Goal: Task Accomplishment & Management: Complete application form

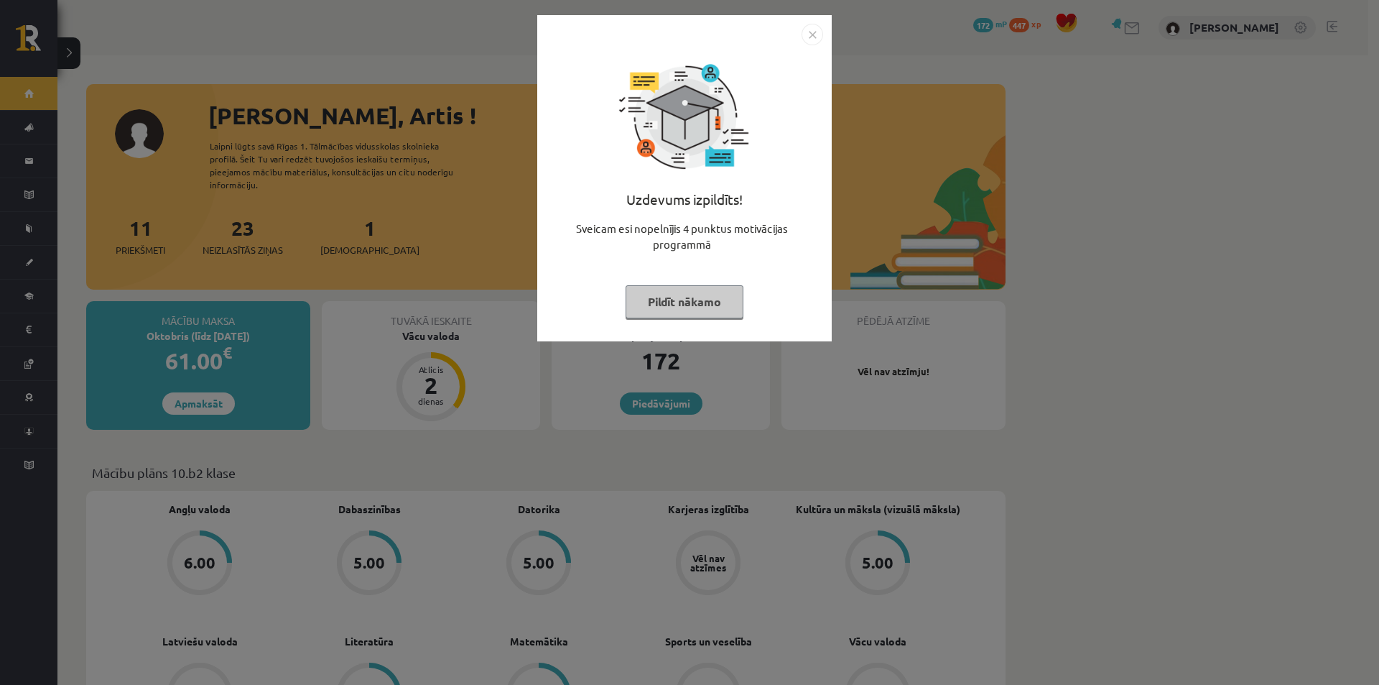
click at [705, 307] on button "Pildīt nākamo" at bounding box center [685, 301] width 118 height 33
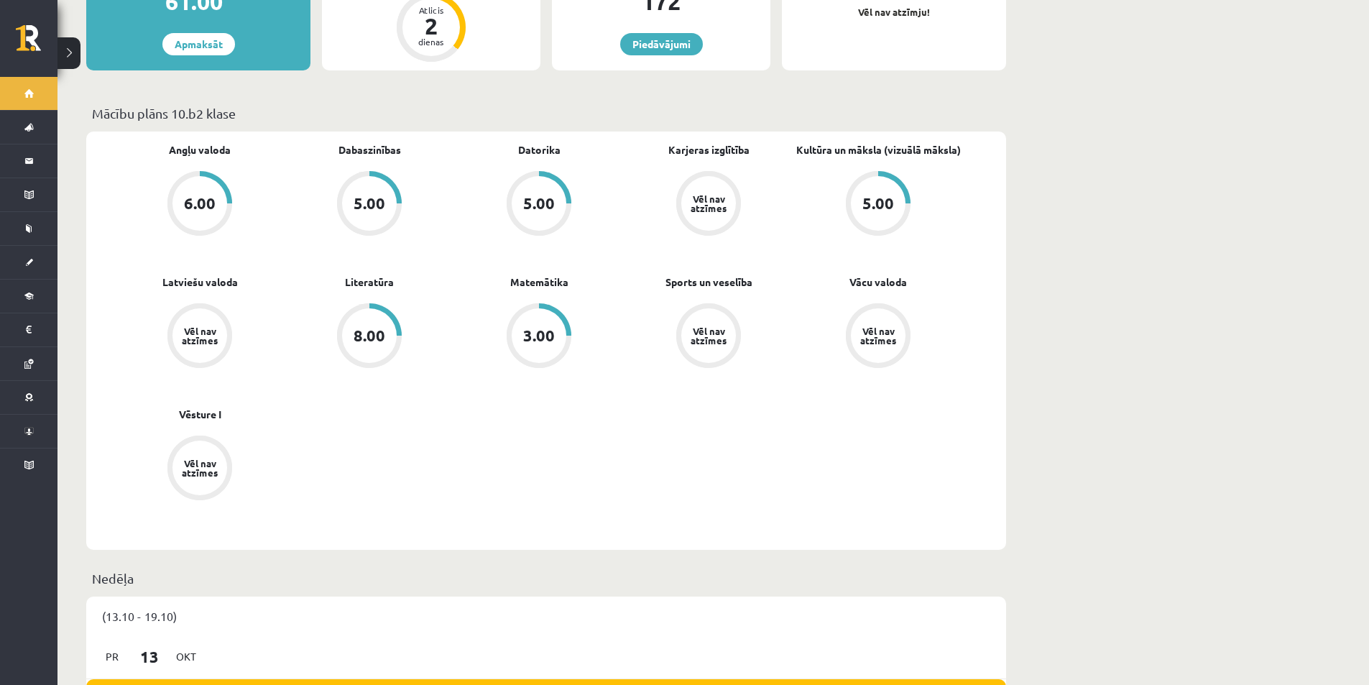
scroll to position [431, 0]
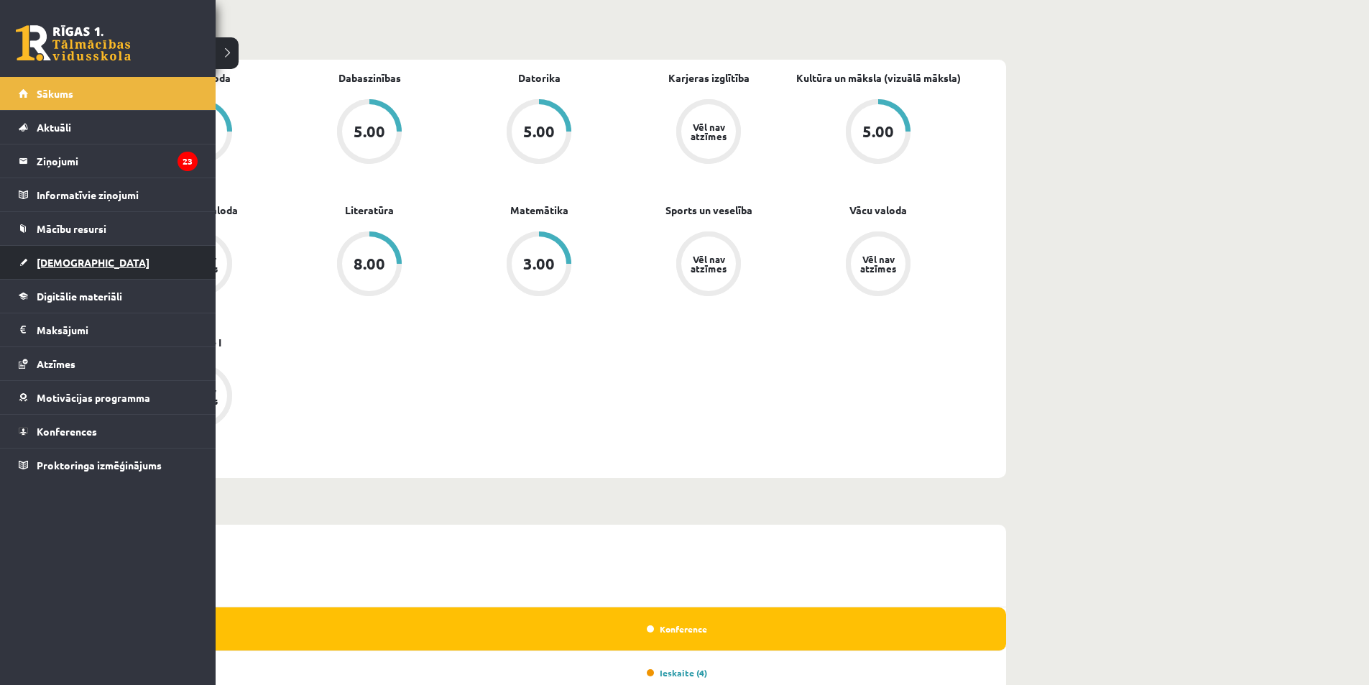
click at [113, 272] on link "[DEMOGRAPHIC_DATA]" at bounding box center [108, 262] width 179 height 33
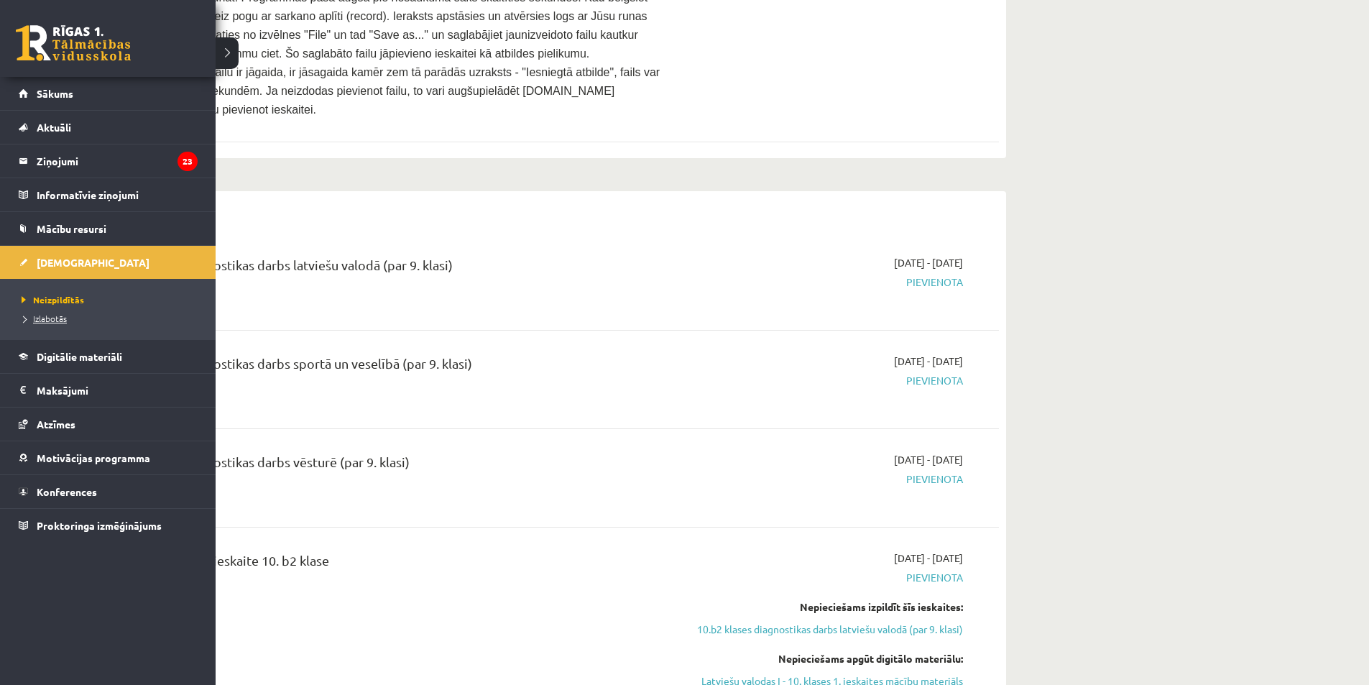
click at [65, 320] on span "Izlabotās" at bounding box center [42, 318] width 49 height 11
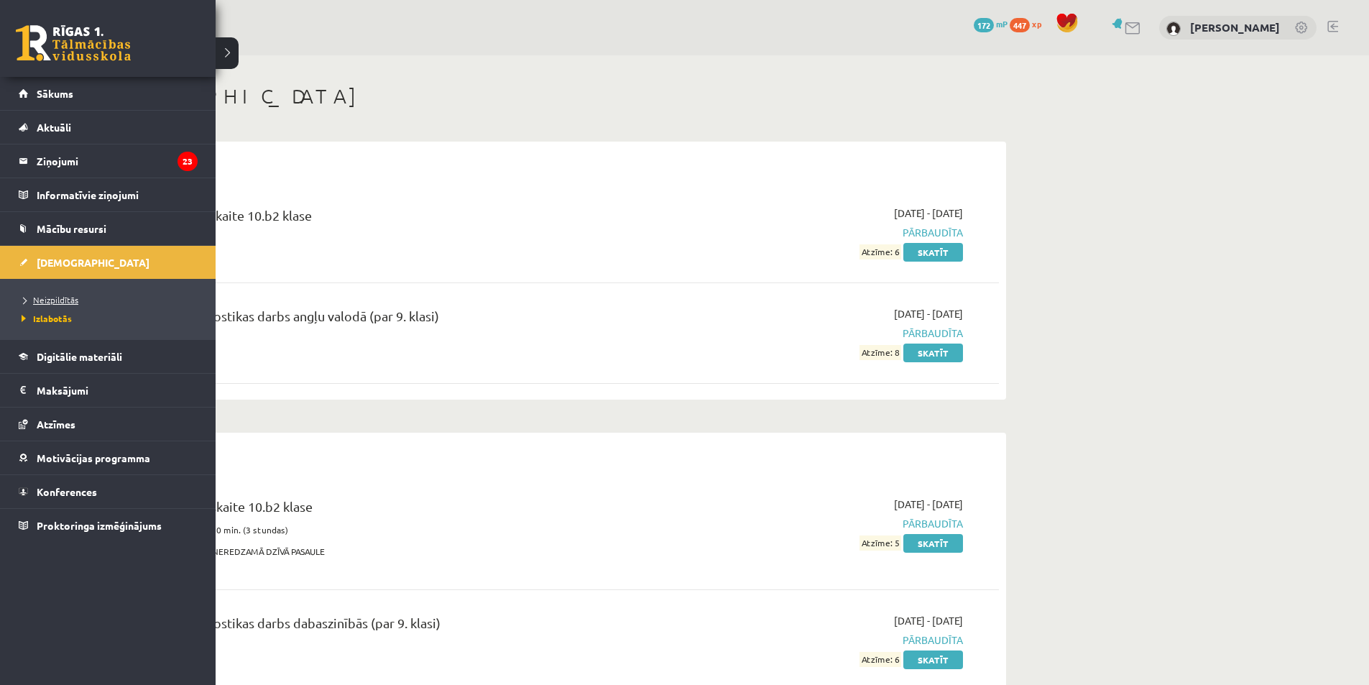
click at [74, 302] on span "Neizpildītās" at bounding box center [48, 299] width 60 height 11
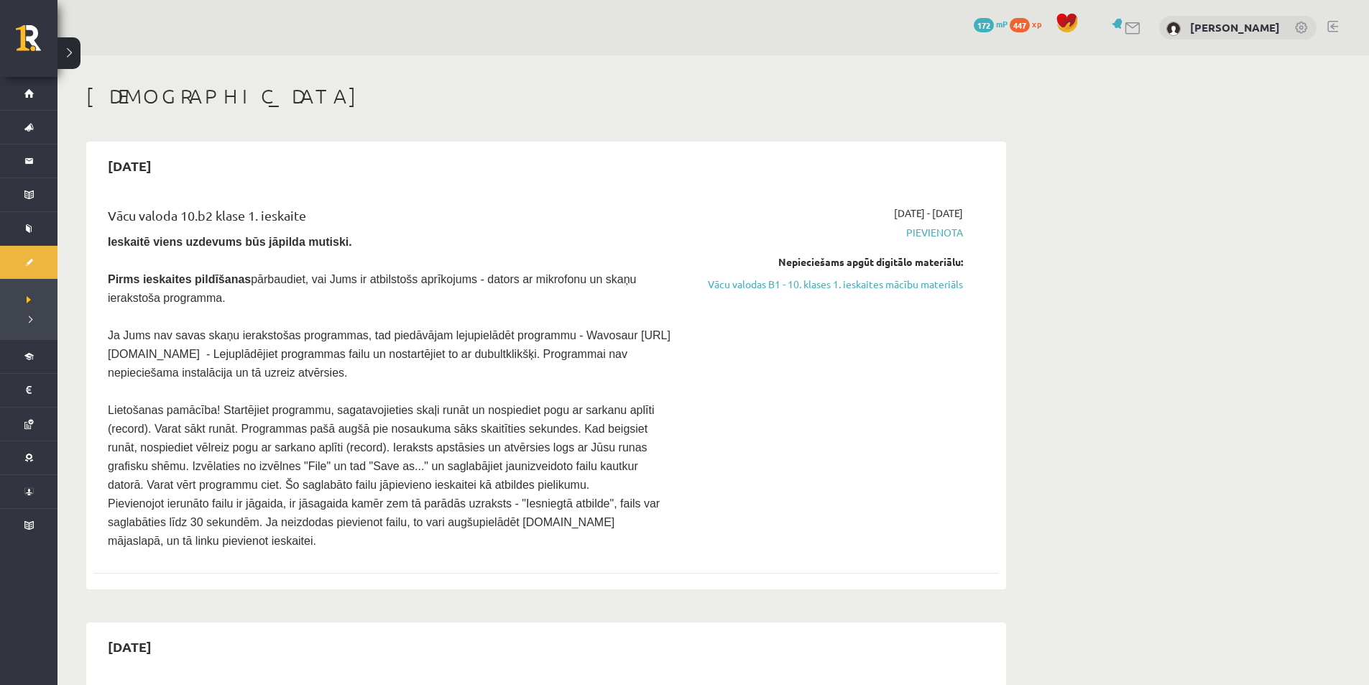
click at [935, 233] on span "Pievienota" at bounding box center [827, 232] width 271 height 15
click at [837, 289] on link "Vācu valodas B1 - 10. klases 1. ieskaites mācību materiāls" at bounding box center [827, 284] width 271 height 15
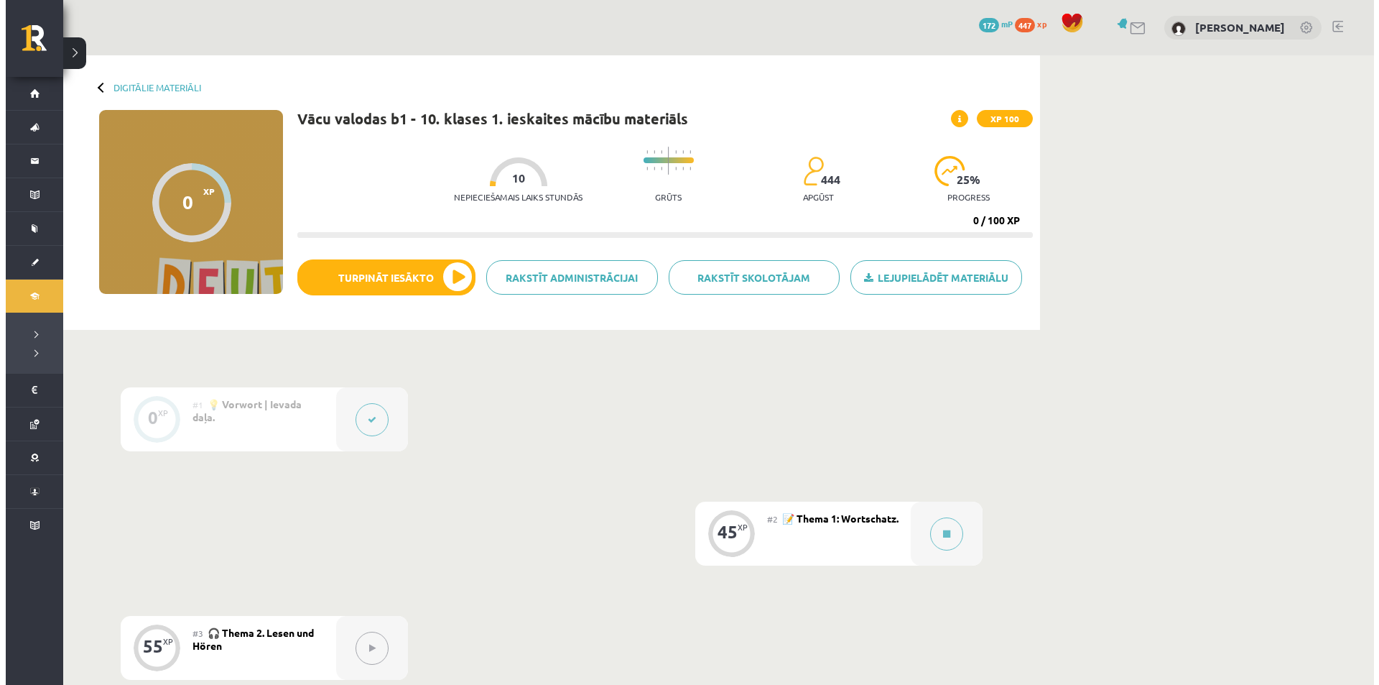
scroll to position [144, 0]
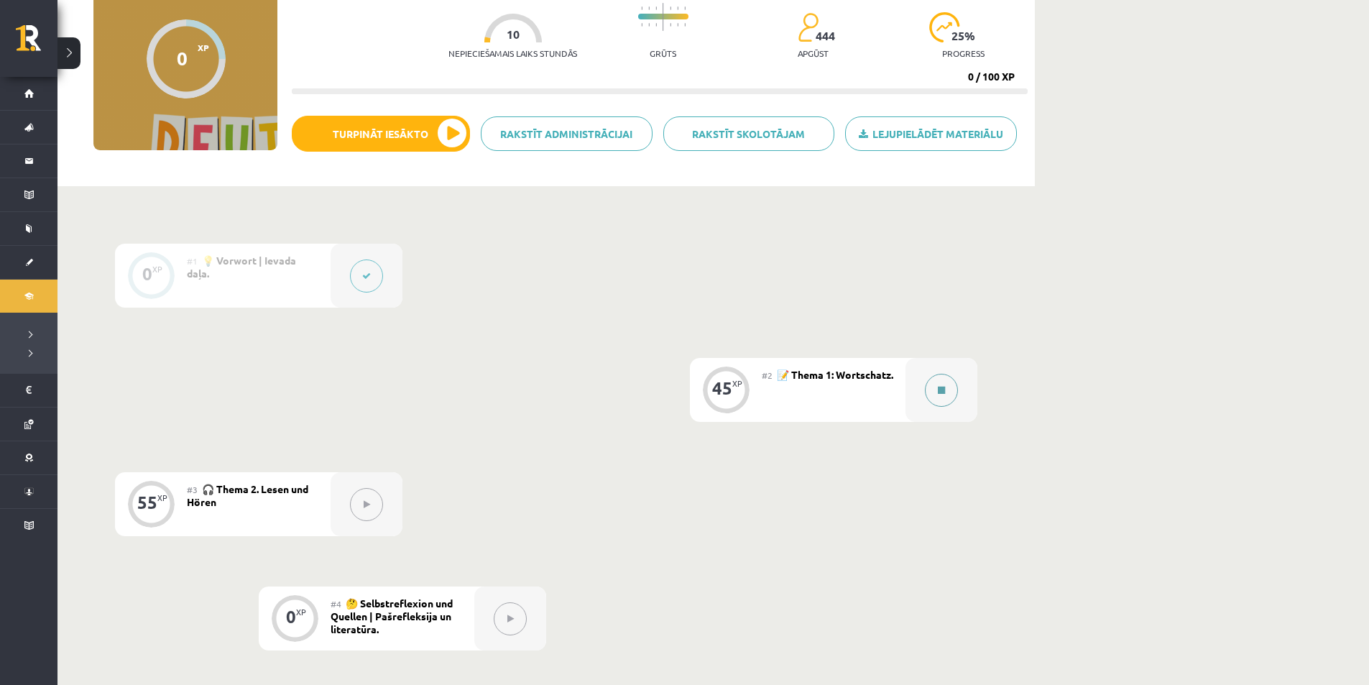
click at [953, 390] on button at bounding box center [941, 390] width 33 height 33
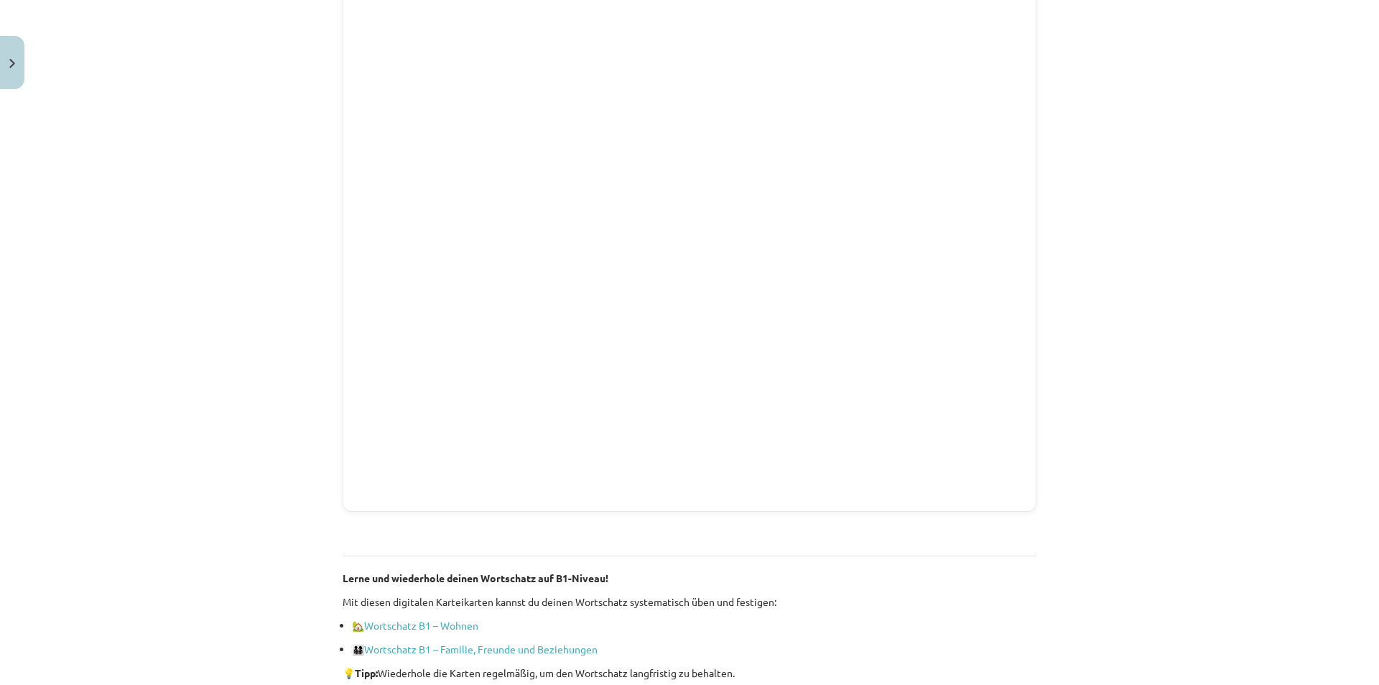
scroll to position [1036, 0]
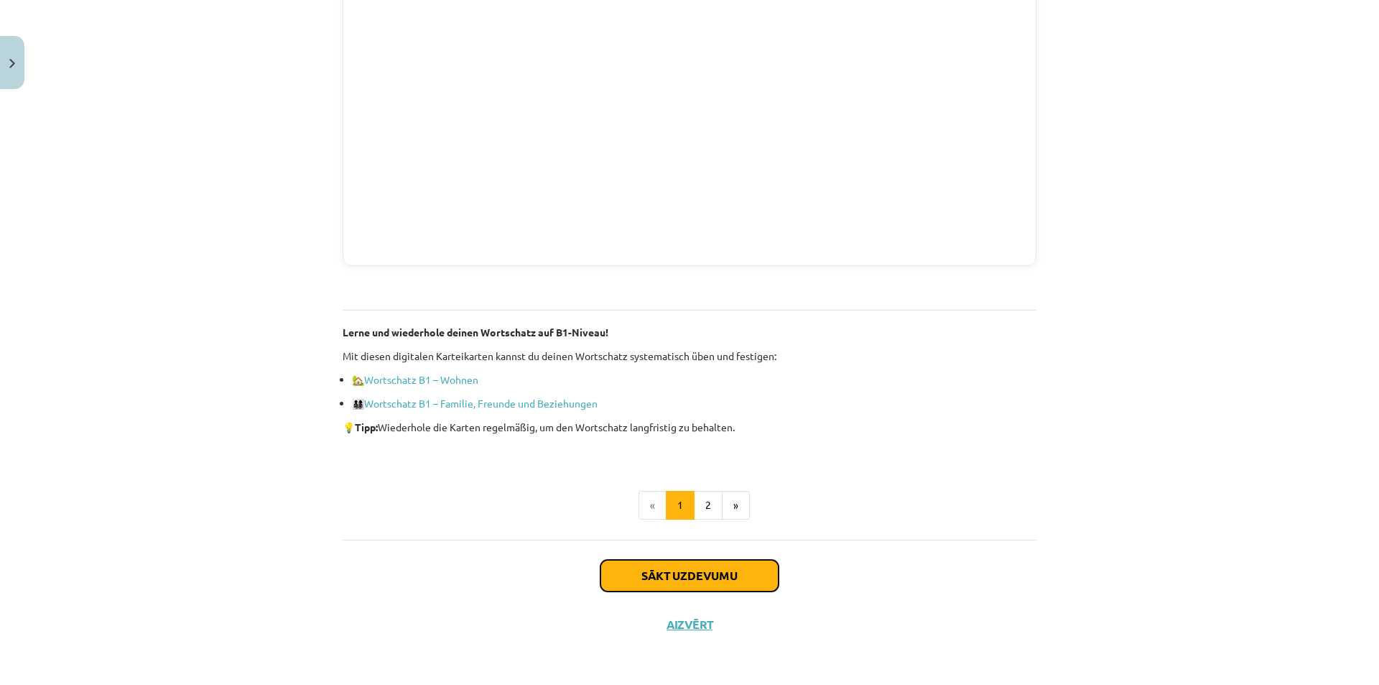
click at [702, 570] on button "Sākt uzdevumu" at bounding box center [690, 576] width 178 height 32
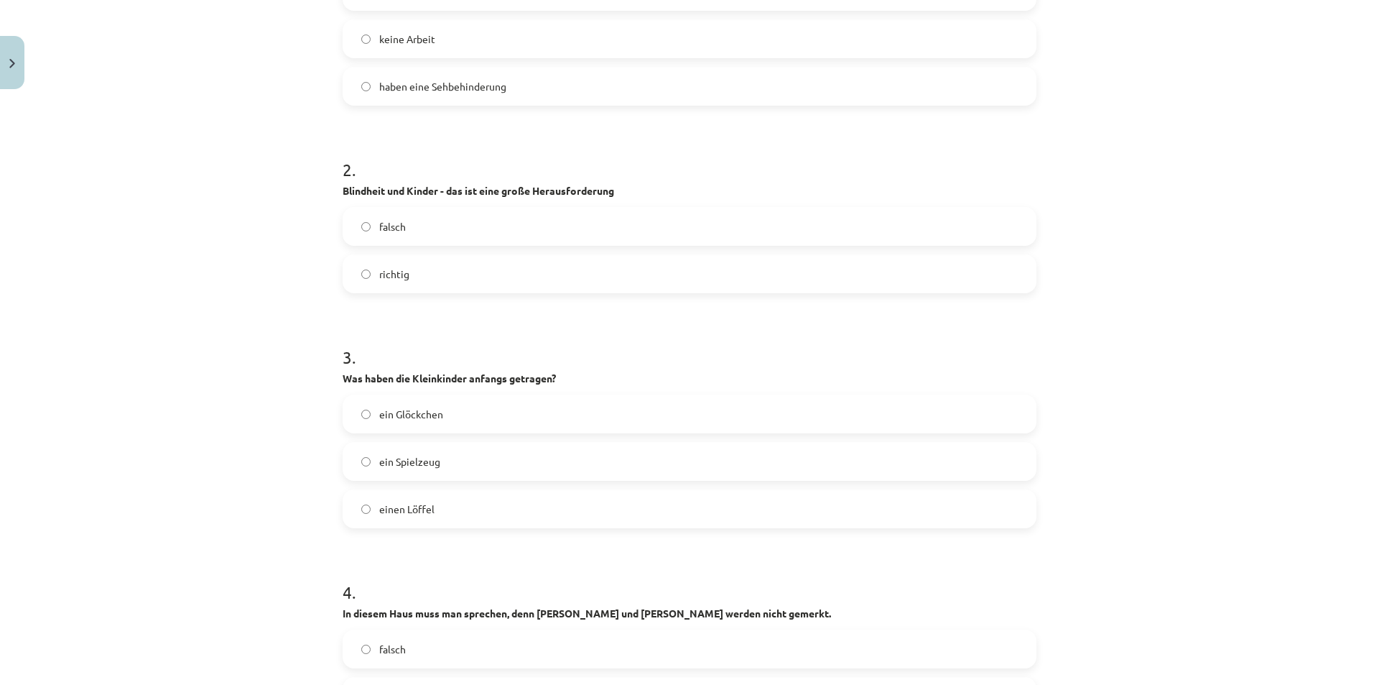
scroll to position [611, 0]
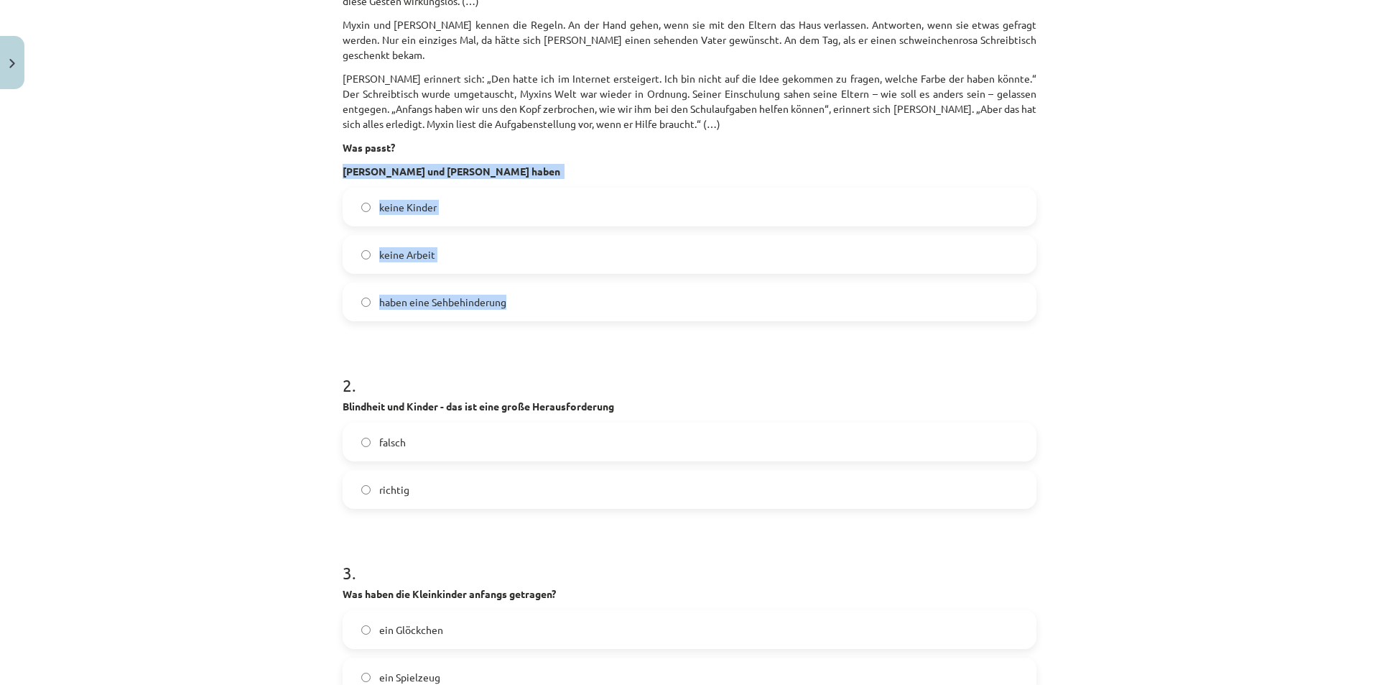
drag, startPoint x: 337, startPoint y: 152, endPoint x: 525, endPoint y: 277, distance: 226.0
copy div "Metim und Wencke Gemril haben keine Kinder keine Arbeit haben eine Sehbehinderu…"
click at [236, 325] on div "Mācību tēma: Vācu valodas b1 - 10. klases 1. ieskaites mācību materiāls #2 📝 Th…" at bounding box center [689, 342] width 1379 height 685
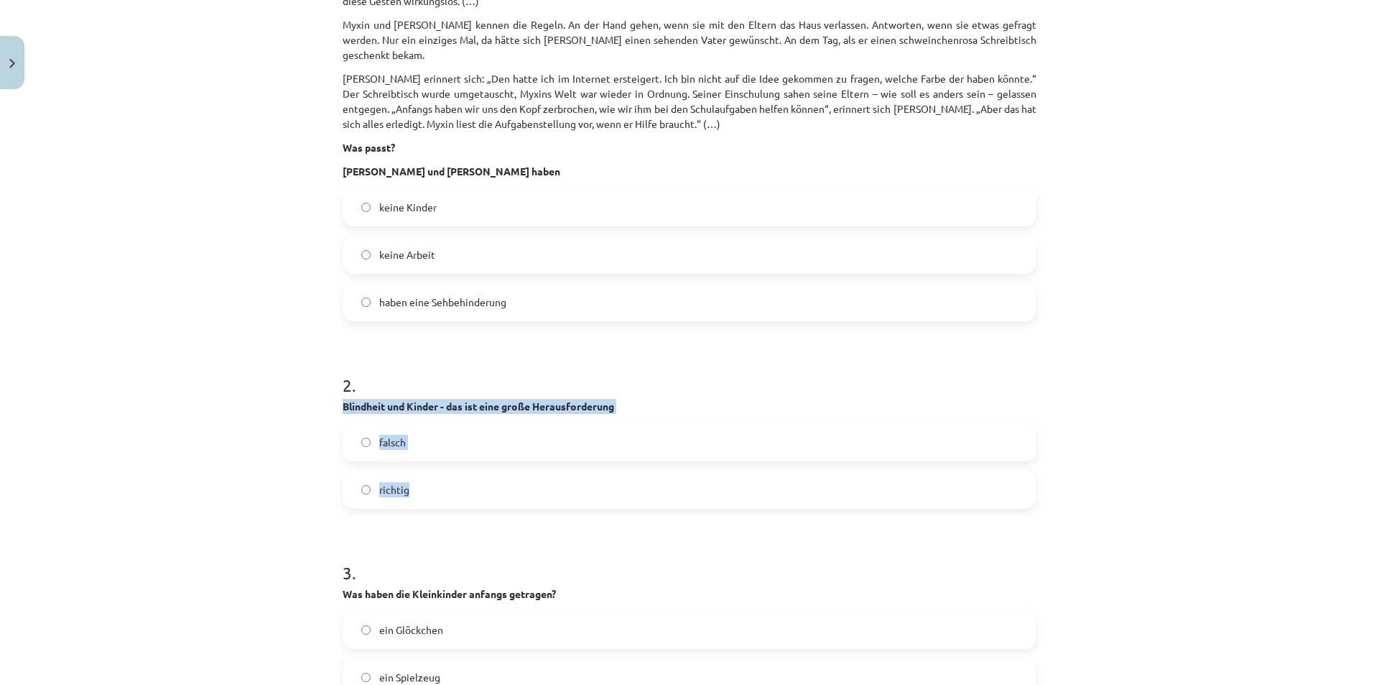
drag, startPoint x: 333, startPoint y: 390, endPoint x: 537, endPoint y: 478, distance: 222.4
copy div "Blindheit und Kinder - das ist eine große Herausforderung falsch richtig"
click at [305, 502] on div "Mācību tēma: Vācu valodas b1 - 10. klases 1. ieskaites mācību materiāls #2 📝 Th…" at bounding box center [689, 342] width 1379 height 685
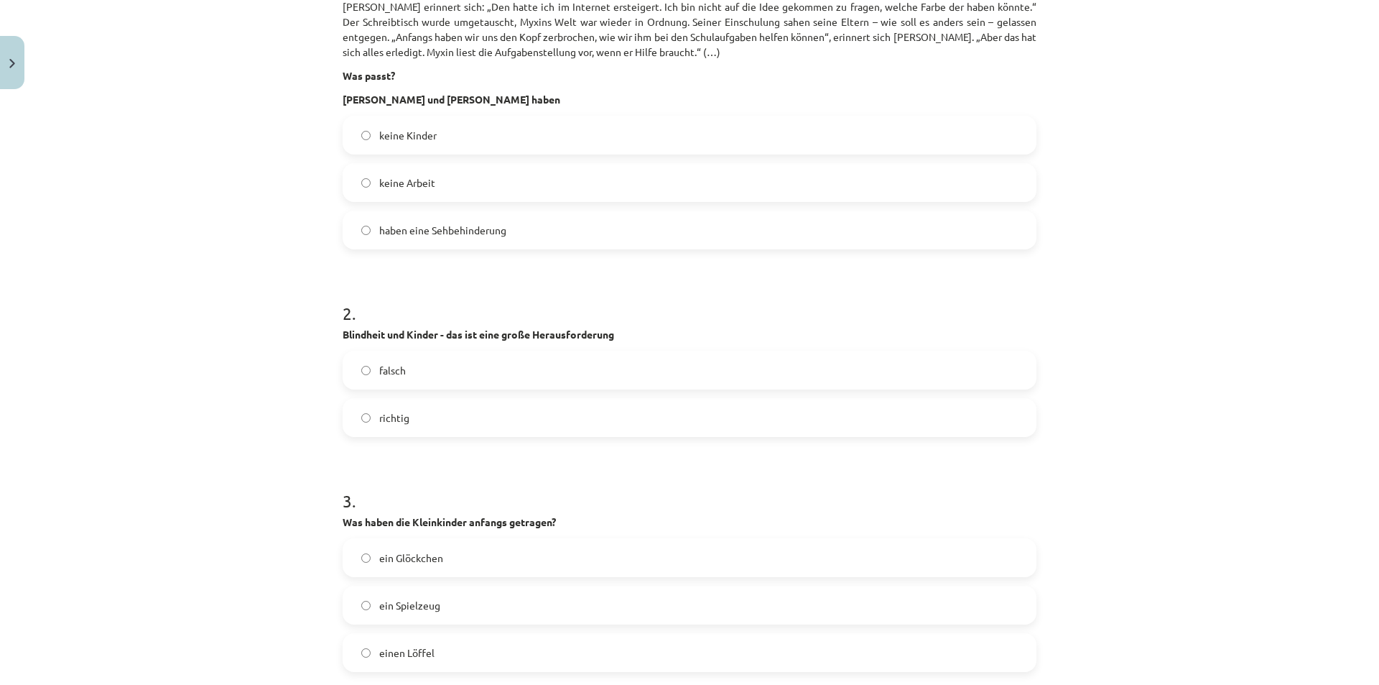
scroll to position [826, 0]
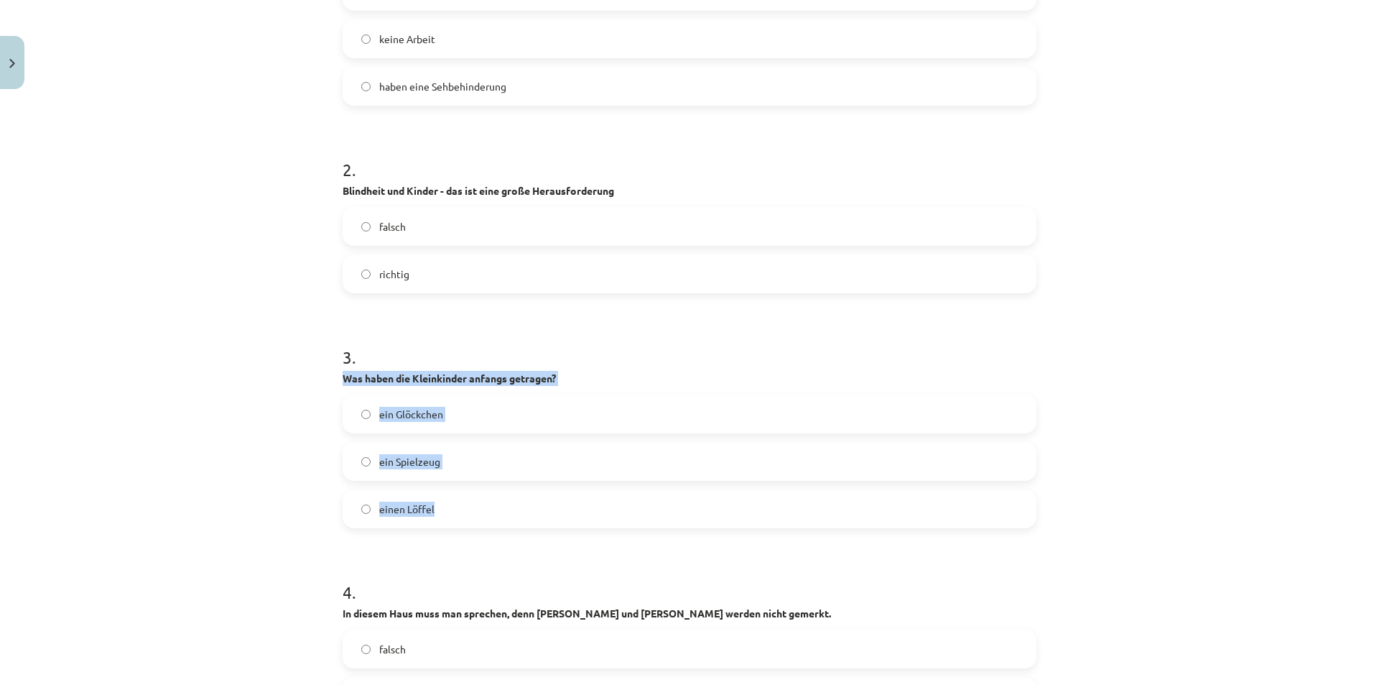
drag, startPoint x: 331, startPoint y: 361, endPoint x: 508, endPoint y: 494, distance: 221.1
copy div "Was haben die Kleinkinder anfangs getragen? ein Glöckchen ein Spielzeug einen L…"
click at [268, 550] on div "Mācību tēma: Vācu valodas b1 - 10. klases 1. ieskaites mācību materiāls #2 📝 Th…" at bounding box center [689, 342] width 1379 height 685
click at [365, 396] on label "ein Glöckchen" at bounding box center [689, 414] width 691 height 36
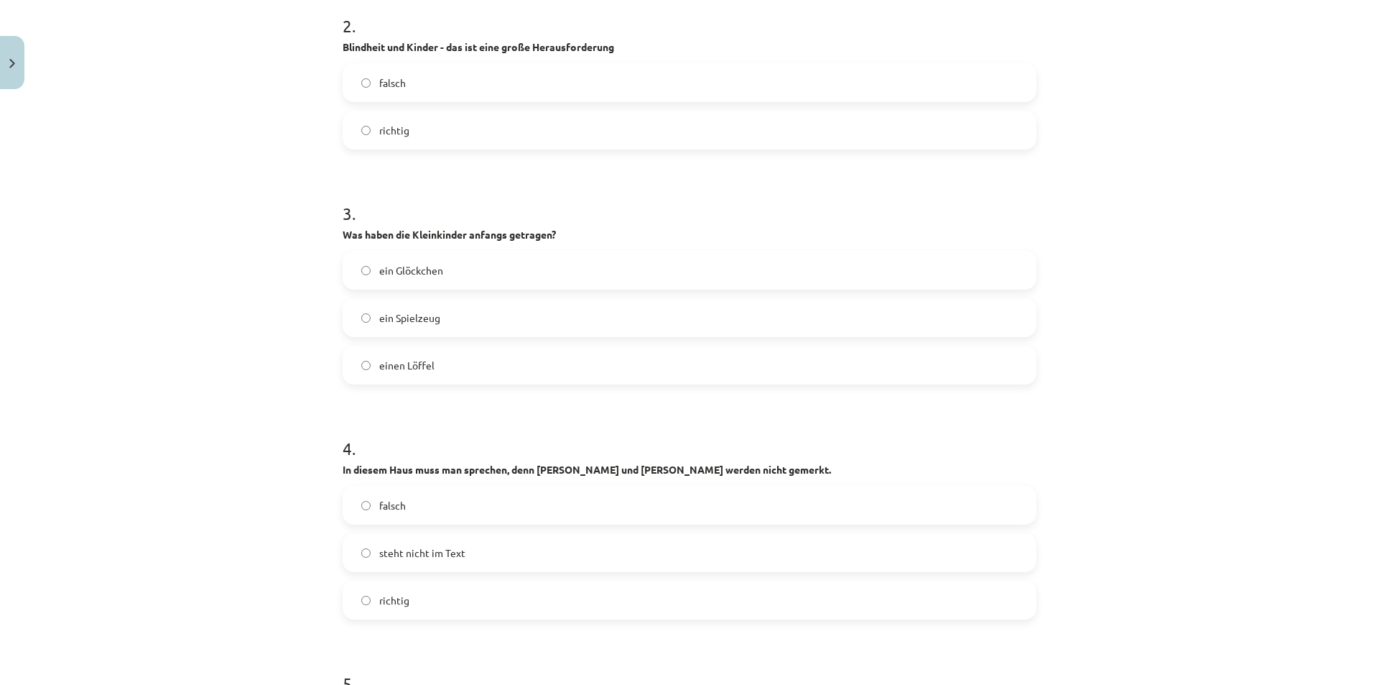
scroll to position [1114, 0]
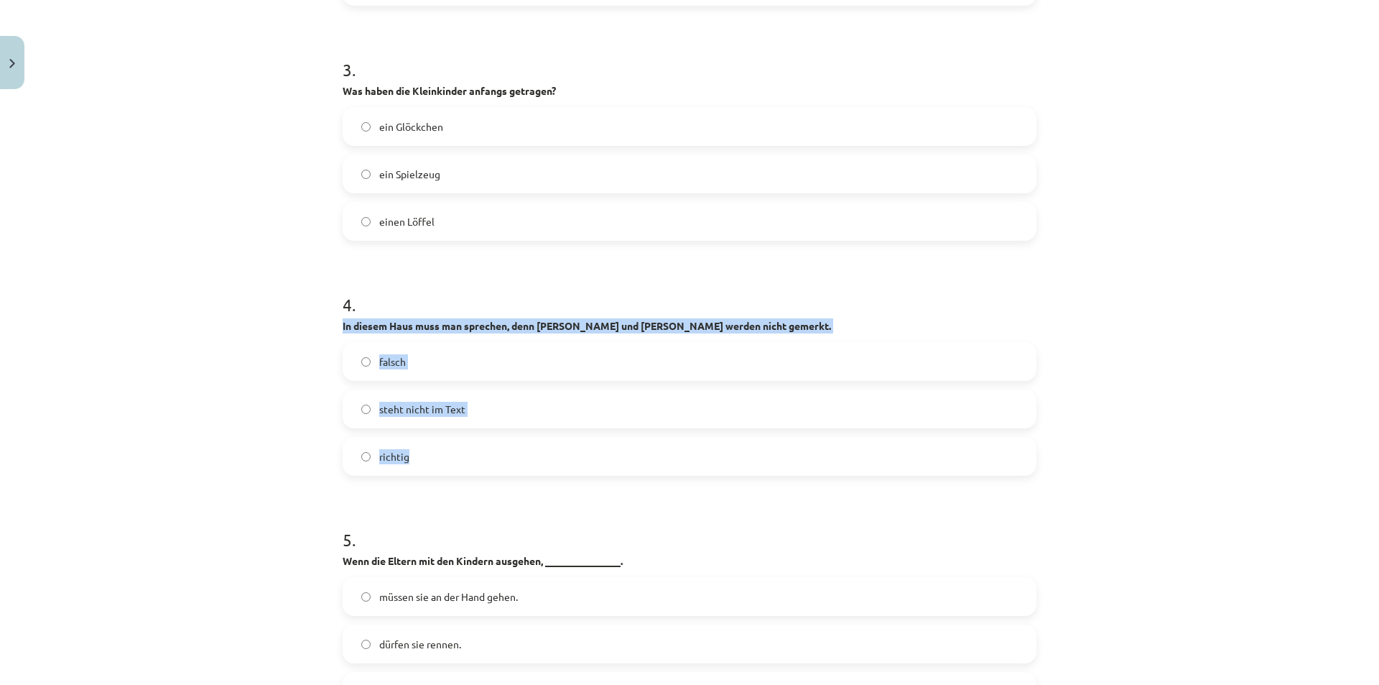
drag, startPoint x: 334, startPoint y: 311, endPoint x: 471, endPoint y: 444, distance: 191.0
copy div "In diesem Haus muss man sprechen, denn Winken und Nicken werden nicht gemerkt. …"
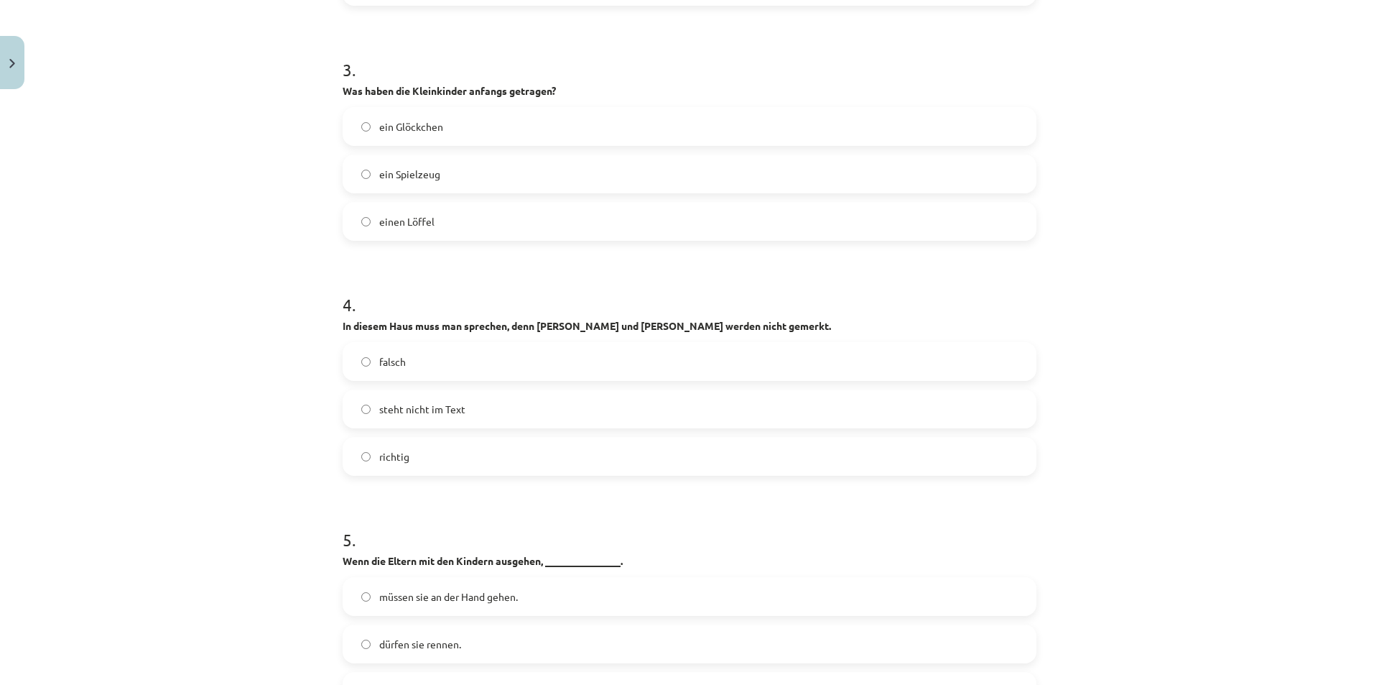
click at [310, 483] on div "Mācību tēma: Vācu valodas b1 - 10. klases 1. ieskaites mācību materiāls #2 📝 Th…" at bounding box center [689, 342] width 1379 height 685
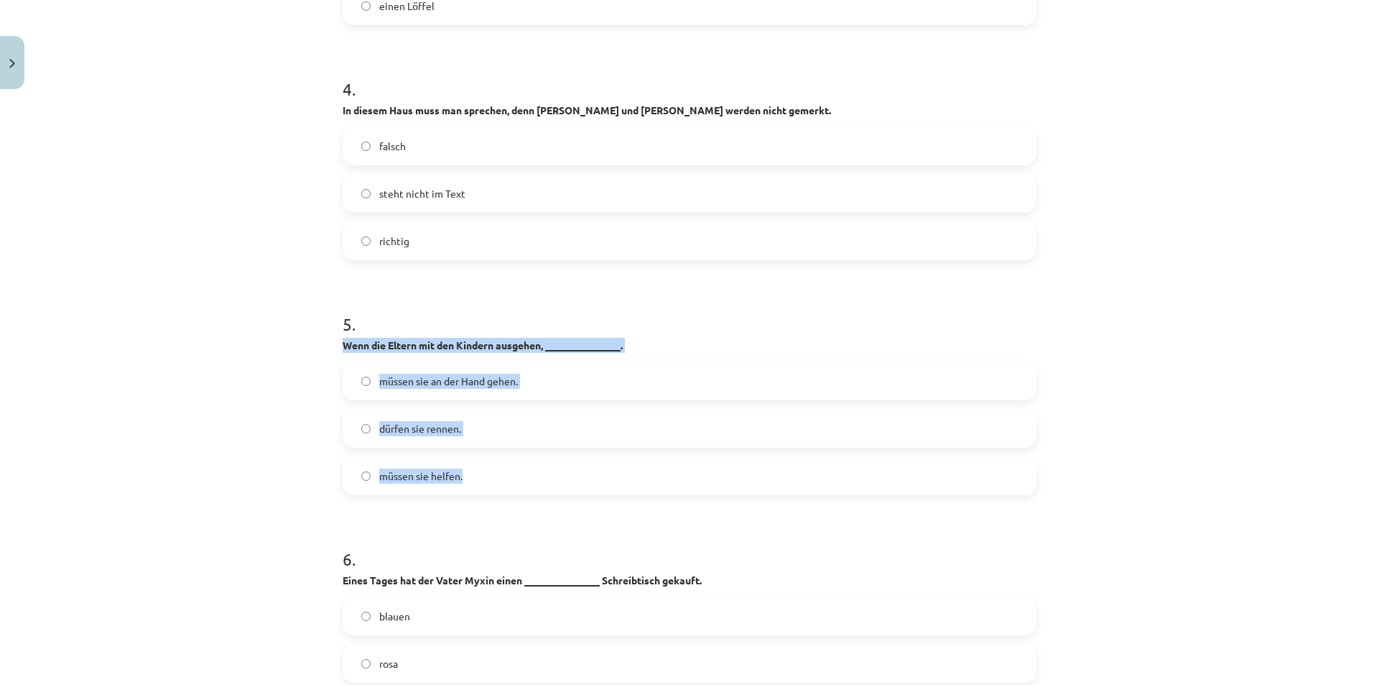
drag, startPoint x: 335, startPoint y: 327, endPoint x: 590, endPoint y: 443, distance: 280.1
copy div "Wenn die Eltern mit den Kindern ausgehen, _______________. müssen sie an der Ha…"
click at [293, 455] on div "Mācību tēma: Vācu valodas b1 - 10. klases 1. ieskaites mācību materiāls #2 📝 Th…" at bounding box center [689, 342] width 1379 height 685
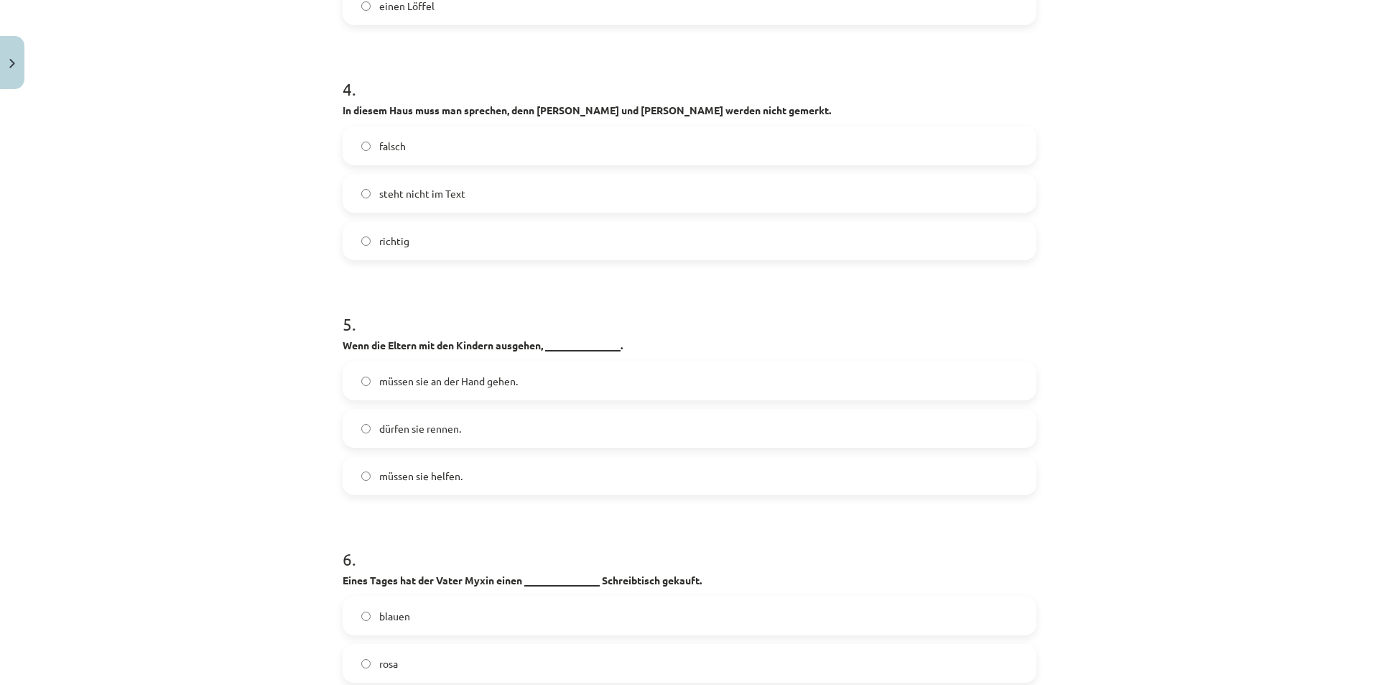
click at [361, 372] on label "müssen sie an der Hand gehen." at bounding box center [689, 381] width 691 height 36
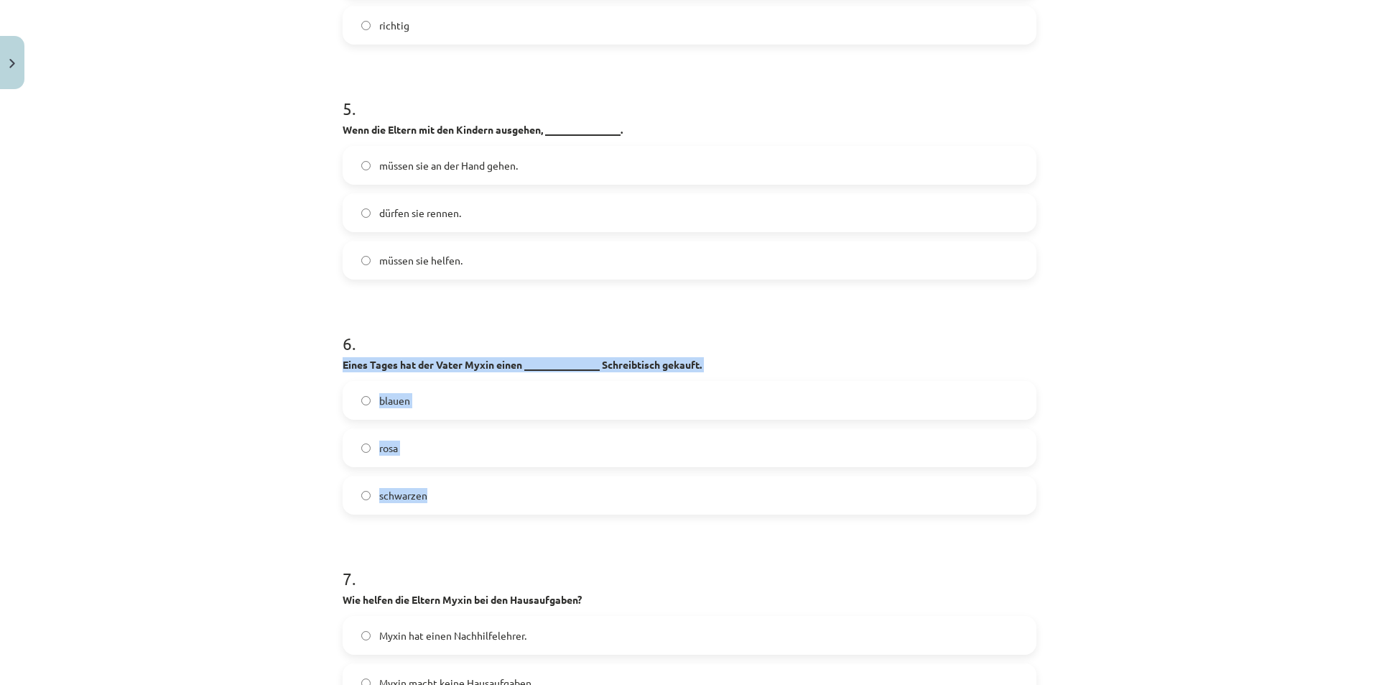
drag, startPoint x: 338, startPoint y: 351, endPoint x: 633, endPoint y: 468, distance: 317.3
copy div "Eines Tages hat der Vater Myxin einen _______________ Schreibtisch gekauft. bla…"
click at [379, 488] on span "schwarzen" at bounding box center [403, 495] width 48 height 15
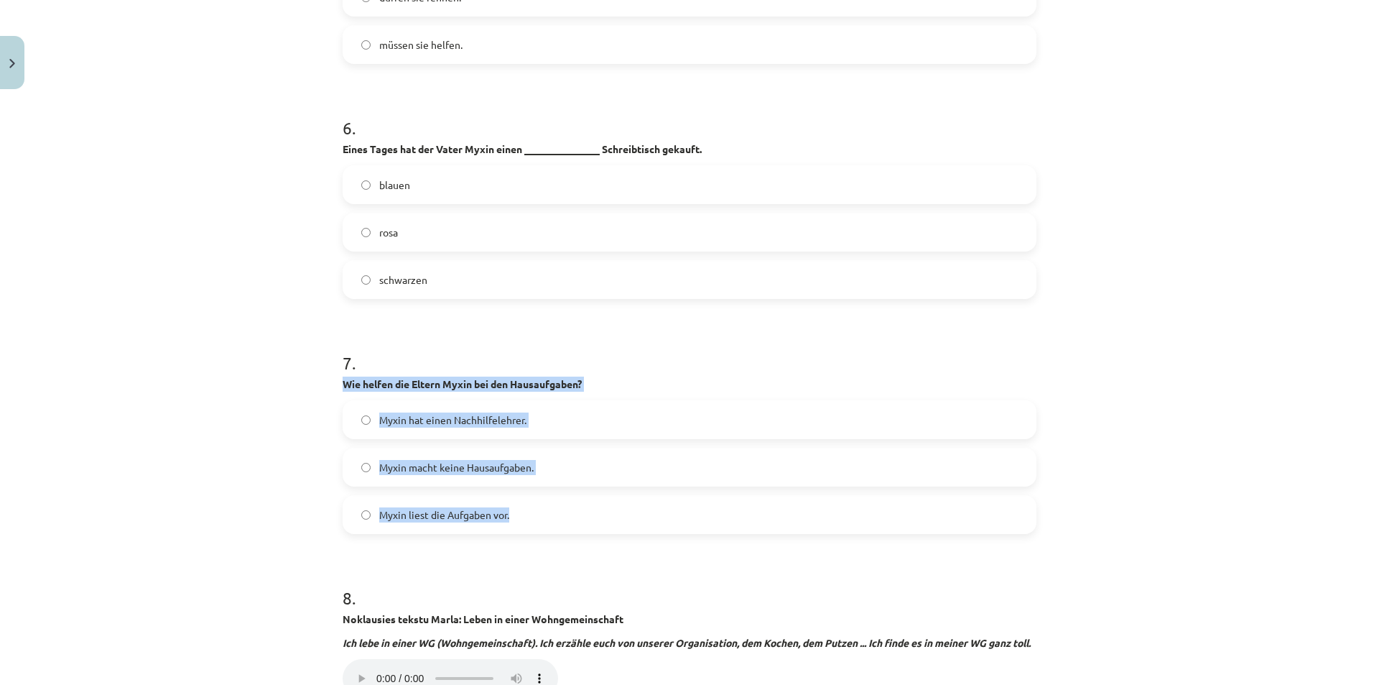
drag, startPoint x: 337, startPoint y: 366, endPoint x: 578, endPoint y: 495, distance: 272.9
click at [578, 495] on div "7 . Wie helfen die Eltern Myxin bei den Hausaufgaben? Myxin hat einen Nachhilfe…" at bounding box center [690, 431] width 694 height 206
copy div "Wie helfen die Eltern Myxin bei den Hausaufgaben? Myxin hat einen Nachhilfelehr…"
click at [252, 494] on div "Mācību tēma: Vācu valodas b1 - 10. klases 1. ieskaites mācību materiāls #2 📝 Th…" at bounding box center [689, 342] width 1379 height 685
click at [256, 418] on div "Mācību tēma: Vācu valodas b1 - 10. klases 1. ieskaites mācību materiāls #2 📝 Th…" at bounding box center [689, 342] width 1379 height 685
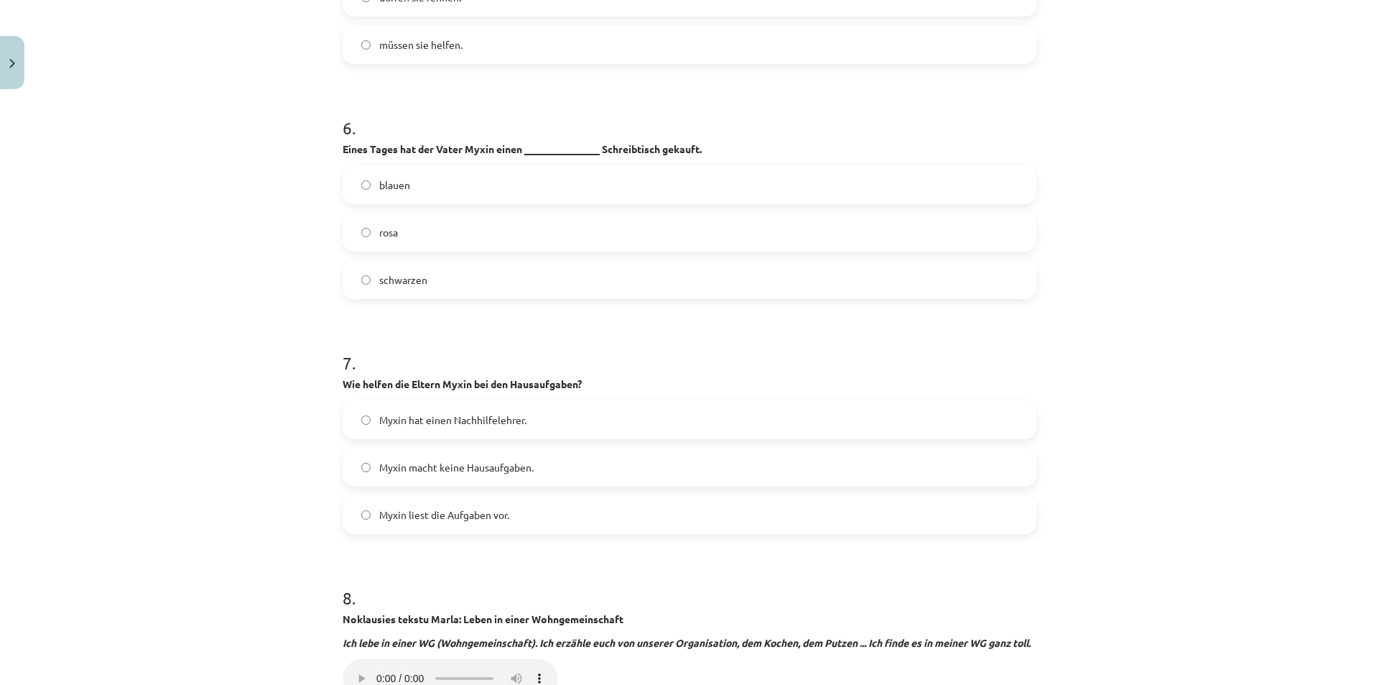
scroll to position [2119, 0]
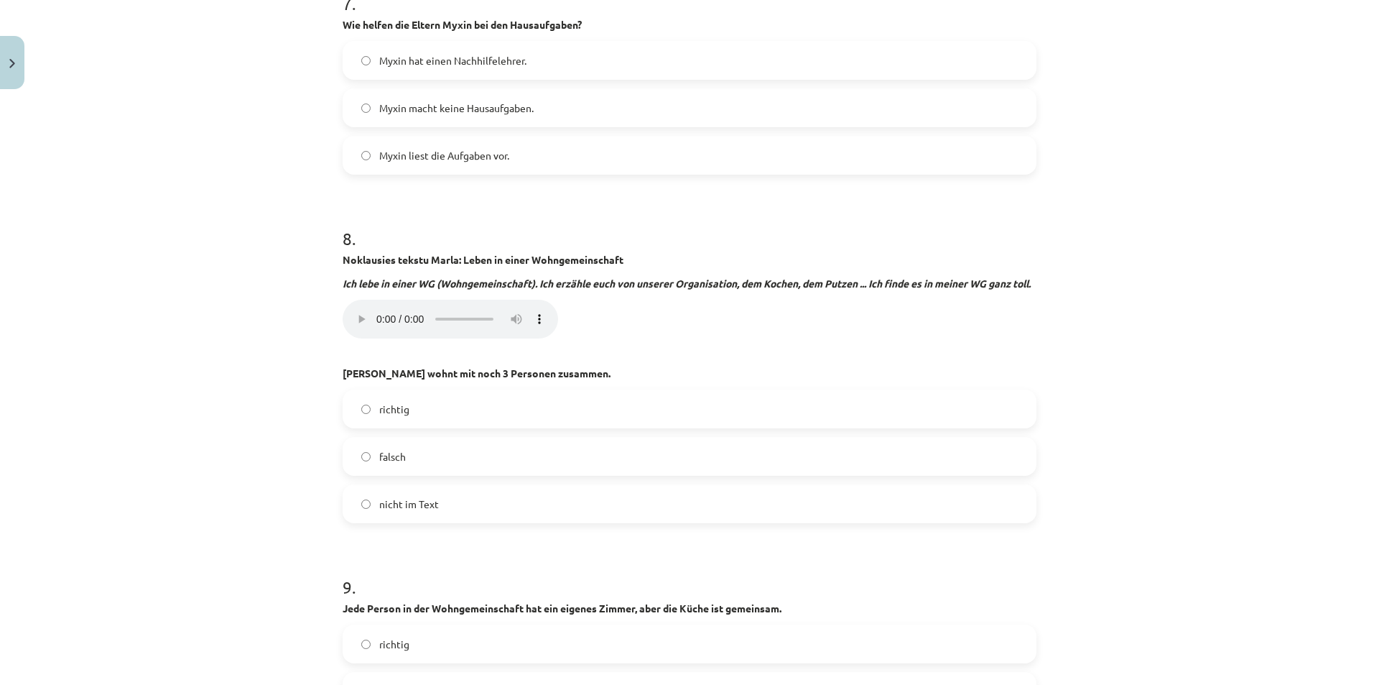
click at [368, 455] on label "falsch" at bounding box center [689, 456] width 691 height 36
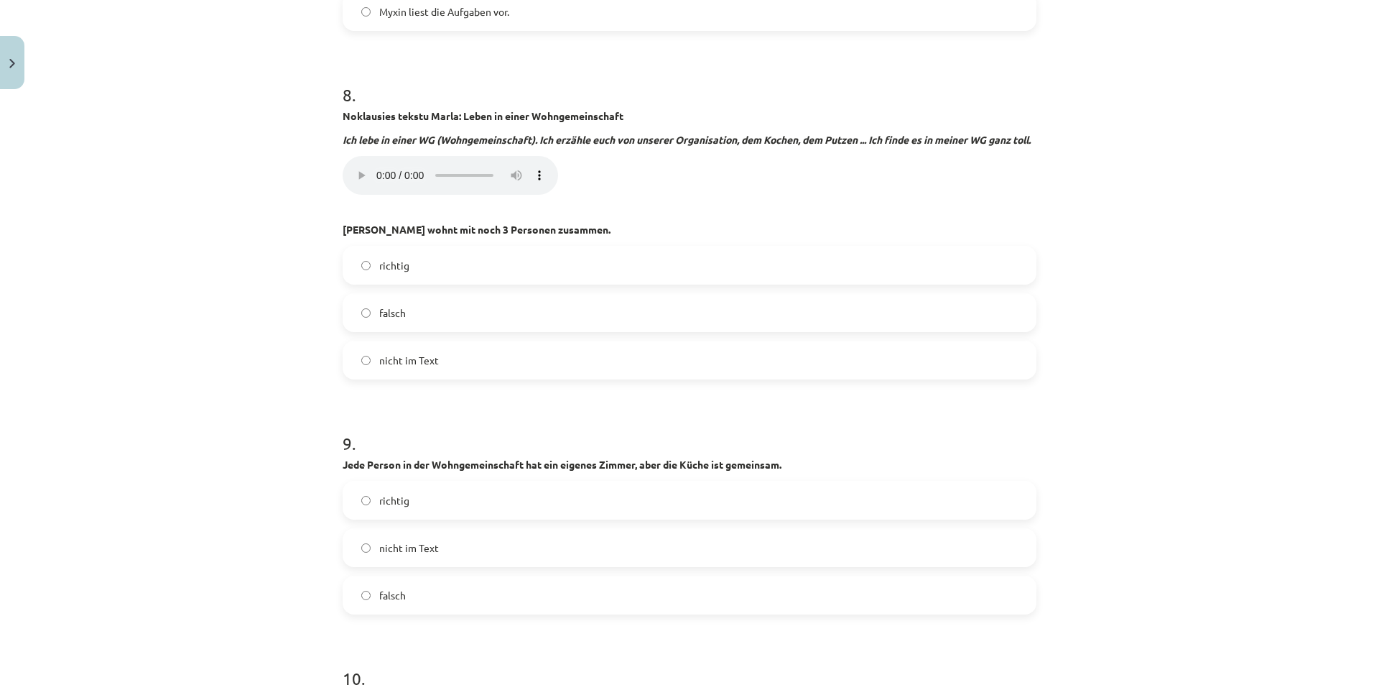
scroll to position [2407, 0]
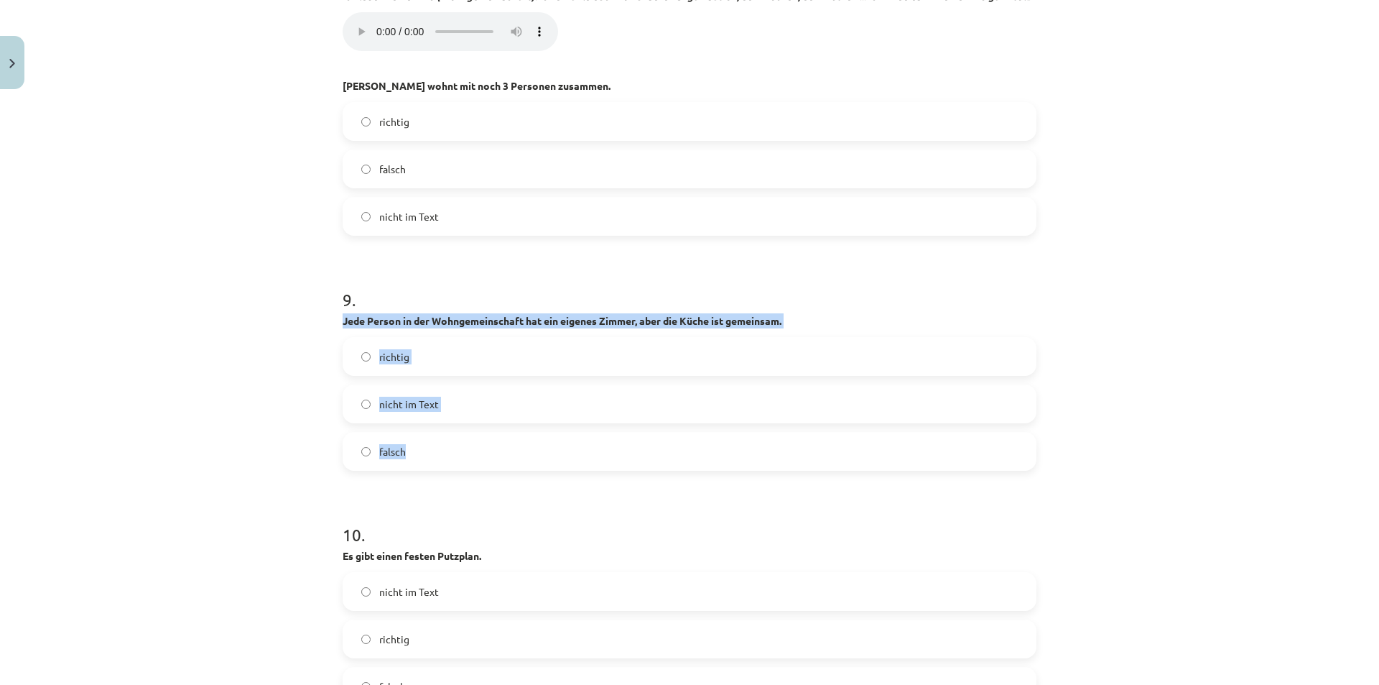
drag, startPoint x: 338, startPoint y: 322, endPoint x: 472, endPoint y: 452, distance: 186.5
click at [472, 452] on div "9 . Jede Person in der Wohngemeinschaft hat ein eigenes Zimmer, aber die Küche …" at bounding box center [690, 367] width 694 height 206
copy div "Jede Person in der Wohngemeinschaft hat ein eigenes Zimmer, aber die Küche ist …"
click at [288, 433] on div "Mācību tēma: Vācu valodas b1 - 10. klases 1. ieskaites mācību materiāls #2 📝 Th…" at bounding box center [689, 342] width 1379 height 685
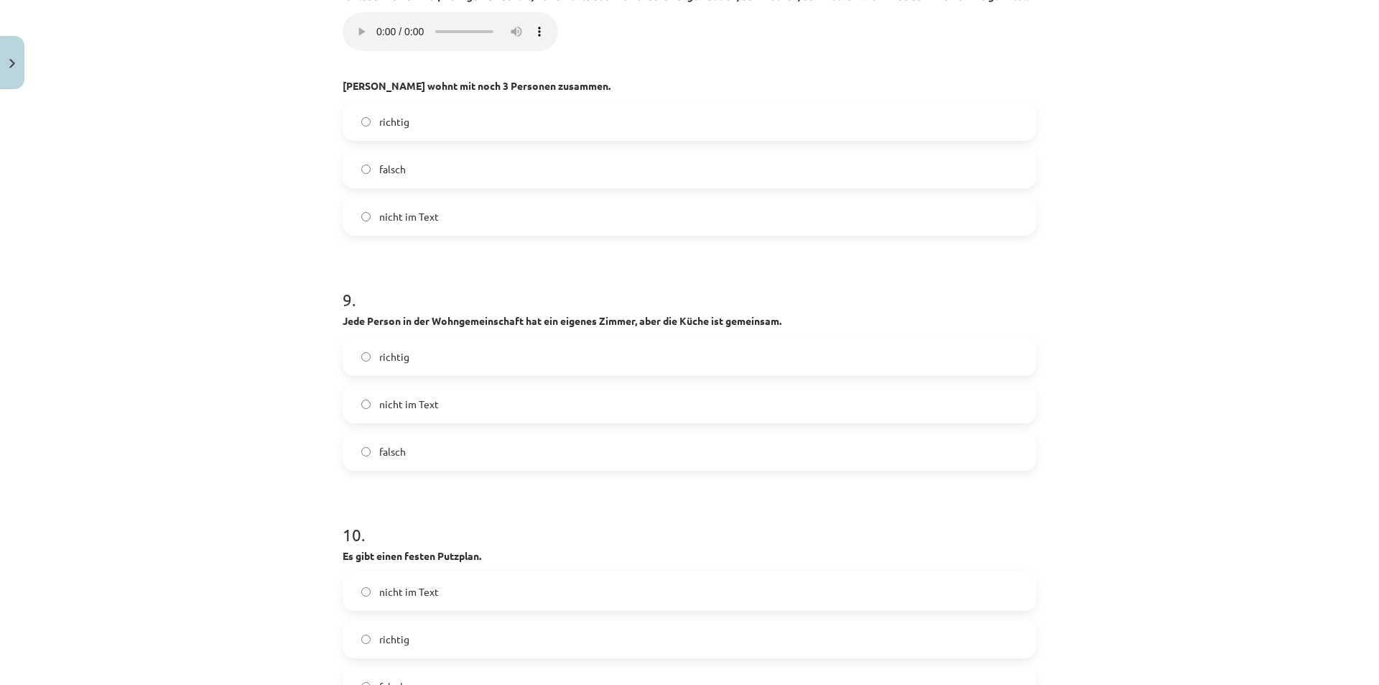
click at [357, 361] on label "richtig" at bounding box center [689, 356] width 691 height 36
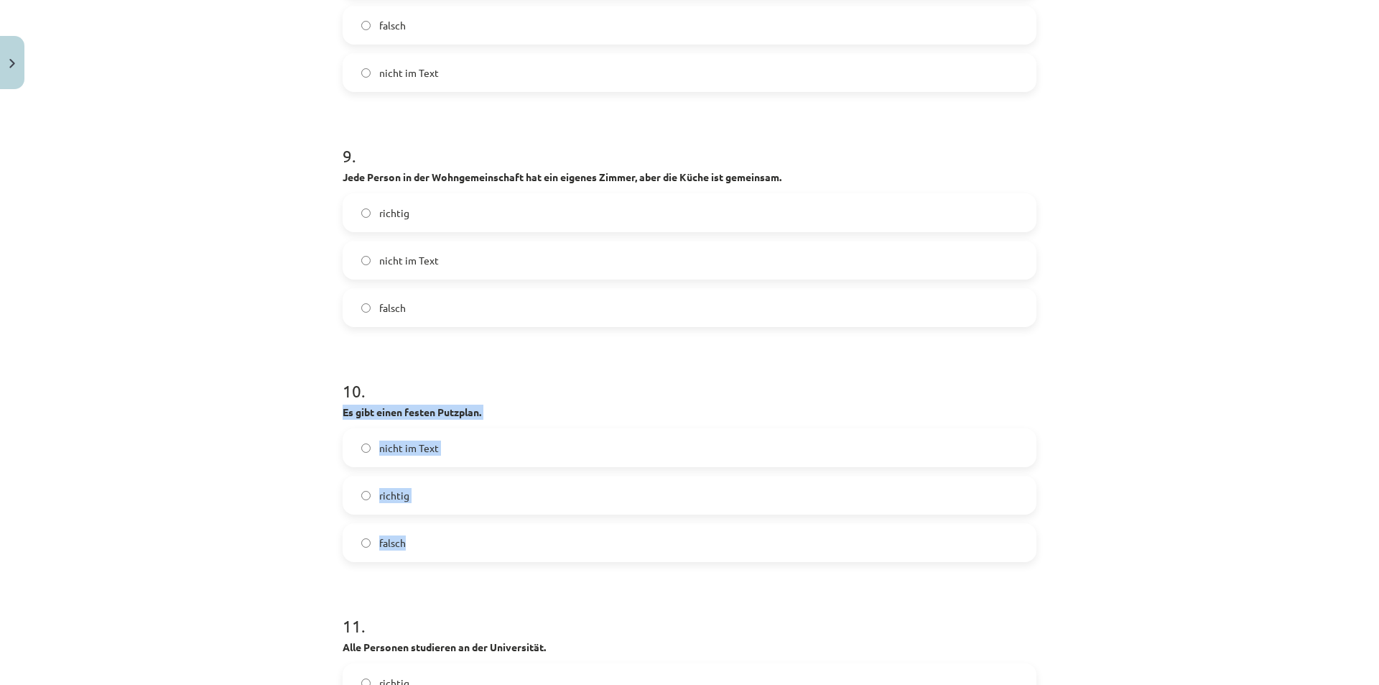
drag, startPoint x: 336, startPoint y: 412, endPoint x: 525, endPoint y: 545, distance: 232.0
click at [525, 545] on div "45 XP Saņemsi Grūts 444 pilda Apraksts Uzdevums Palīdzība 1 . Lies den Text “Bl…" at bounding box center [689, 392] width 711 height 5694
copy div "Es gibt einen festen Putzplan. nicht im Text richtig falsch"
click at [318, 605] on div "Mācību tēma: Vācu valodas b1 - 10. klases 1. ieskaites mācību materiāls #2 📝 Th…" at bounding box center [689, 342] width 1379 height 685
click at [366, 499] on label "richtig" at bounding box center [689, 495] width 691 height 36
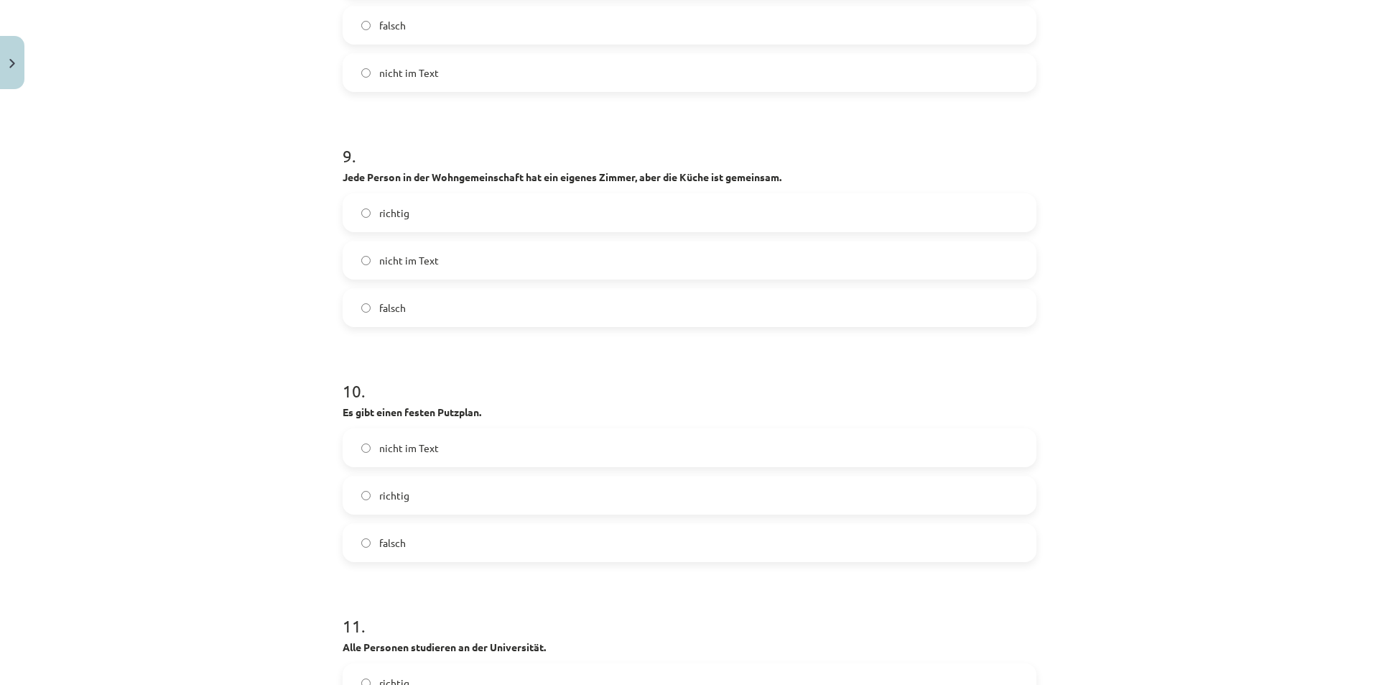
scroll to position [2766, 0]
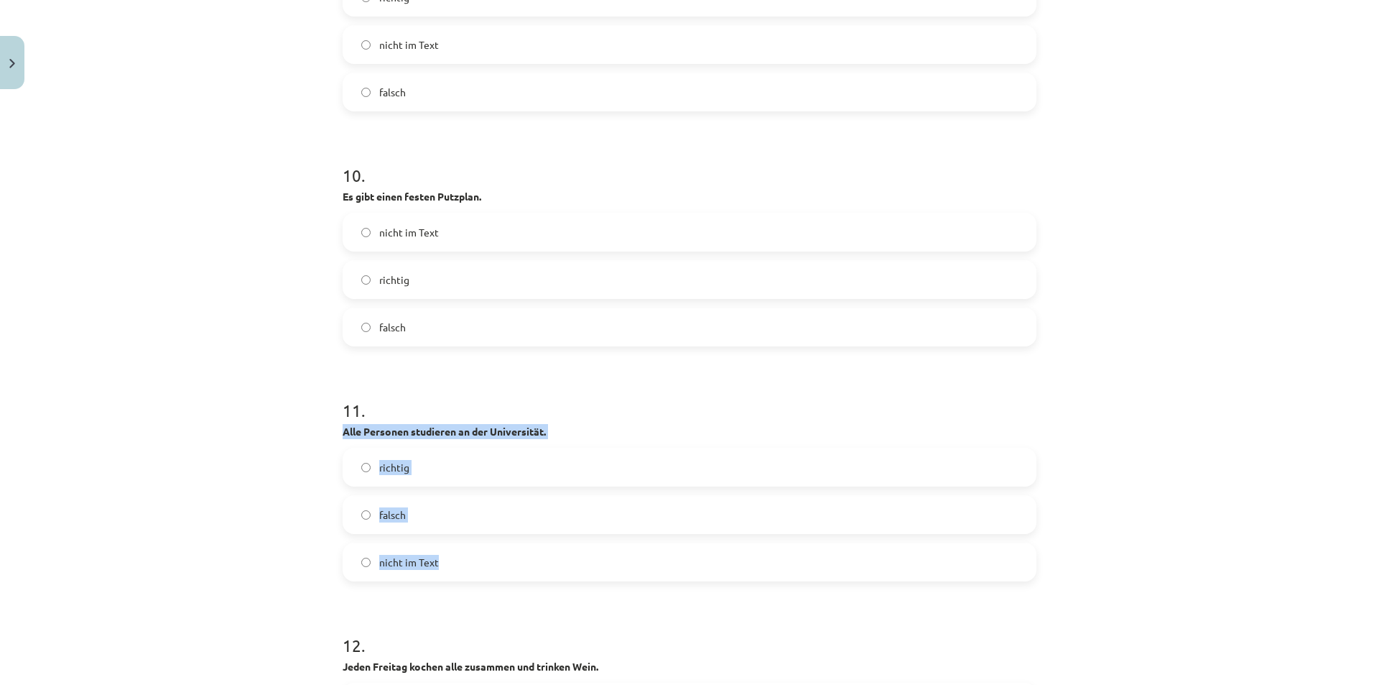
drag, startPoint x: 337, startPoint y: 430, endPoint x: 507, endPoint y: 561, distance: 214.6
click at [507, 561] on div "11 . Alle Personen studieren an der Universität. richtig falsch nicht im Text" at bounding box center [690, 478] width 694 height 206
click at [208, 485] on div "Mācību tēma: Vācu valodas b1 - 10. klases 1. ieskaites mācību materiāls #2 📝 Th…" at bounding box center [689, 342] width 1379 height 685
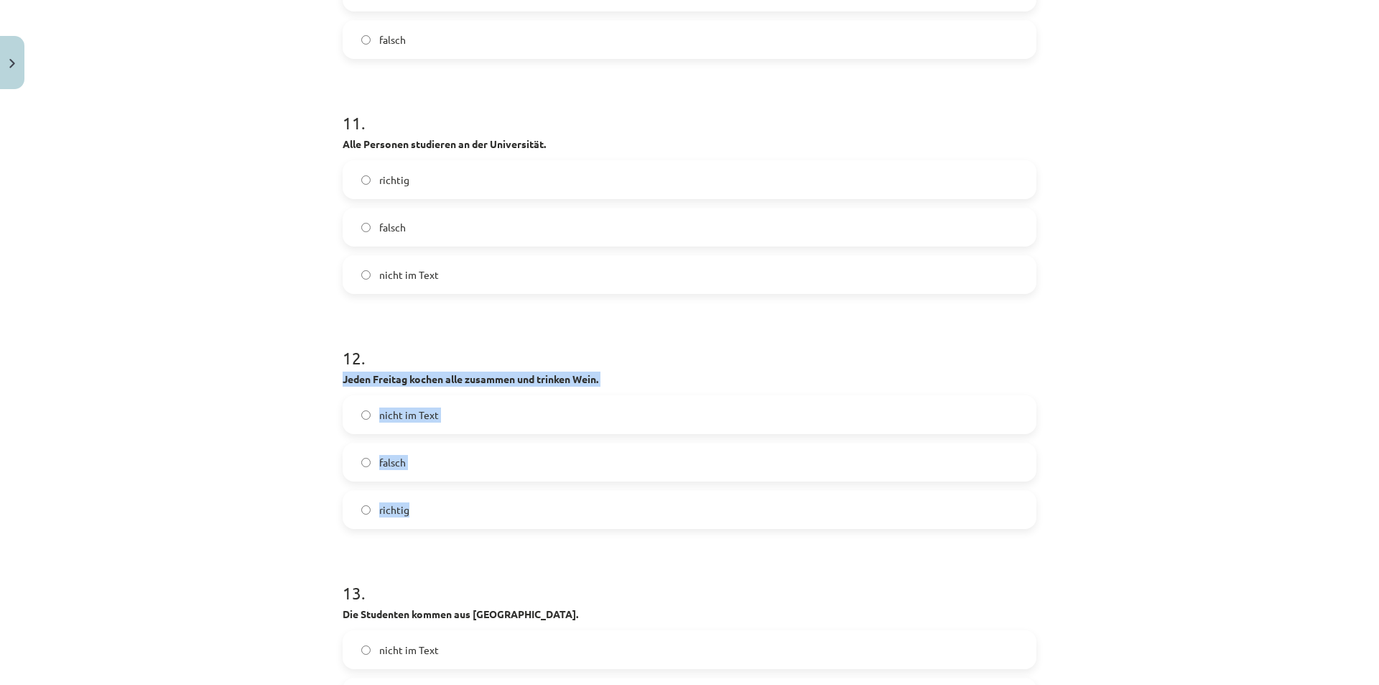
drag, startPoint x: 337, startPoint y: 379, endPoint x: 517, endPoint y: 507, distance: 220.5
click at [517, 507] on div "12 . Jeden Freitag kochen alle zusammen und trinken Wein. nicht im Text falsch …" at bounding box center [690, 426] width 694 height 206
click at [283, 492] on div "Mācību tēma: Vācu valodas b1 - 10. klases 1. ieskaites mācību materiāls #2 📝 Th…" at bounding box center [689, 342] width 1379 height 685
click at [351, 423] on label "nicht im Text" at bounding box center [689, 415] width 691 height 36
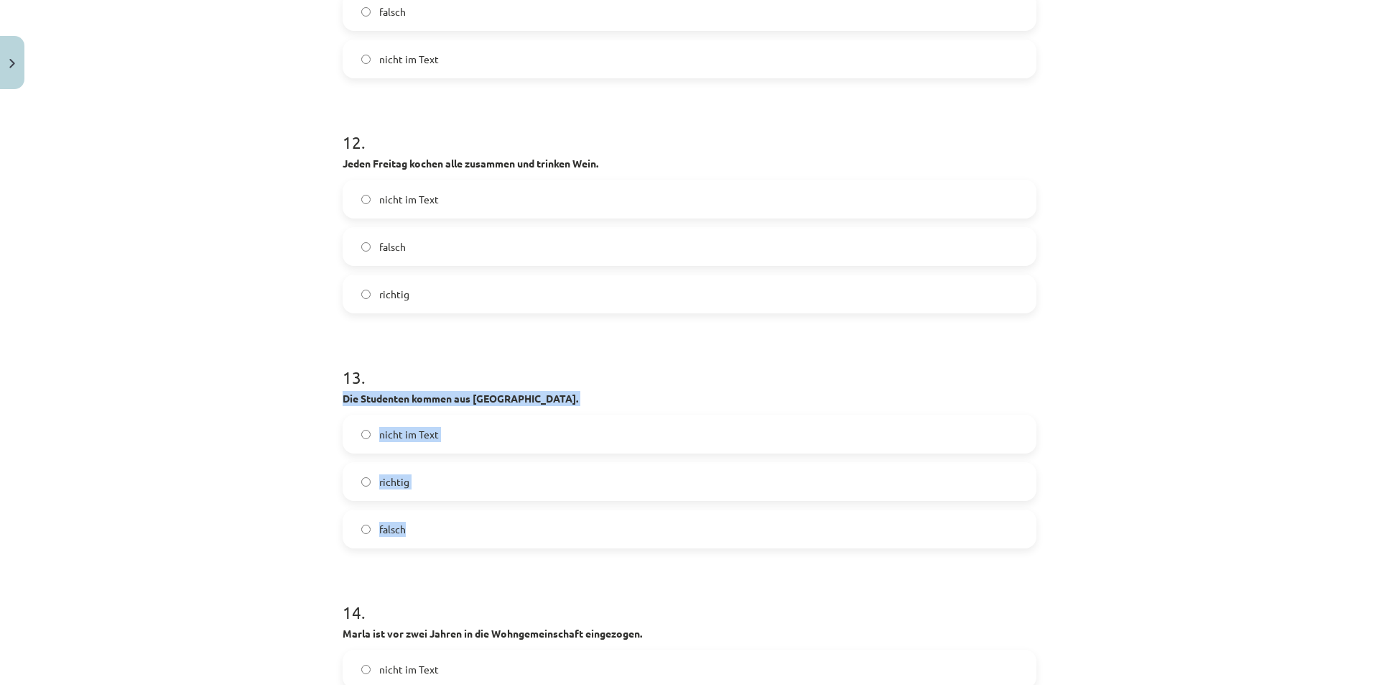
drag, startPoint x: 337, startPoint y: 395, endPoint x: 466, endPoint y: 521, distance: 179.8
click at [466, 521] on div "13 . Die Studenten kommen aus Frankreich. nicht im Text richtig falsch" at bounding box center [690, 445] width 694 height 206
click at [240, 499] on div "Mācību tēma: Vācu valodas b1 - 10. klases 1. ieskaites mācību materiāls #2 📝 Th…" at bounding box center [689, 342] width 1379 height 685
click at [354, 438] on label "nicht im Text" at bounding box center [689, 434] width 691 height 36
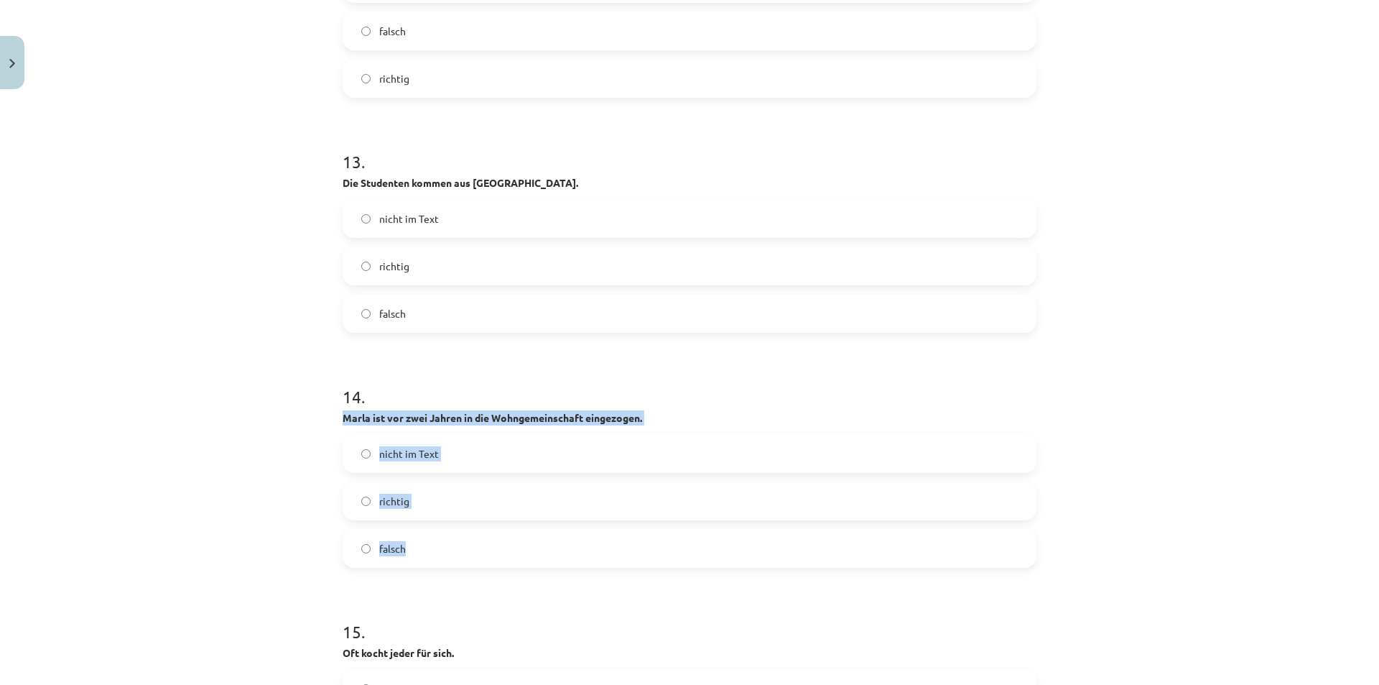
drag, startPoint x: 336, startPoint y: 417, endPoint x: 478, endPoint y: 558, distance: 200.7
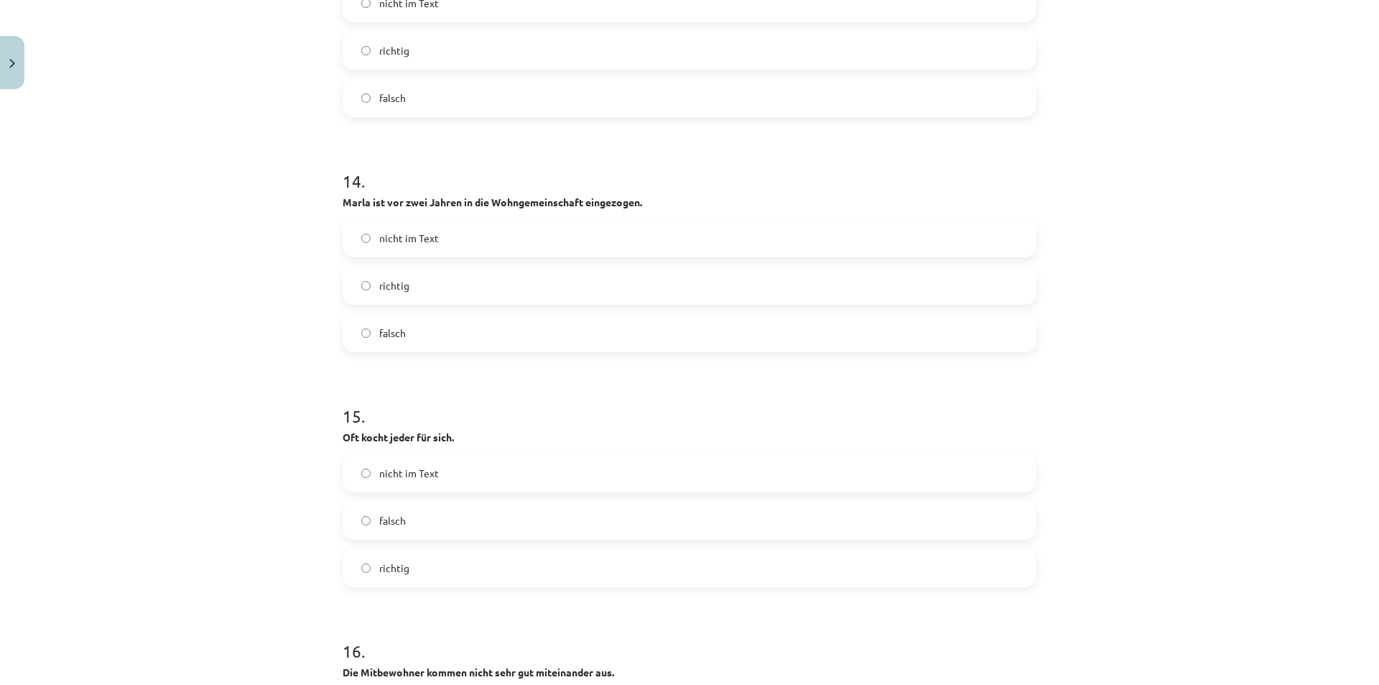
click at [280, 443] on div "Mācību tēma: Vācu valodas b1 - 10. klases 1. ieskaites mācību materiāls #2 📝 Th…" at bounding box center [689, 342] width 1379 height 685
drag, startPoint x: 337, startPoint y: 436, endPoint x: 498, endPoint y: 581, distance: 216.7
click at [507, 574] on div "15 . Oft kocht jeder für sich. nicht im Text falsch richtig" at bounding box center [690, 484] width 694 height 206
drag, startPoint x: 329, startPoint y: 435, endPoint x: 489, endPoint y: 583, distance: 218.1
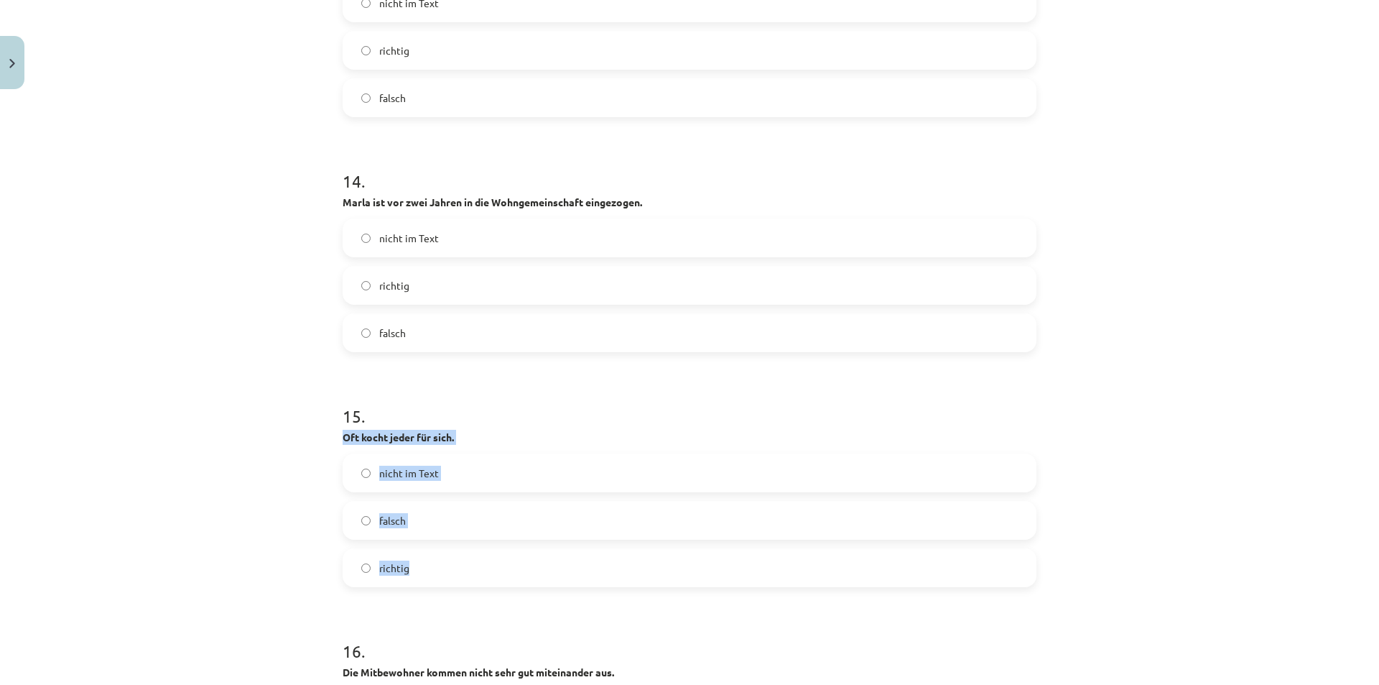
click at [489, 583] on div "Mācību tēma: Vācu valodas b1 - 10. klases 1. ieskaites mācību materiāls #2 📝 Th…" at bounding box center [689, 342] width 1379 height 685
drag, startPoint x: 358, startPoint y: 573, endPoint x: 313, endPoint y: 558, distance: 47.0
click at [359, 573] on label "richtig" at bounding box center [689, 568] width 691 height 36
click at [239, 524] on div "Mācību tēma: Vācu valodas b1 - 10. klases 1. ieskaites mācību materiāls #2 📝 Th…" at bounding box center [689, 342] width 1379 height 685
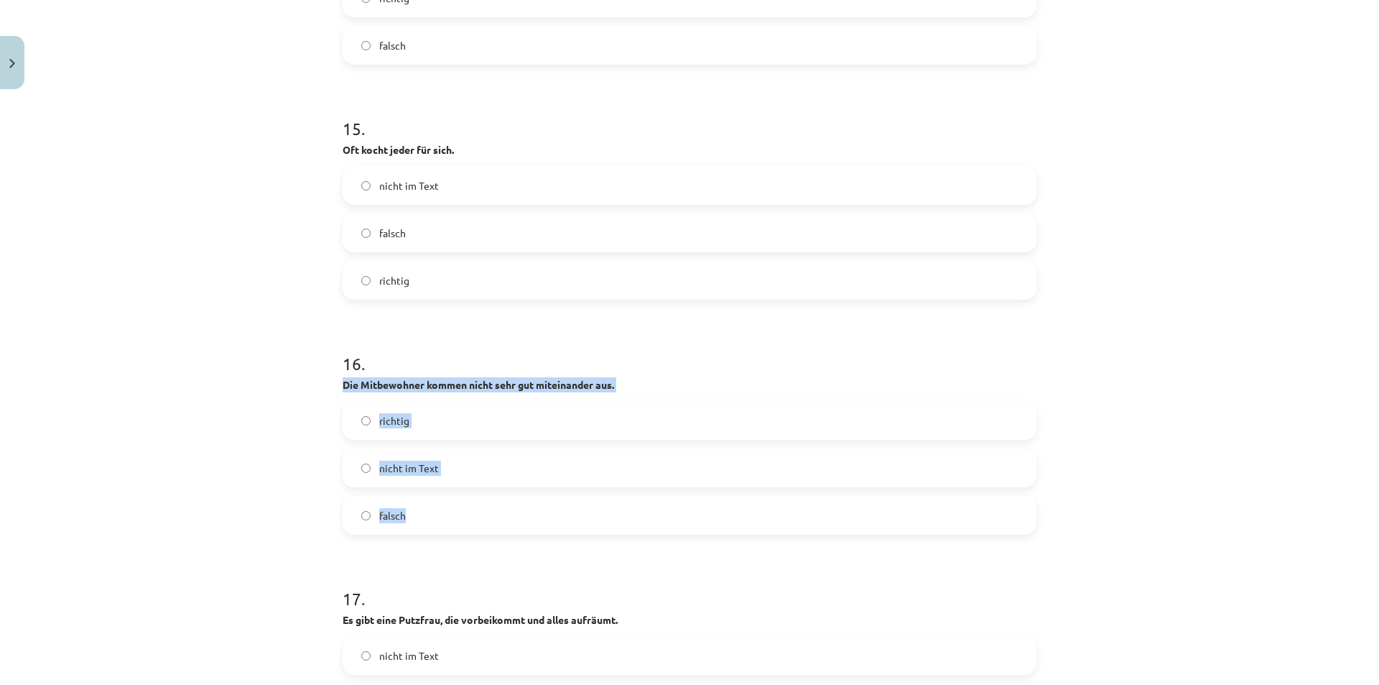
drag, startPoint x: 334, startPoint y: 384, endPoint x: 515, endPoint y: 518, distance: 225.0
click at [302, 514] on div "Mācību tēma: Vācu valodas b1 - 10. klases 1. ieskaites mācību materiāls #2 📝 Th…" at bounding box center [689, 342] width 1379 height 685
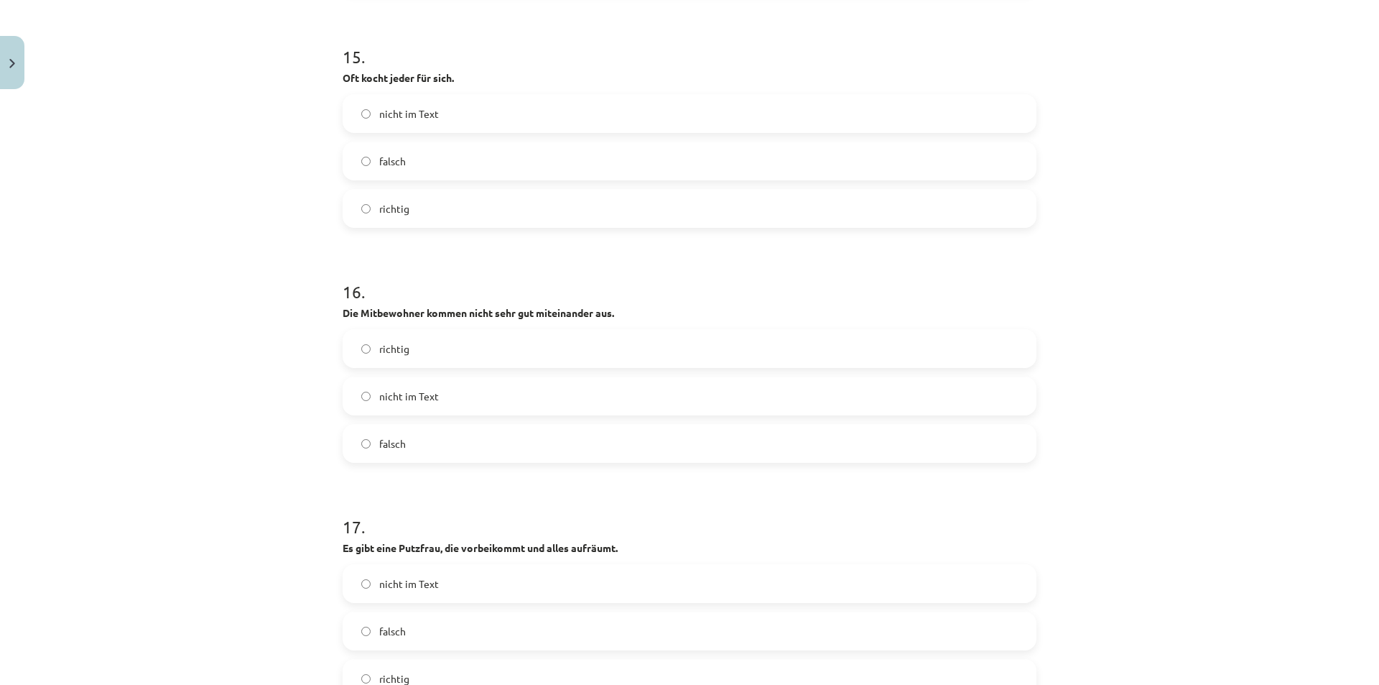
scroll to position [4203, 0]
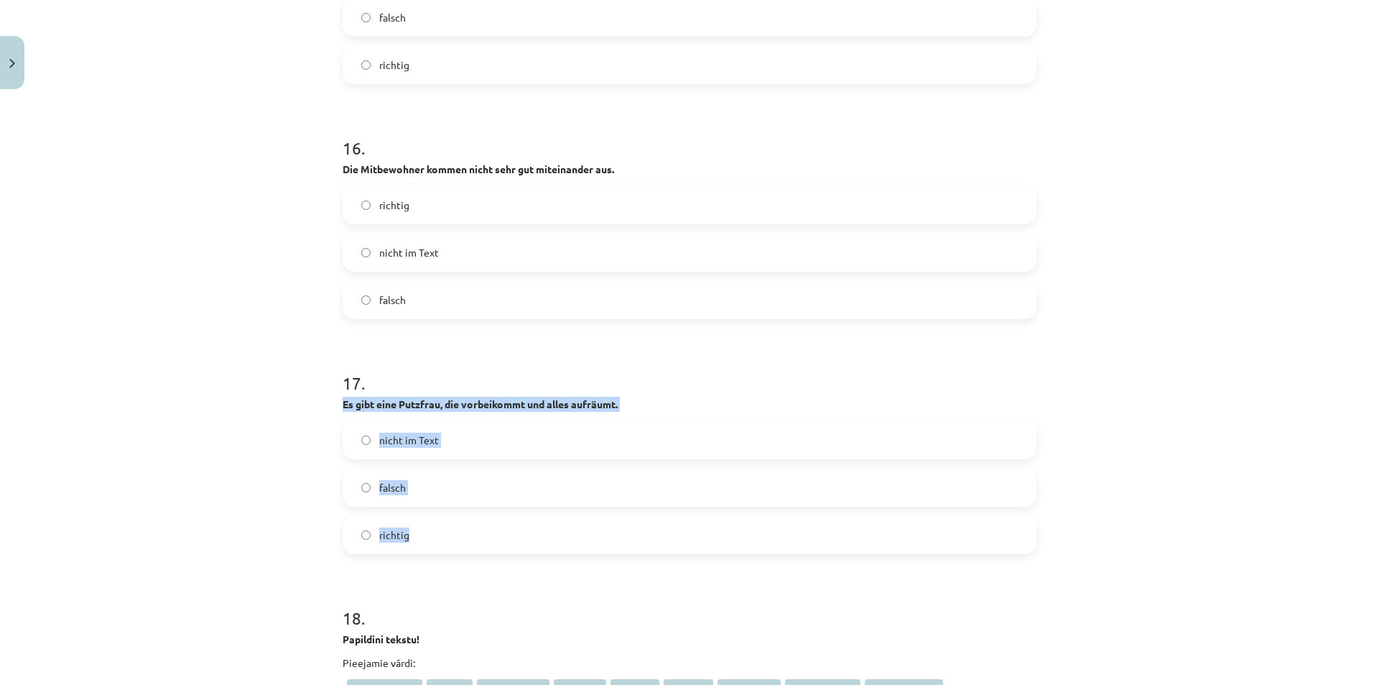
drag, startPoint x: 338, startPoint y: 402, endPoint x: 484, endPoint y: 546, distance: 205.2
click at [484, 546] on div "17 . Es gibt eine Putzfrau, die vorbeikommt und alles aufräumt. nicht im Text f…" at bounding box center [690, 451] width 694 height 206
click at [357, 492] on label "falsch" at bounding box center [689, 487] width 691 height 36
click at [218, 476] on div "Mācību tēma: Vācu valodas b1 - 10. klases 1. ieskaites mācību materiāls #2 📝 Th…" at bounding box center [689, 342] width 1379 height 685
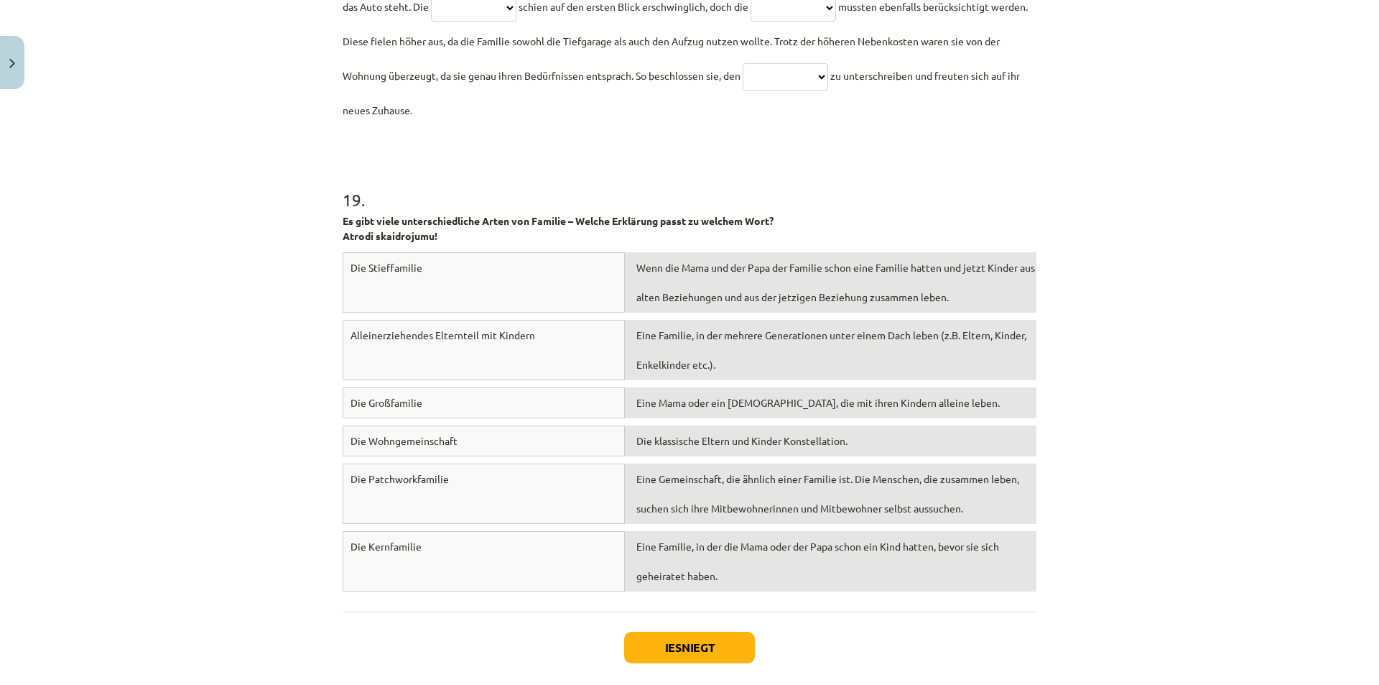
scroll to position [5141, 0]
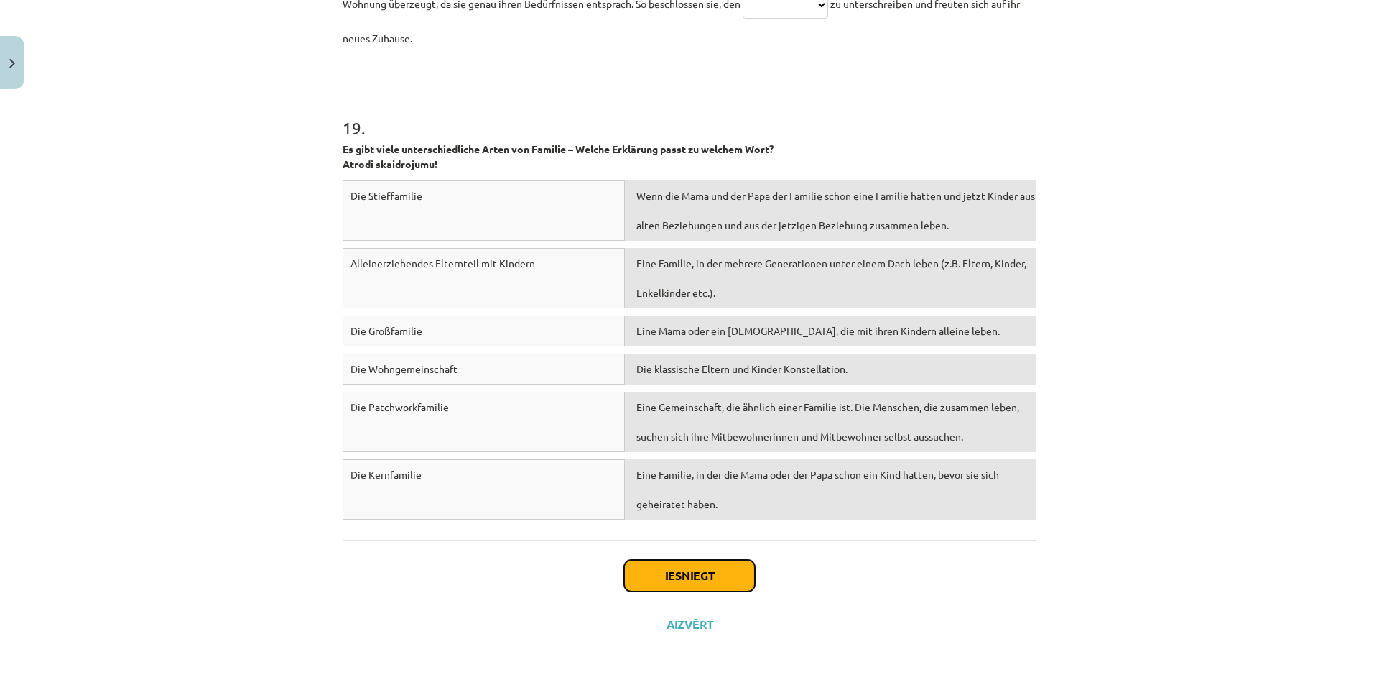
click at [683, 569] on button "Iesniegt" at bounding box center [689, 576] width 131 height 32
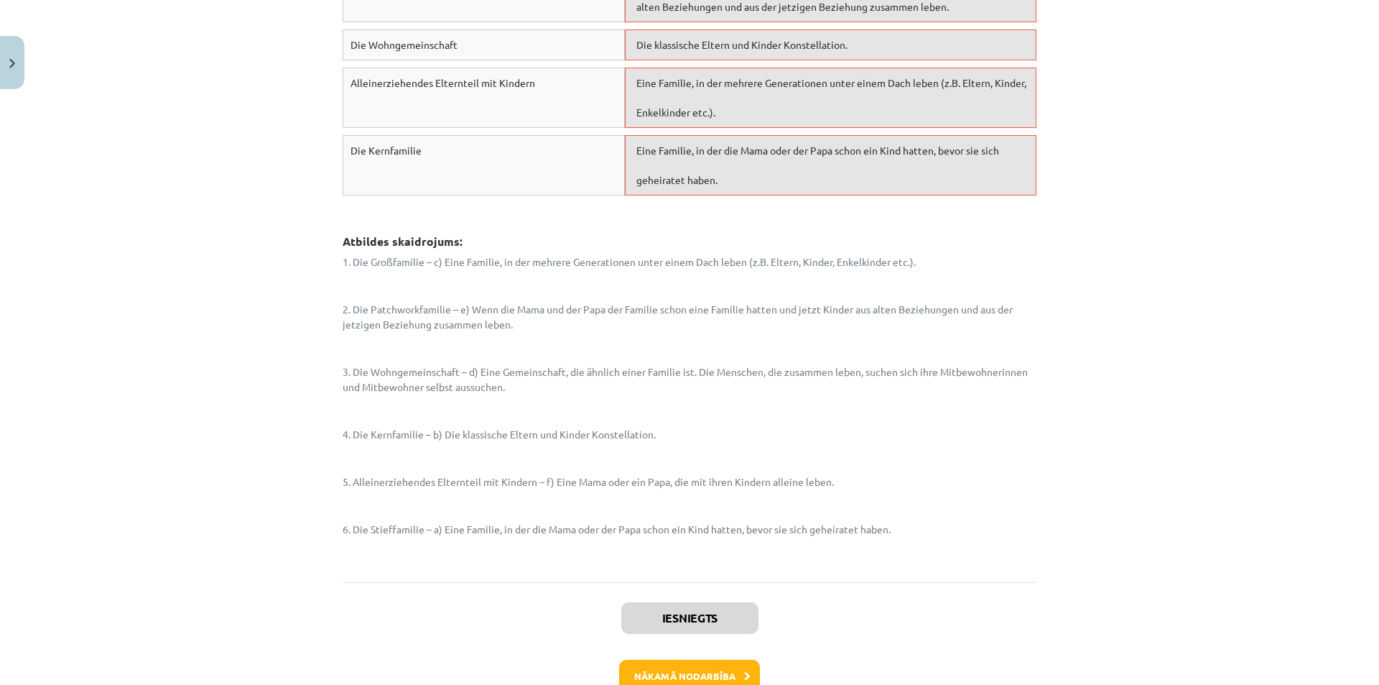
scroll to position [5740, 0]
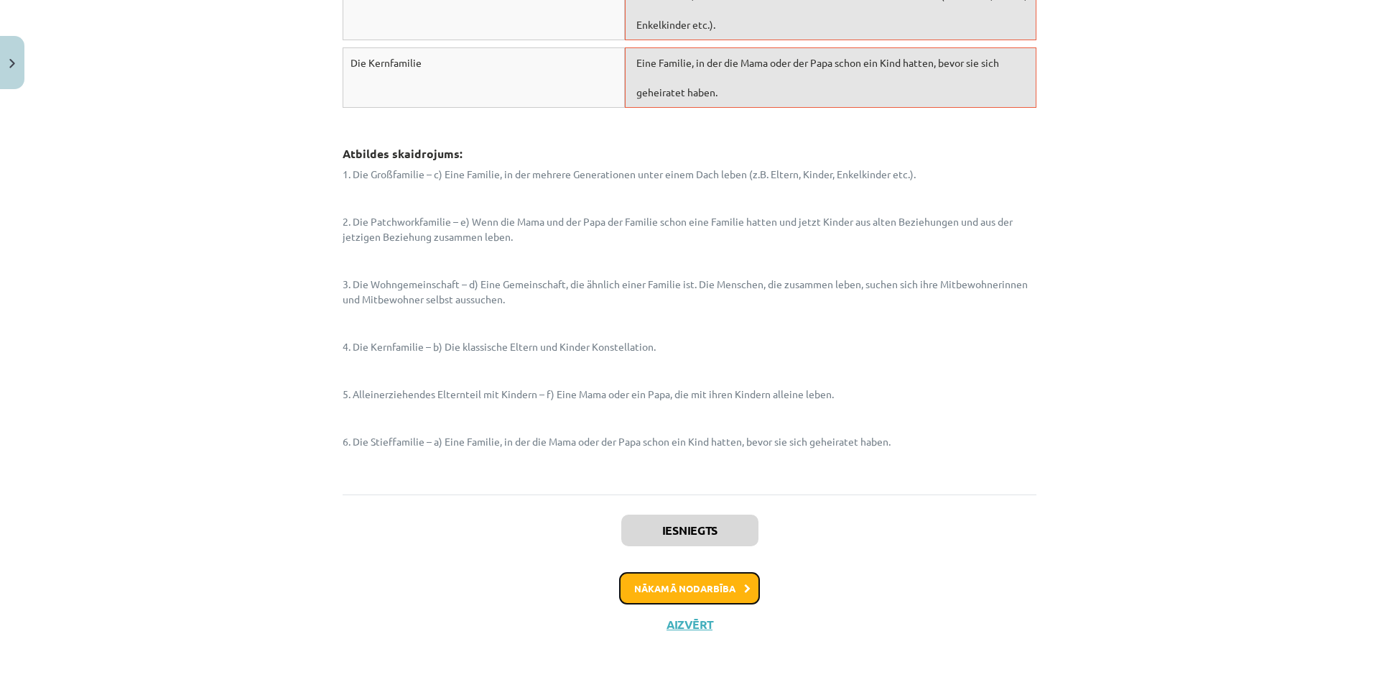
click at [642, 586] on button "Nākamā nodarbība" at bounding box center [689, 588] width 141 height 33
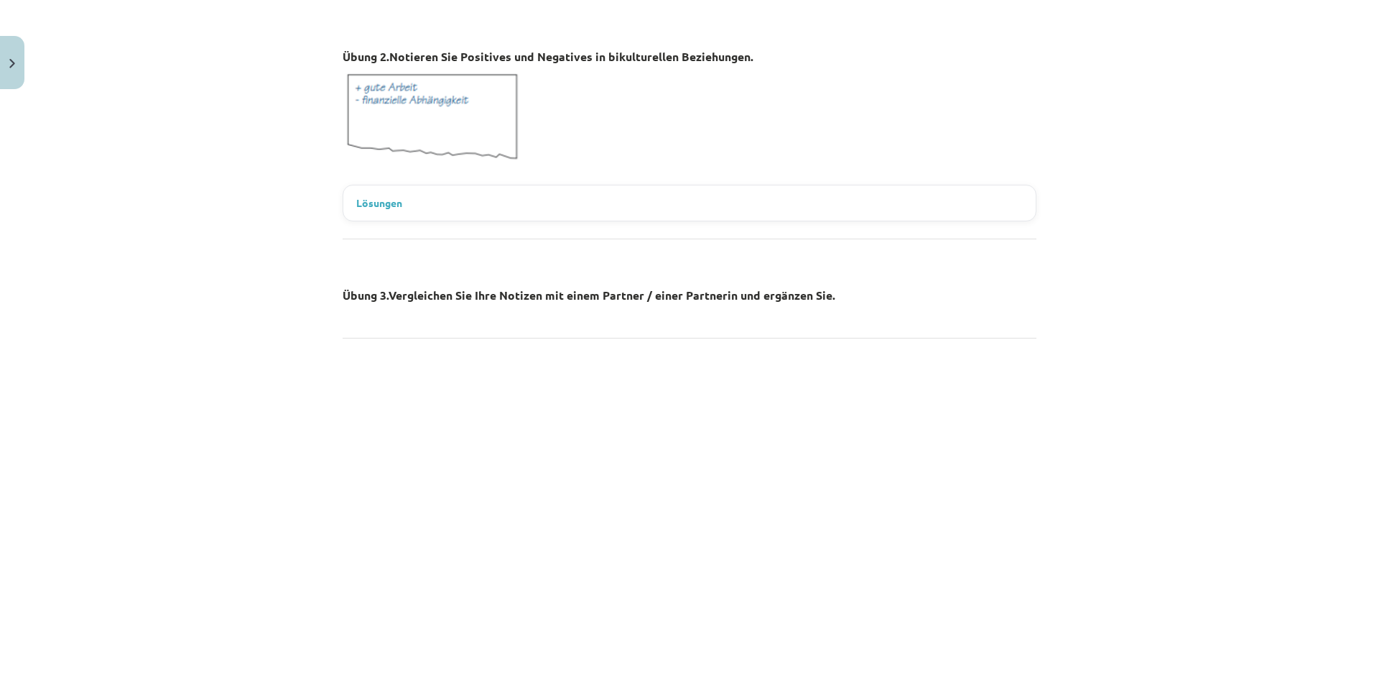
scroll to position [1401, 0]
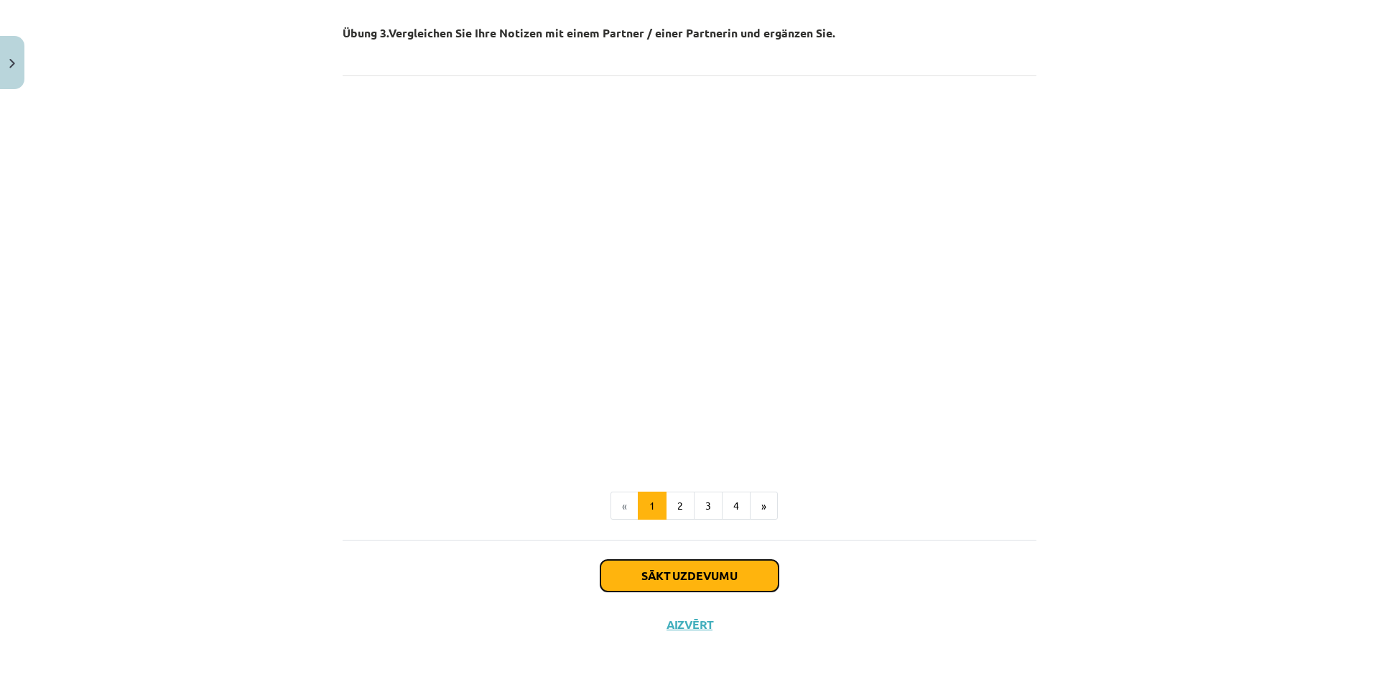
click at [685, 570] on button "Sākt uzdevumu" at bounding box center [690, 576] width 178 height 32
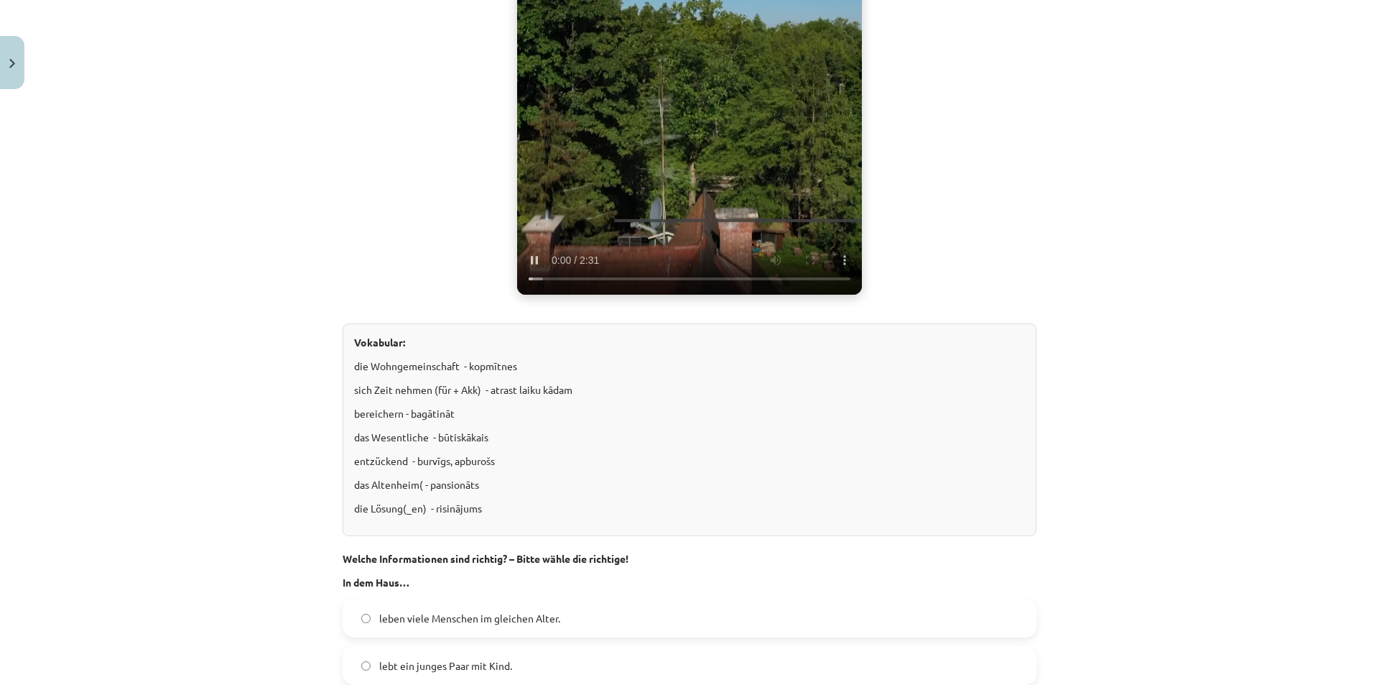
scroll to position [754, 0]
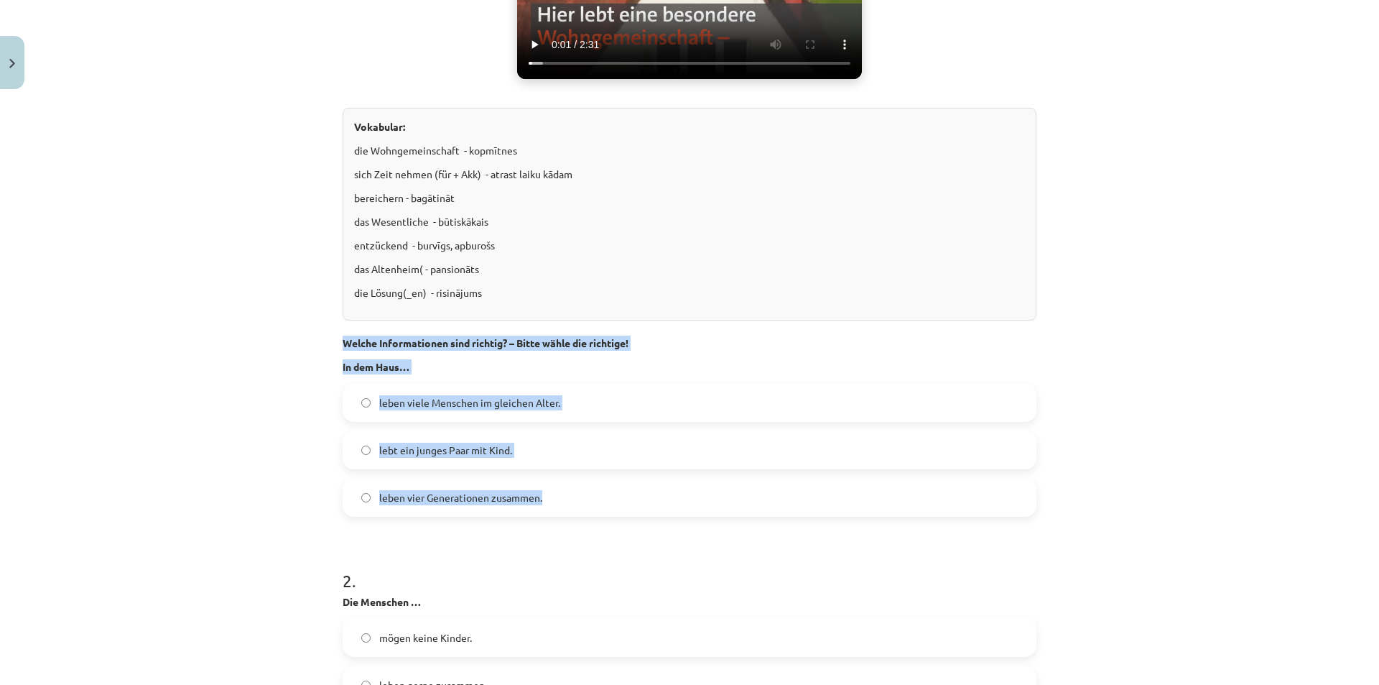
drag, startPoint x: 335, startPoint y: 341, endPoint x: 577, endPoint y: 504, distance: 291.9
click at [274, 442] on div "Mācību tēma: Vācu valodas b1 - 10. klases 1. ieskaites mācību materiāls #3 🎧 Th…" at bounding box center [689, 342] width 1379 height 685
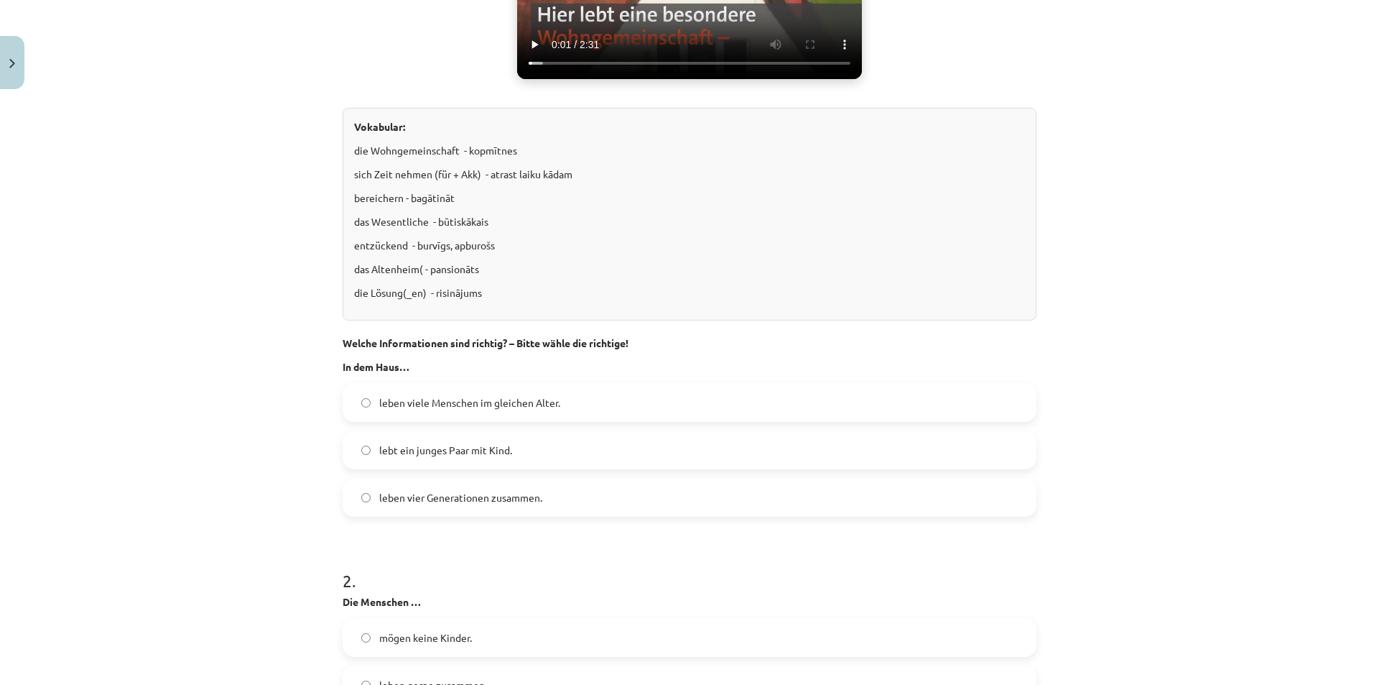
click at [353, 504] on label "leben vier Generationen zusammen." at bounding box center [689, 497] width 691 height 36
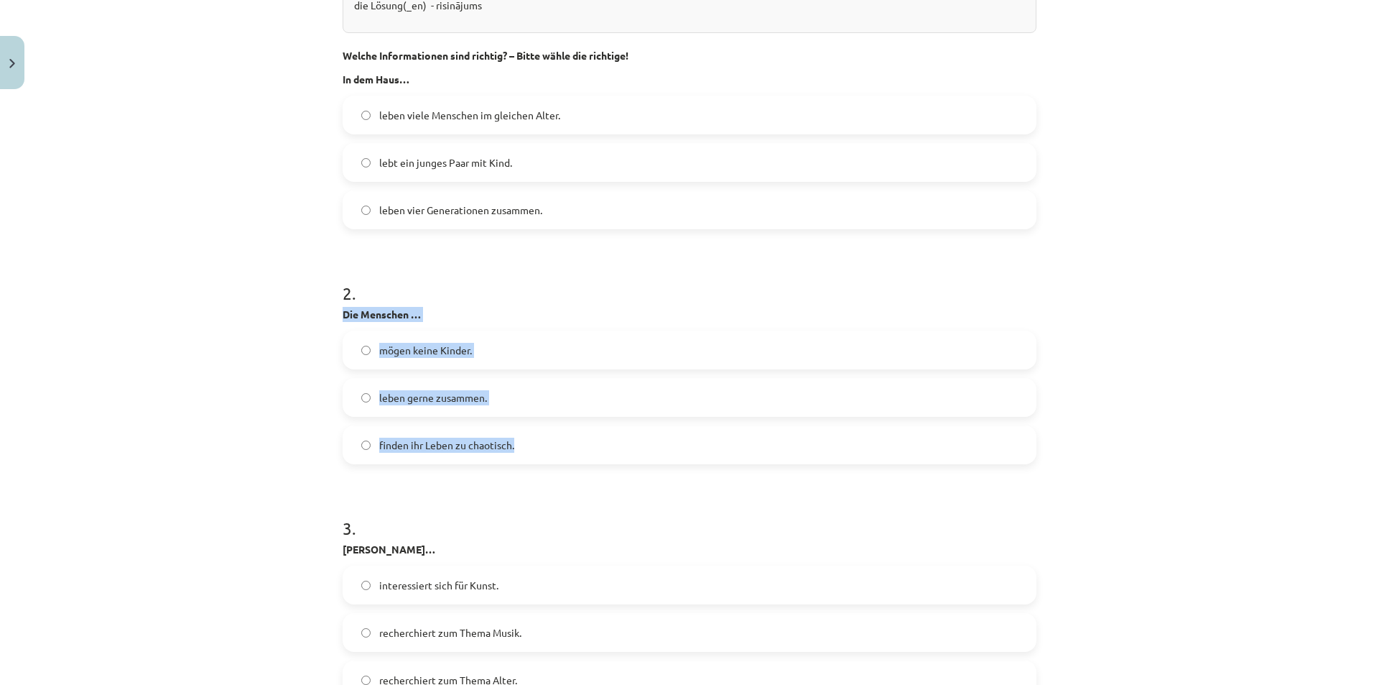
drag, startPoint x: 336, startPoint y: 313, endPoint x: 536, endPoint y: 442, distance: 238.2
click at [218, 440] on div "Mācību tēma: Vācu valodas b1 - 10. klases 1. ieskaites mācību materiāls #3 🎧 Th…" at bounding box center [689, 342] width 1379 height 685
click at [369, 396] on label "leben gerne zusammen." at bounding box center [689, 397] width 691 height 36
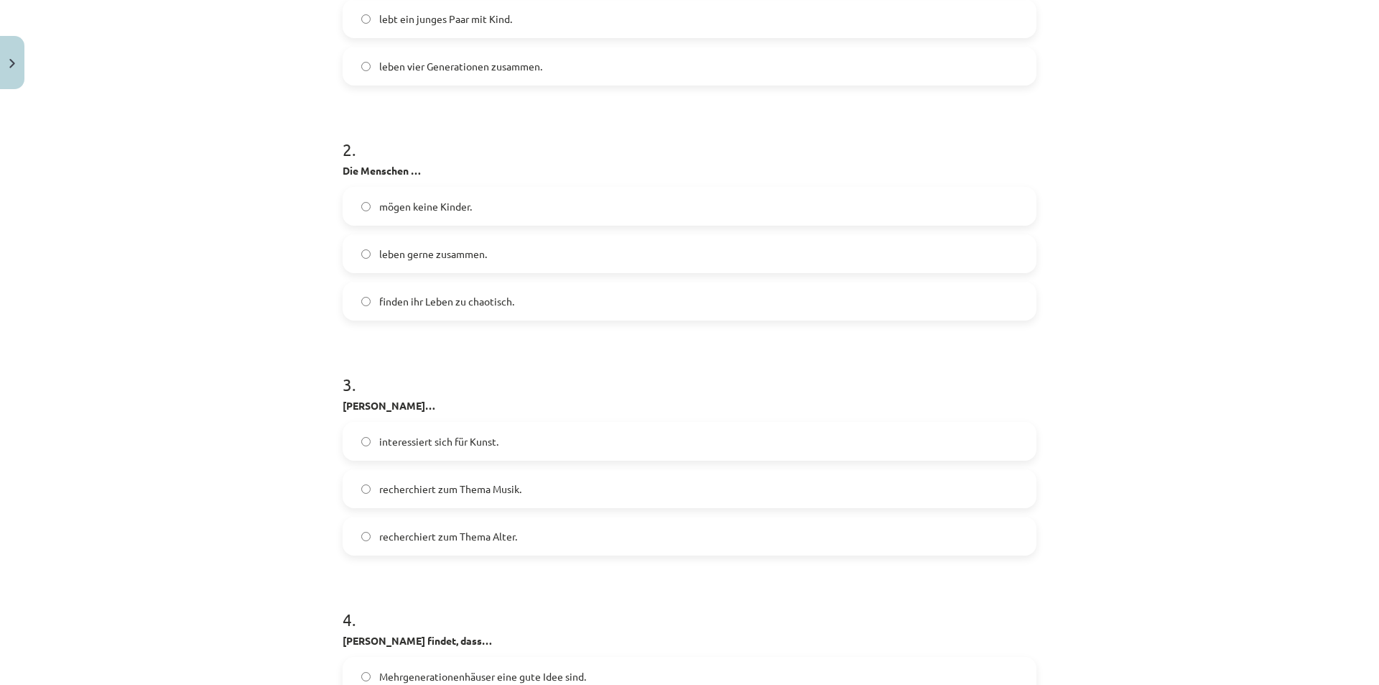
scroll to position [1329, 0]
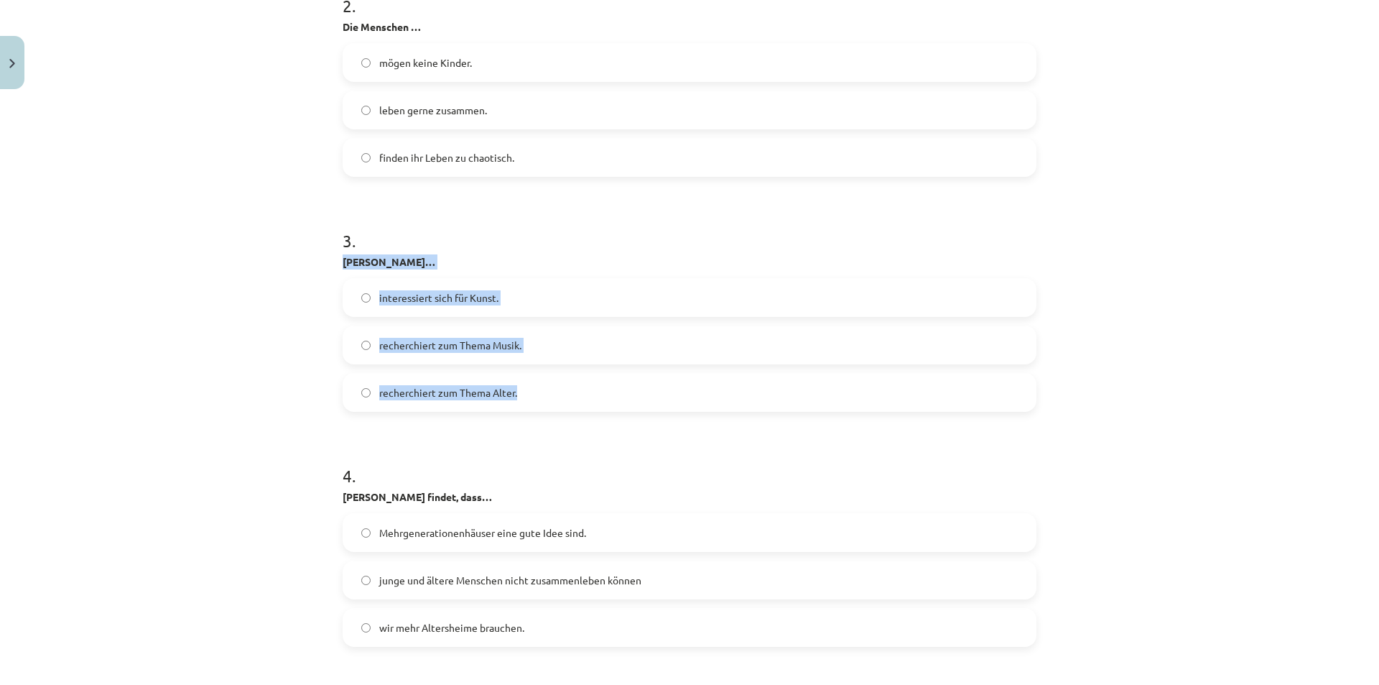
drag, startPoint x: 340, startPoint y: 267, endPoint x: 537, endPoint y: 410, distance: 243.9
click at [250, 369] on div "Mācību tēma: Vācu valodas b1 - 10. klases 1. ieskaites mācību materiāls #3 🎧 Th…" at bounding box center [689, 342] width 1379 height 685
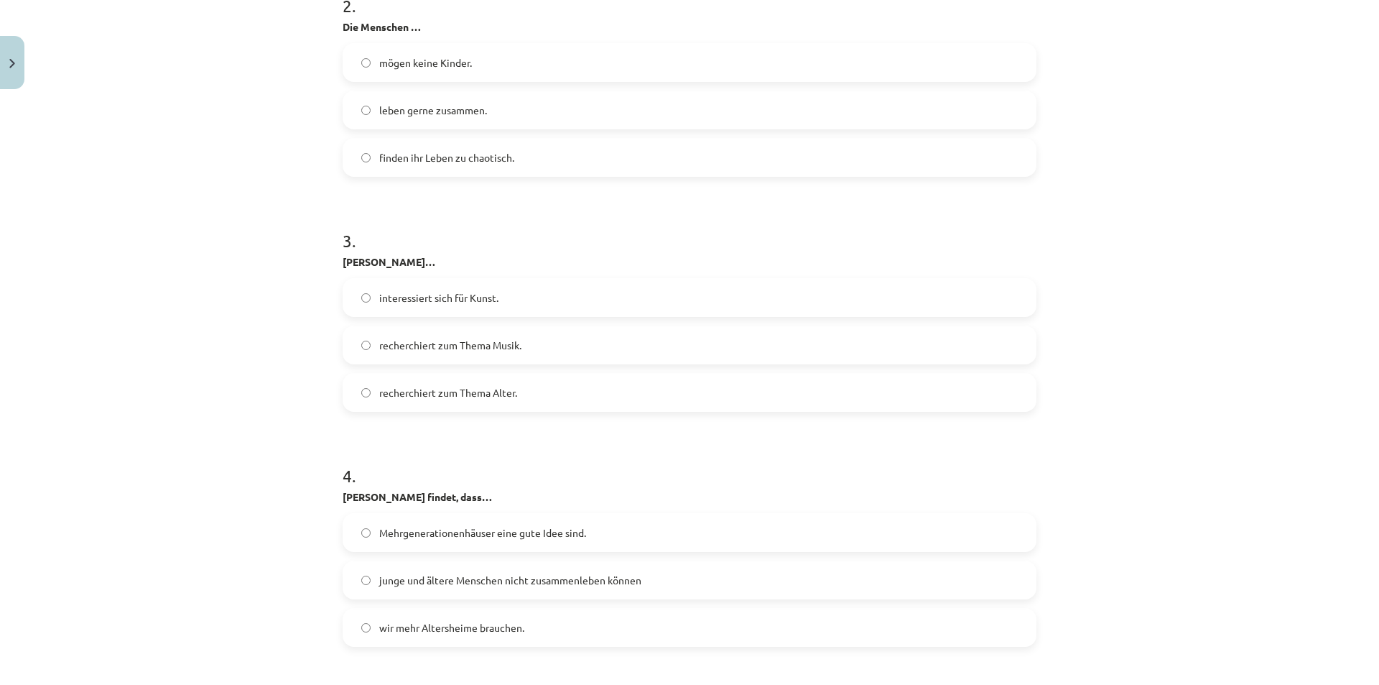
click at [360, 398] on label "recherchiert zum Thema Alter." at bounding box center [689, 392] width 691 height 36
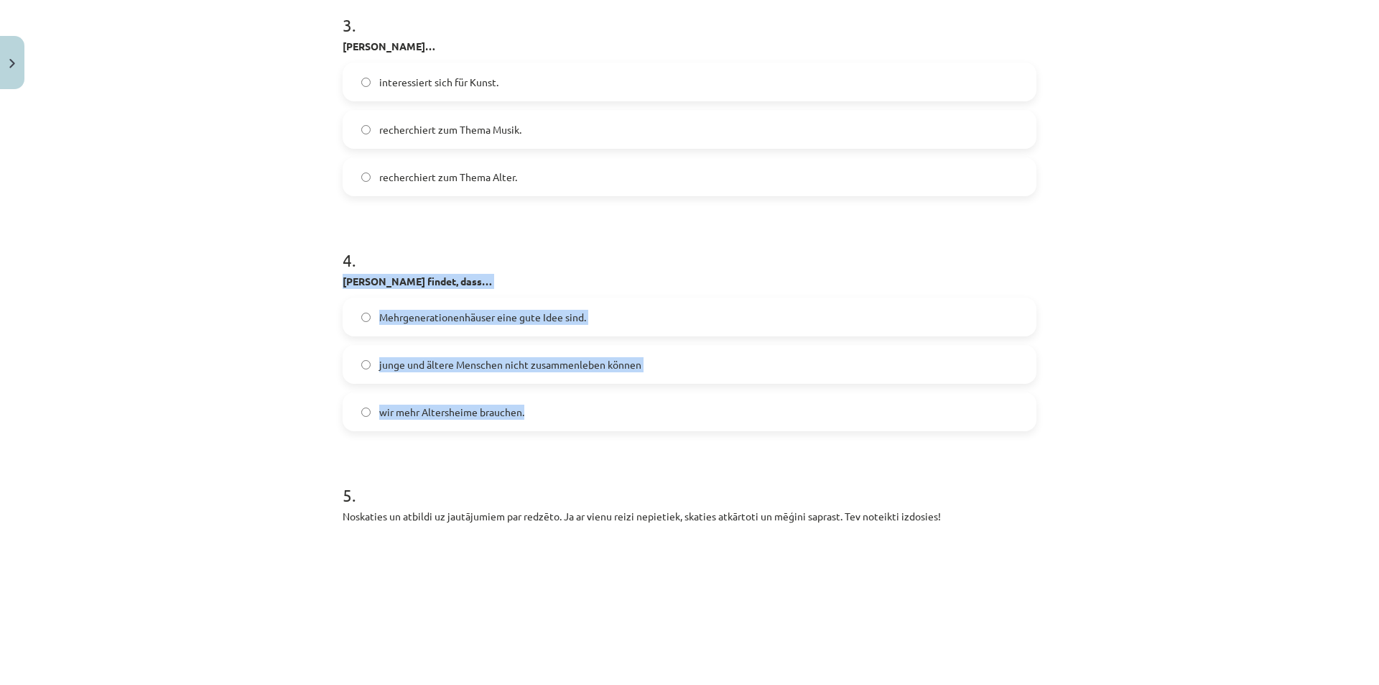
drag, startPoint x: 336, startPoint y: 282, endPoint x: 563, endPoint y: 407, distance: 260.1
click at [211, 368] on div "Mācību tēma: Vācu valodas b1 - 10. klases 1. ieskaites mācību materiāls #3 🎧 Th…" at bounding box center [689, 342] width 1379 height 685
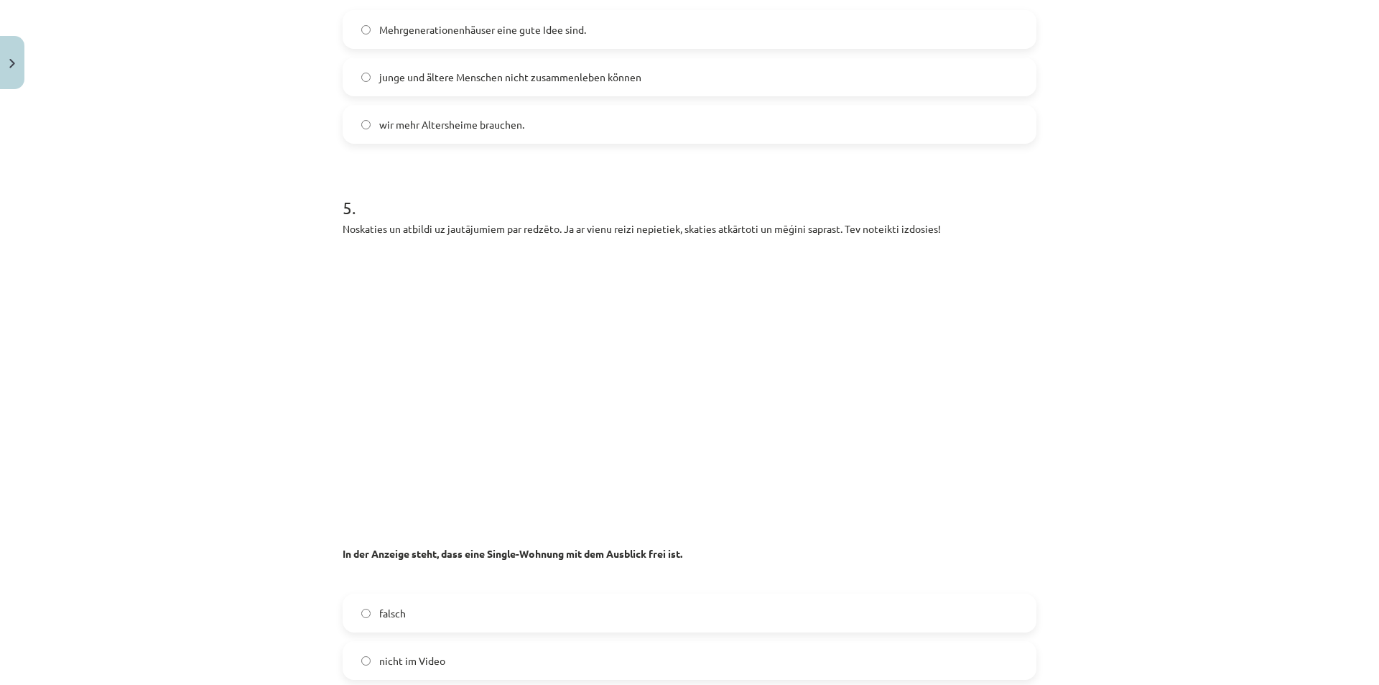
scroll to position [2119, 0]
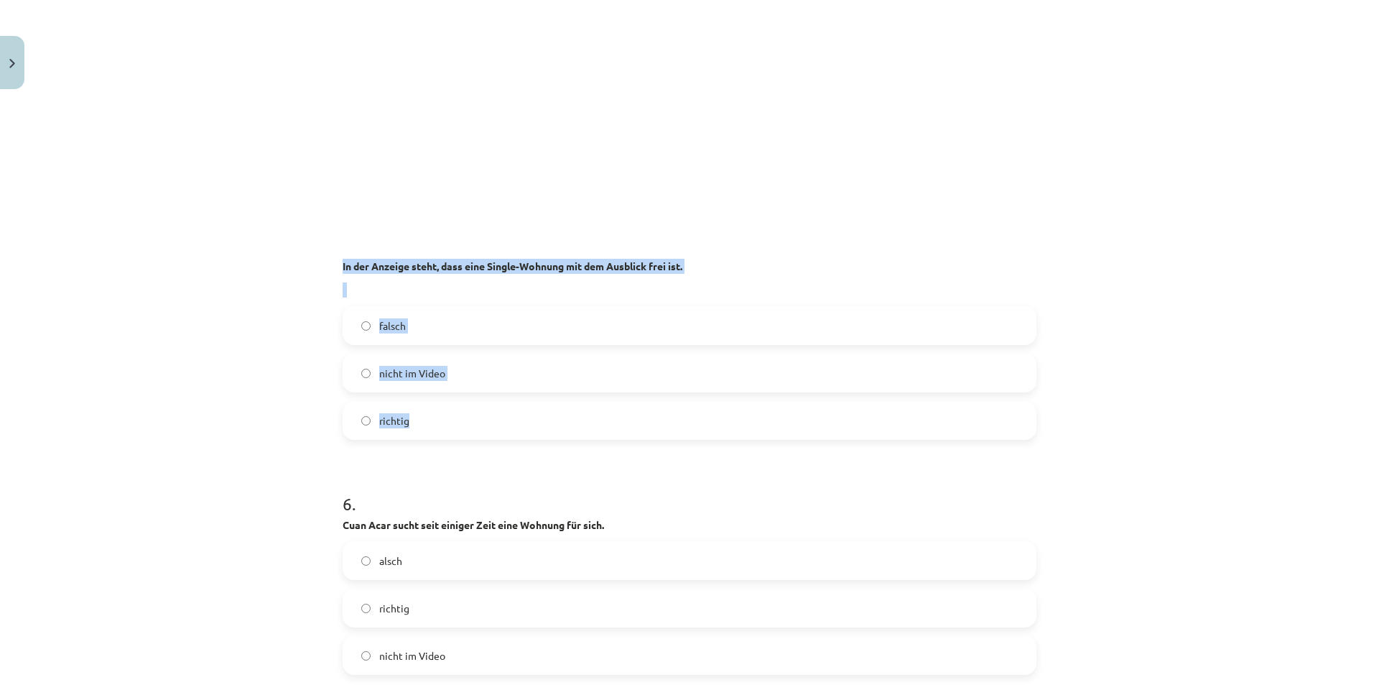
drag, startPoint x: 336, startPoint y: 263, endPoint x: 546, endPoint y: 428, distance: 267.0
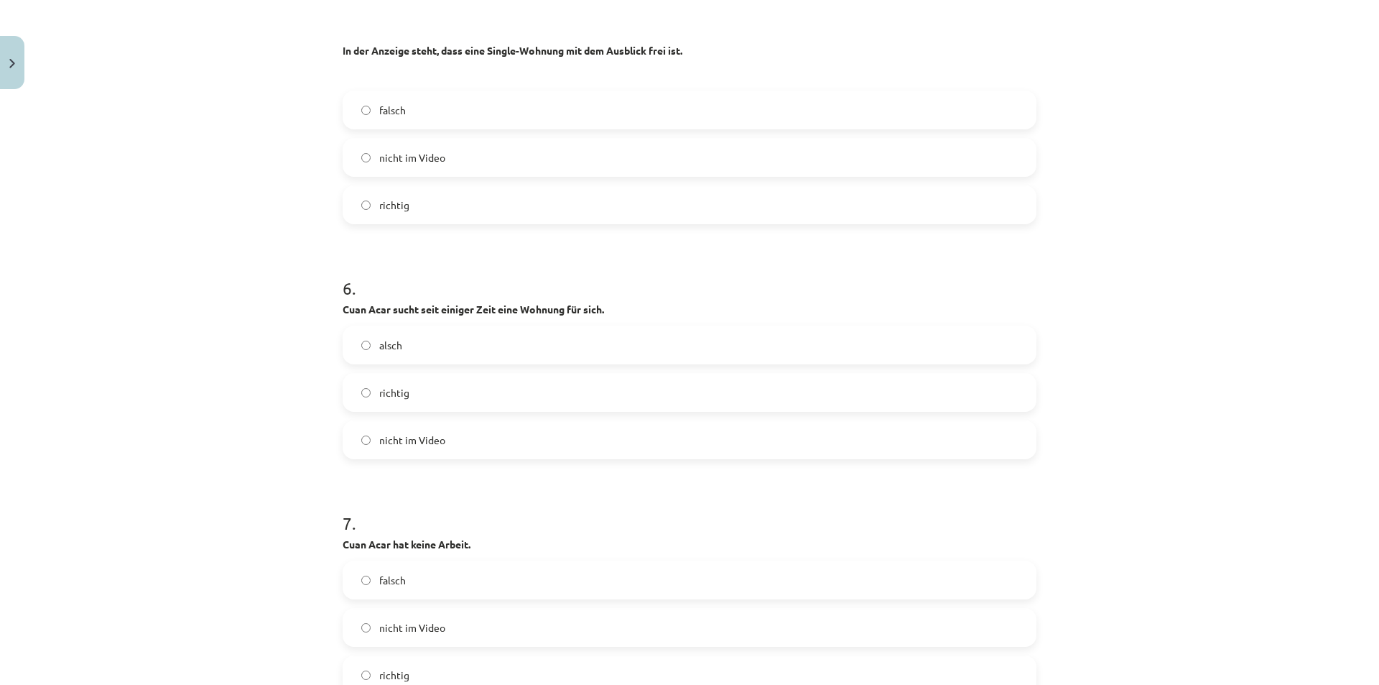
click at [272, 346] on div "Mācību tēma: Vācu valodas b1 - 10. klases 1. ieskaites mācību materiāls #3 🎧 Th…" at bounding box center [689, 342] width 1379 height 685
drag, startPoint x: 337, startPoint y: 305, endPoint x: 507, endPoint y: 445, distance: 219.5
click at [507, 445] on div "6 . Cuan Acar sucht seit einiger Zeit eine Wohnung für sich. alsch richtig nich…" at bounding box center [690, 356] width 694 height 206
drag, startPoint x: 361, startPoint y: 385, endPoint x: 322, endPoint y: 399, distance: 41.4
click at [360, 385] on label "richtig" at bounding box center [689, 392] width 691 height 36
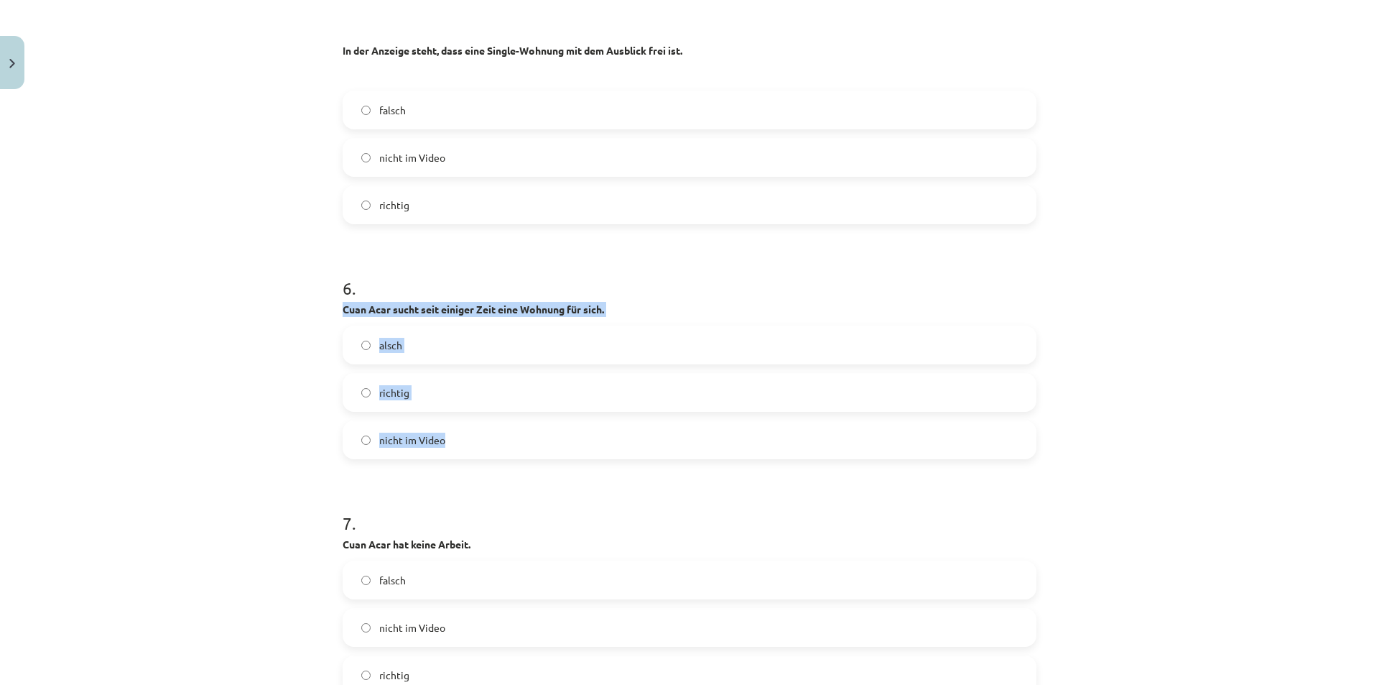
click at [298, 407] on div "Mācību tēma: Vācu valodas b1 - 10. klases 1. ieskaites mācību materiāls #3 🎧 Th…" at bounding box center [689, 342] width 1379 height 685
drag, startPoint x: 200, startPoint y: 468, endPoint x: 205, endPoint y: 481, distance: 14.2
click at [202, 468] on div "Mācību tēma: Vācu valodas b1 - 10. klases 1. ieskaites mācību materiāls #3 🎧 Th…" at bounding box center [689, 342] width 1379 height 685
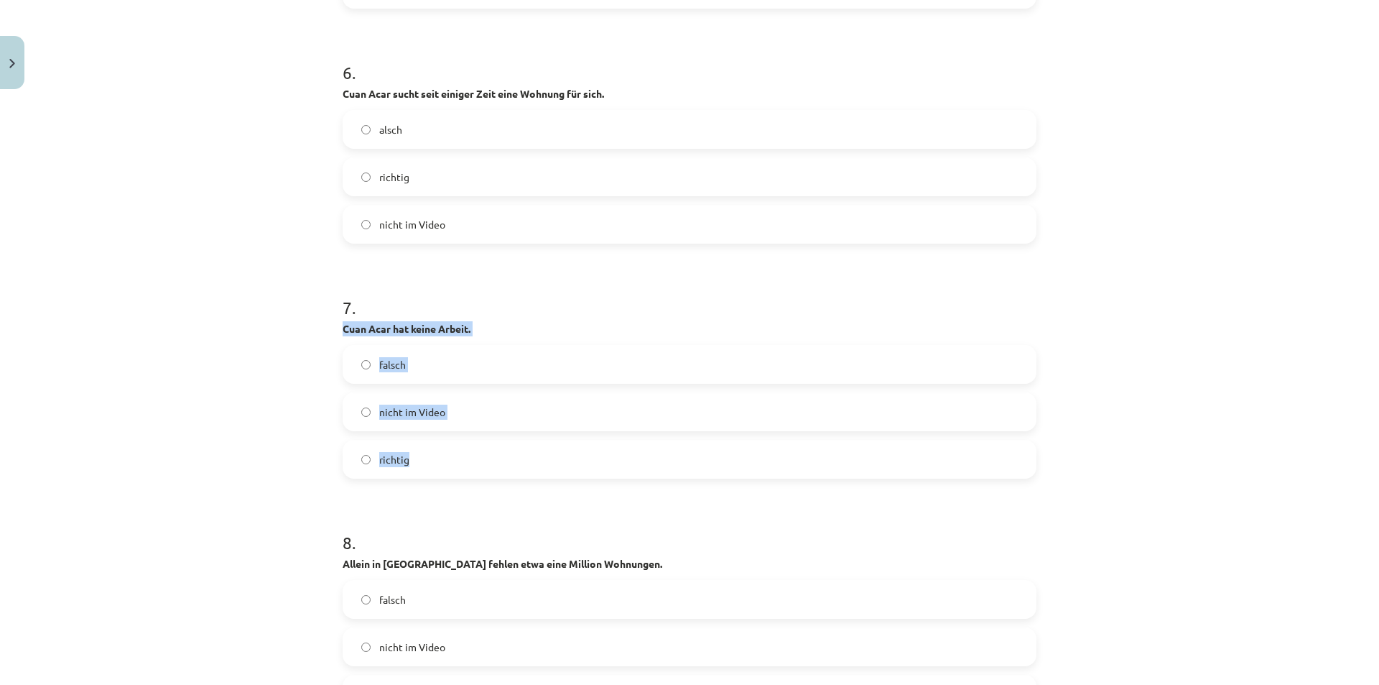
drag, startPoint x: 332, startPoint y: 328, endPoint x: 484, endPoint y: 451, distance: 195.1
click at [165, 417] on div "Mācību tēma: Vācu valodas b1 - 10. klases 1. ieskaites mācību materiāls #3 🎧 Th…" at bounding box center [689, 342] width 1379 height 685
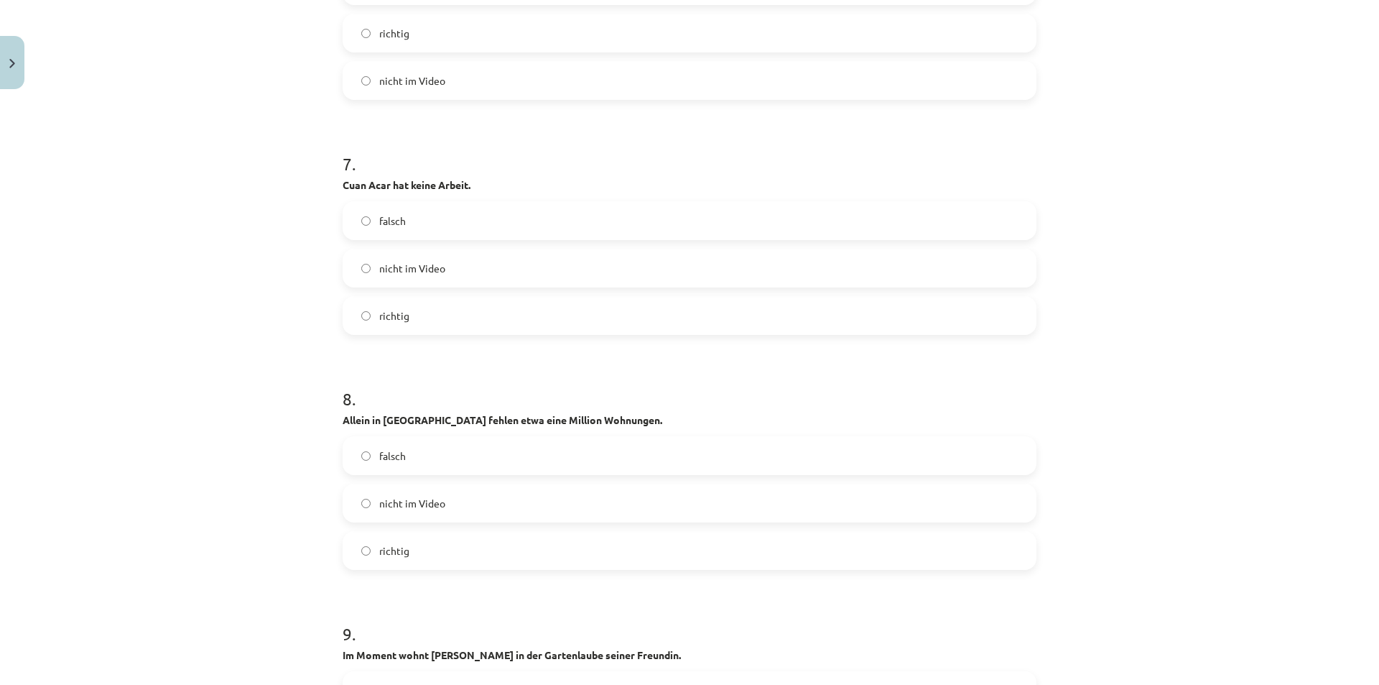
click at [175, 451] on div "Mācību tēma: Vācu valodas b1 - 10. klases 1. ieskaites mācību materiāls #3 🎧 Th…" at bounding box center [689, 342] width 1379 height 685
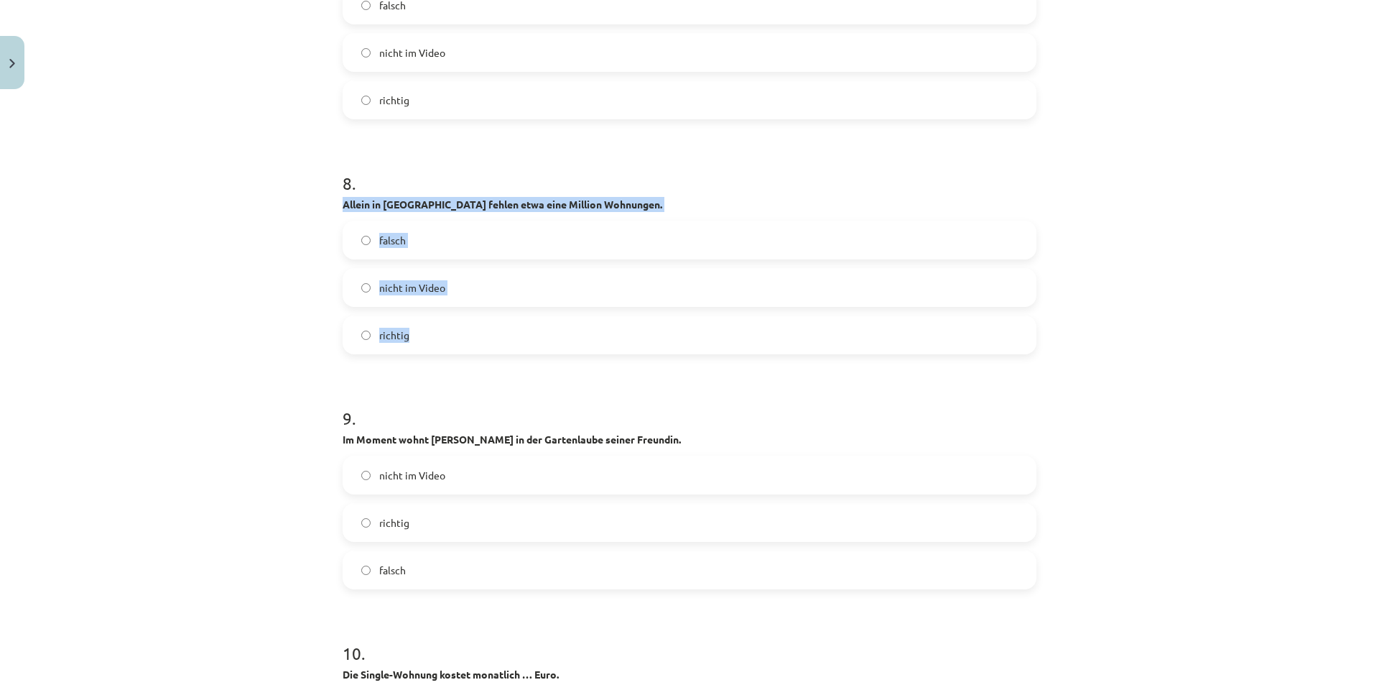
drag, startPoint x: 337, startPoint y: 200, endPoint x: 503, endPoint y: 330, distance: 210.4
click at [503, 330] on div "8 . Allein in Berlin fehlen etwa eine Million Wohnungen. falsch nicht im Video …" at bounding box center [690, 251] width 694 height 206
click at [355, 332] on label "richtig" at bounding box center [689, 335] width 691 height 36
click at [229, 341] on div "Mācību tēma: Vācu valodas b1 - 10. klases 1. ieskaites mācību materiāls #3 🎧 Th…" at bounding box center [689, 342] width 1379 height 685
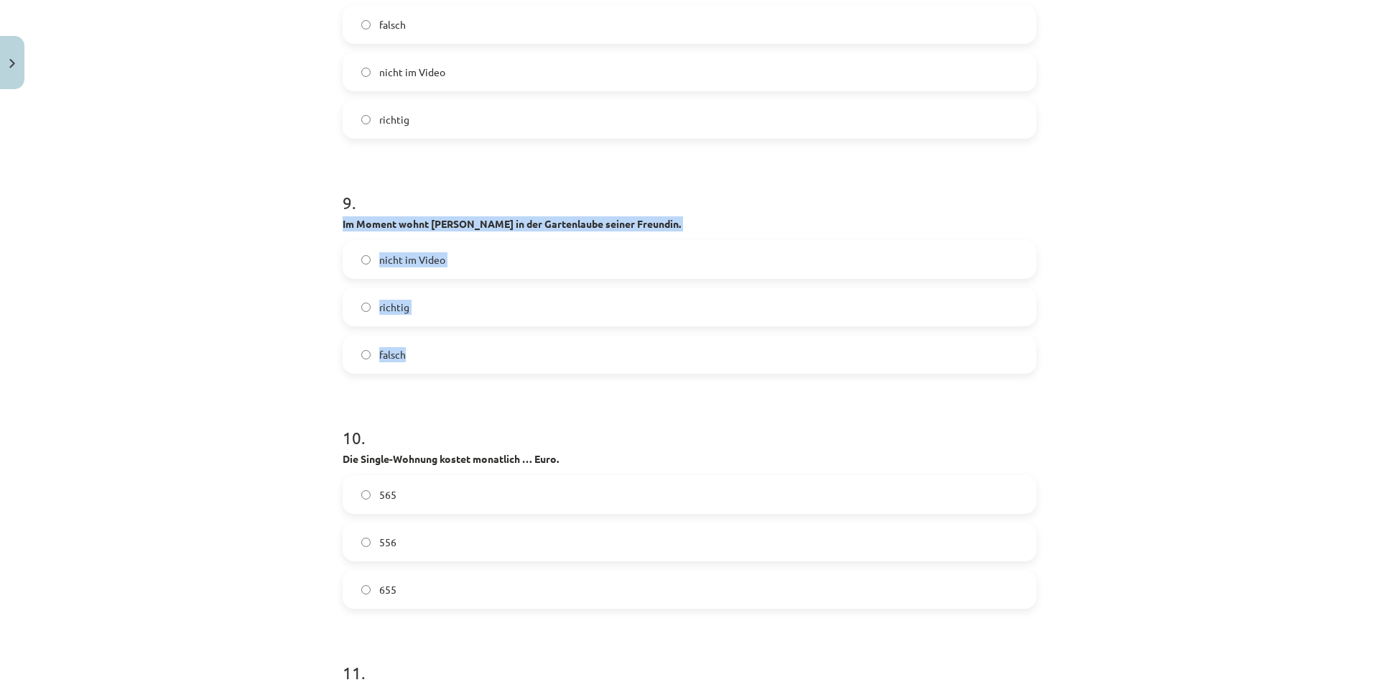
drag, startPoint x: 335, startPoint y: 223, endPoint x: 494, endPoint y: 359, distance: 209.9
click at [494, 359] on div "55 XP Saņemsi Sarežģīts 444 pilda Apraksts Uzdevums Palīdzība 1 . Noskaties un …" at bounding box center [689, 456] width 711 height 6972
click at [356, 313] on label "richtig" at bounding box center [689, 307] width 691 height 36
click at [212, 318] on div "Mācību tēma: Vācu valodas b1 - 10. klases 1. ieskaites mācību materiāls #3 🎧 Th…" at bounding box center [689, 342] width 1379 height 685
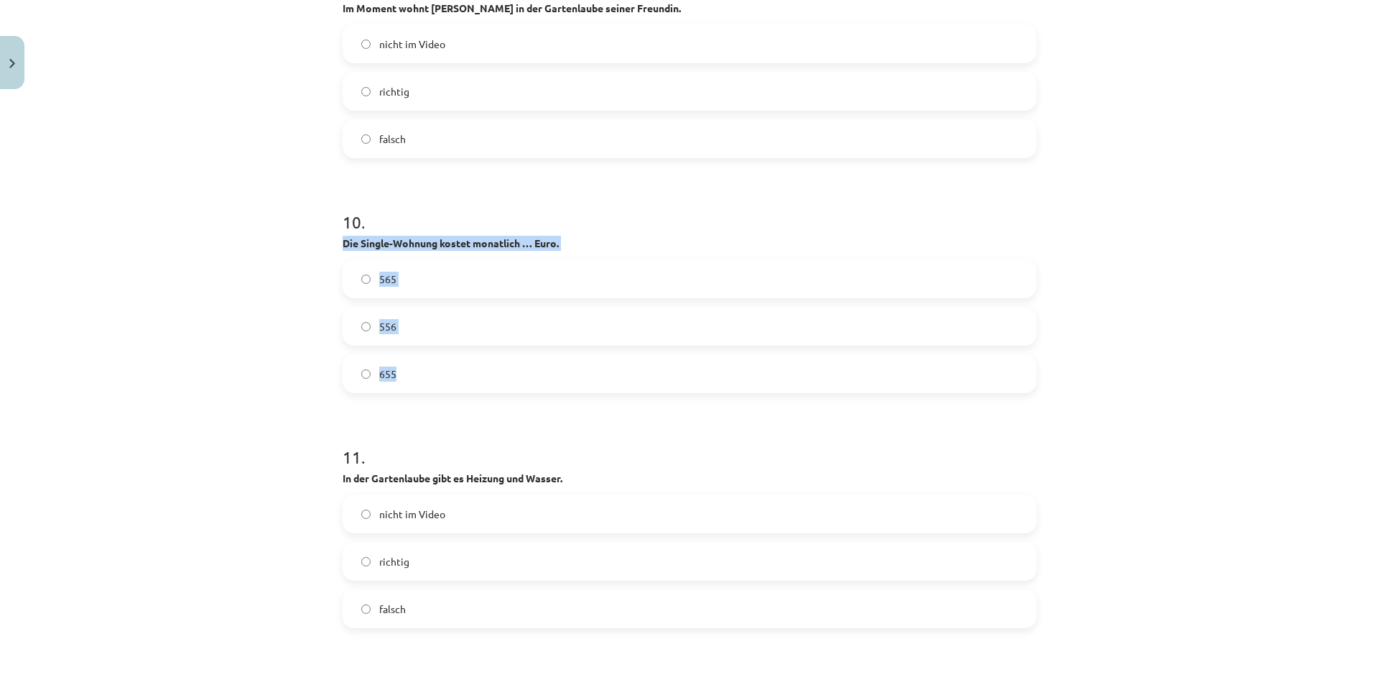
drag, startPoint x: 338, startPoint y: 241, endPoint x: 498, endPoint y: 359, distance: 199.3
click at [498, 359] on div "10 . Die Single-Wohnung kostet monatlich … Euro. 565 556 655" at bounding box center [690, 290] width 694 height 206
click at [353, 283] on label "565" at bounding box center [689, 279] width 691 height 36
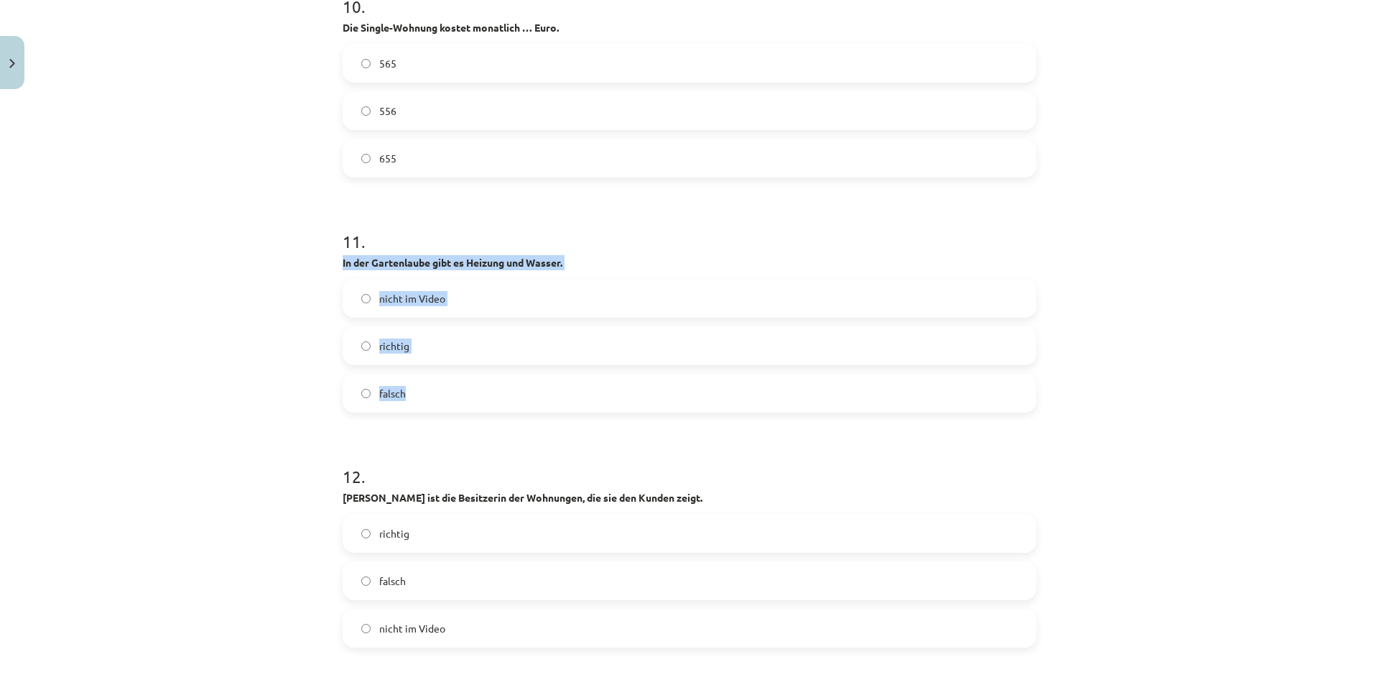
drag, startPoint x: 337, startPoint y: 261, endPoint x: 469, endPoint y: 384, distance: 180.5
click at [469, 384] on div "11 . In der Gartenlaube gibt es Heizung und Wasser. nicht im Video richtig fals…" at bounding box center [690, 309] width 694 height 206
click at [367, 394] on label "falsch" at bounding box center [689, 393] width 691 height 36
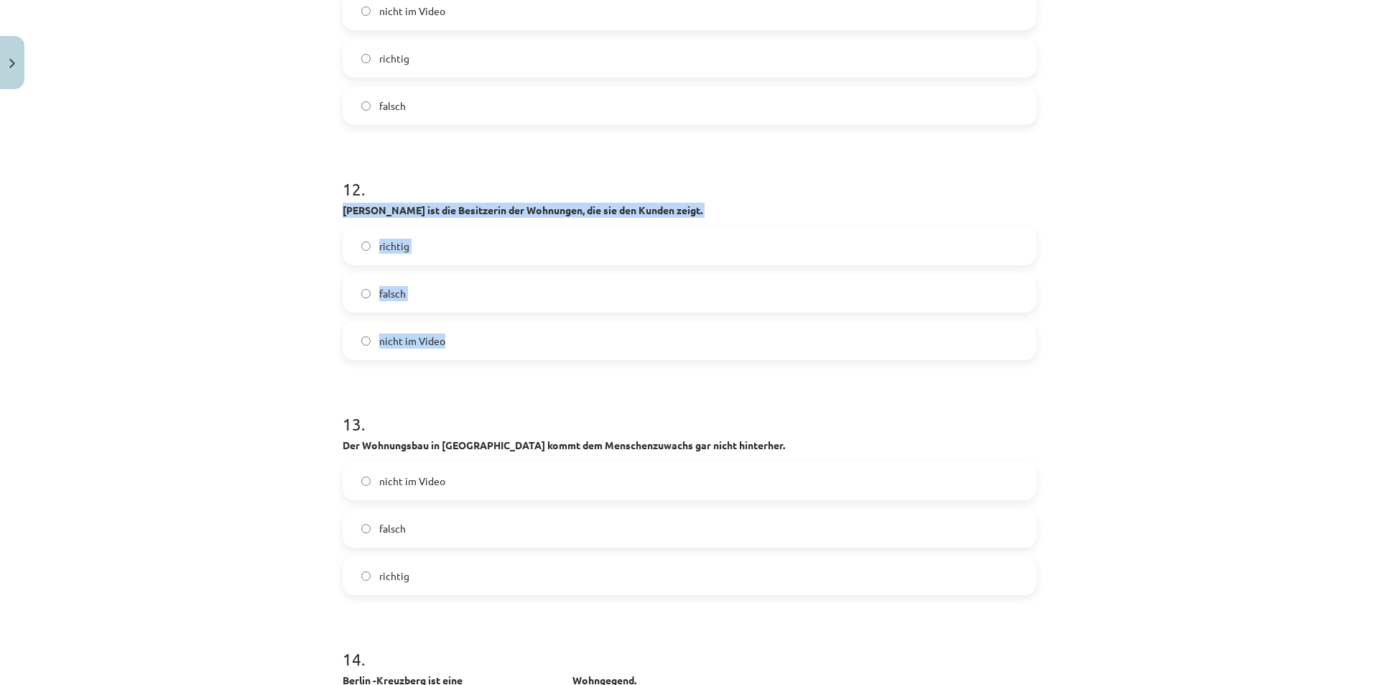
drag, startPoint x: 338, startPoint y: 208, endPoint x: 513, endPoint y: 356, distance: 229.4
click at [513, 356] on div "12 . Jennifer Sager ist die Besitzerin der Wohnungen, die sie den Kunden zeigt.…" at bounding box center [690, 257] width 694 height 206
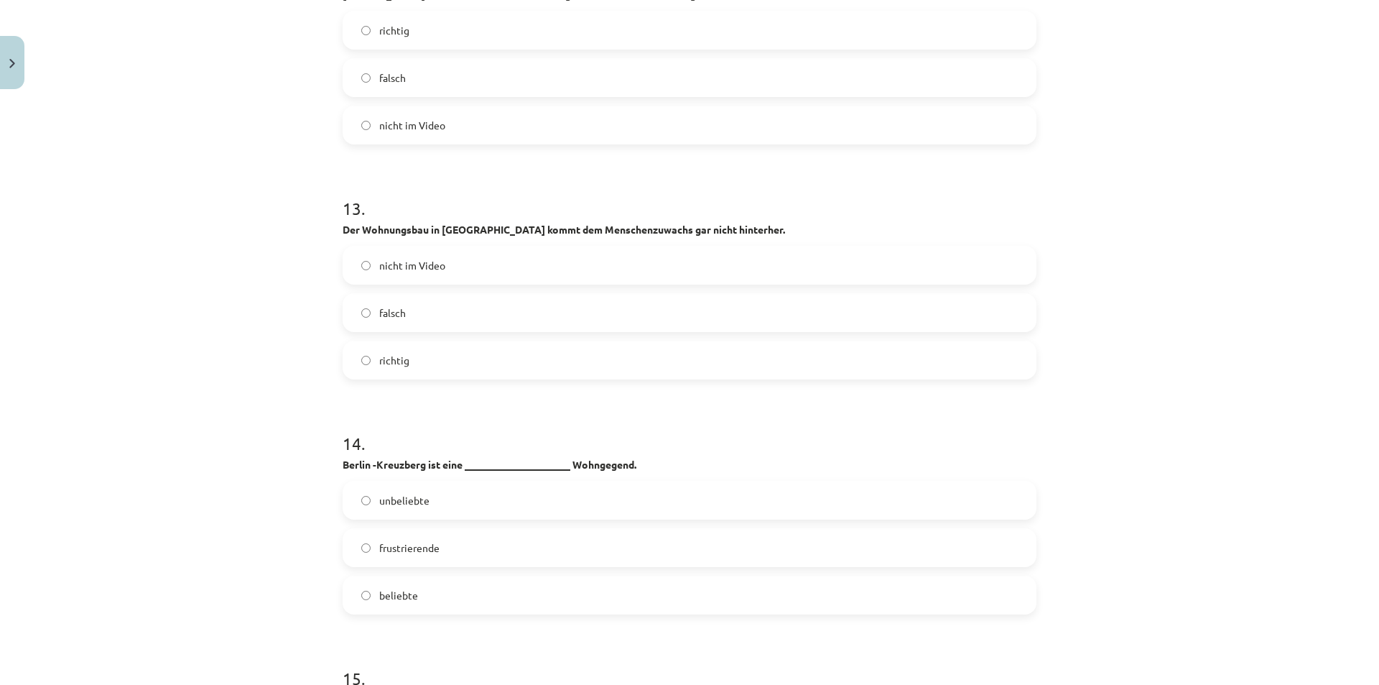
click at [214, 329] on div "Mācību tēma: Vācu valodas b1 - 10. klases 1. ieskaites mācību materiāls #3 🎧 Th…" at bounding box center [689, 342] width 1379 height 685
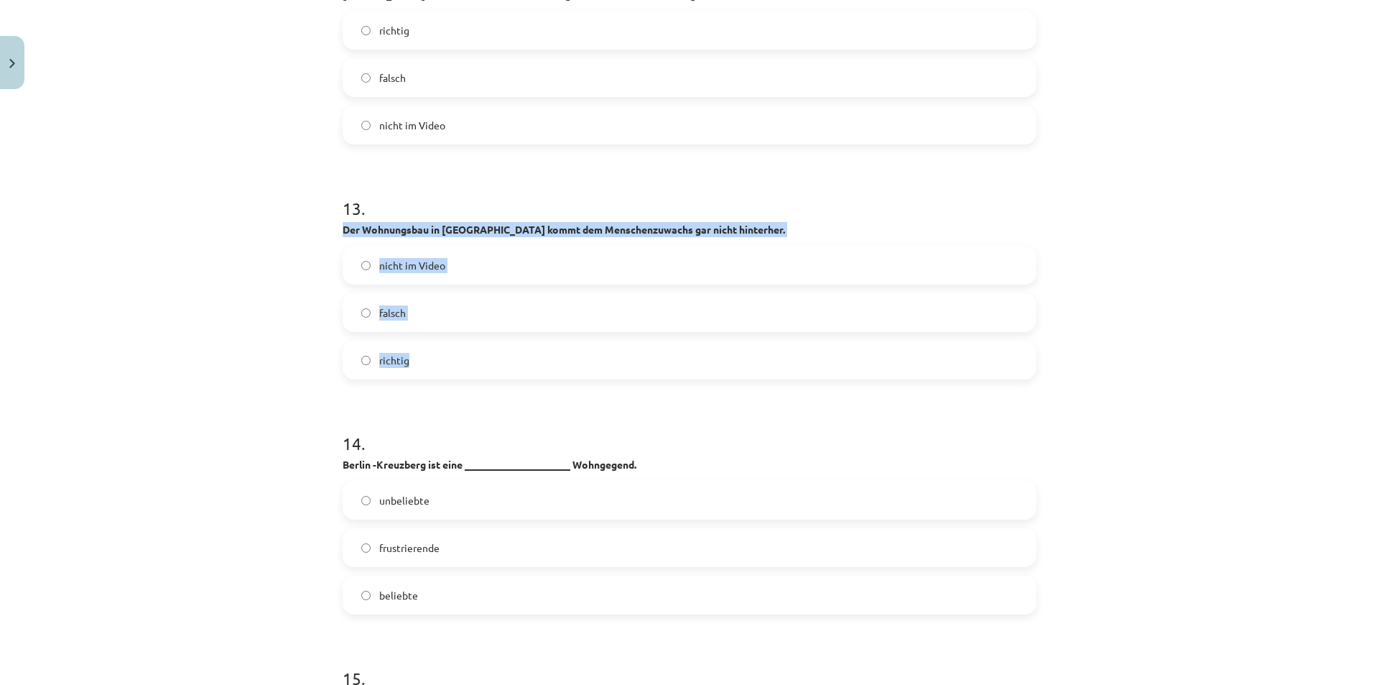
drag, startPoint x: 335, startPoint y: 223, endPoint x: 493, endPoint y: 349, distance: 202.0
click at [211, 366] on div "Mācību tēma: Vācu valodas b1 - 10. klases 1. ieskaites mācību materiāls #3 🎧 Th…" at bounding box center [689, 342] width 1379 height 685
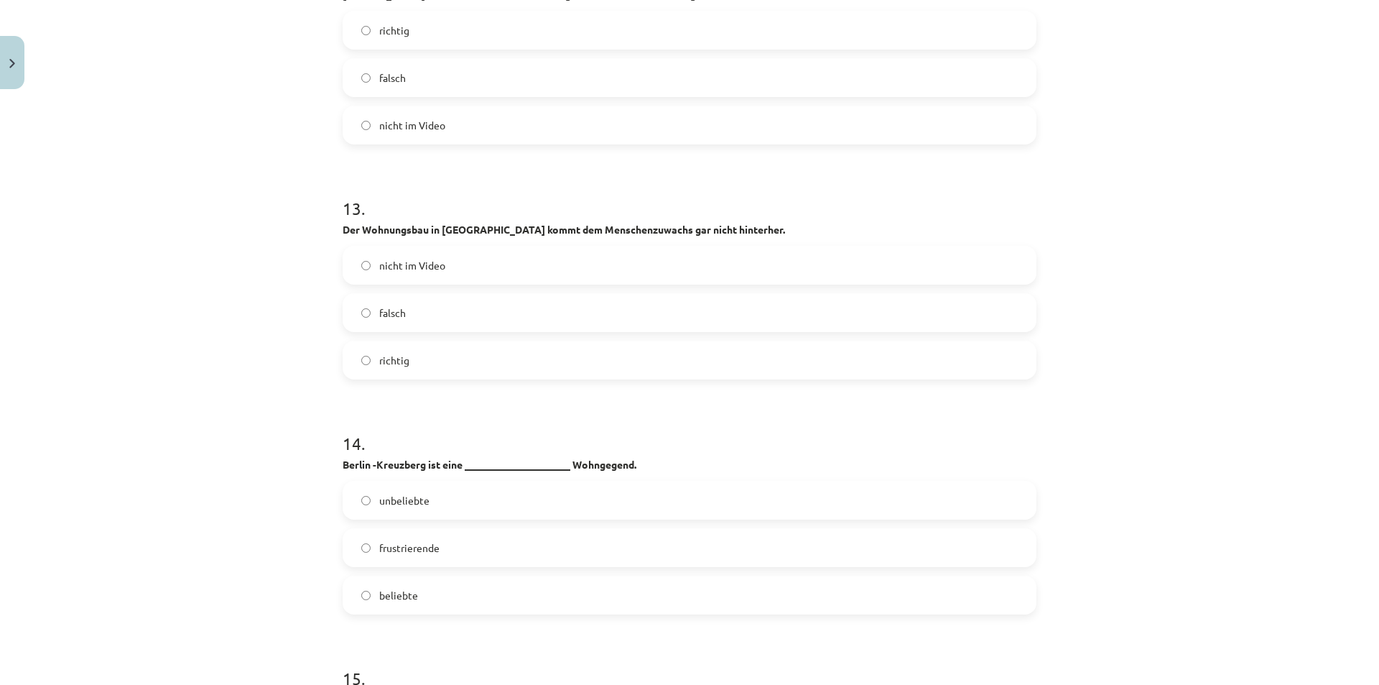
scroll to position [4275, 0]
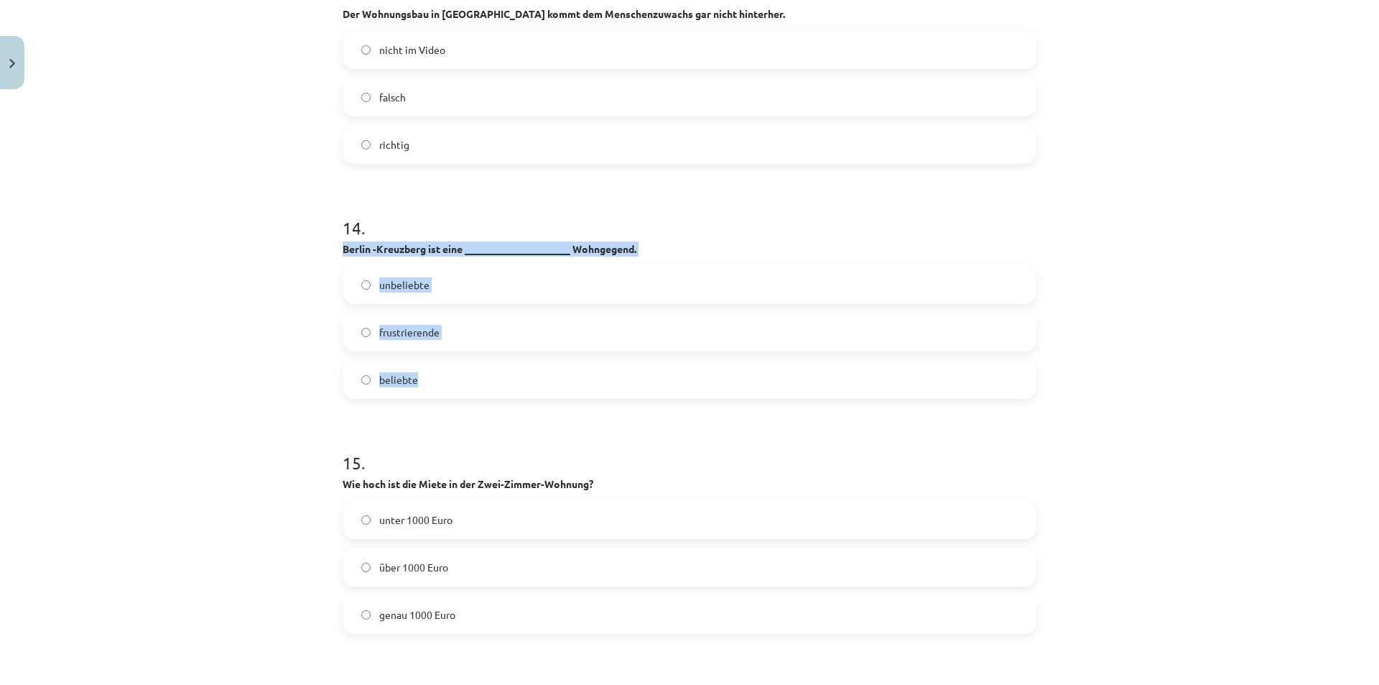
drag, startPoint x: 333, startPoint y: 245, endPoint x: 510, endPoint y: 372, distance: 218.3
click at [250, 399] on div "Mācību tēma: Vācu valodas b1 - 10. klases 1. ieskaites mācību materiāls #3 🎧 Th…" at bounding box center [689, 342] width 1379 height 685
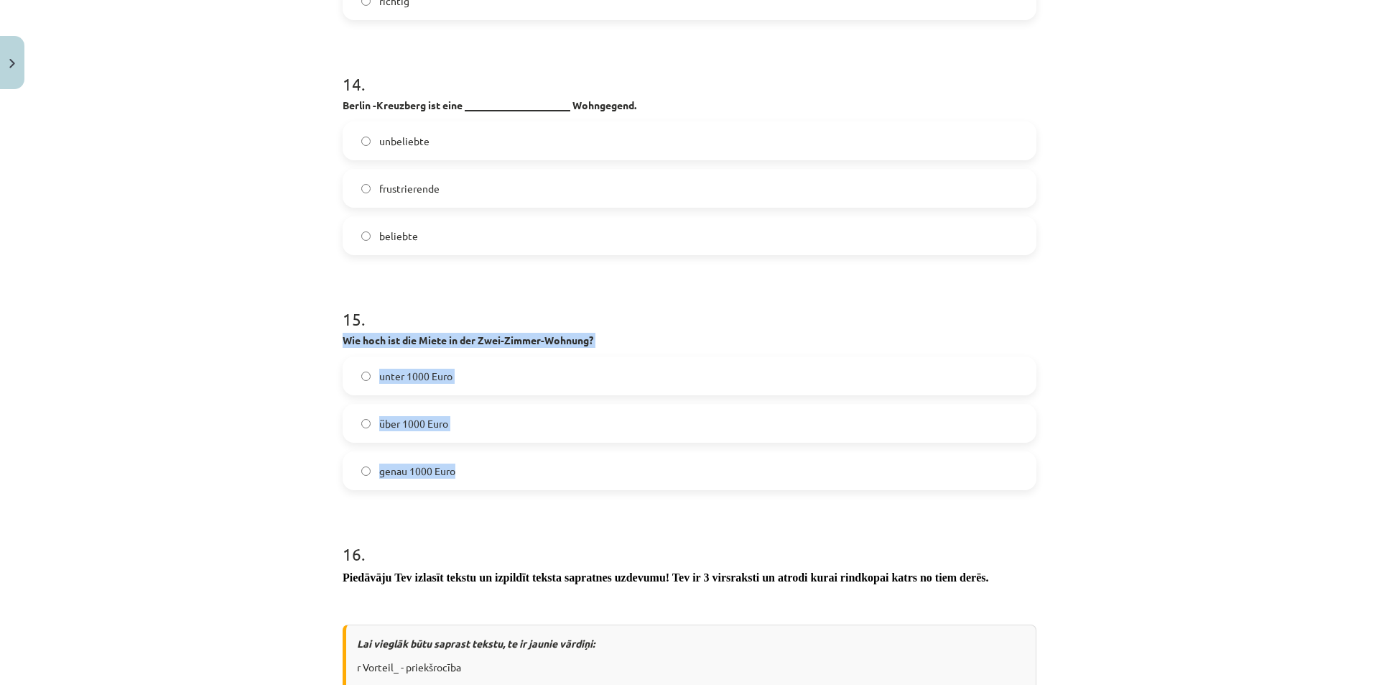
drag, startPoint x: 336, startPoint y: 338, endPoint x: 491, endPoint y: 468, distance: 202.6
click at [328, 437] on div "Mācību tēma: Vācu valodas b1 - 10. klases 1. ieskaites mācību materiāls #3 🎧 Th…" at bounding box center [689, 342] width 1379 height 685
click at [366, 423] on label "über 1000 Euro" at bounding box center [689, 423] width 691 height 36
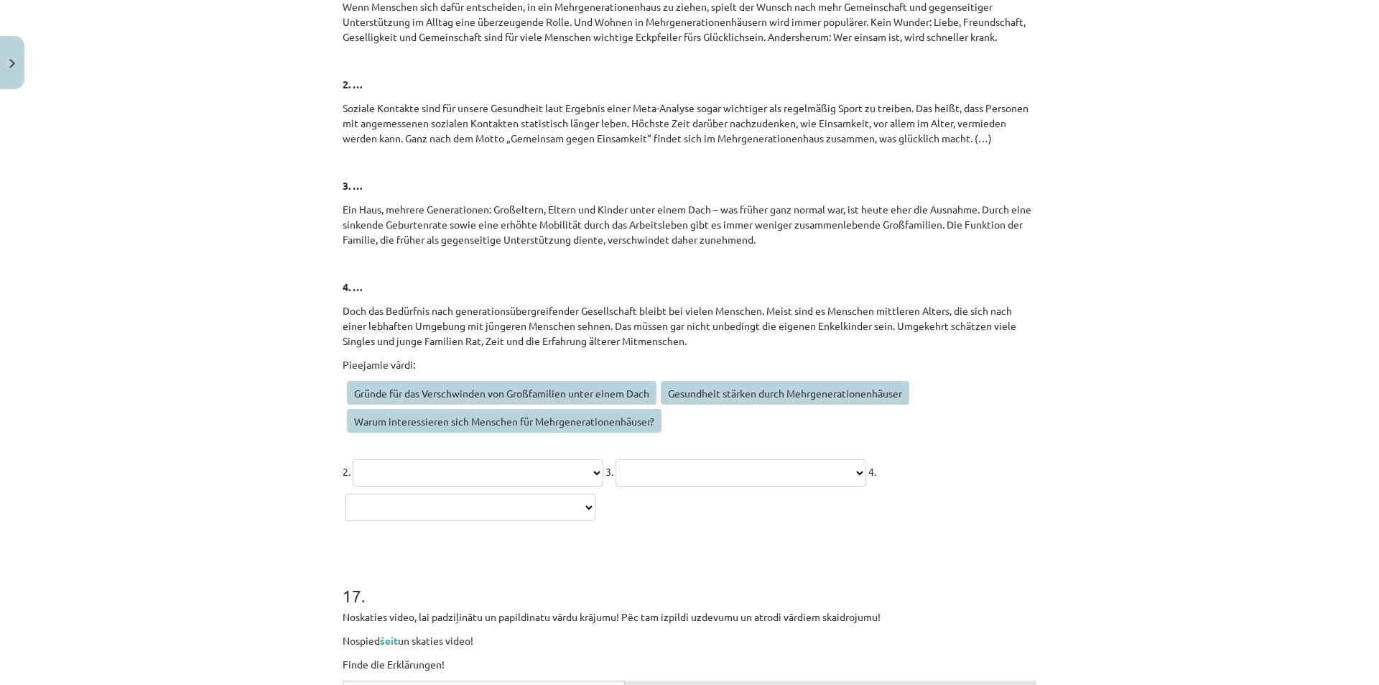
scroll to position [5927, 0]
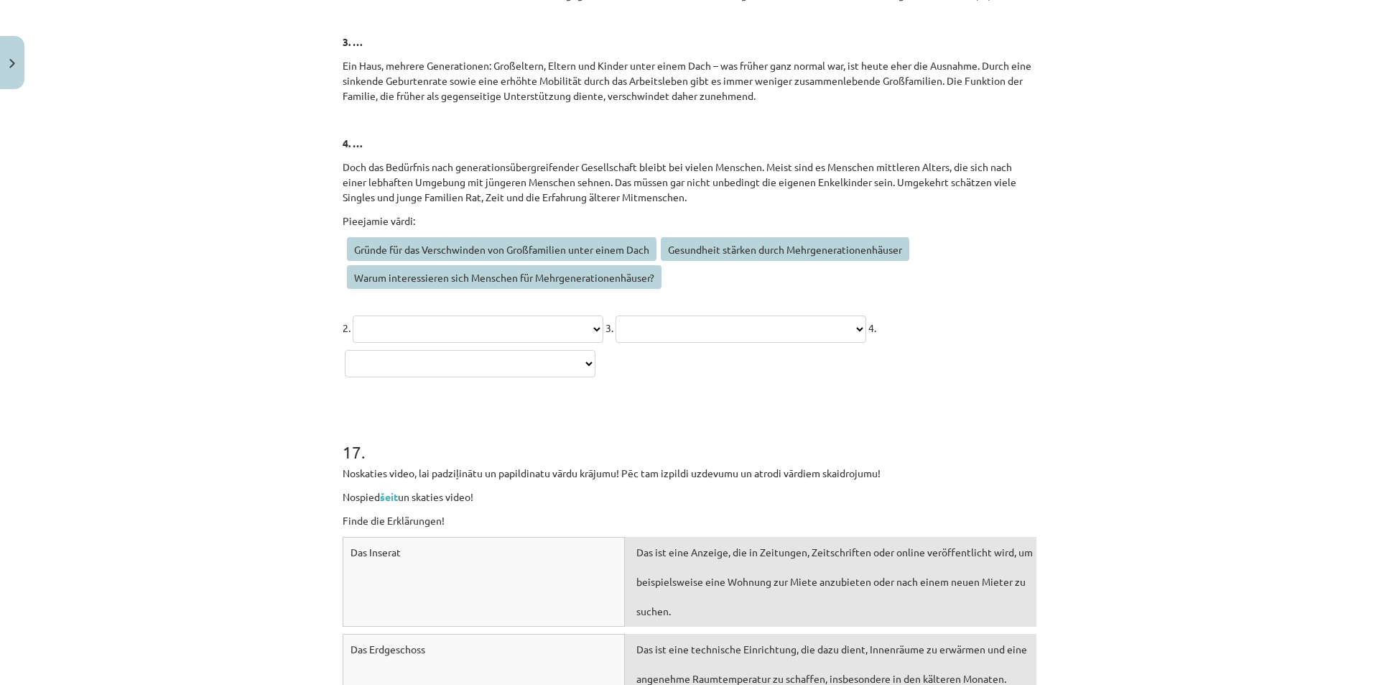
click at [563, 316] on select "**********" at bounding box center [478, 328] width 251 height 27
select select "**********"
click at [353, 315] on select "**********" at bounding box center [478, 328] width 251 height 27
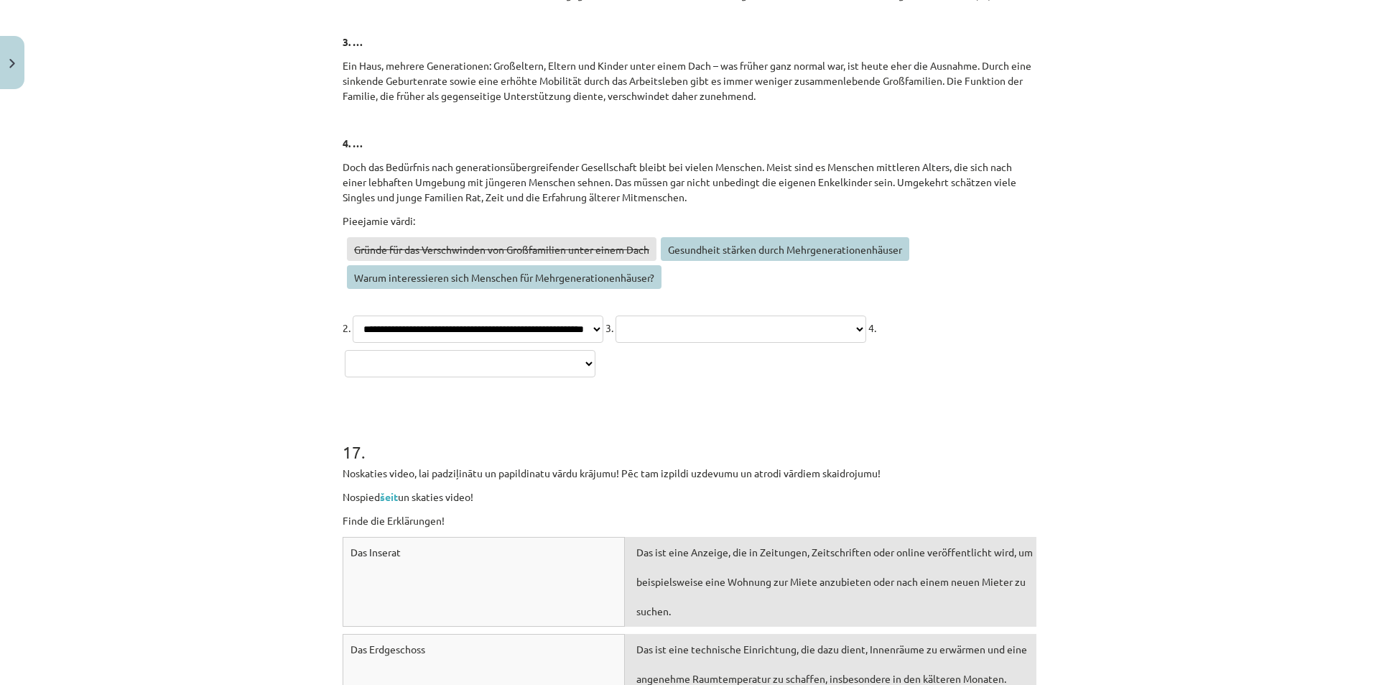
drag, startPoint x: 753, startPoint y: 333, endPoint x: 737, endPoint y: 342, distance: 18.0
click at [753, 333] on select "**********" at bounding box center [741, 328] width 251 height 27
select select "**********"
click at [695, 315] on select "**********" at bounding box center [741, 328] width 251 height 27
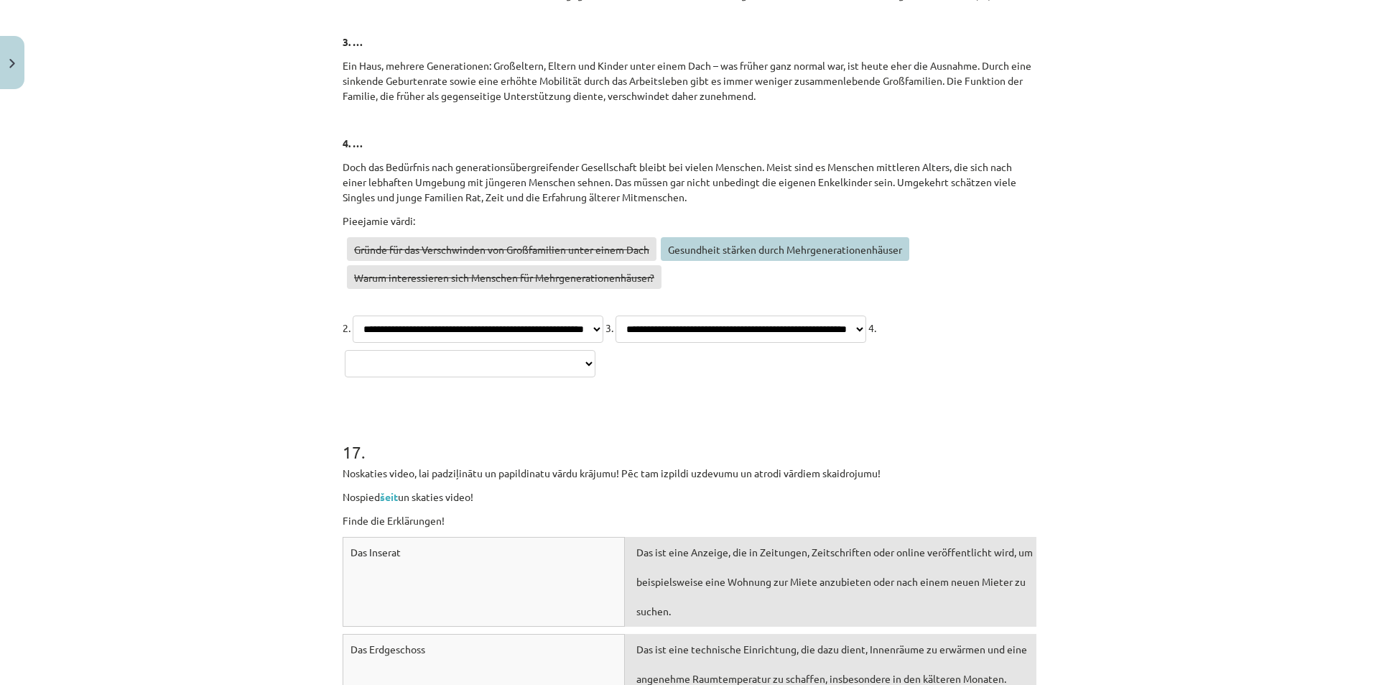
click at [541, 355] on select "**********" at bounding box center [470, 363] width 251 height 27
select select "**********"
click at [349, 350] on select "**********" at bounding box center [470, 363] width 251 height 27
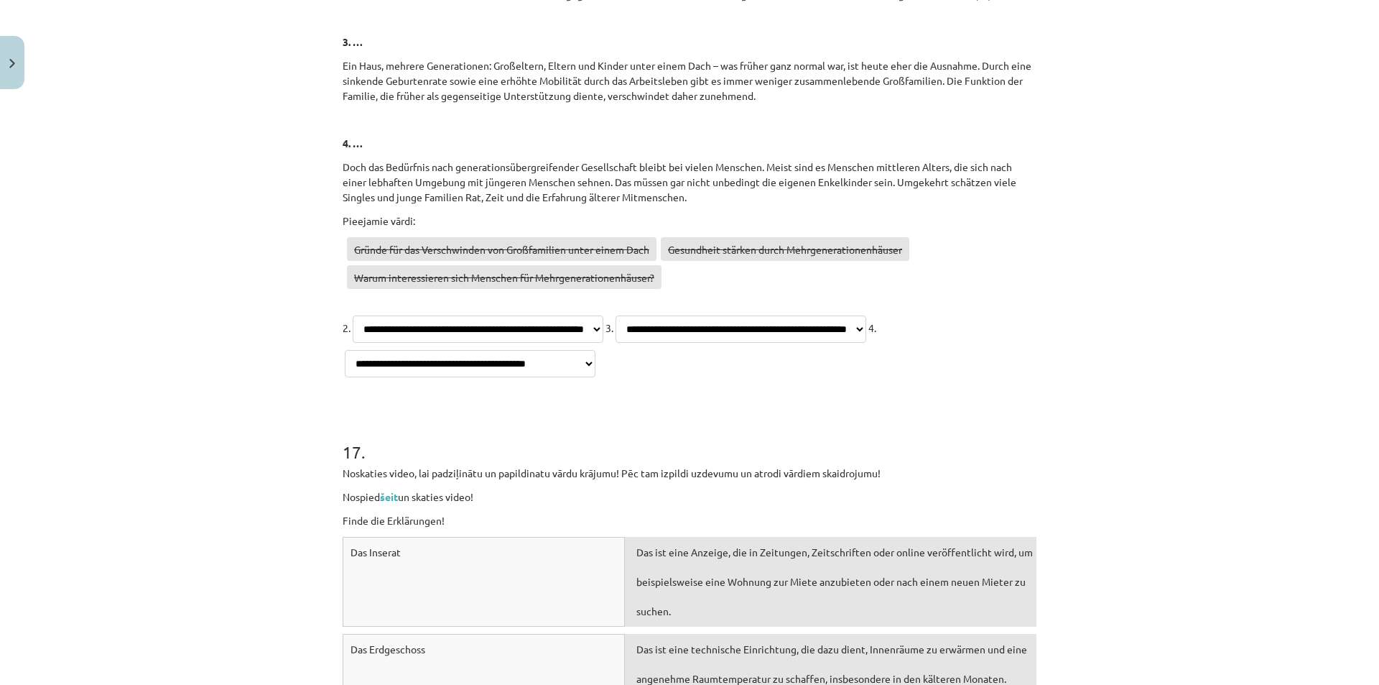
scroll to position [6143, 0]
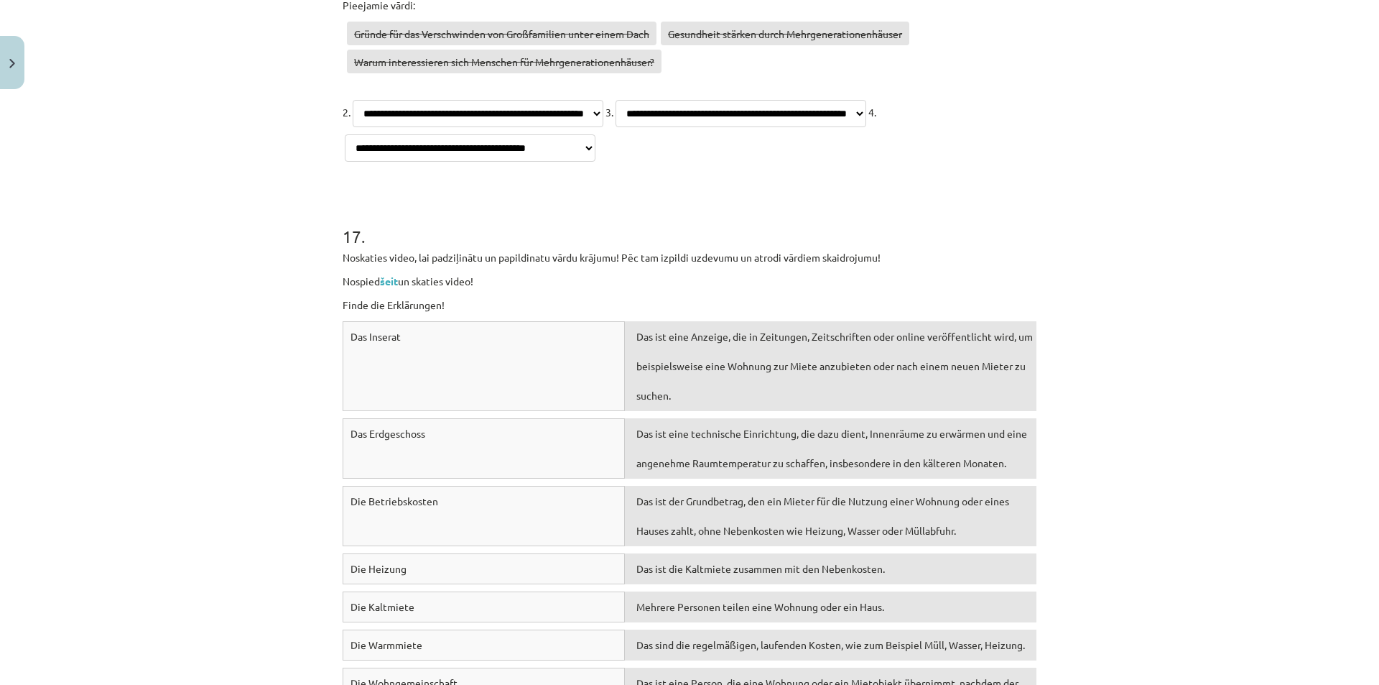
drag, startPoint x: 524, startPoint y: 351, endPoint x: 676, endPoint y: 353, distance: 151.6
click at [562, 393] on div "Das Inserat" at bounding box center [484, 366] width 282 height 90
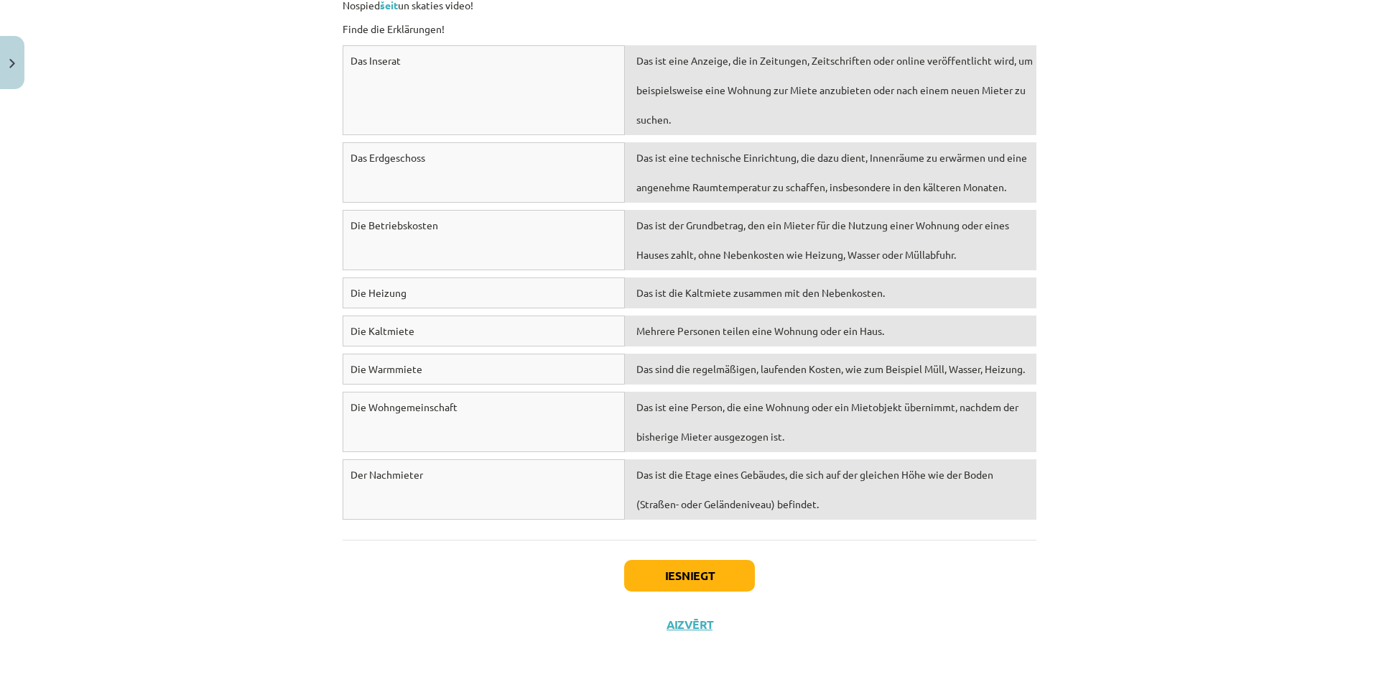
scroll to position [6347, 0]
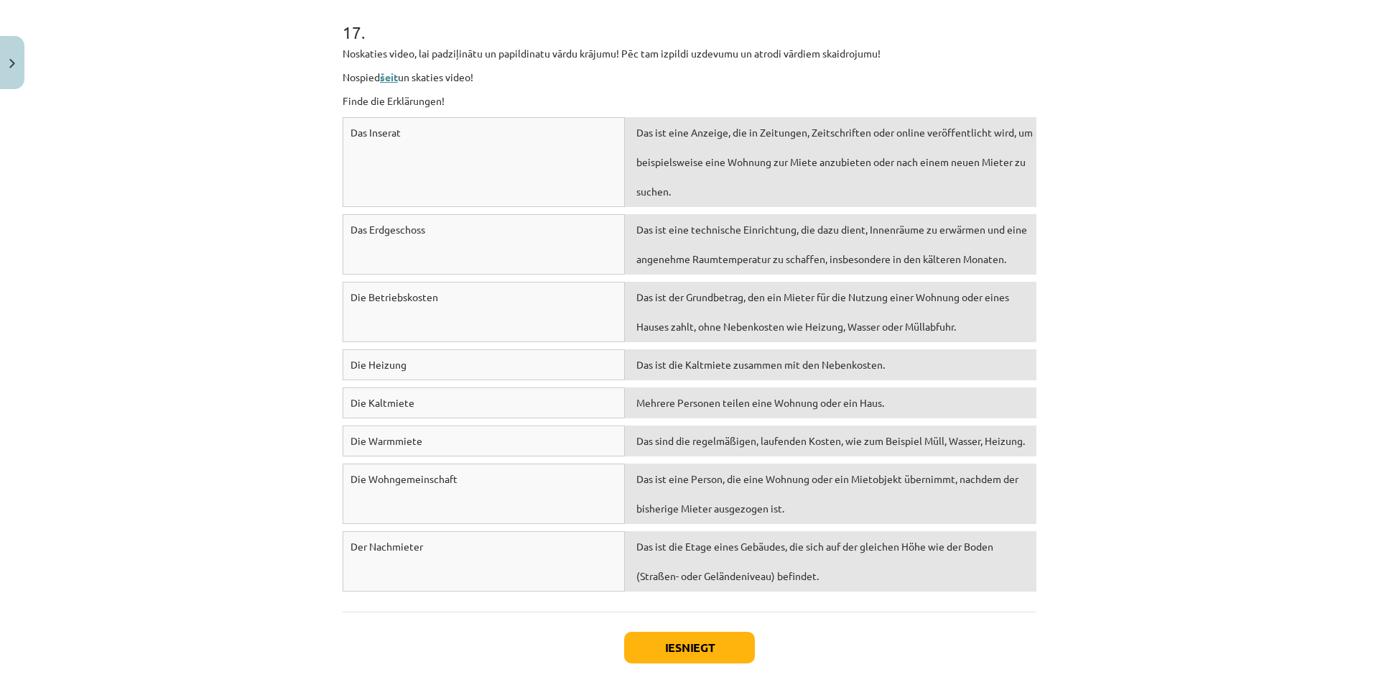
click at [387, 78] on link "šeit" at bounding box center [389, 76] width 18 height 13
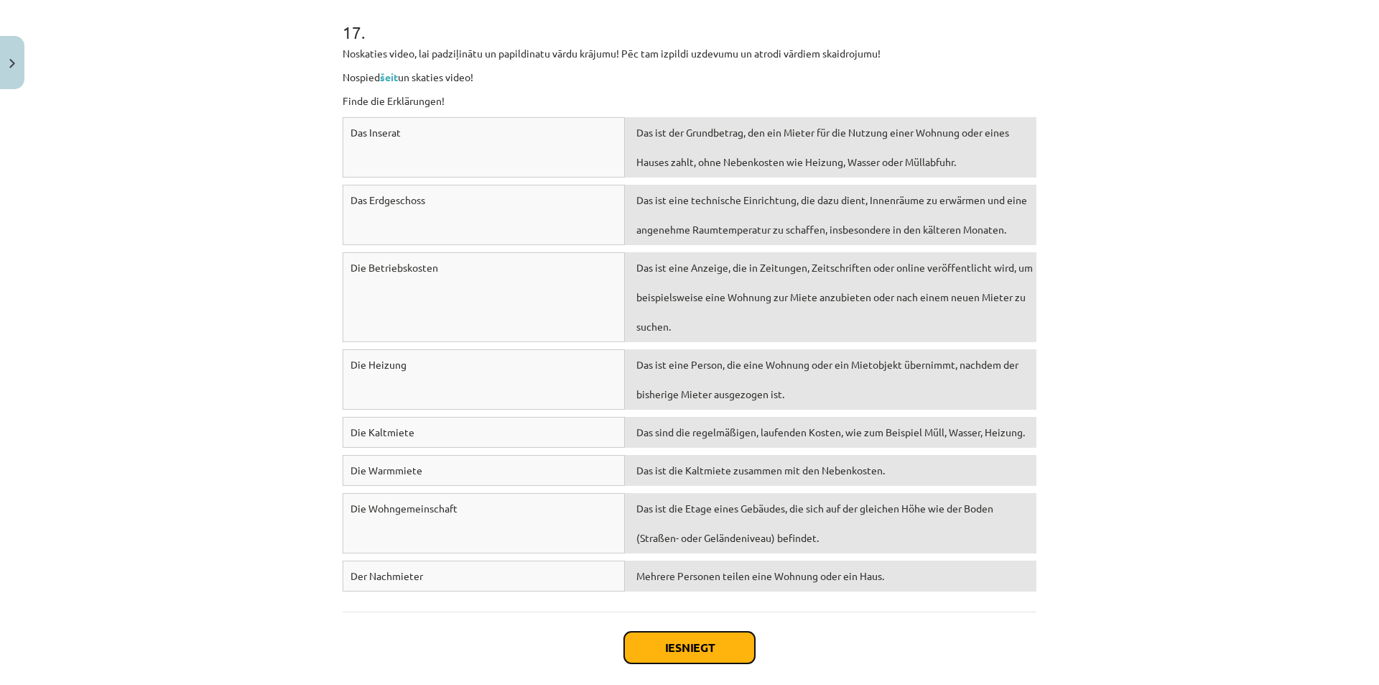
click at [680, 645] on button "Iesniegt" at bounding box center [689, 648] width 131 height 32
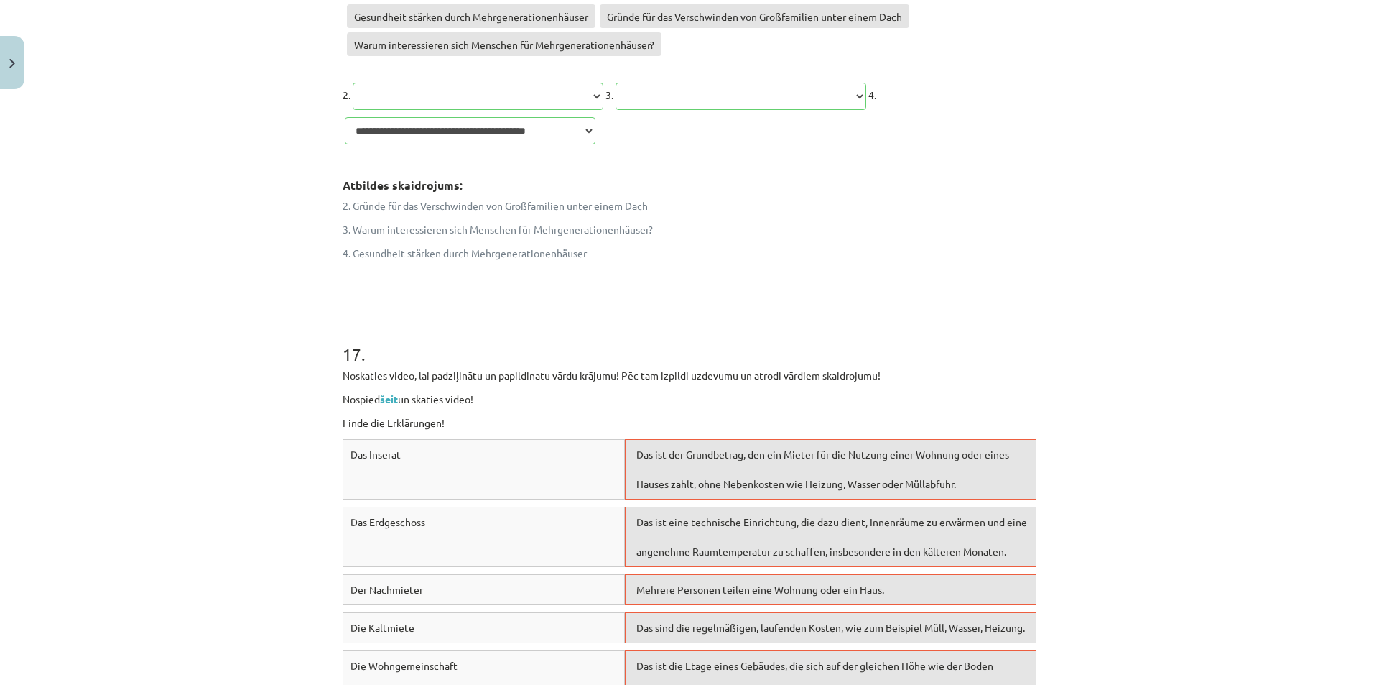
scroll to position [6886, 0]
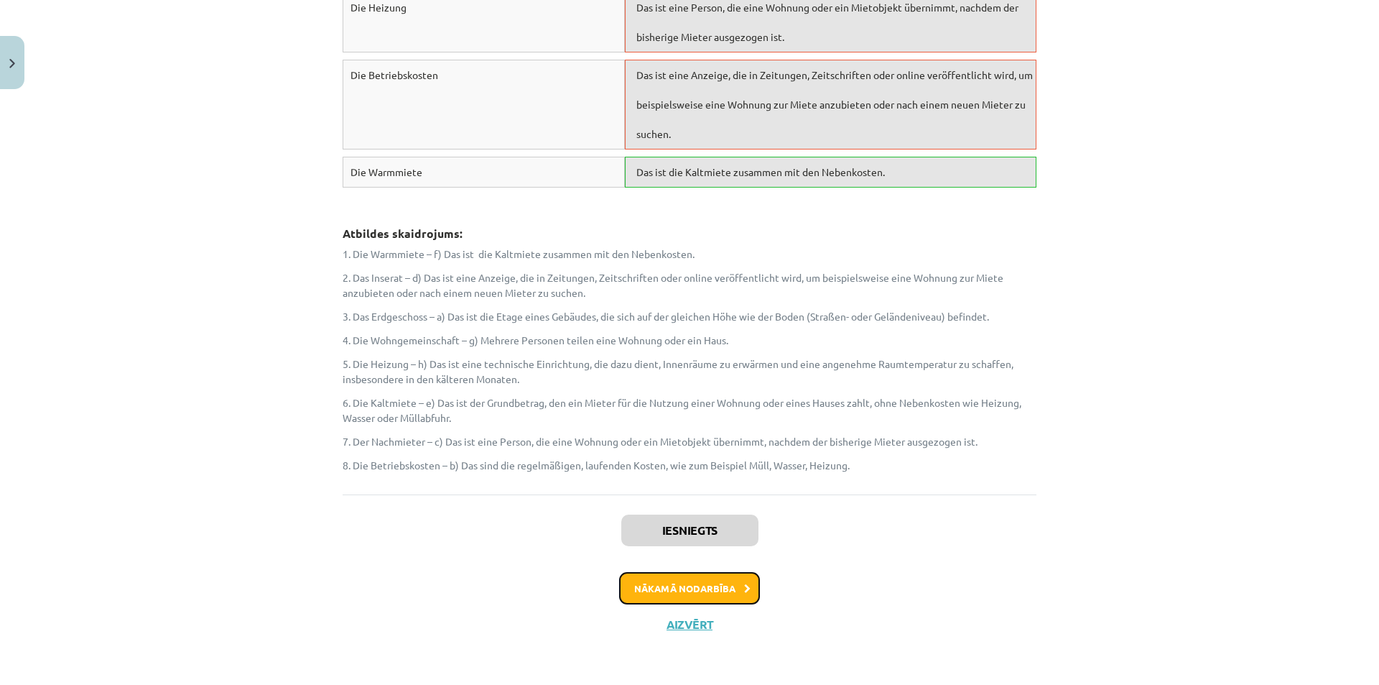
click at [734, 580] on button "Nākamā nodarbība" at bounding box center [689, 588] width 141 height 33
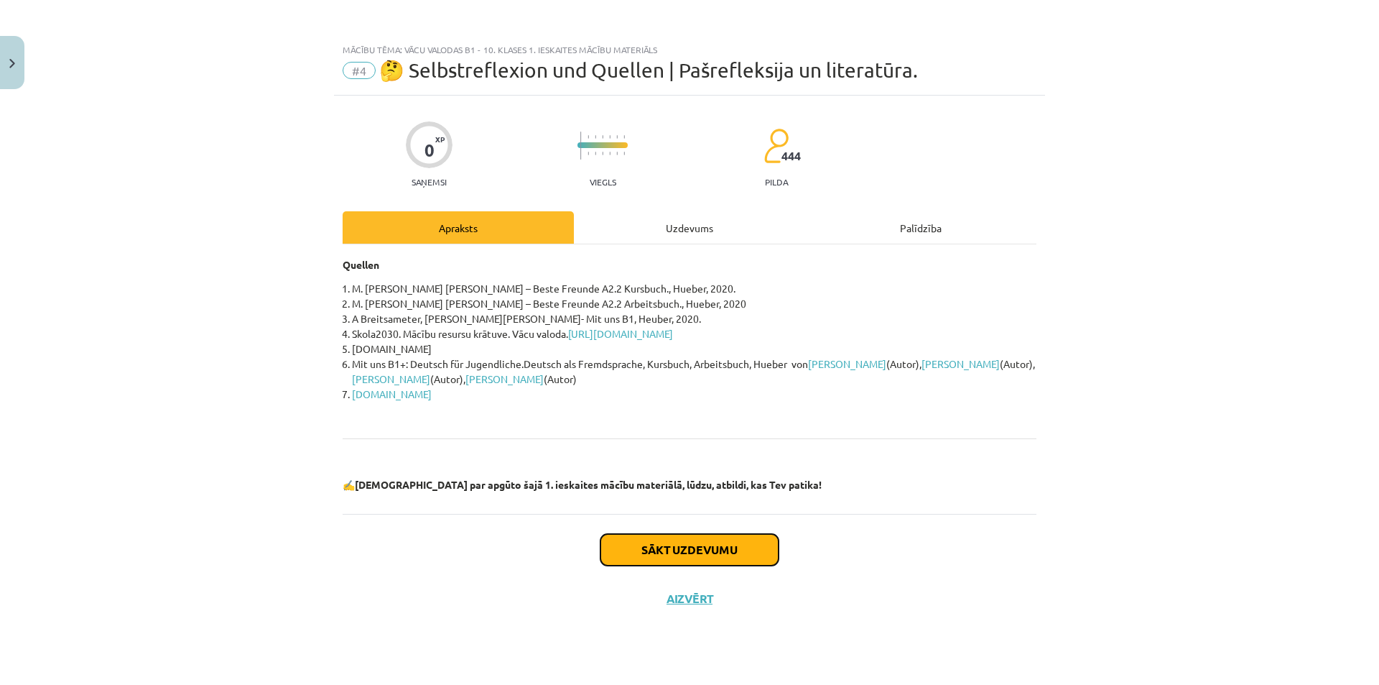
click at [681, 550] on button "Sākt uzdevumu" at bounding box center [690, 550] width 178 height 32
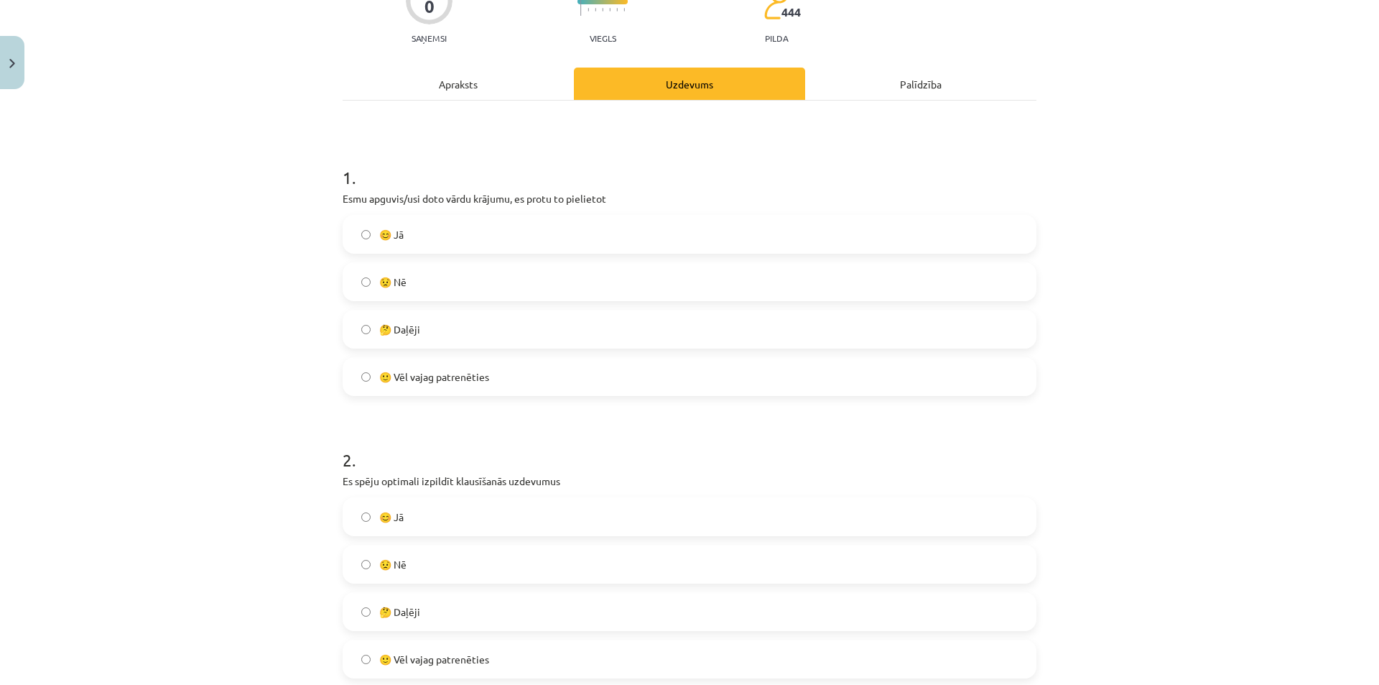
scroll to position [216, 0]
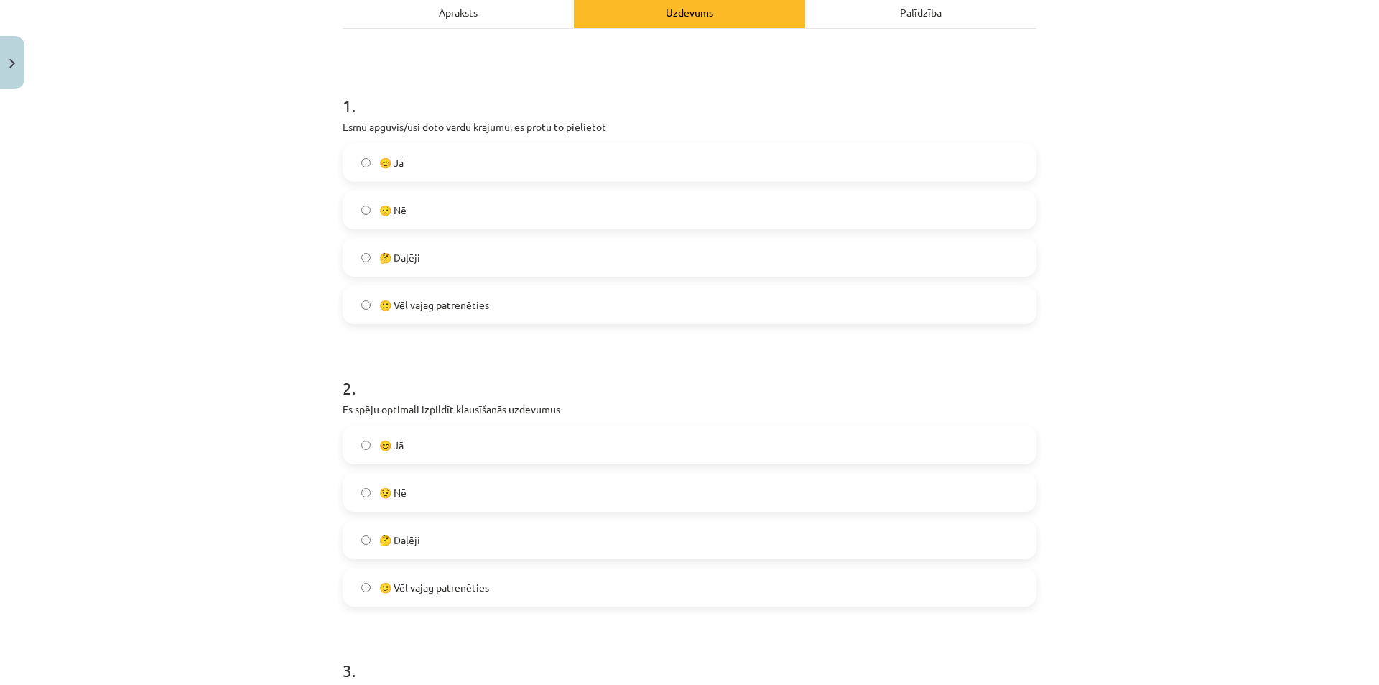
click at [366, 451] on label "😊 Jā" at bounding box center [689, 445] width 691 height 36
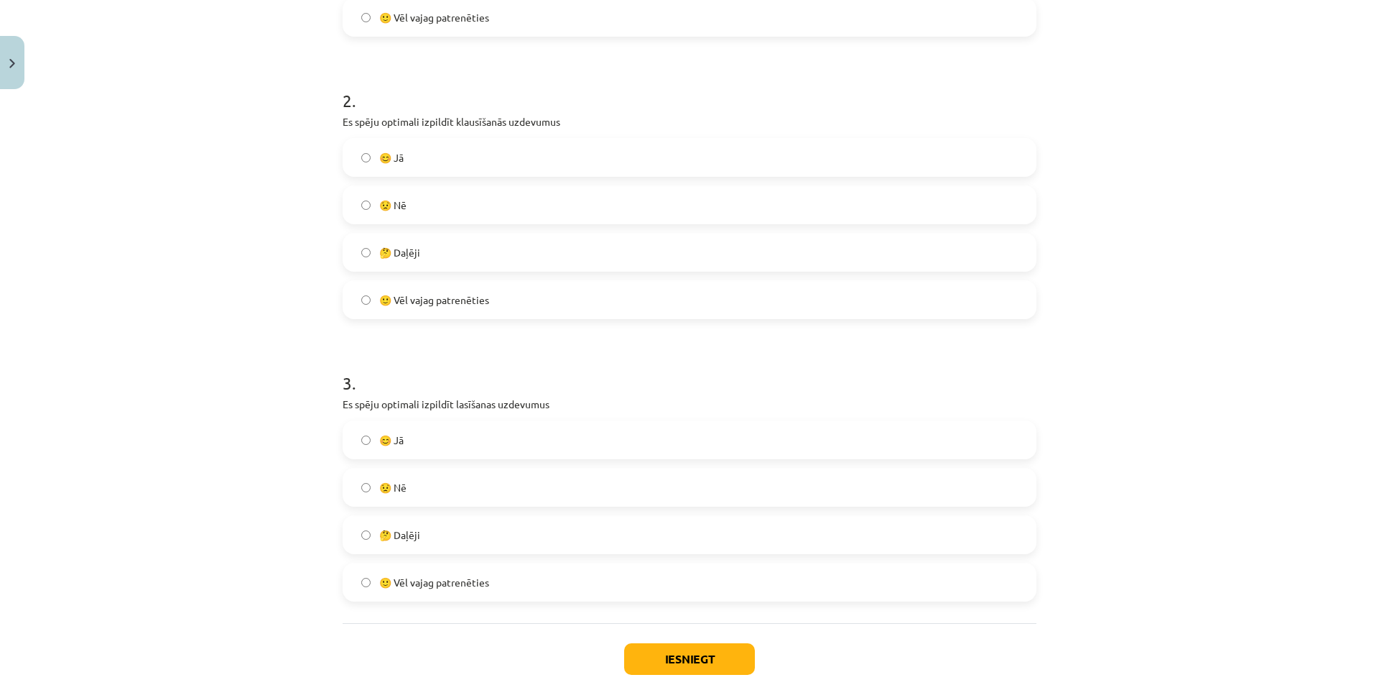
scroll to position [586, 0]
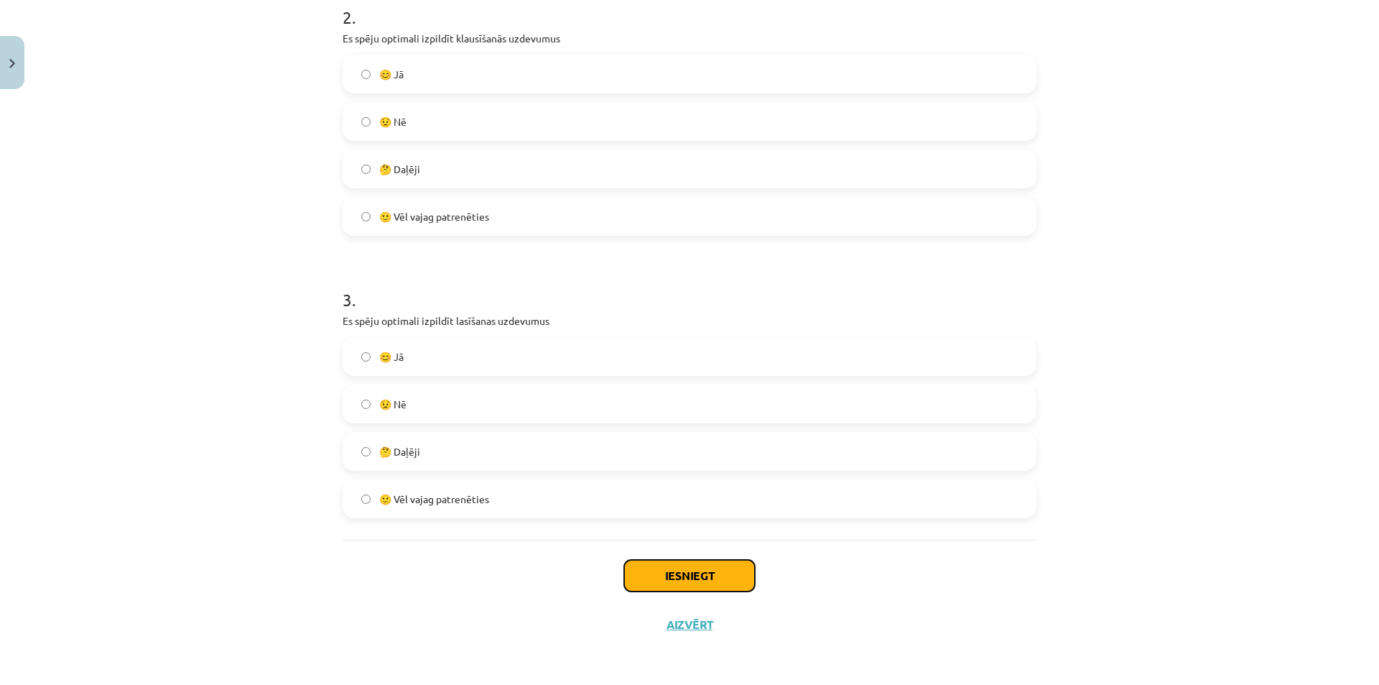
click at [675, 572] on button "Iesniegt" at bounding box center [689, 576] width 131 height 32
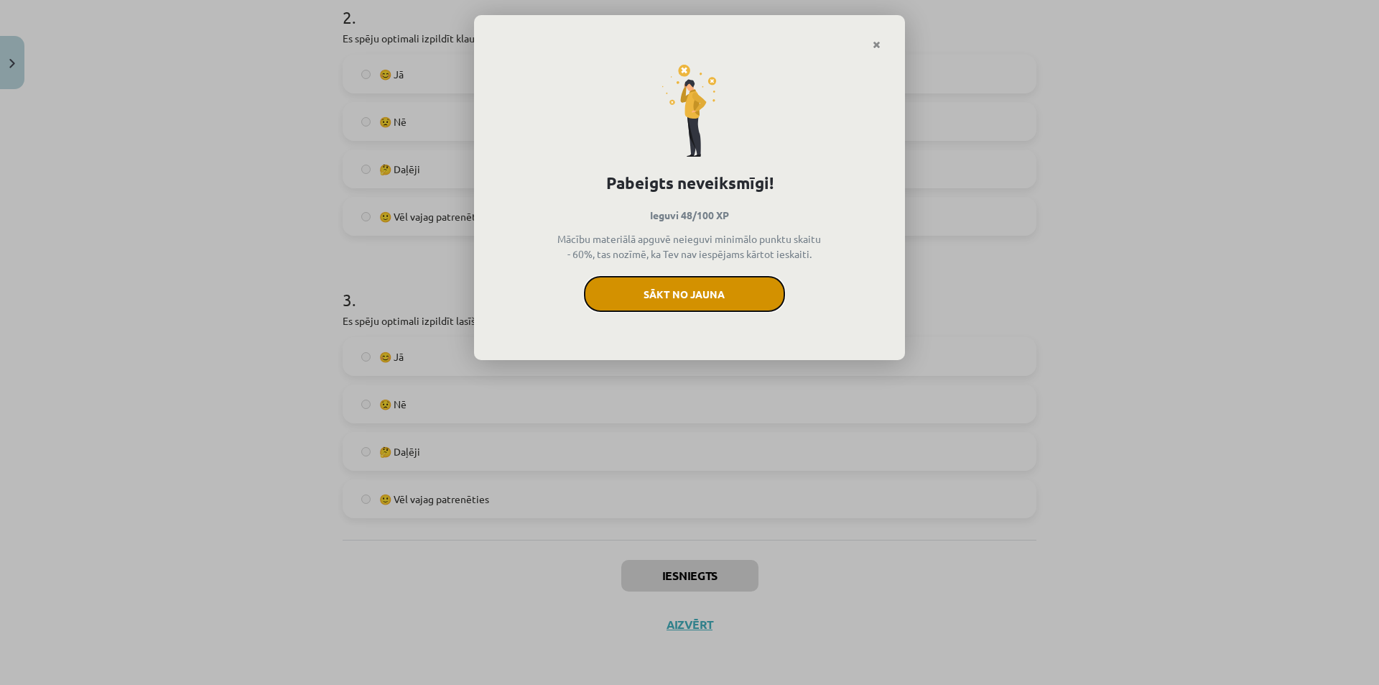
click at [673, 297] on button "Sākt no jauna" at bounding box center [684, 294] width 201 height 36
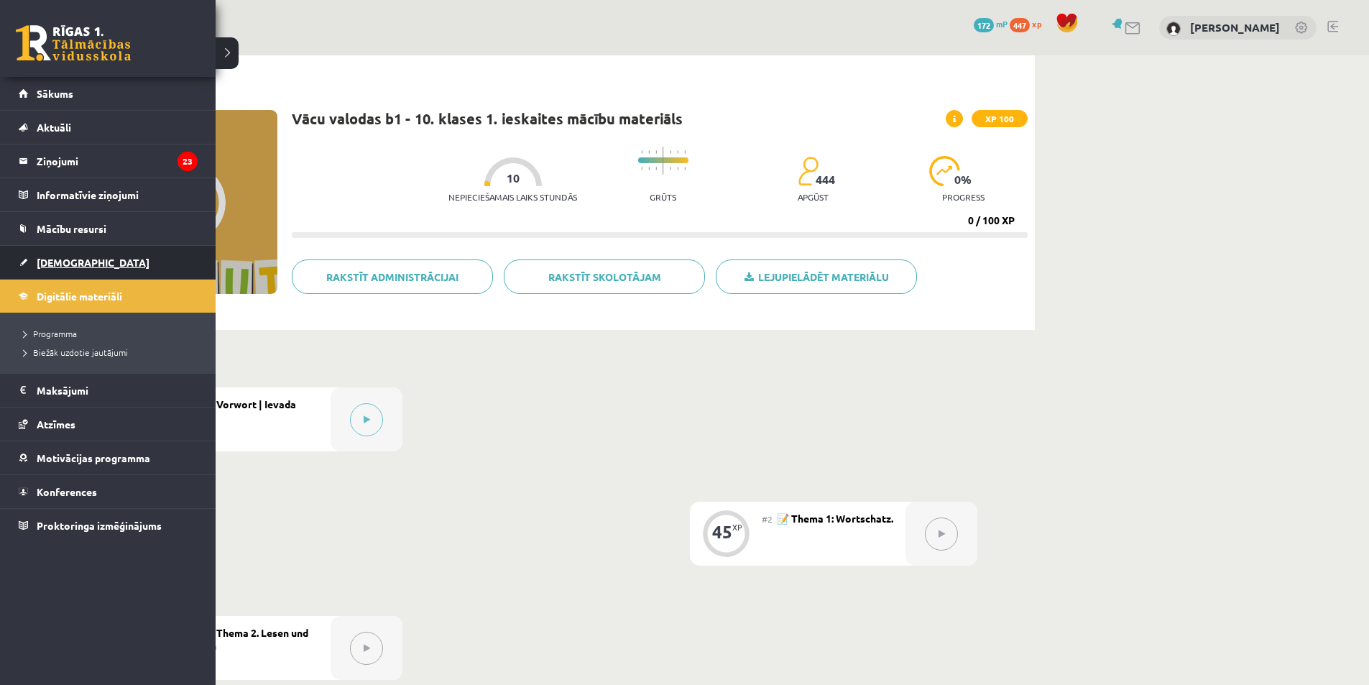
click at [102, 259] on link "[DEMOGRAPHIC_DATA]" at bounding box center [108, 262] width 179 height 33
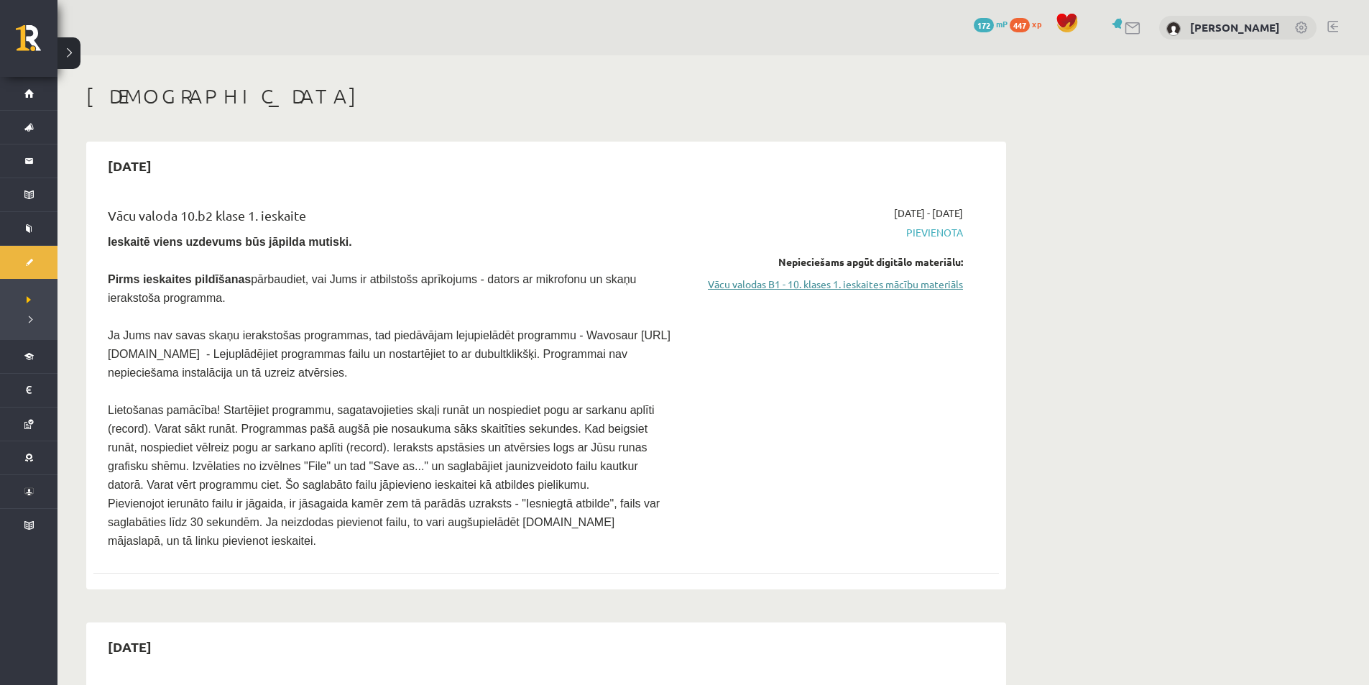
click at [925, 285] on link "Vācu valodas B1 - 10. klases 1. ieskaites mācību materiāls" at bounding box center [827, 284] width 271 height 15
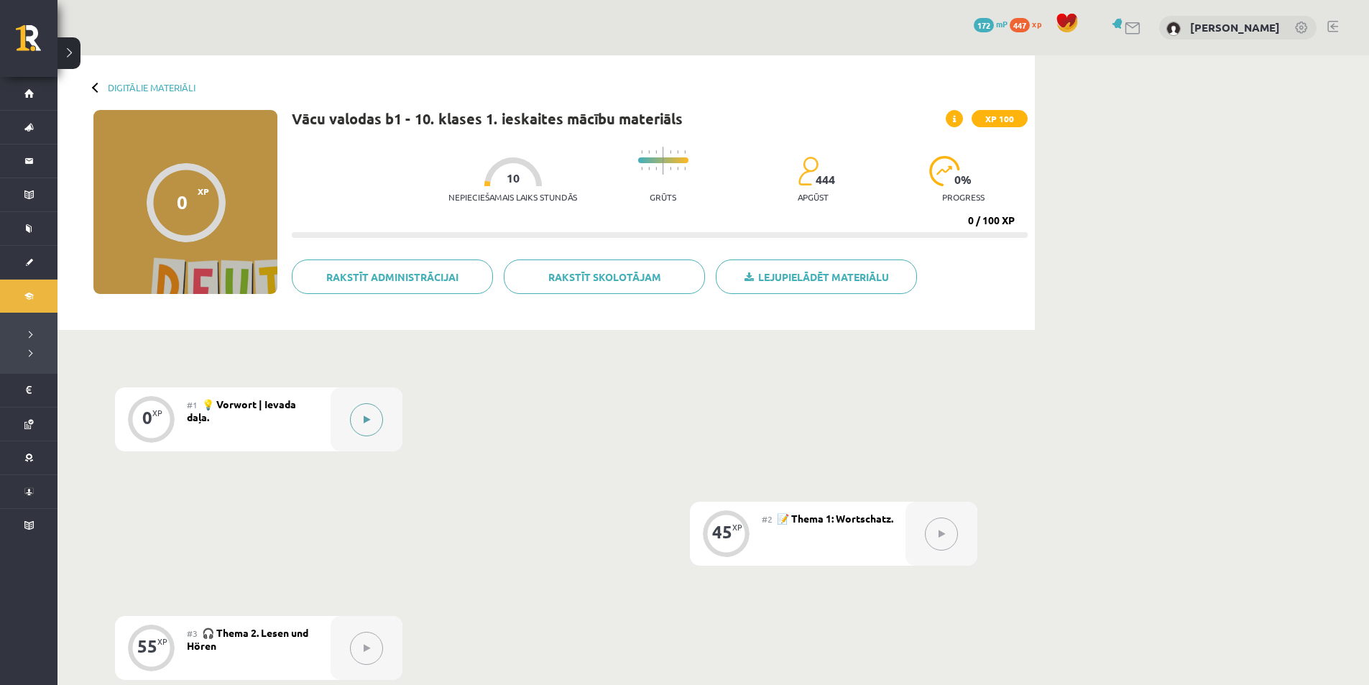
click at [373, 411] on button at bounding box center [366, 419] width 33 height 33
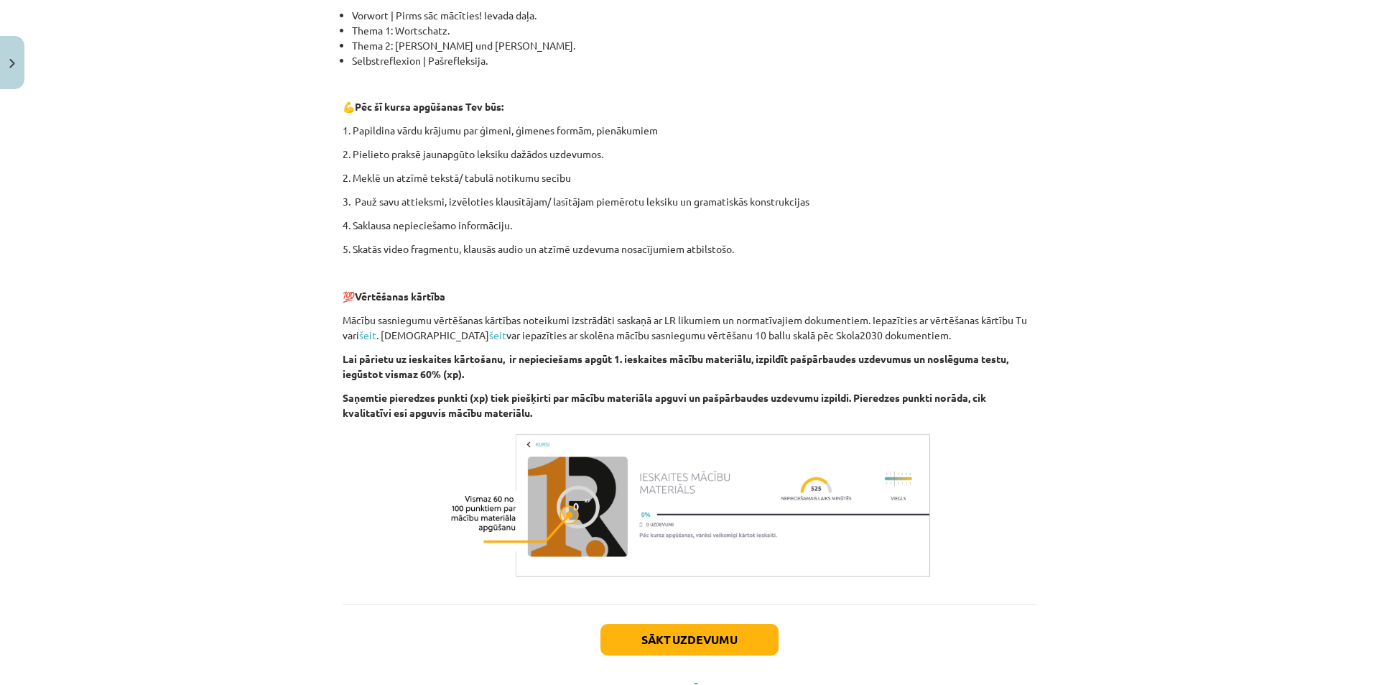
scroll to position [423, 0]
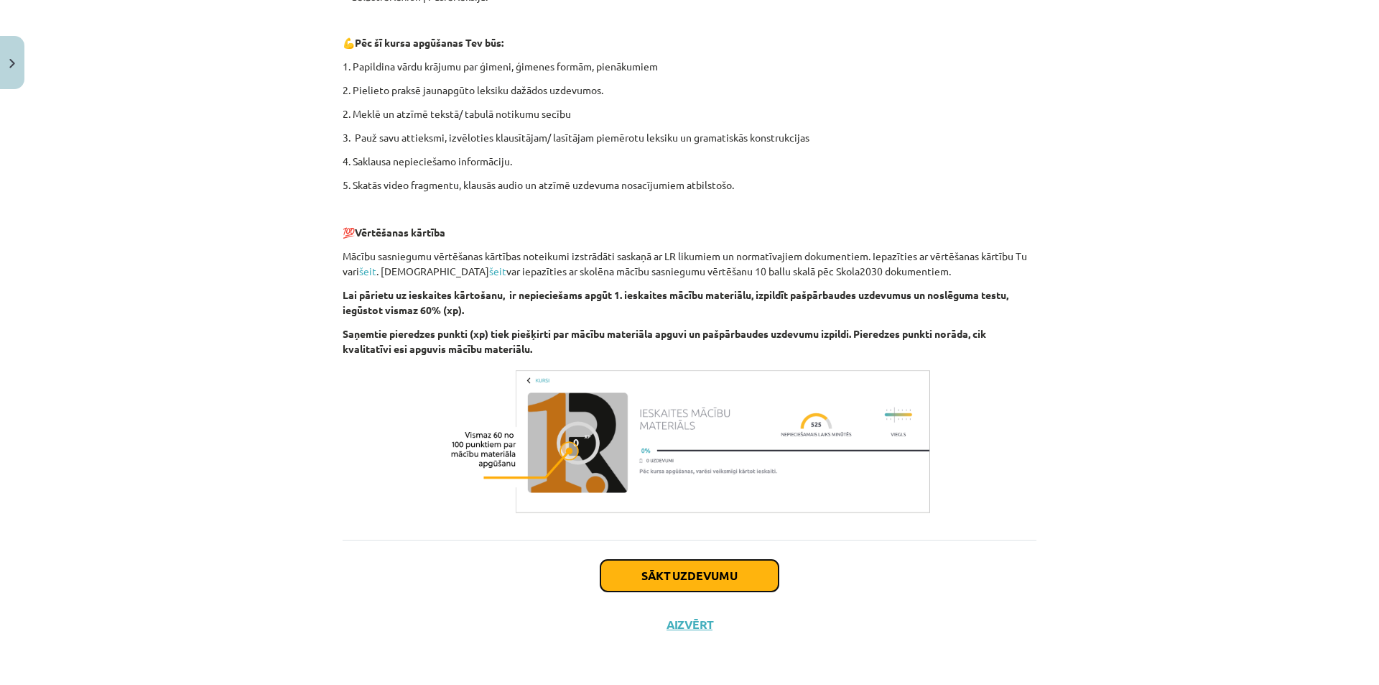
click at [694, 566] on button "Sākt uzdevumu" at bounding box center [690, 576] width 178 height 32
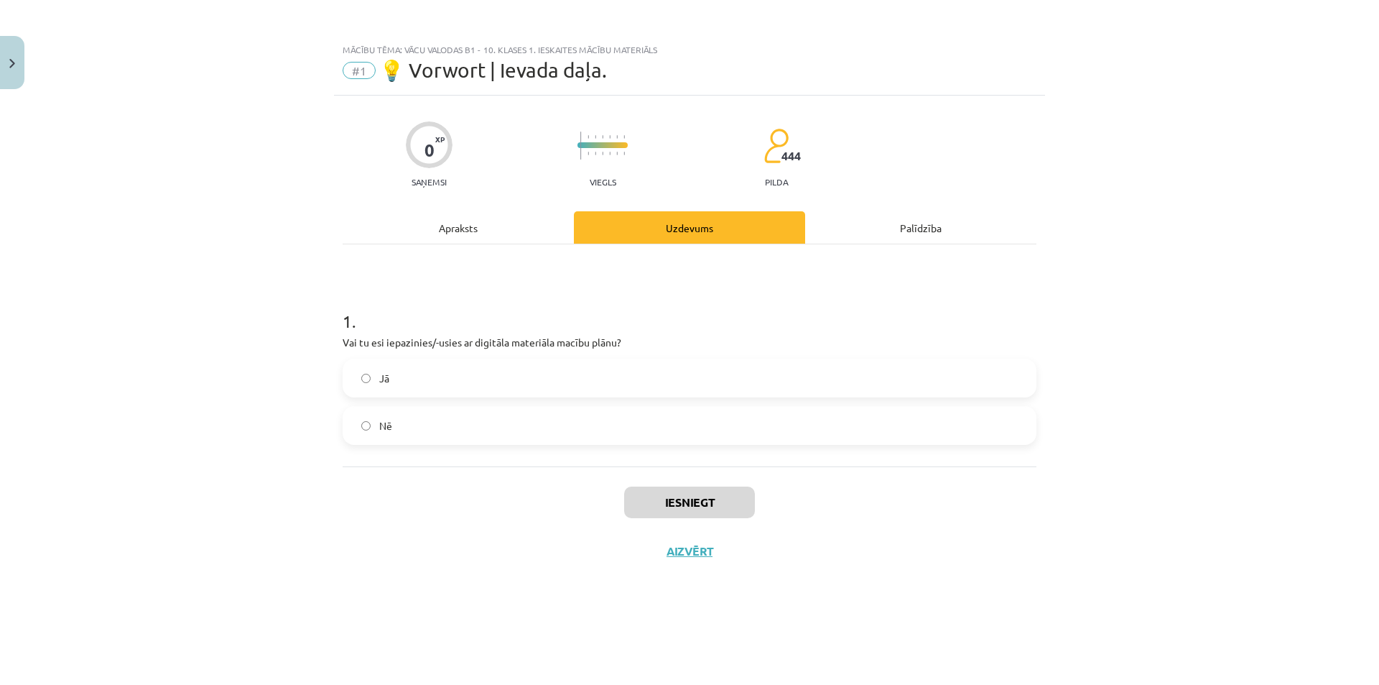
scroll to position [0, 0]
click at [698, 512] on button "Iesniegt" at bounding box center [689, 502] width 131 height 32
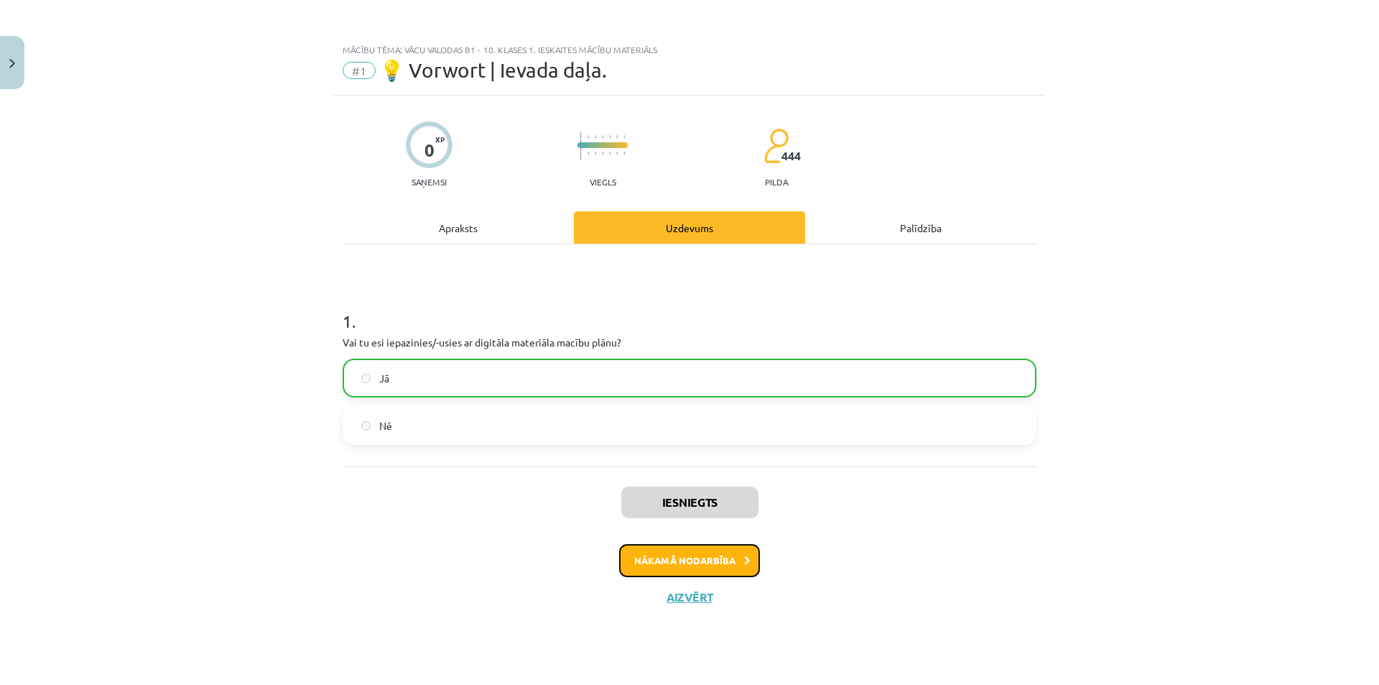
click at [676, 564] on button "Nākamā nodarbība" at bounding box center [689, 560] width 141 height 33
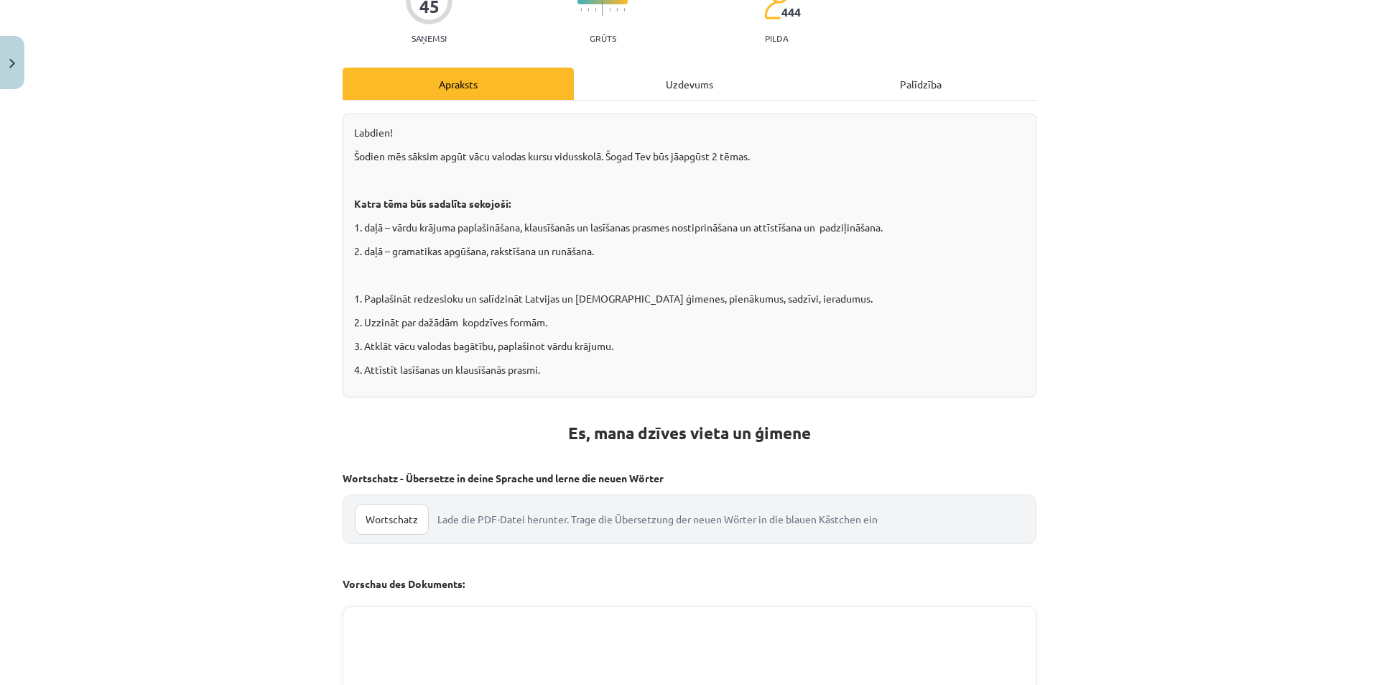
scroll to position [431, 0]
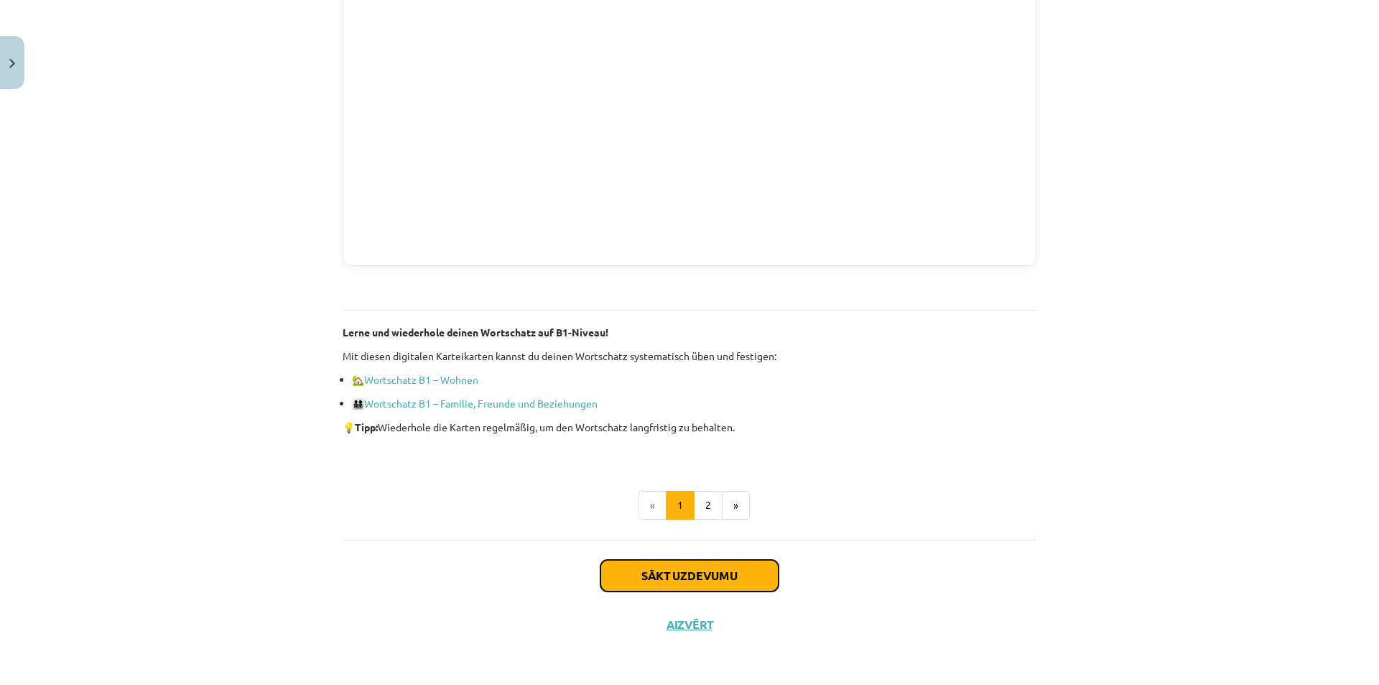
click at [728, 569] on button "Sākt uzdevumu" at bounding box center [690, 576] width 178 height 32
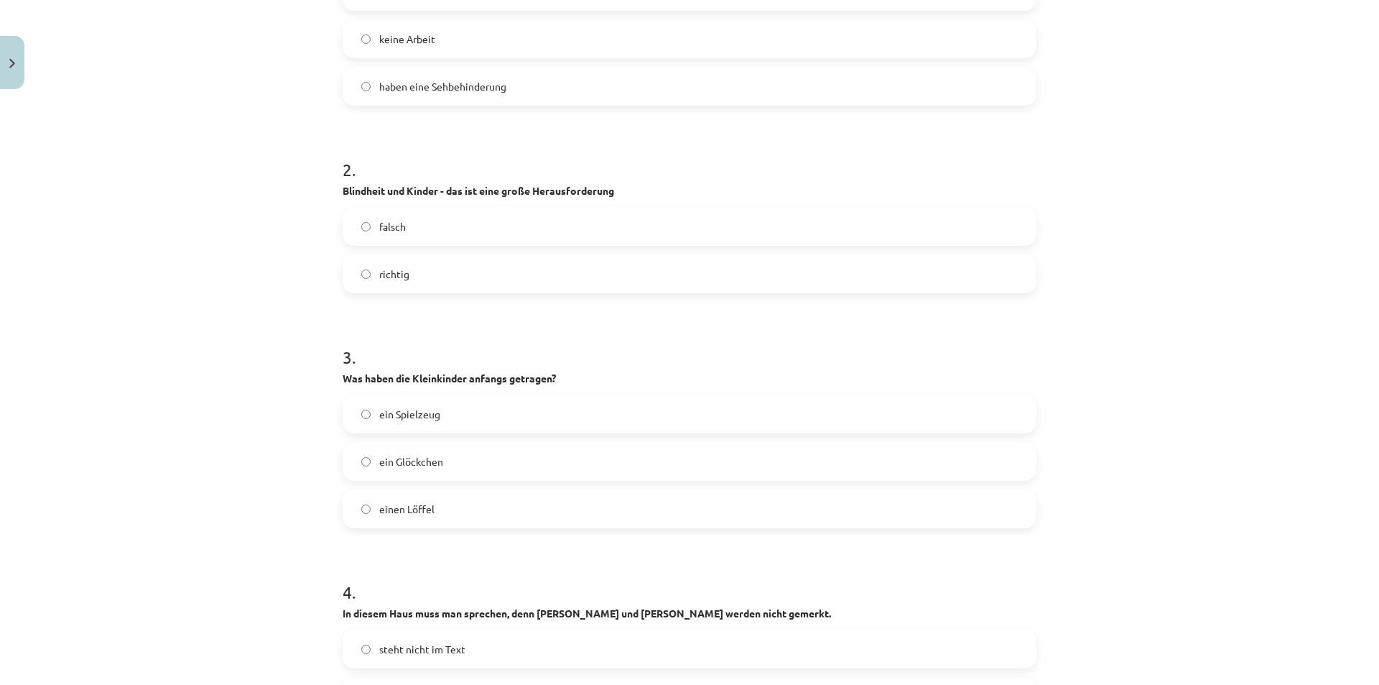
scroll to position [611, 0]
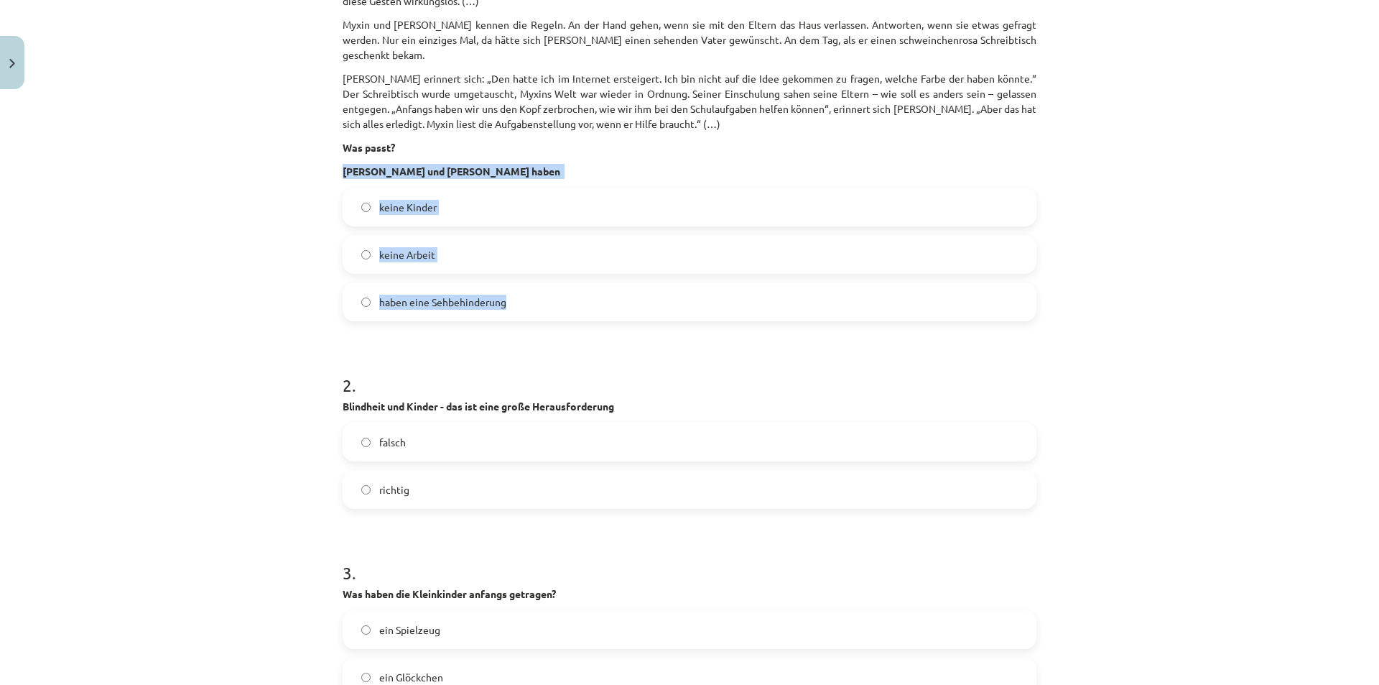
drag, startPoint x: 336, startPoint y: 151, endPoint x: 554, endPoint y: 280, distance: 253.8
copy div "Metim und Wencke Gemril haben keine Kinder keine Arbeit haben eine Sehbehinderu…"
click at [182, 227] on div "Mācību tēma: Vācu valodas b1 - 10. klases 1. ieskaites mācību materiāls #2 📝 Th…" at bounding box center [689, 342] width 1379 height 685
click at [267, 216] on div "Mācību tēma: Vācu valodas b1 - 10. klases 1. ieskaites mācību materiāls #2 📝 Th…" at bounding box center [689, 342] width 1379 height 685
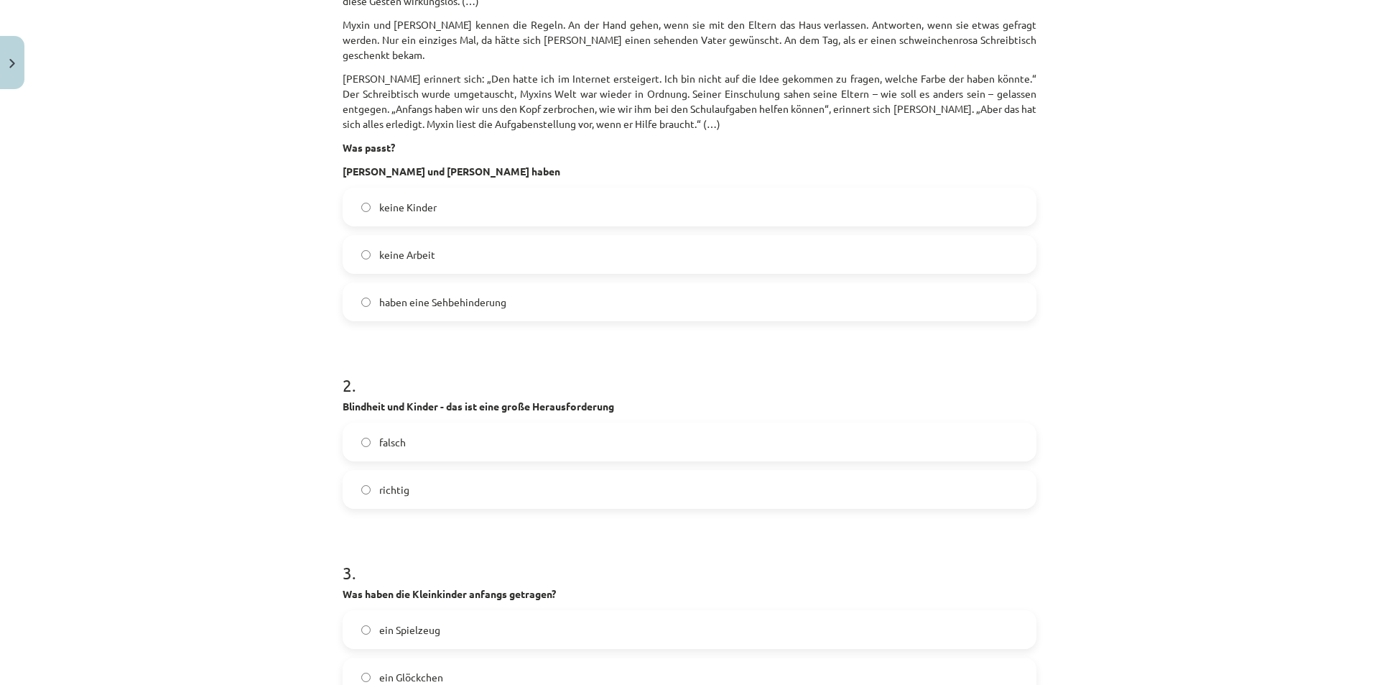
scroll to position [826, 0]
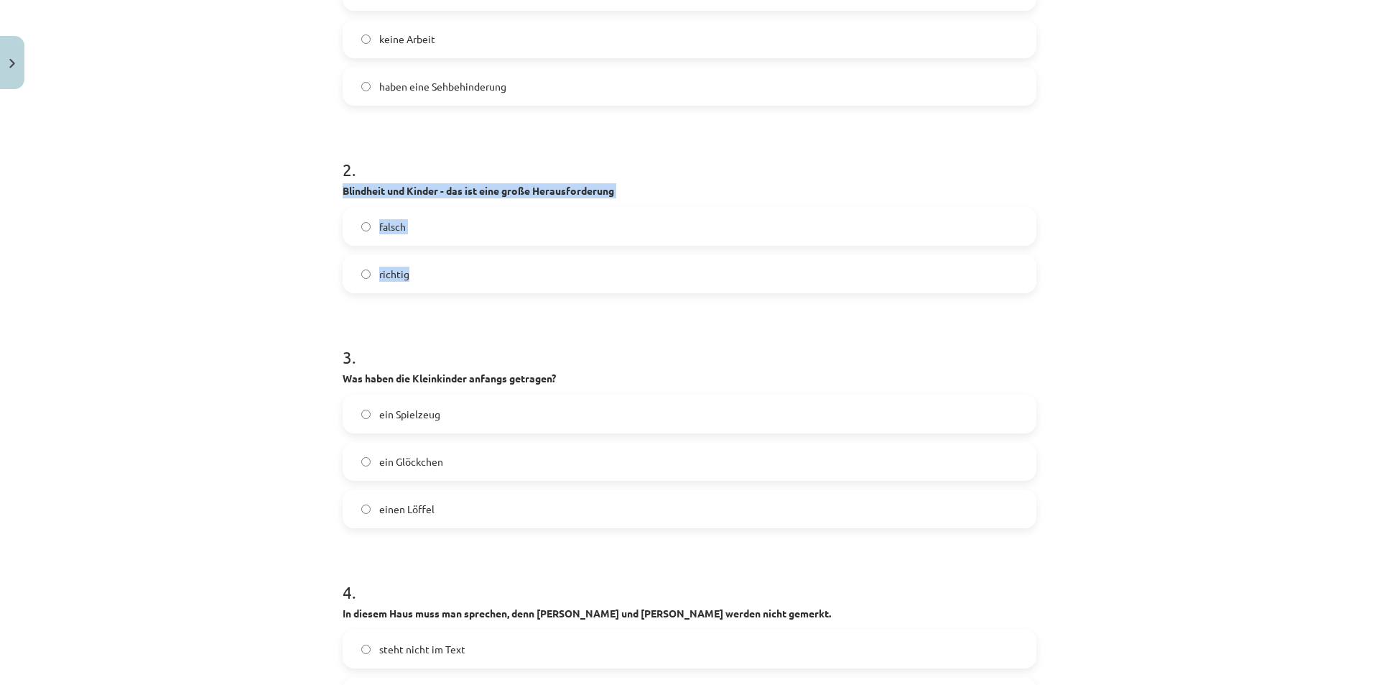
drag, startPoint x: 335, startPoint y: 178, endPoint x: 459, endPoint y: 256, distance: 146.9
copy div "Blindheit und Kinder - das ist eine große Herausforderung falsch richtig"
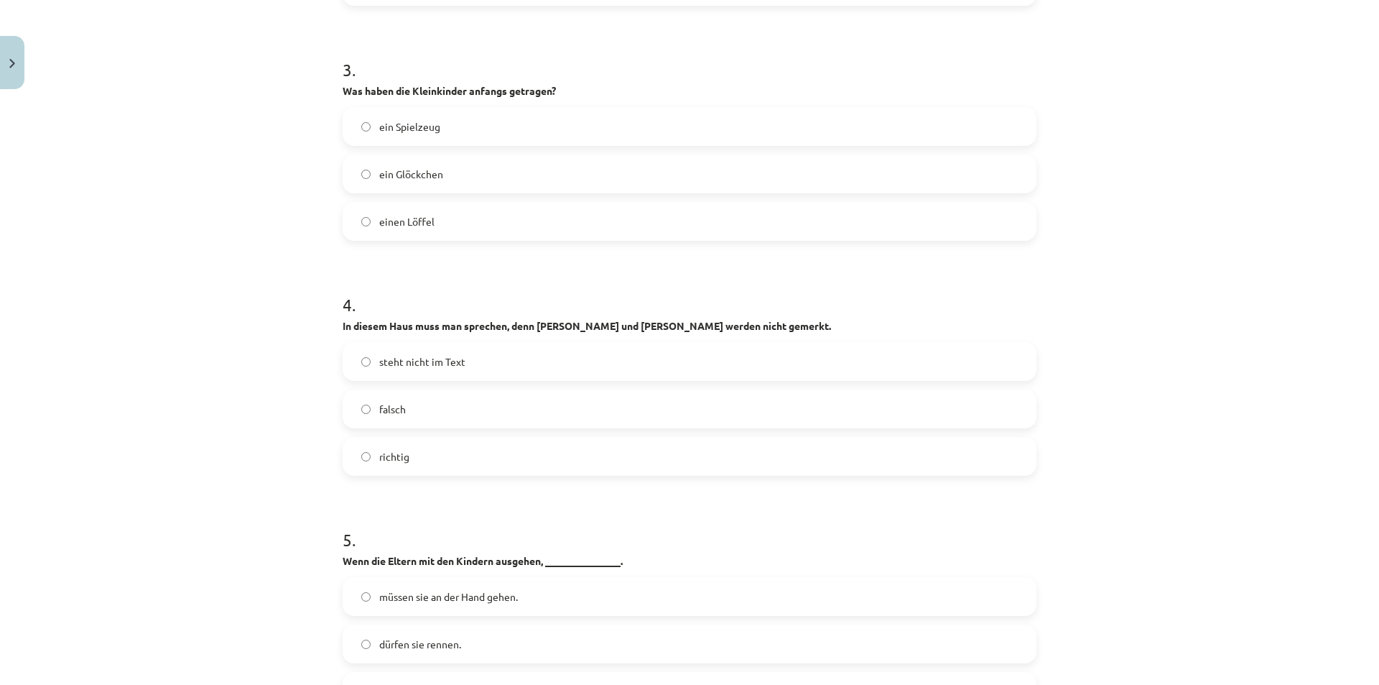
drag, startPoint x: 265, startPoint y: 277, endPoint x: 302, endPoint y: 209, distance: 76.8
click at [266, 277] on div "Mācību tēma: Vācu valodas b1 - 10. klases 1. ieskaites mācību materiāls #2 📝 Th…" at bounding box center [689, 342] width 1379 height 685
drag, startPoint x: 333, startPoint y: 69, endPoint x: 478, endPoint y: 198, distance: 193.9
copy div "Was haben die Kleinkinder anfangs getragen? ein Spielzeug ein Glöckchen einen L…"
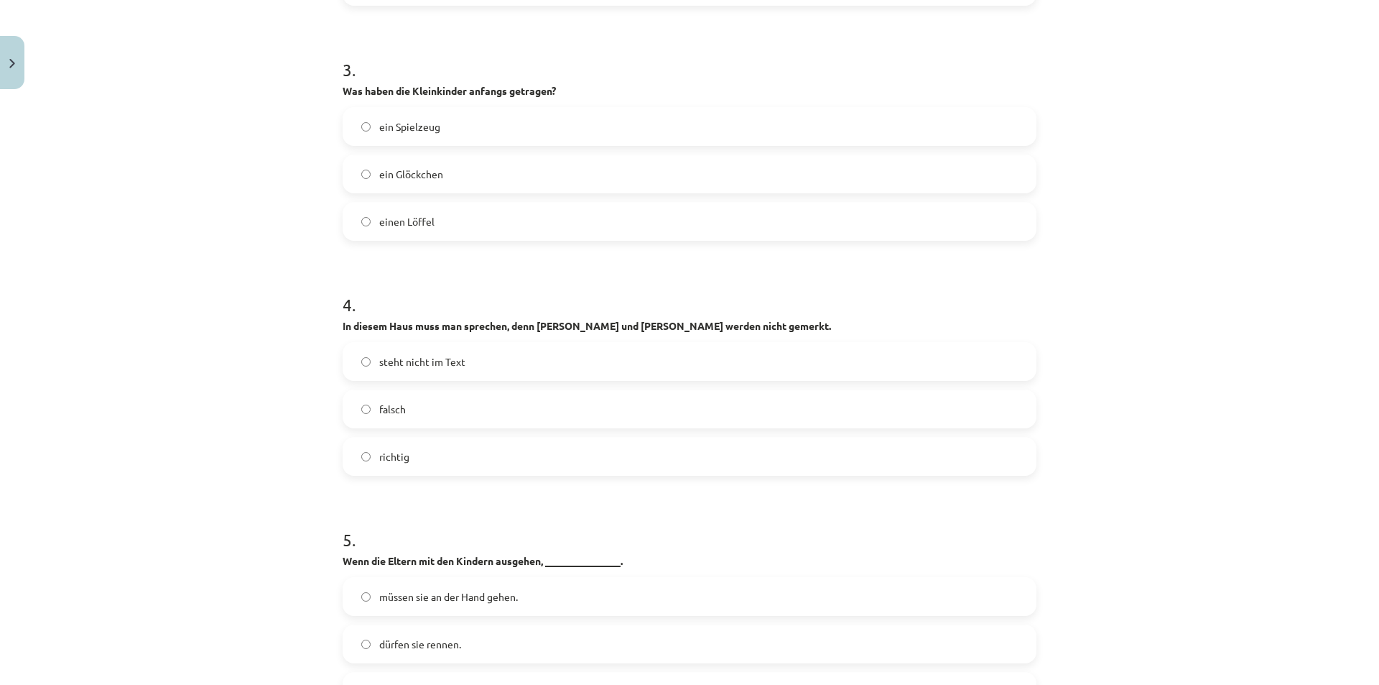
click at [246, 235] on div "Mācību tēma: Vācu valodas b1 - 10. klases 1. ieskaites mācību materiāls #2 📝 Th…" at bounding box center [689, 342] width 1379 height 685
click at [355, 156] on label "ein Glöckchen" at bounding box center [689, 174] width 691 height 36
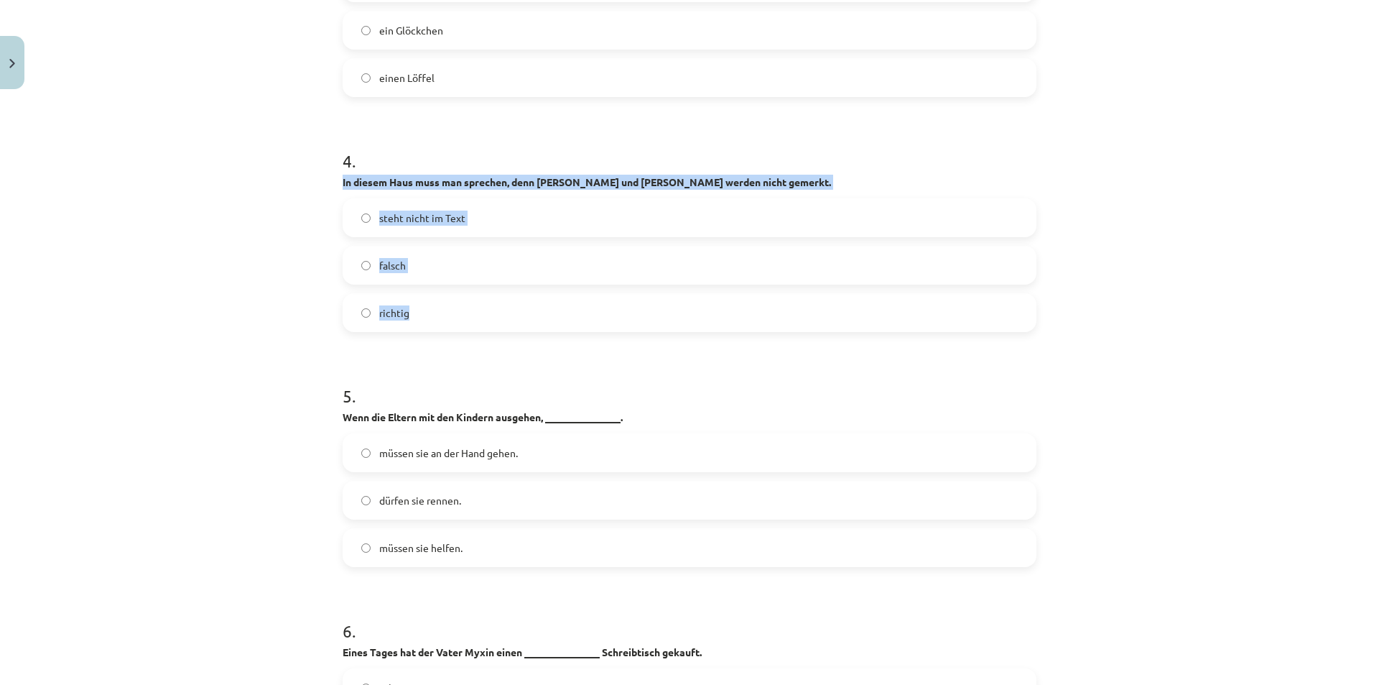
drag, startPoint x: 349, startPoint y: 171, endPoint x: 493, endPoint y: 294, distance: 189.0
copy div "In diesem Haus muss man sprechen, denn Winken und Nicken werden nicht gemerkt. …"
click at [356, 307] on label "richtig" at bounding box center [689, 313] width 691 height 36
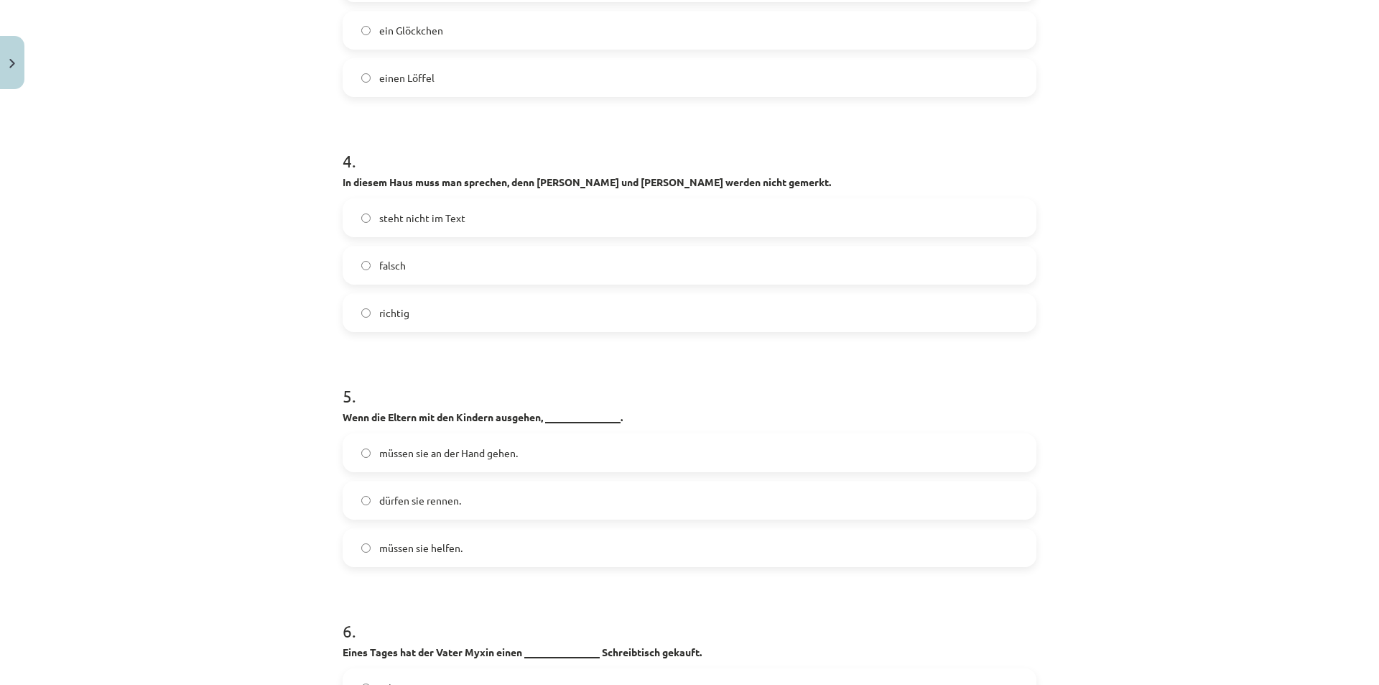
scroll to position [1401, 0]
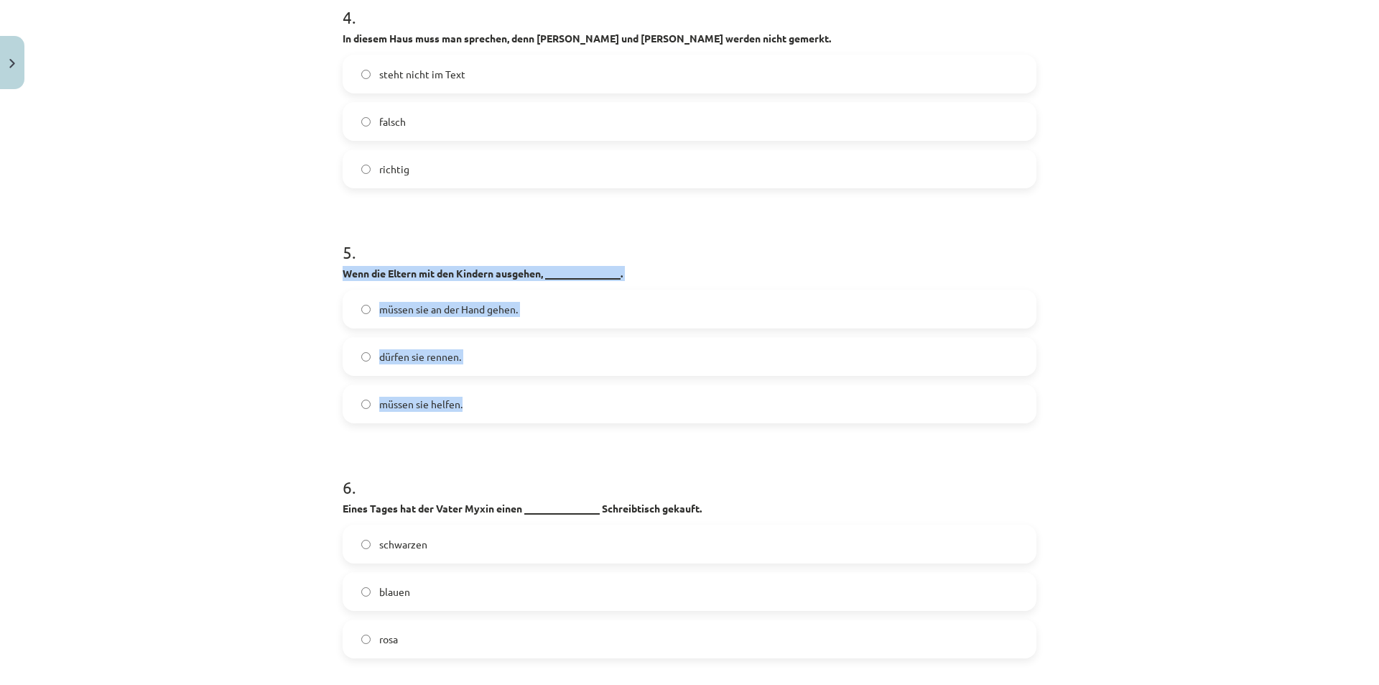
drag, startPoint x: 331, startPoint y: 252, endPoint x: 596, endPoint y: 377, distance: 292.5
copy div "Wenn die Eltern mit den Kindern ausgehen, _______________. müssen sie an der Ha…"
click at [207, 360] on div "Mācību tēma: Vācu valodas b1 - 10. klases 1. ieskaites mācību materiāls #2 📝 Th…" at bounding box center [689, 342] width 1379 height 685
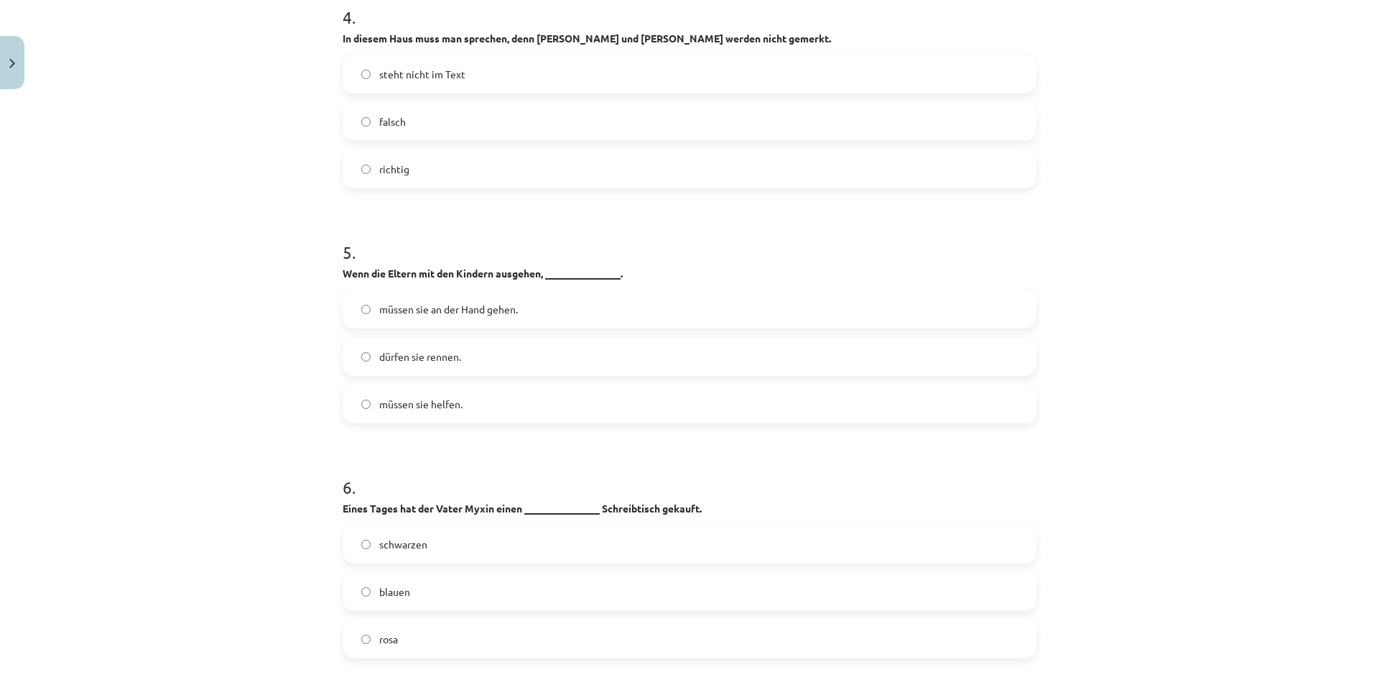
scroll to position [1545, 0]
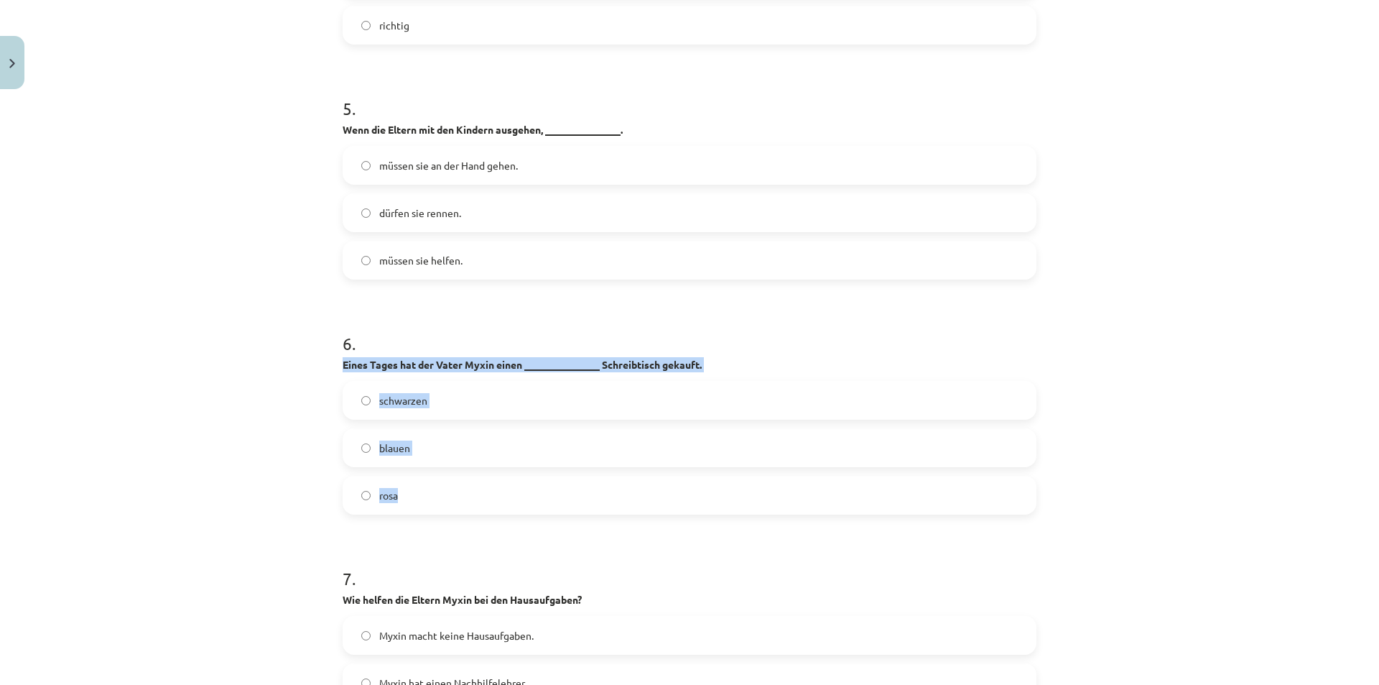
drag, startPoint x: 351, startPoint y: 351, endPoint x: 663, endPoint y: 476, distance: 335.9
copy div "Eines Tages hat der Vater Myxin einen _______________ Schreibtisch gekauft. sch…"
click at [223, 448] on div "Mācību tēma: Vācu valodas b1 - 10. klases 1. ieskaites mācību materiāls #2 📝 Th…" at bounding box center [689, 342] width 1379 height 685
click at [355, 391] on label "schwarzen" at bounding box center [689, 400] width 691 height 36
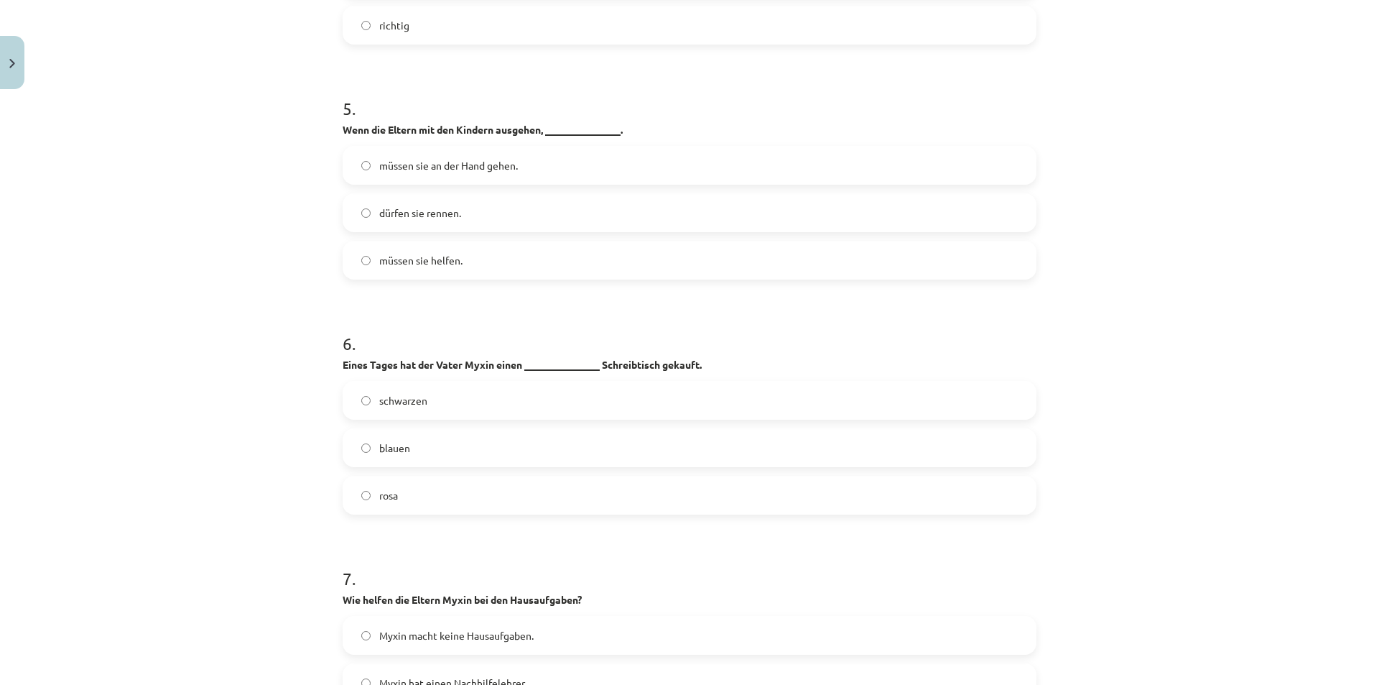
scroll to position [1760, 0]
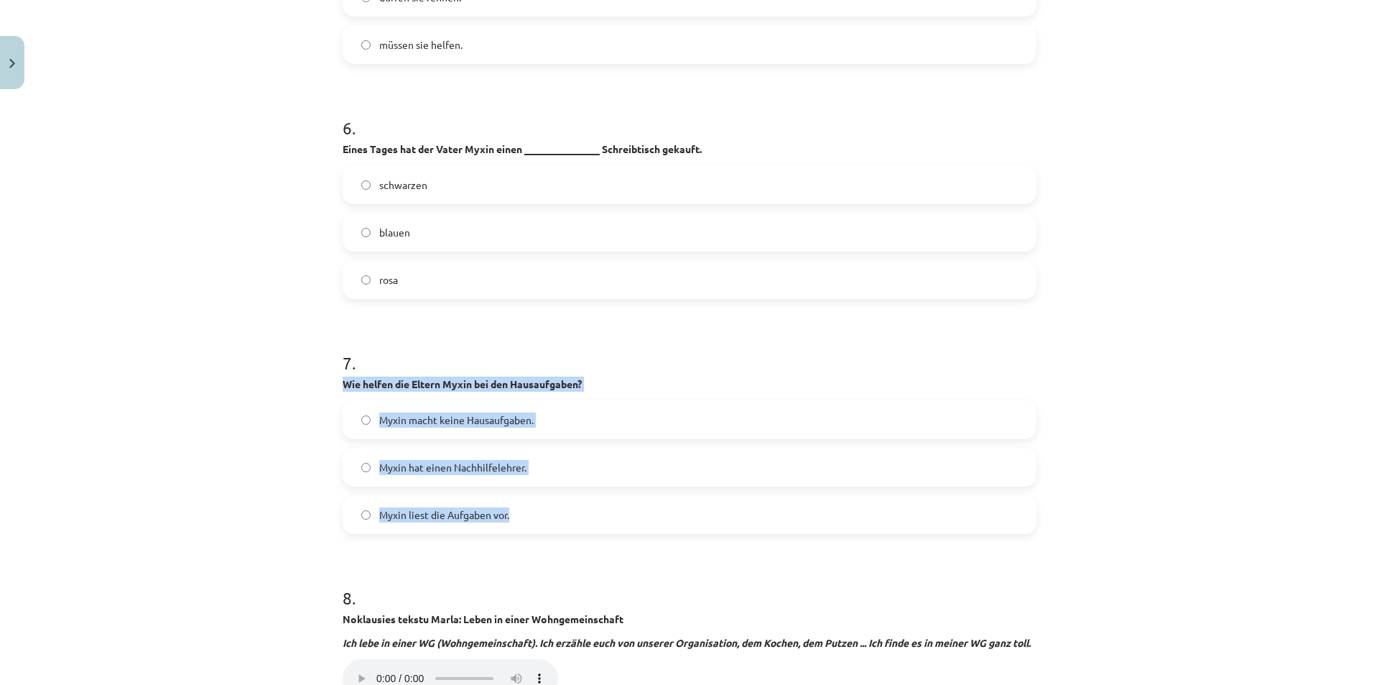
drag, startPoint x: 336, startPoint y: 366, endPoint x: 569, endPoint y: 514, distance: 276.8
copy div "Wie helfen die Eltern Myxin bei den Hausaufgaben? Myxin macht keine Hausaufgabe…"
click at [284, 452] on div "Mācību tēma: Vācu valodas b1 - 10. klases 1. ieskaites mācību materiāls #2 📝 Th…" at bounding box center [689, 342] width 1379 height 685
click at [277, 445] on div "Mācību tēma: Vācu valodas b1 - 10. klases 1. ieskaites mācību materiāls #2 📝 Th…" at bounding box center [689, 342] width 1379 height 685
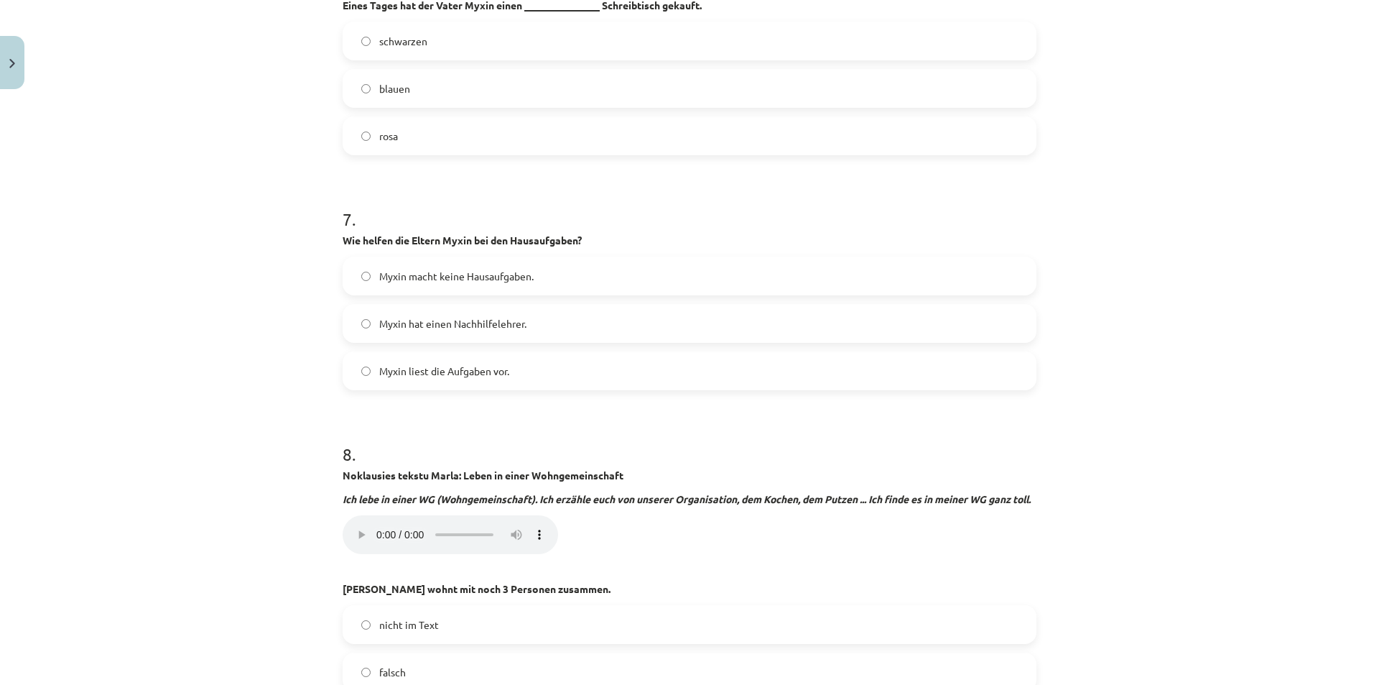
scroll to position [2119, 0]
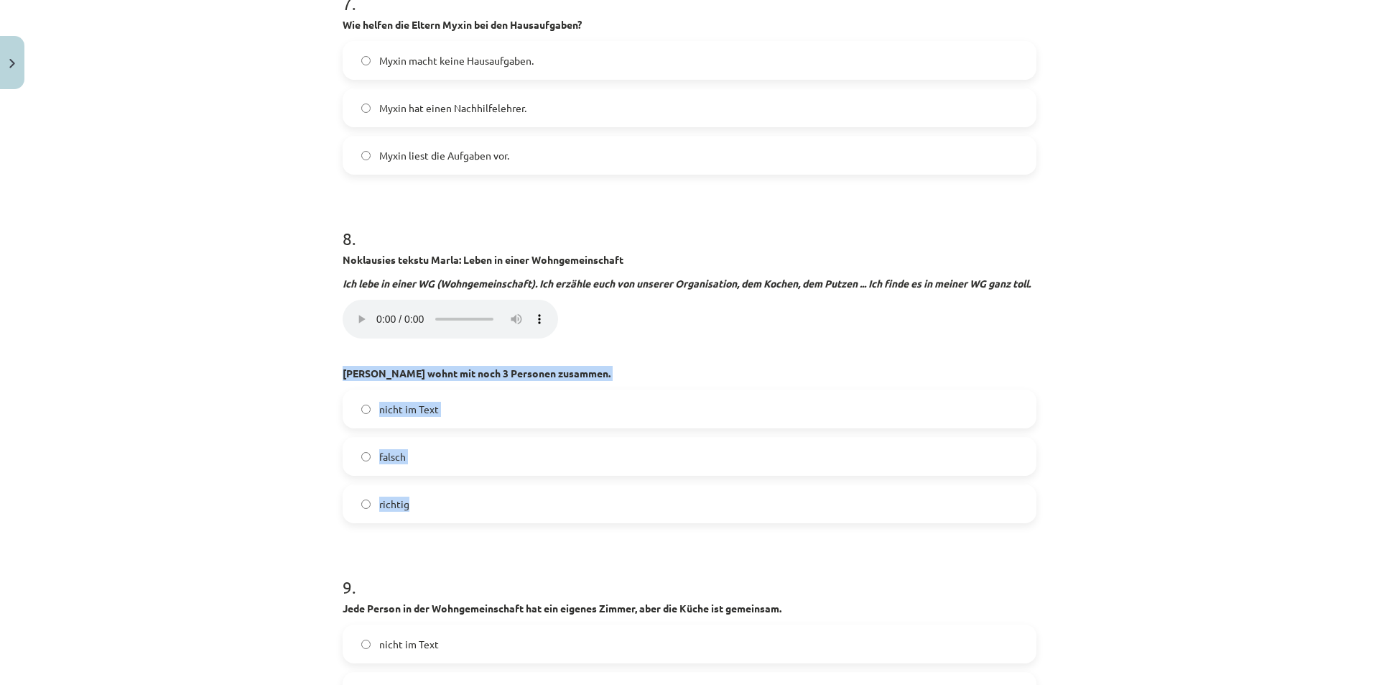
drag, startPoint x: 333, startPoint y: 373, endPoint x: 512, endPoint y: 490, distance: 213.8
copy div "Marla wohnt mit noch 3 Personen zusammen. nicht im Text falsch richtig"
click at [278, 491] on div "Mācību tēma: Vācu valodas b1 - 10. klases 1. ieskaites mācību materiāls #2 📝 Th…" at bounding box center [689, 342] width 1379 height 685
click at [357, 414] on label "nicht im Text" at bounding box center [689, 409] width 691 height 36
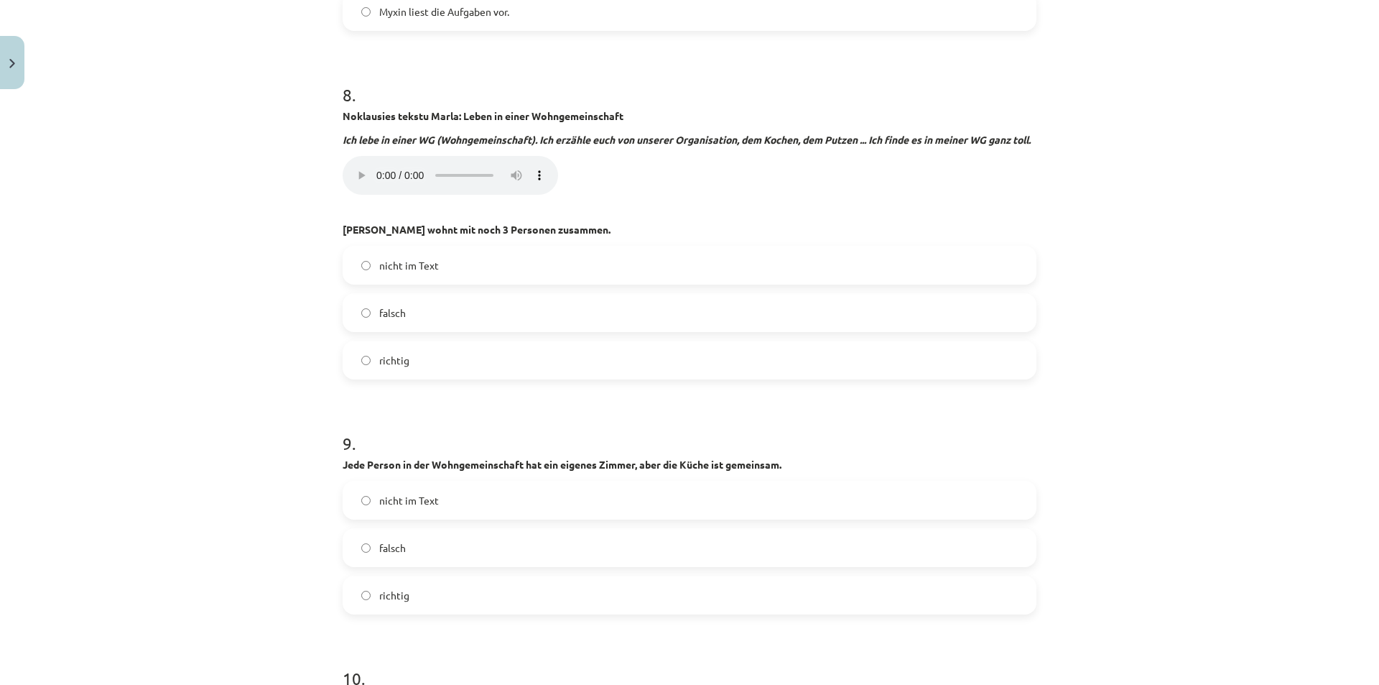
scroll to position [2407, 0]
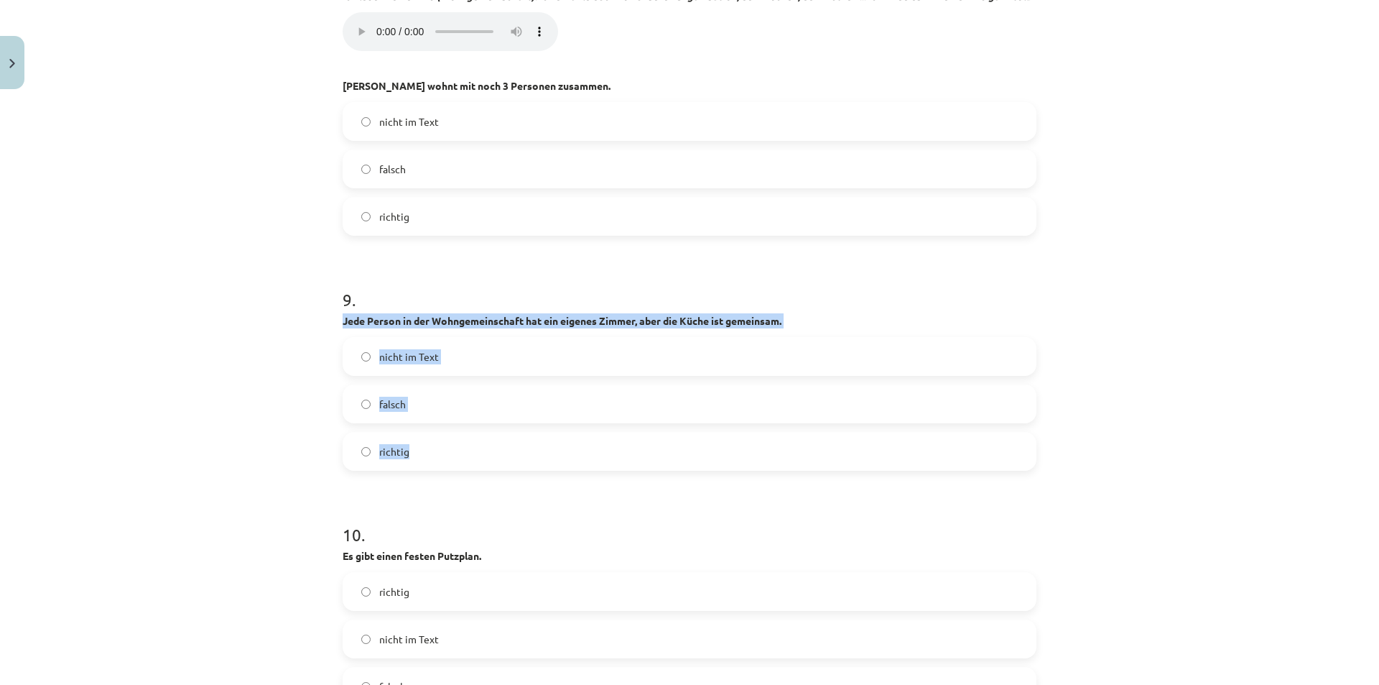
drag, startPoint x: 336, startPoint y: 319, endPoint x: 511, endPoint y: 458, distance: 222.9
click at [511, 458] on div "45 XP Saņemsi Grūts 444 pilda Apraksts Uzdevums Palīdzība 1 . Lies den Text “Bl…" at bounding box center [689, 536] width 711 height 5694
copy div "Jede Person in der Wohngemeinschaft hat ein eigenes Zimmer, aber die Küche ist …"
click at [367, 453] on label "richtig" at bounding box center [689, 451] width 691 height 36
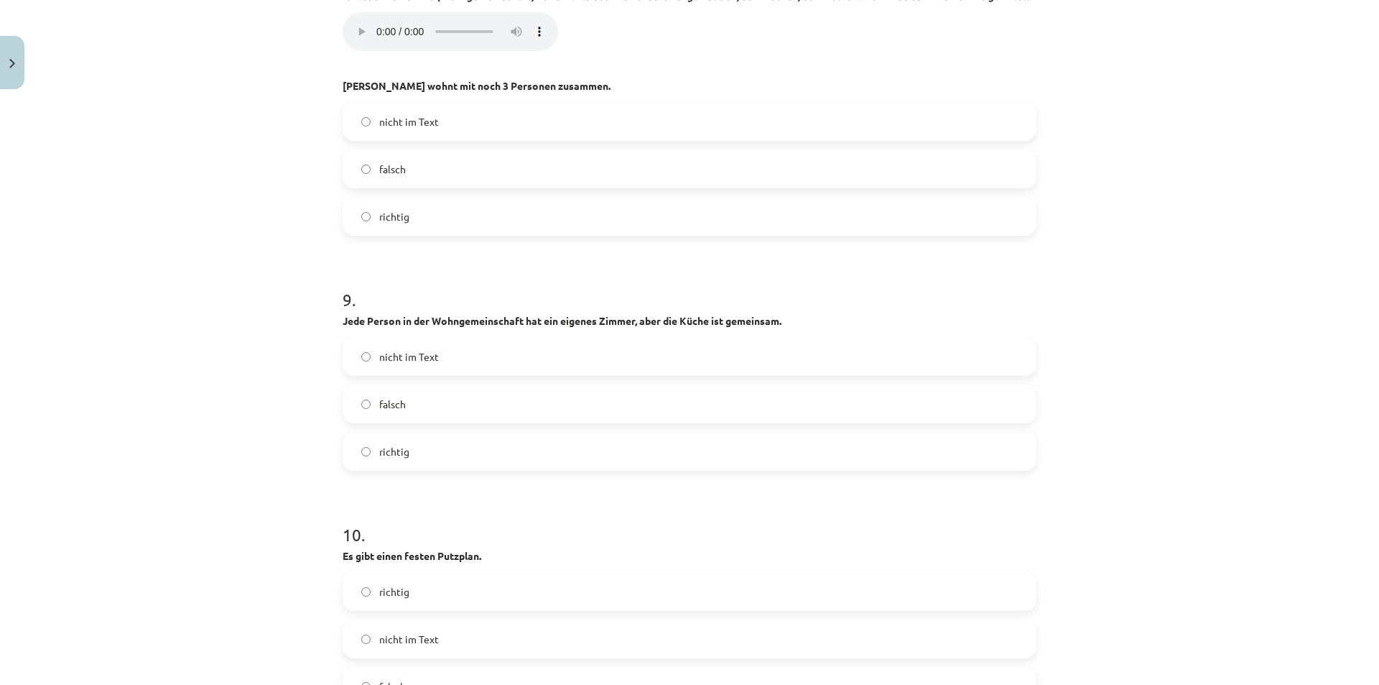
scroll to position [2622, 0]
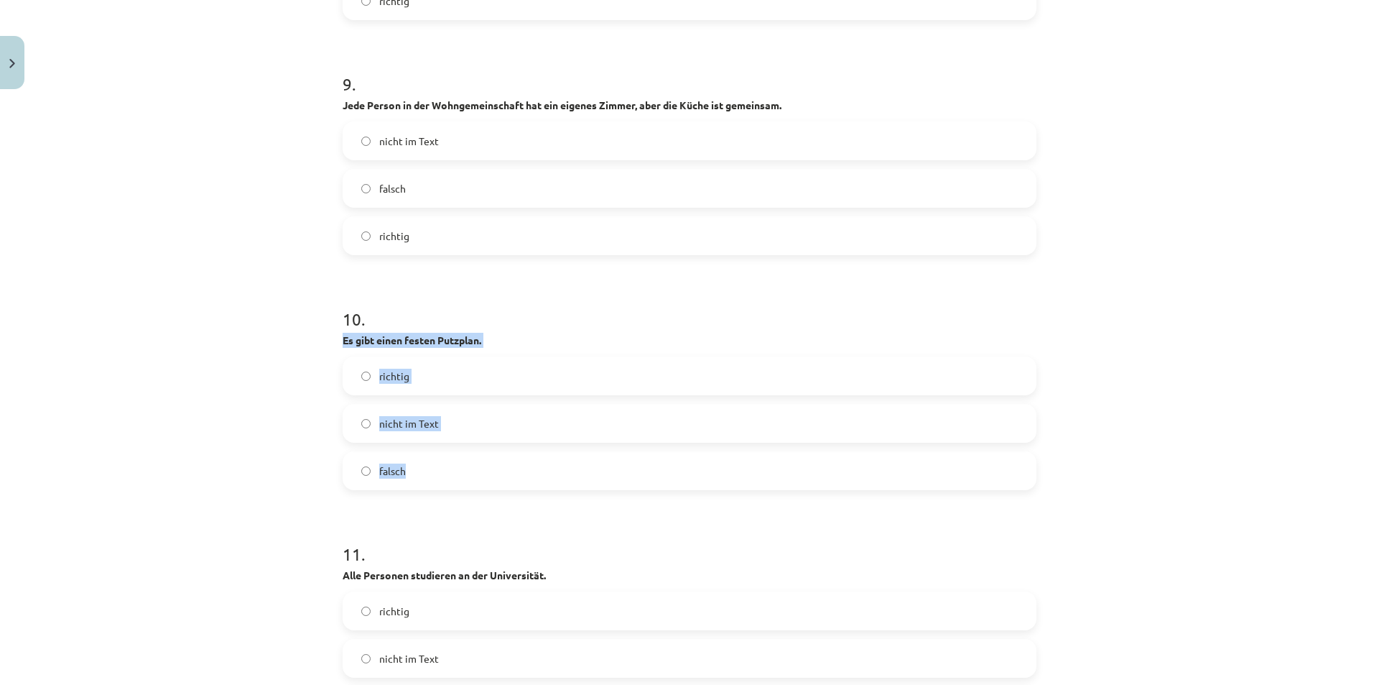
drag, startPoint x: 336, startPoint y: 338, endPoint x: 496, endPoint y: 464, distance: 204.1
click at [496, 464] on div "45 XP Saņemsi Grūts 444 pilda Apraksts Uzdevums Palīdzība 1 . Lies den Text “Bl…" at bounding box center [689, 320] width 711 height 5694
copy div "Es gibt einen festen Putzplan. richtig nicht im Text falsch"
click at [363, 368] on label "richtig" at bounding box center [689, 376] width 691 height 36
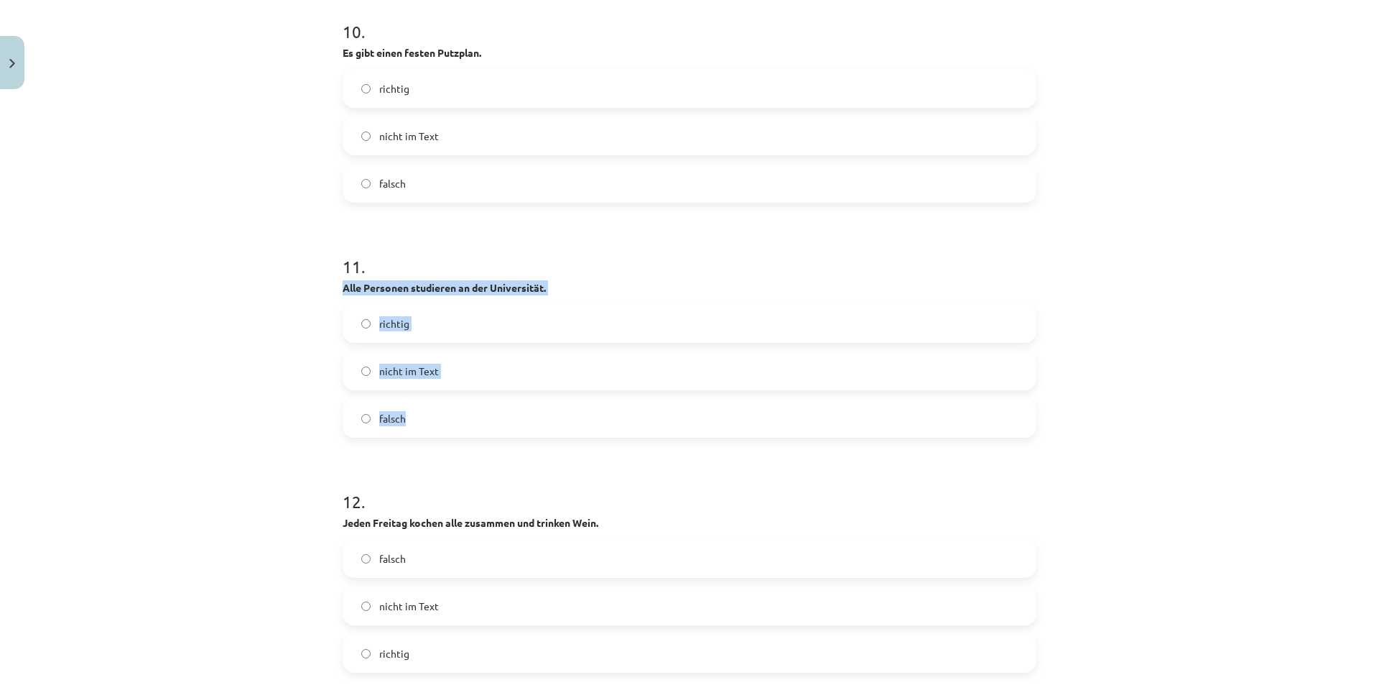
drag, startPoint x: 332, startPoint y: 284, endPoint x: 492, endPoint y: 429, distance: 216.2
click at [492, 429] on div "45 XP Saņemsi Grūts 444 pilda Apraksts Uzdevums Palīdzība 1 . Lies den Text “Bl…" at bounding box center [689, 33] width 711 height 5694
click at [364, 428] on label "falsch" at bounding box center [689, 418] width 691 height 36
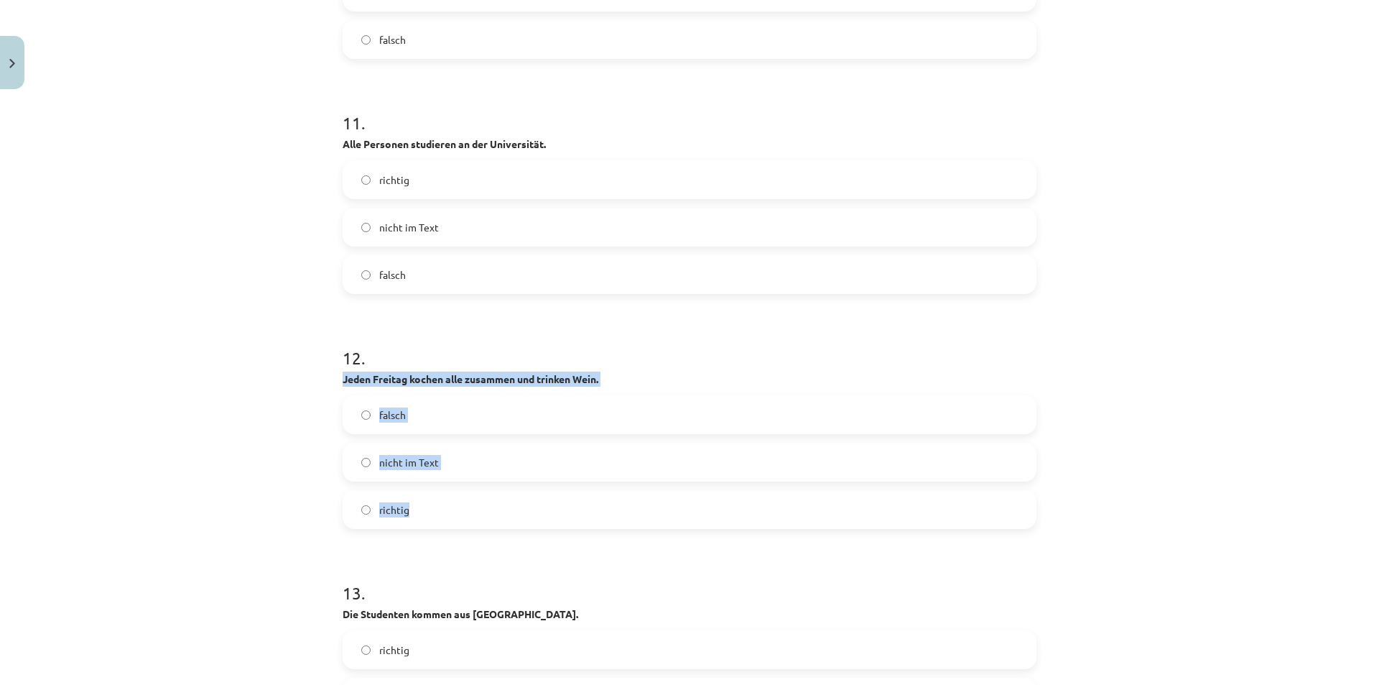
drag, startPoint x: 332, startPoint y: 379, endPoint x: 486, endPoint y: 514, distance: 204.2
drag, startPoint x: 354, startPoint y: 466, endPoint x: 323, endPoint y: 468, distance: 31.0
click at [355, 466] on label "nicht im Text" at bounding box center [689, 462] width 691 height 36
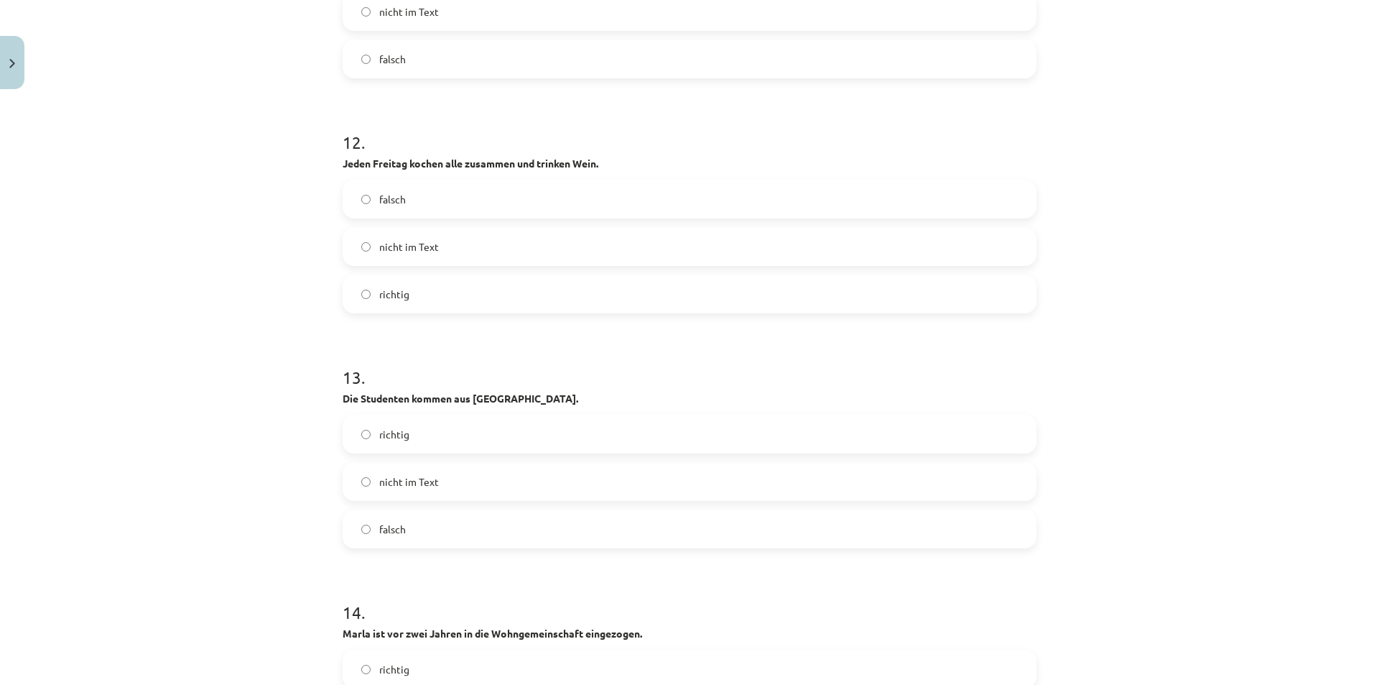
drag, startPoint x: 214, startPoint y: 434, endPoint x: 270, endPoint y: 422, distance: 57.2
click at [215, 434] on div "Mācību tēma: Vācu valodas b1 - 10. klases 1. ieskaites mācību materiāls #2 📝 Th…" at bounding box center [689, 342] width 1379 height 685
drag, startPoint x: 338, startPoint y: 395, endPoint x: 487, endPoint y: 511, distance: 188.4
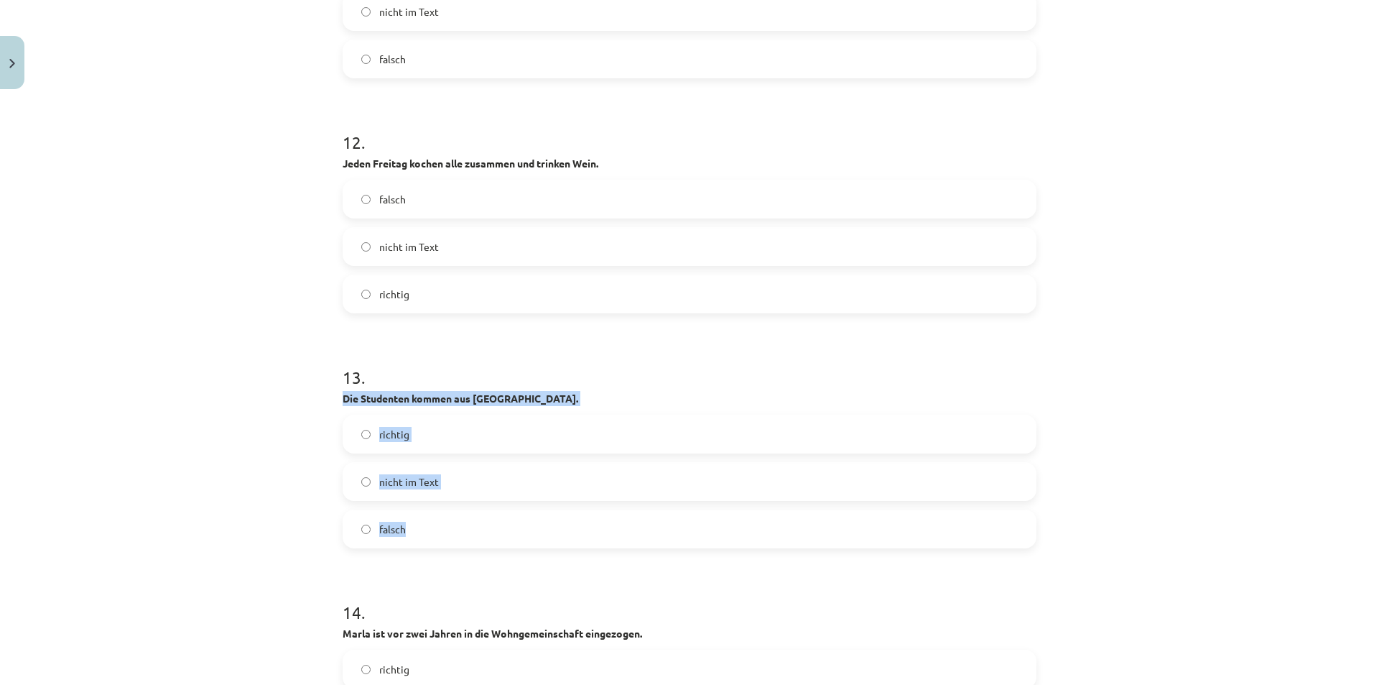
click at [487, 511] on div "13 . Die Studenten kommen aus Frankreich. richtig nicht im Text falsch" at bounding box center [690, 445] width 694 height 206
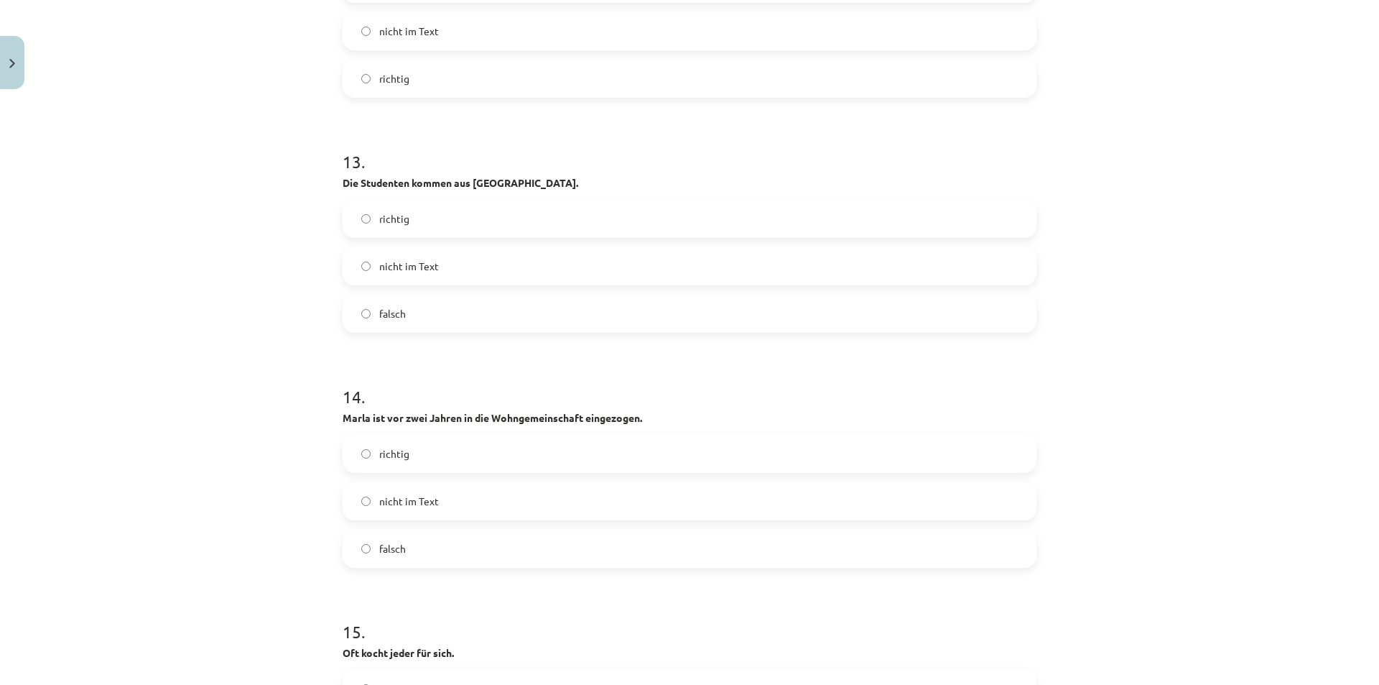
click at [212, 407] on div "Mācību tēma: Vācu valodas b1 - 10. klases 1. ieskaites mācību materiāls #2 📝 Th…" at bounding box center [689, 342] width 1379 height 685
drag, startPoint x: 335, startPoint y: 414, endPoint x: 476, endPoint y: 542, distance: 191.2
click at [354, 501] on label "nicht im Text" at bounding box center [689, 501] width 691 height 36
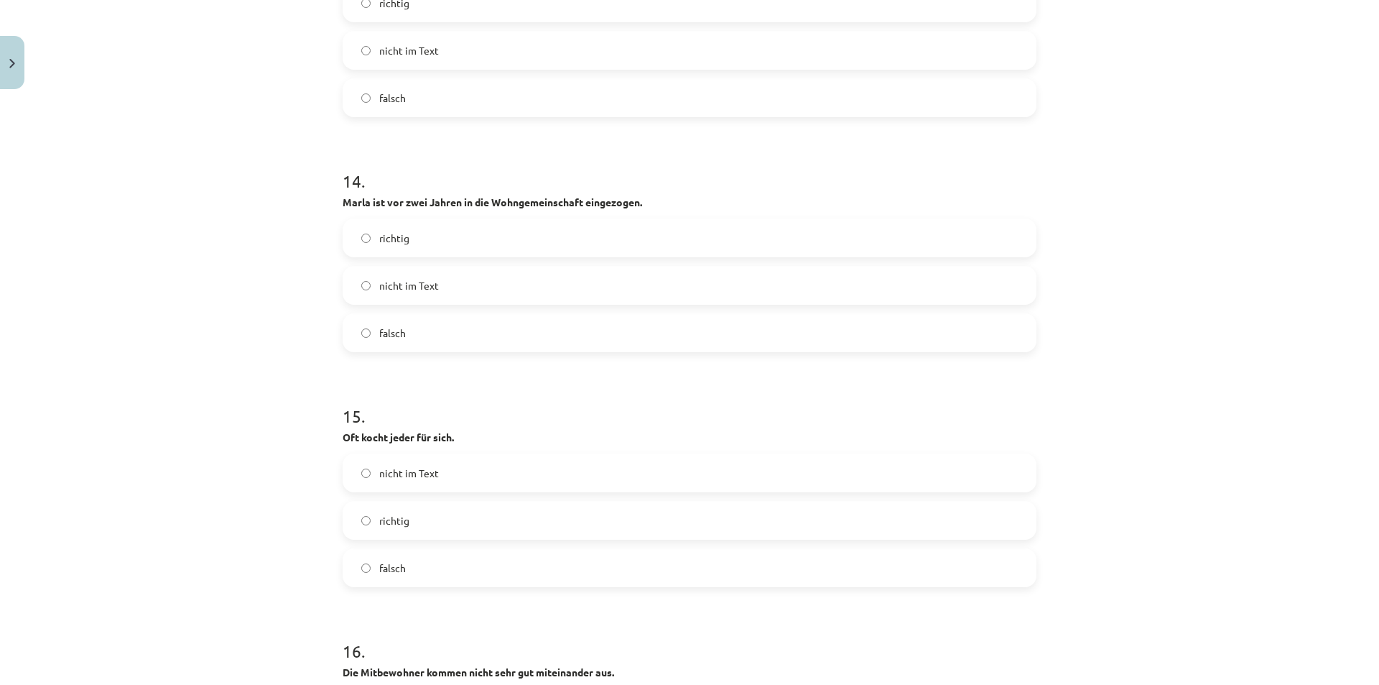
scroll to position [3772, 0]
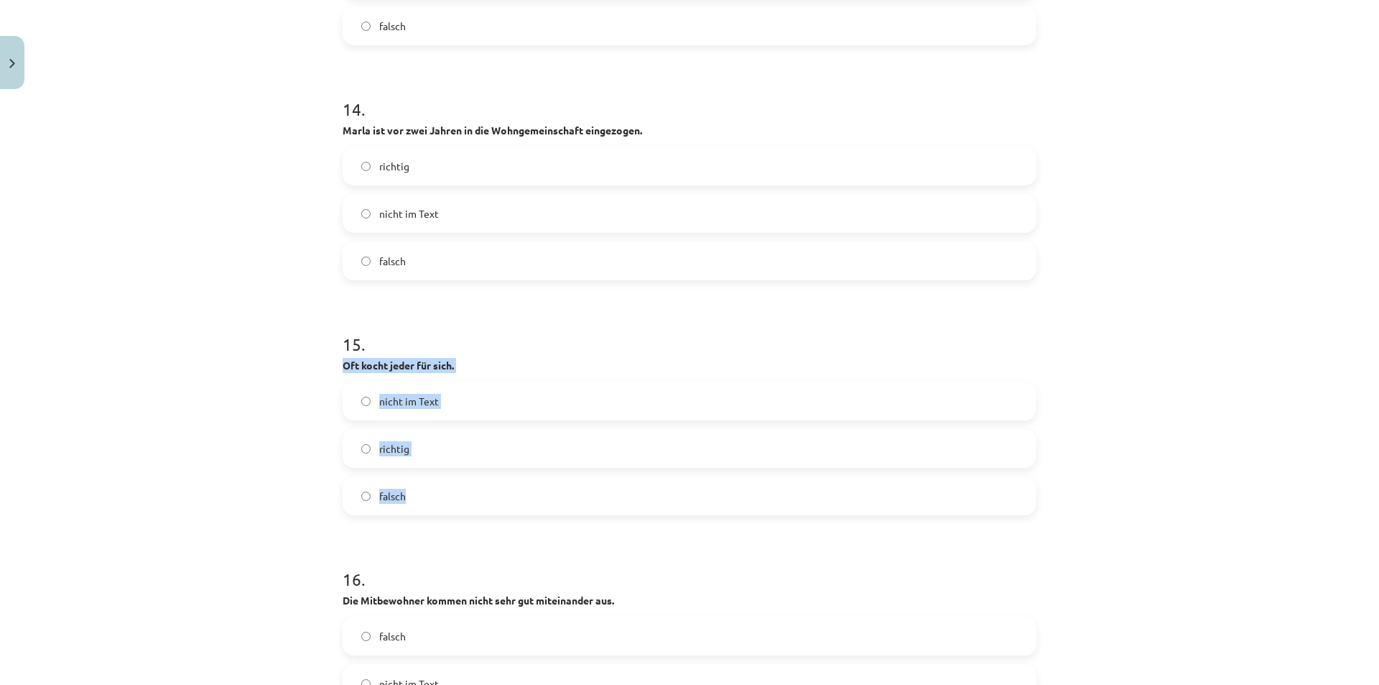
drag, startPoint x: 333, startPoint y: 359, endPoint x: 486, endPoint y: 501, distance: 208.9
click at [366, 450] on label "richtig" at bounding box center [689, 448] width 691 height 36
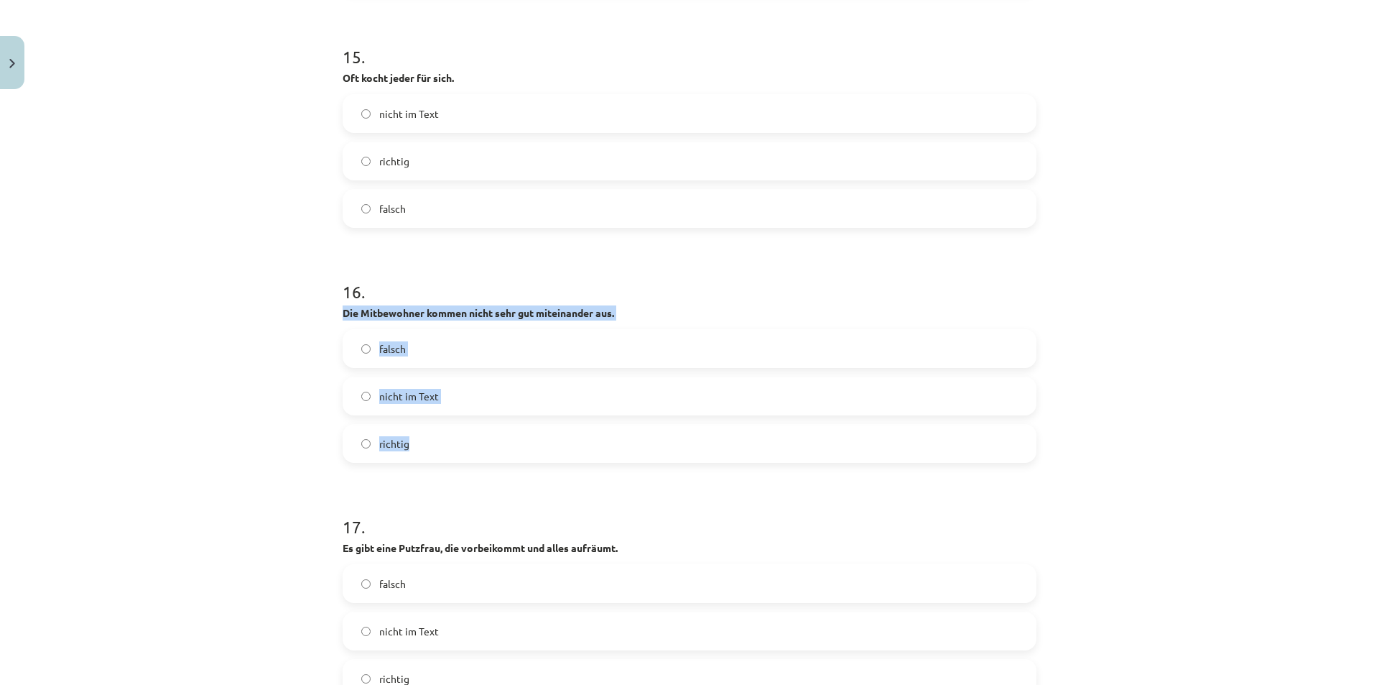
drag, startPoint x: 341, startPoint y: 316, endPoint x: 490, endPoint y: 442, distance: 194.7
click at [361, 354] on label "falsch" at bounding box center [689, 348] width 691 height 36
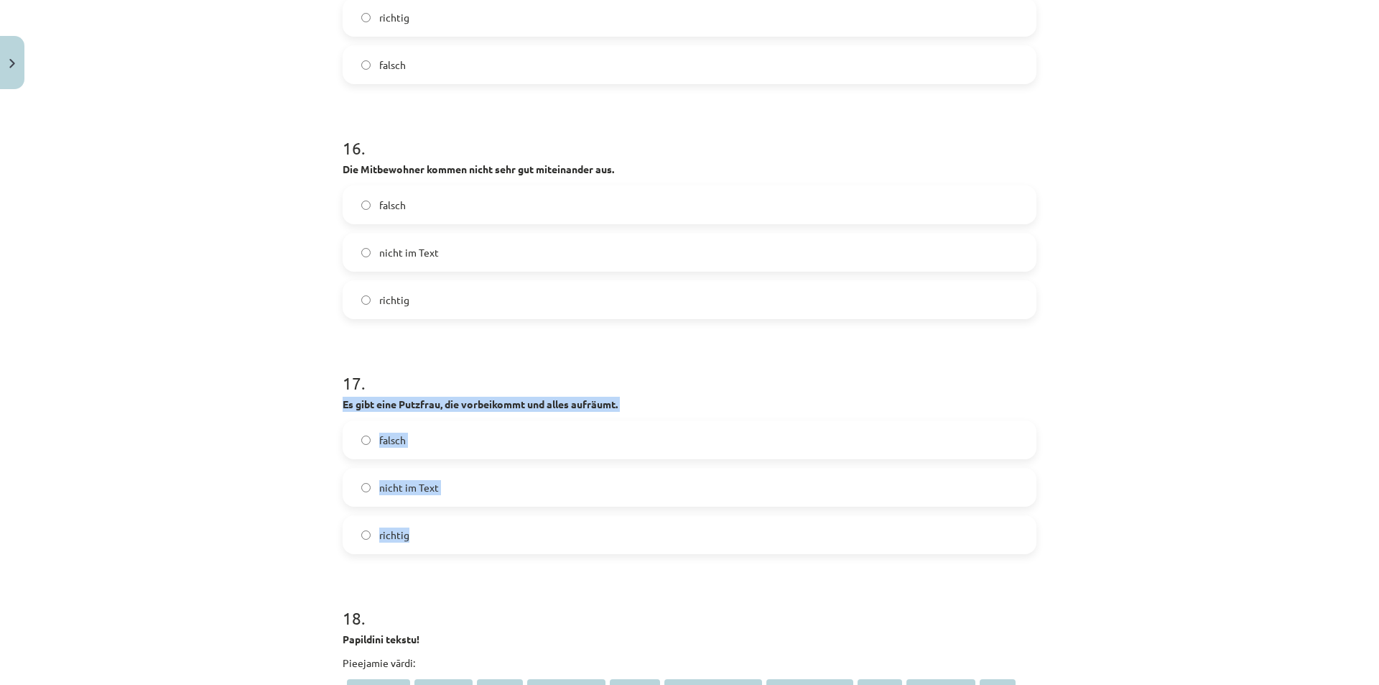
drag, startPoint x: 334, startPoint y: 402, endPoint x: 496, endPoint y: 540, distance: 213.0
click at [364, 447] on label "falsch" at bounding box center [689, 440] width 691 height 36
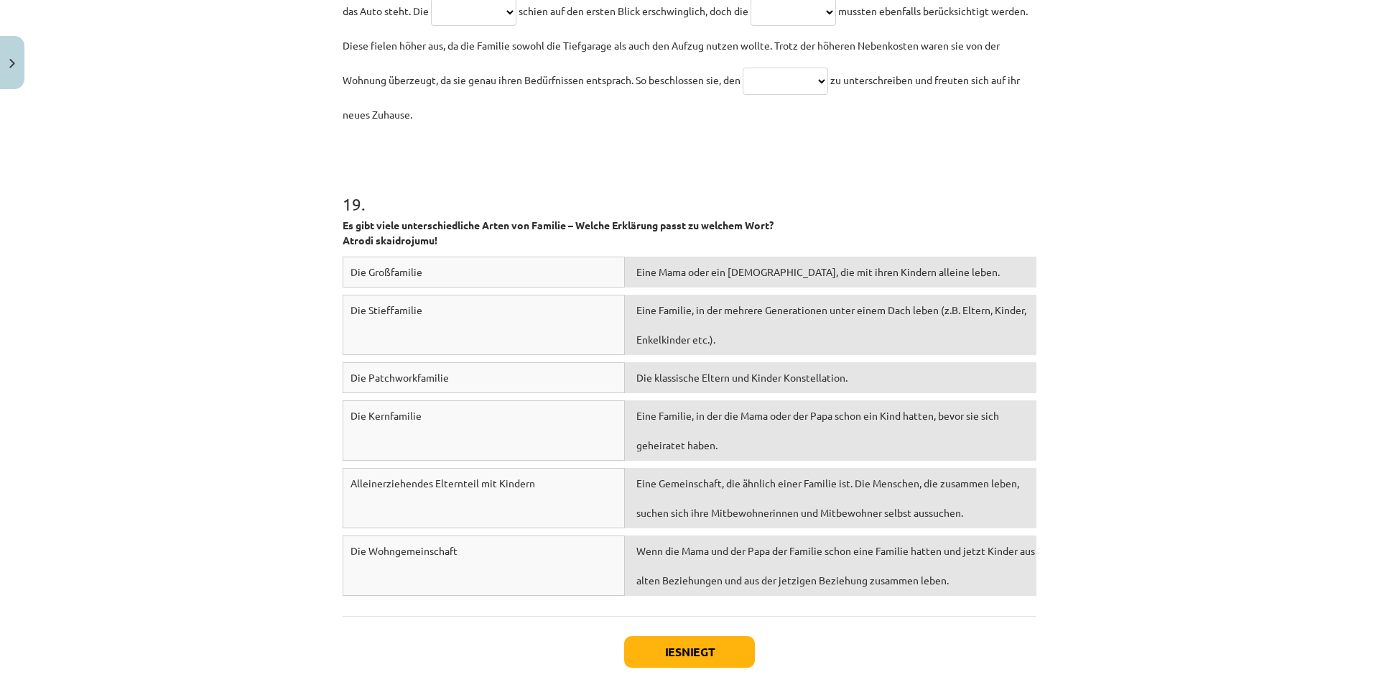
scroll to position [5141, 0]
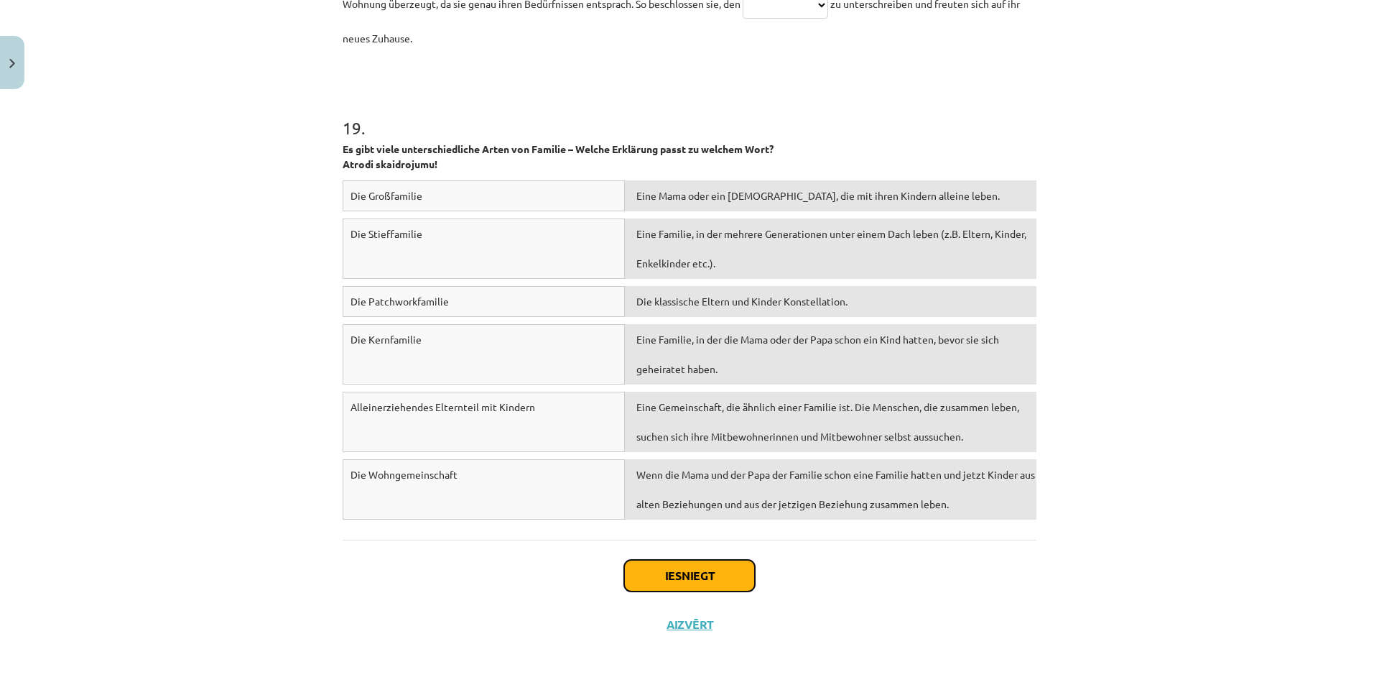
click at [680, 580] on button "Iesniegt" at bounding box center [689, 576] width 131 height 32
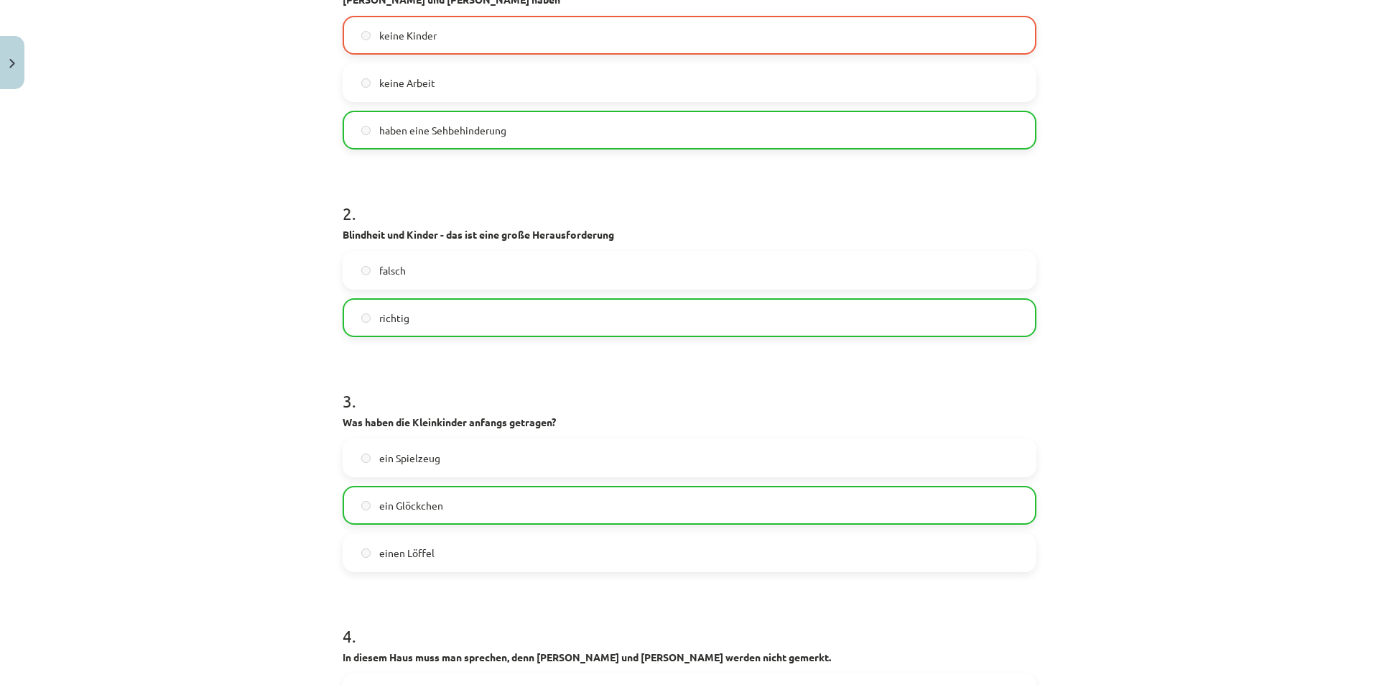
scroll to position [411, 0]
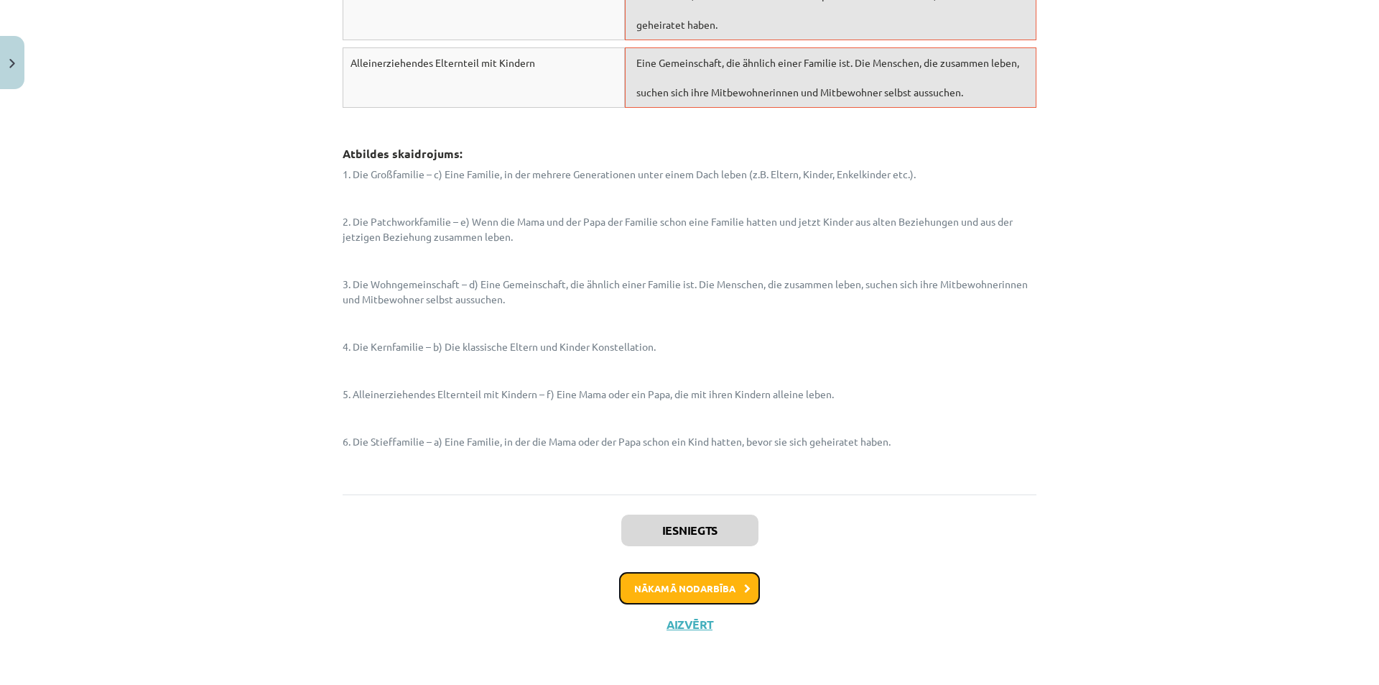
click at [735, 581] on button "Nākamā nodarbība" at bounding box center [689, 588] width 141 height 33
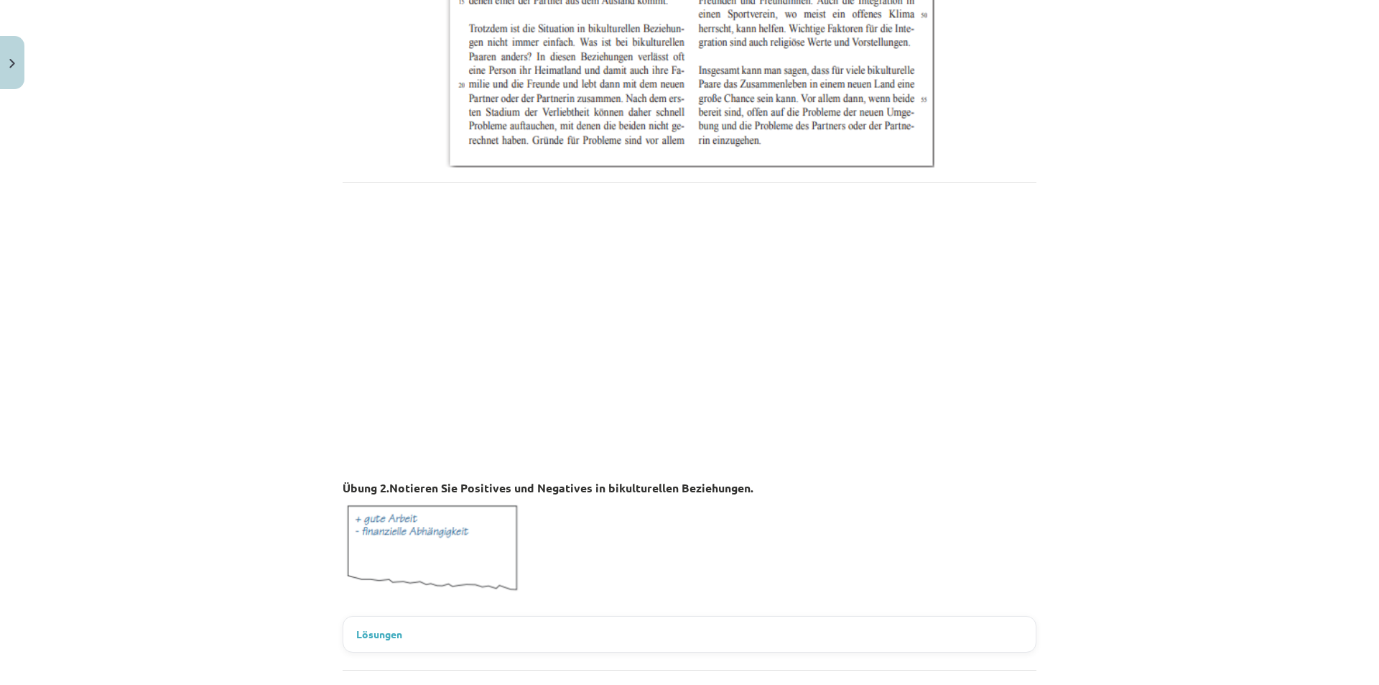
scroll to position [826, 0]
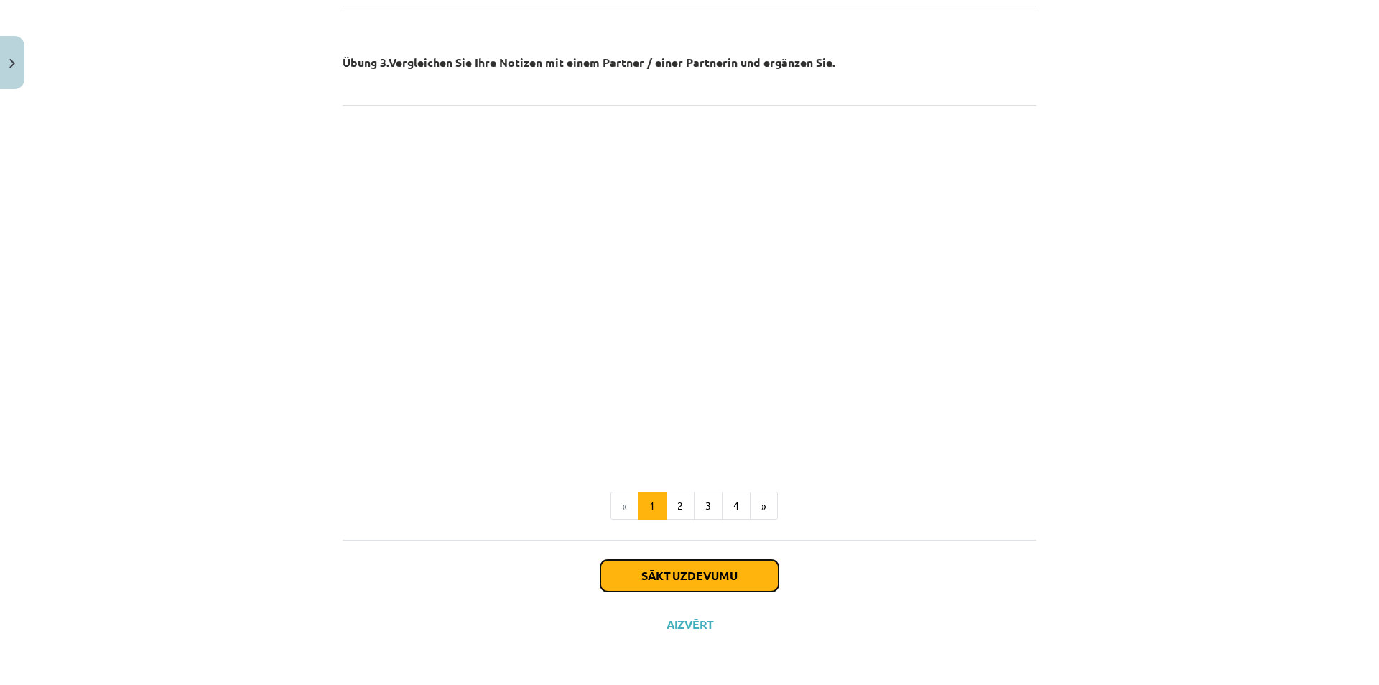
click at [716, 568] on button "Sākt uzdevumu" at bounding box center [690, 576] width 178 height 32
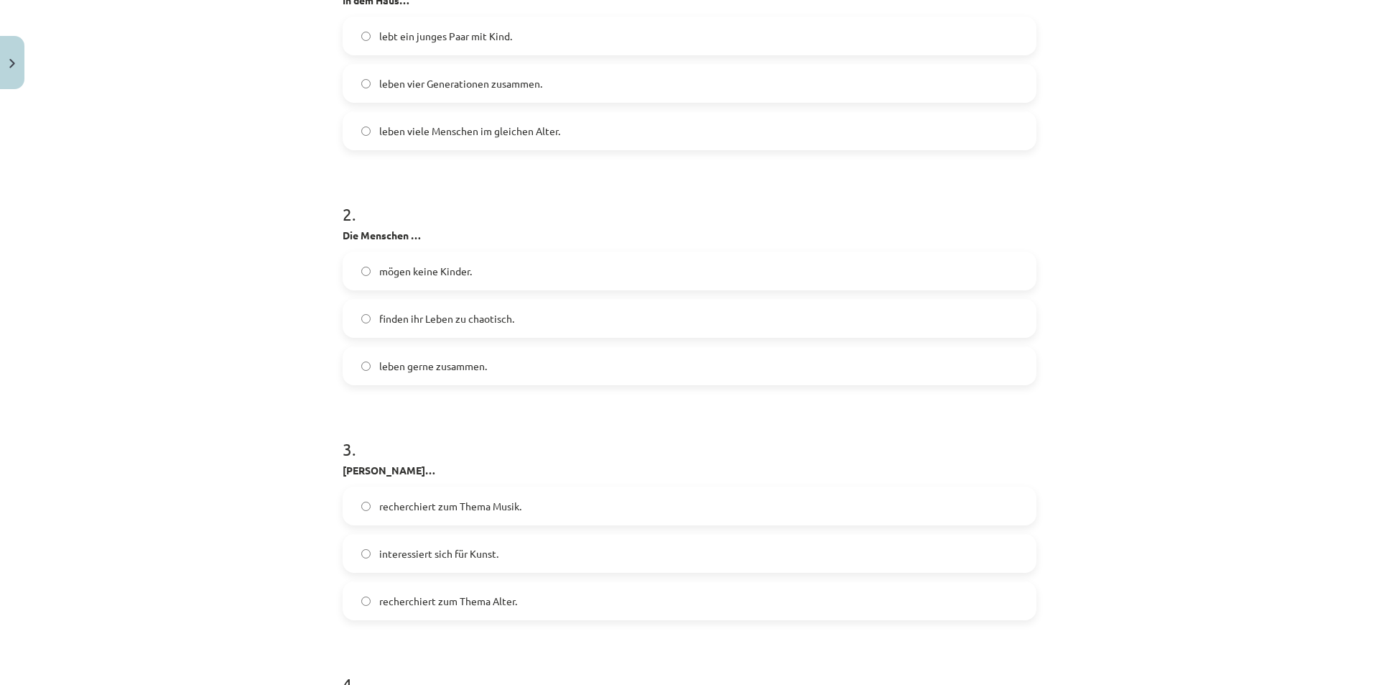
scroll to position [862, 0]
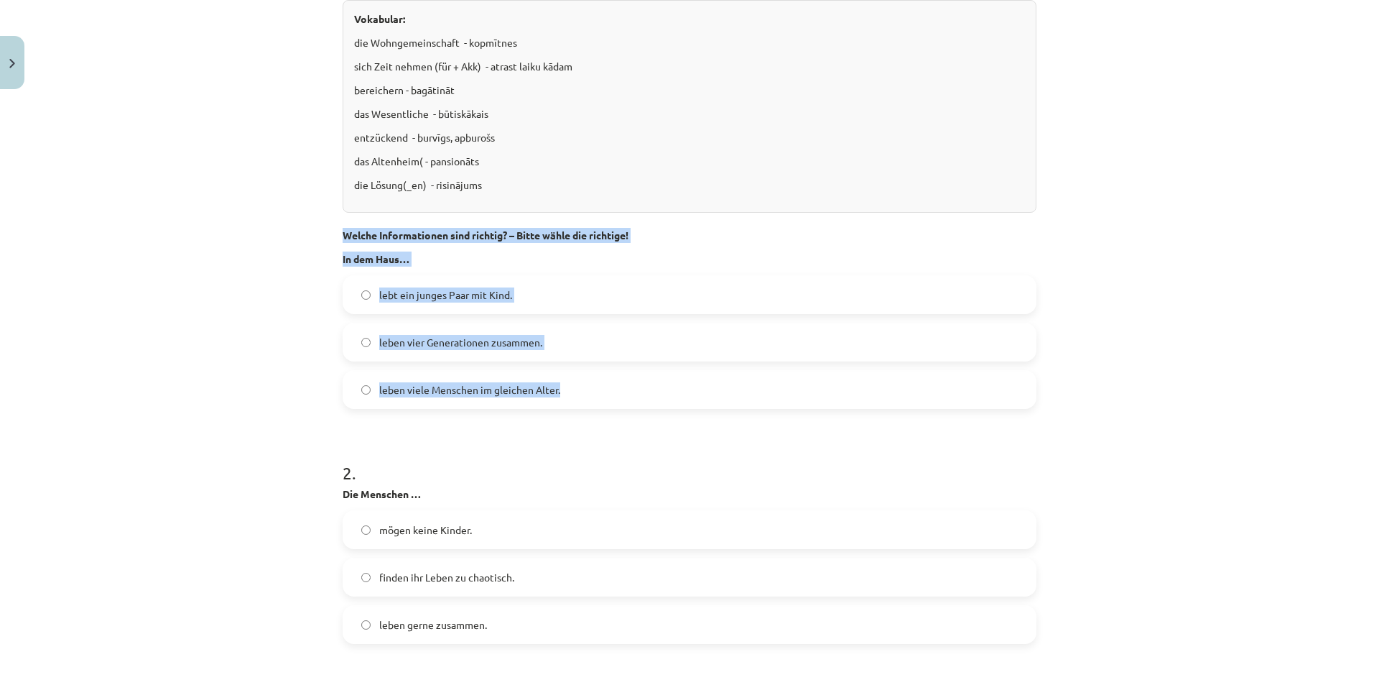
drag, startPoint x: 336, startPoint y: 230, endPoint x: 581, endPoint y: 385, distance: 290.0
click at [257, 371] on div "Mācību tēma: Vācu valodas b1 - 10. klases 1. ieskaites mācību materiāls #3 🎧 Th…" at bounding box center [689, 342] width 1379 height 685
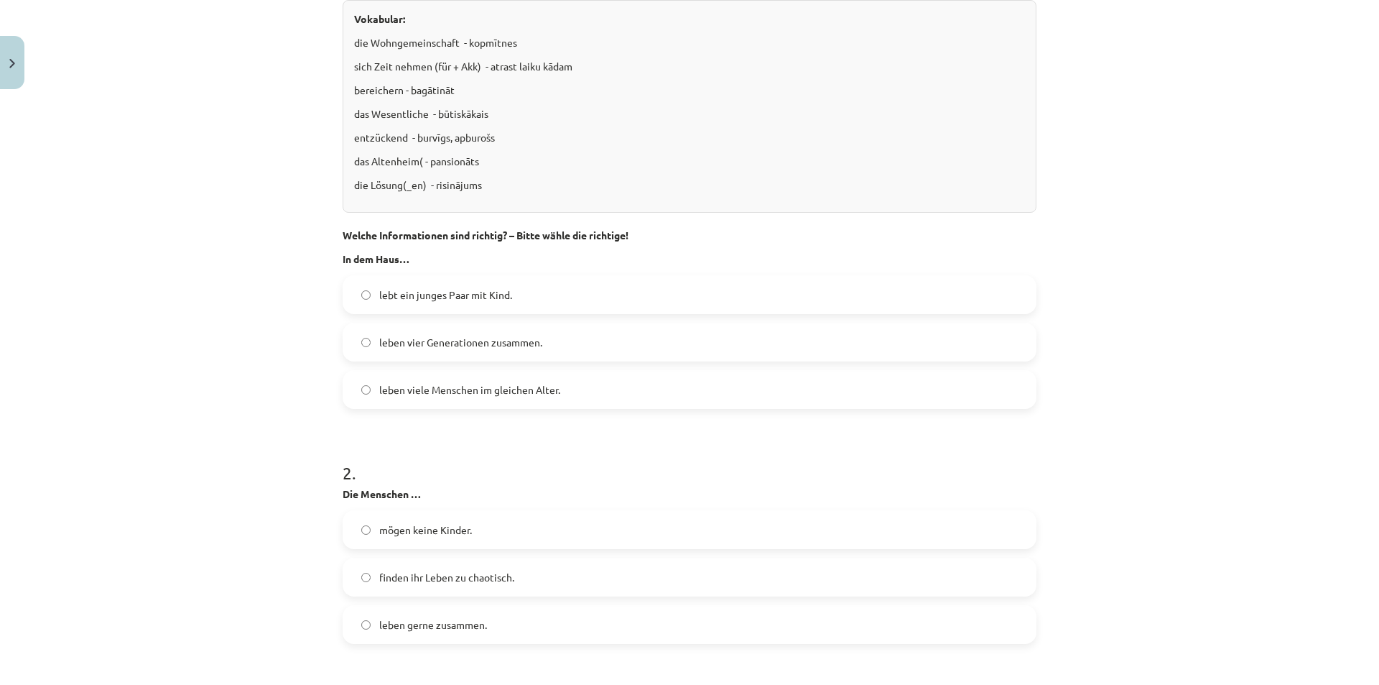
scroll to position [1006, 0]
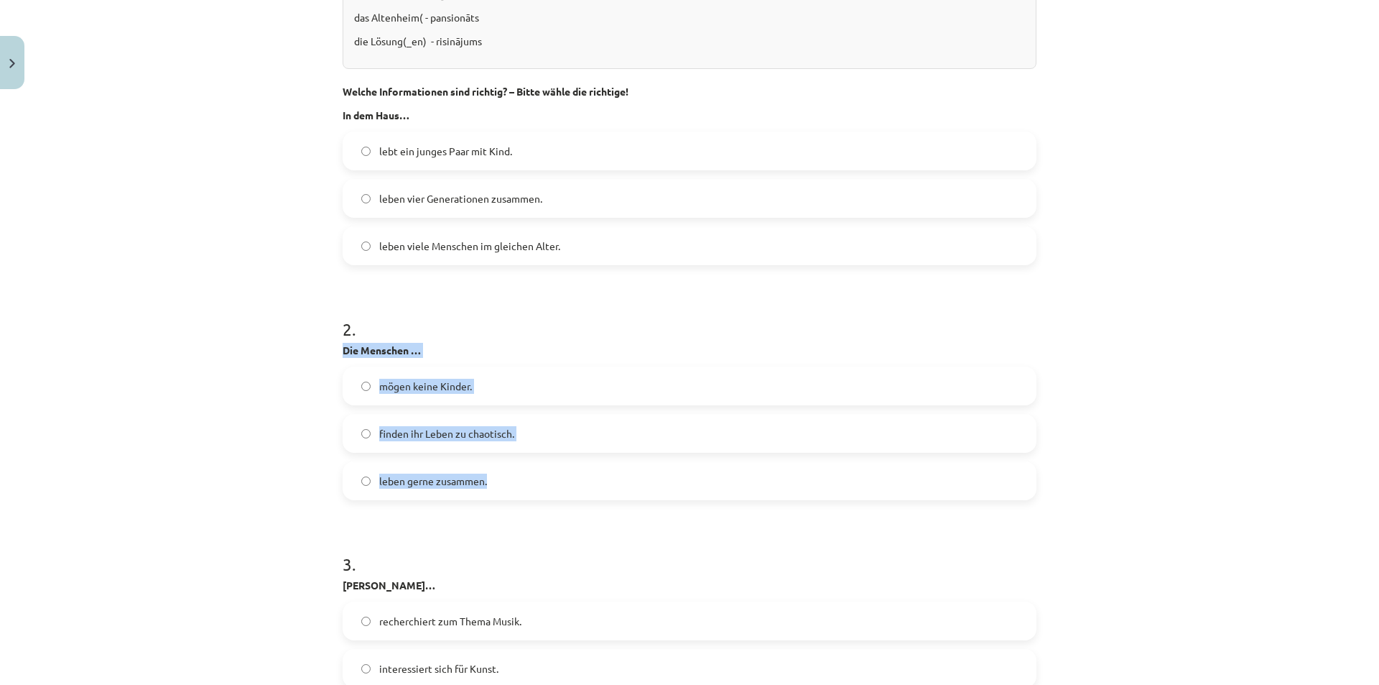
drag, startPoint x: 333, startPoint y: 350, endPoint x: 526, endPoint y: 494, distance: 240.7
click at [379, 484] on span "leben gerne zusammen." at bounding box center [433, 480] width 108 height 15
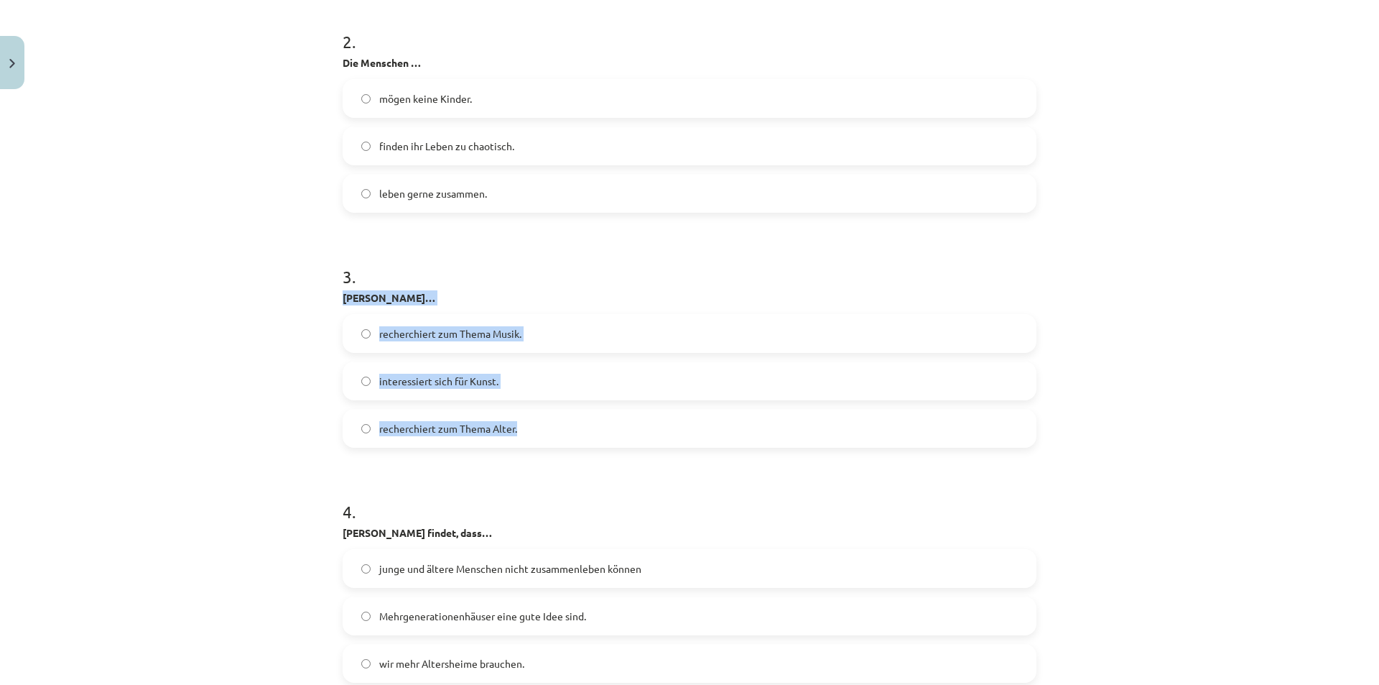
drag, startPoint x: 335, startPoint y: 296, endPoint x: 538, endPoint y: 422, distance: 239.4
click at [184, 386] on div "Mācību tēma: Vācu valodas b1 - 10. klases 1. ieskaites mācību materiāls #3 🎧 Th…" at bounding box center [689, 342] width 1379 height 685
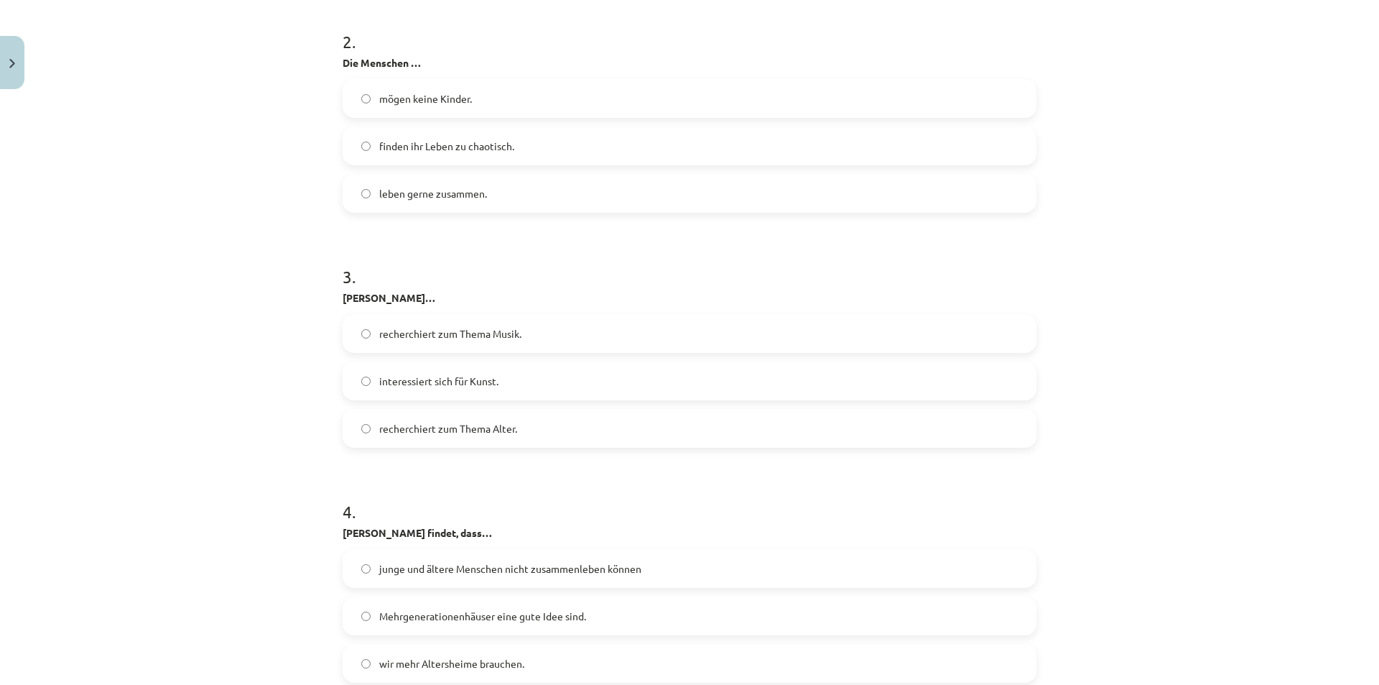
click at [355, 432] on label "recherchiert zum Thema Alter." at bounding box center [689, 428] width 691 height 36
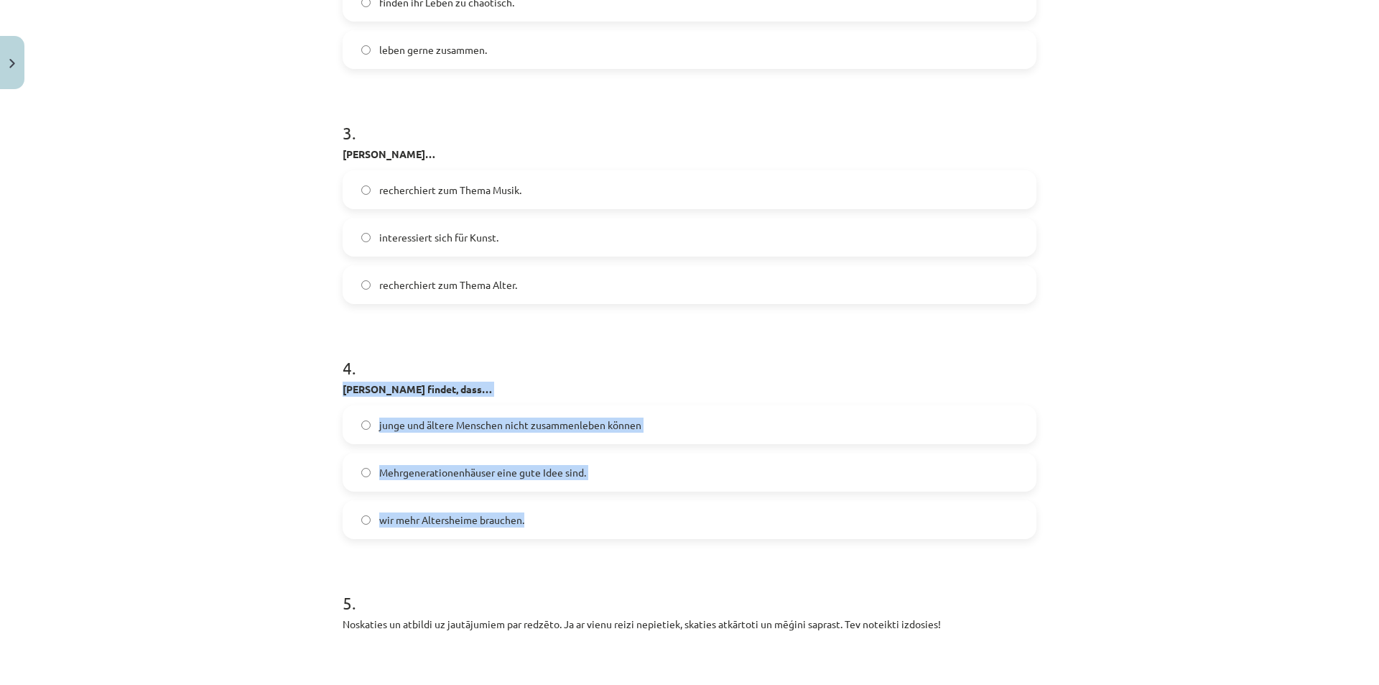
drag, startPoint x: 347, startPoint y: 393, endPoint x: 577, endPoint y: 519, distance: 262.4
click at [577, 519] on div "4 . Lorenz findet, dass… junge und ältere Menschen nicht zusammenleben können M…" at bounding box center [690, 436] width 694 height 206
click at [272, 483] on div "Mācību tēma: Vācu valodas b1 - 10. klases 1. ieskaites mācību materiāls #3 🎧 Th…" at bounding box center [689, 342] width 1379 height 685
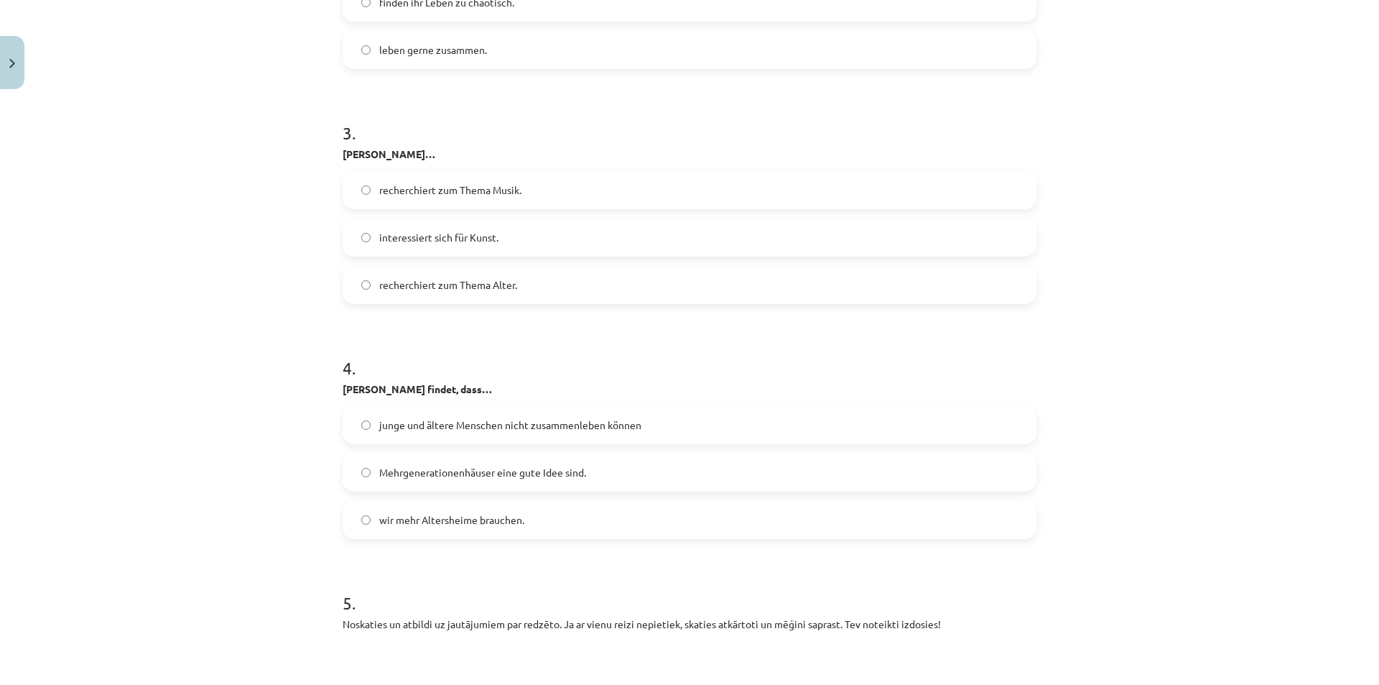
click at [355, 478] on label "Mehrgenerationenhäuser eine gute Idee sind." at bounding box center [689, 472] width 691 height 36
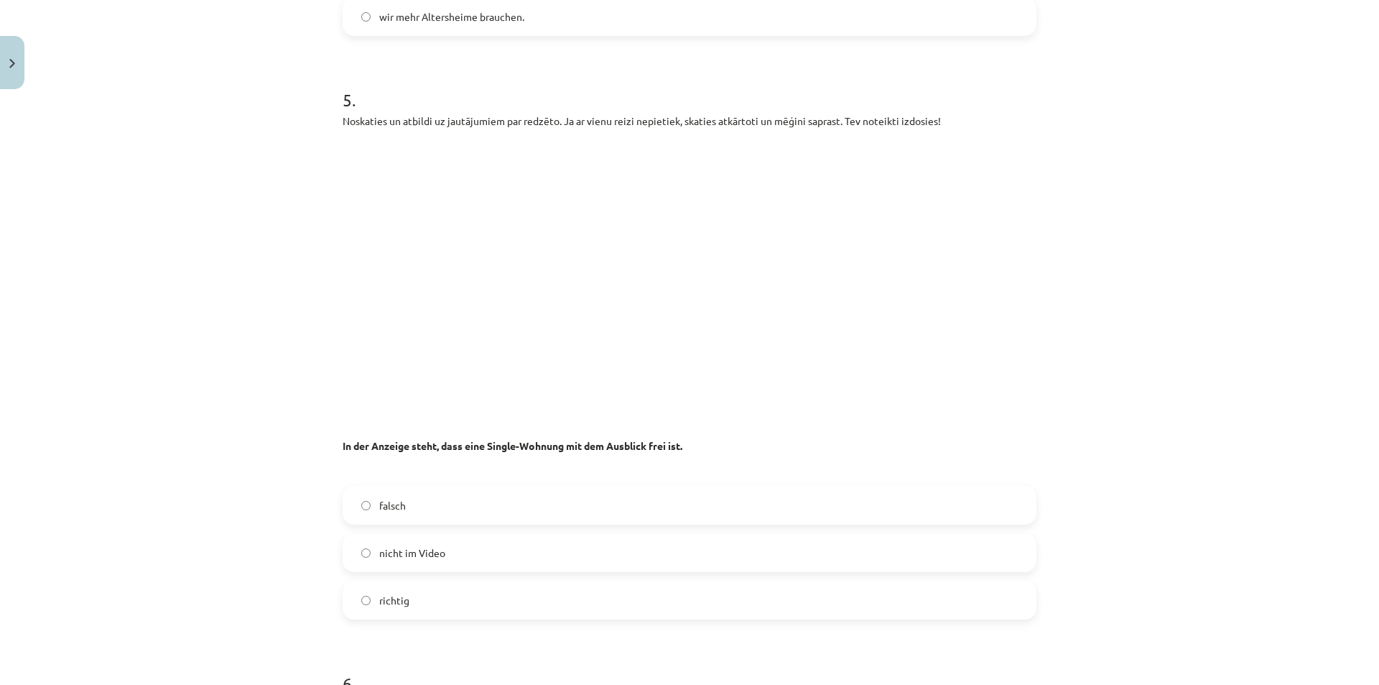
scroll to position [2083, 0]
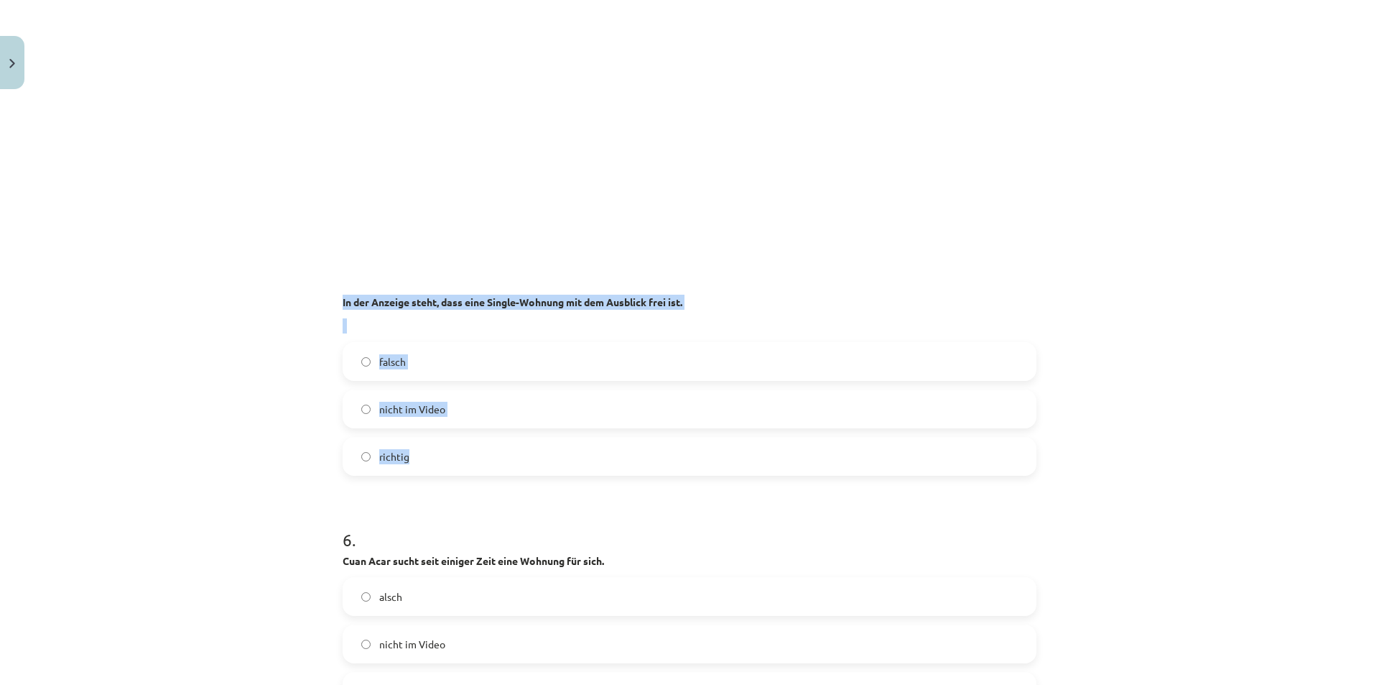
drag, startPoint x: 336, startPoint y: 298, endPoint x: 644, endPoint y: 445, distance: 340.9
click at [372, 409] on label "nicht im Video" at bounding box center [689, 409] width 691 height 36
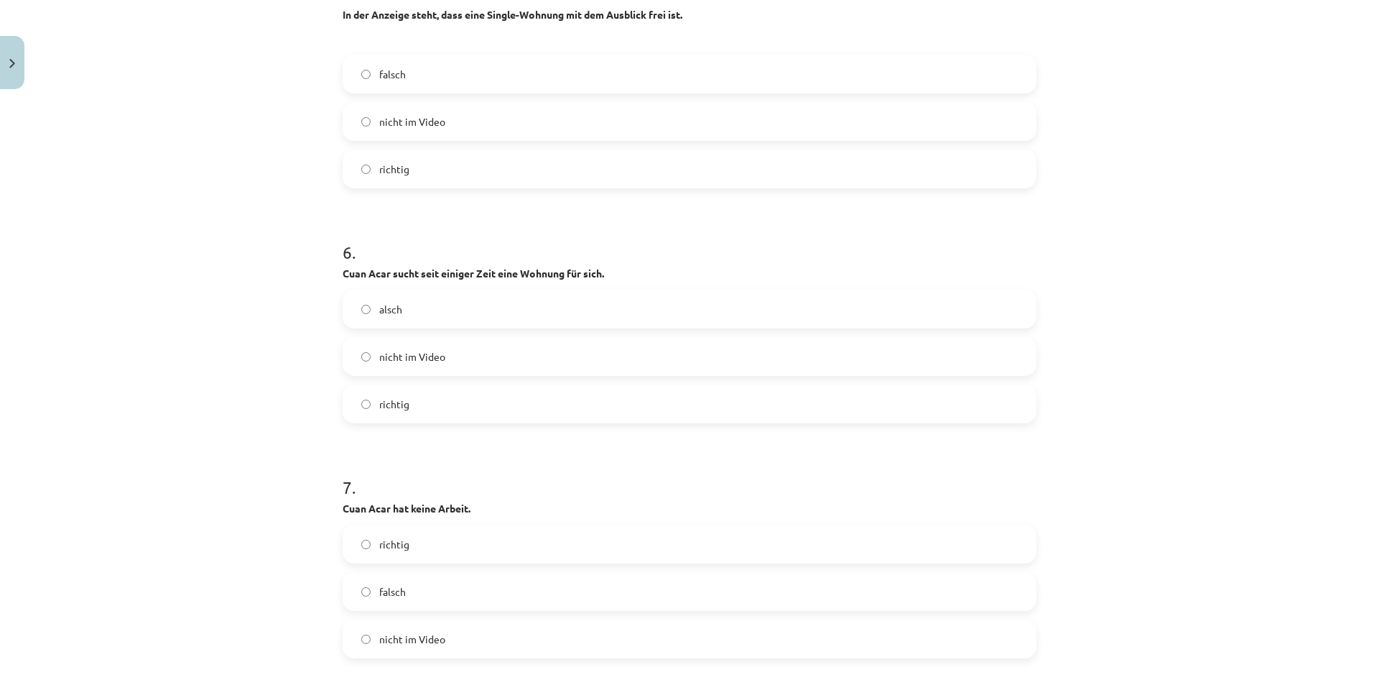
click at [234, 361] on div "Mācību tēma: Vācu valodas b1 - 10. klases 1. ieskaites mācību materiāls #3 🎧 Th…" at bounding box center [689, 342] width 1379 height 685
drag, startPoint x: 338, startPoint y: 268, endPoint x: 531, endPoint y: 399, distance: 233.1
click at [531, 399] on div "6 . Cuan Acar sucht seit einiger Zeit eine Wohnung für sich. alsch nicht im Vid…" at bounding box center [690, 320] width 694 height 206
click at [356, 397] on label "richtig" at bounding box center [689, 404] width 691 height 36
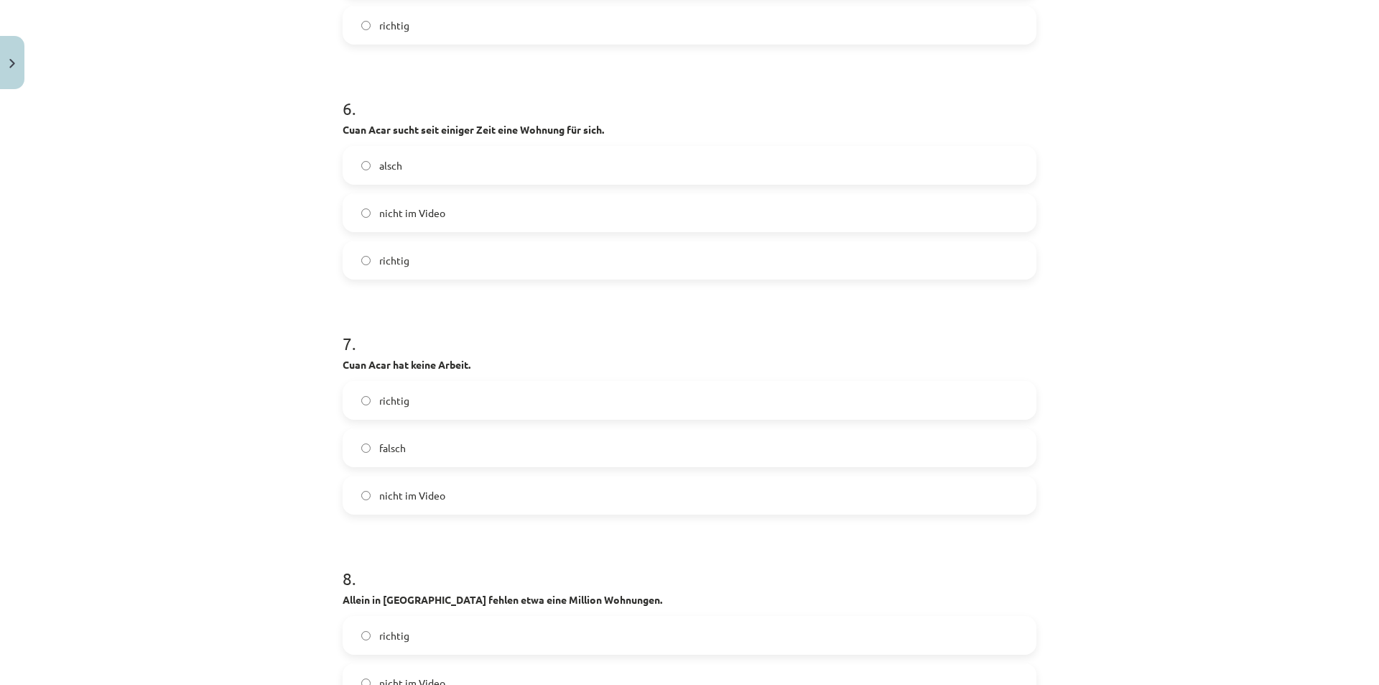
click at [269, 374] on div "Mācību tēma: Vācu valodas b1 - 10. klases 1. ieskaites mācību materiāls #3 🎧 Th…" at bounding box center [689, 342] width 1379 height 685
drag, startPoint x: 333, startPoint y: 362, endPoint x: 535, endPoint y: 486, distance: 236.7
drag, startPoint x: 366, startPoint y: 500, endPoint x: 342, endPoint y: 493, distance: 24.8
click at [367, 500] on label "nicht im Video" at bounding box center [689, 495] width 691 height 36
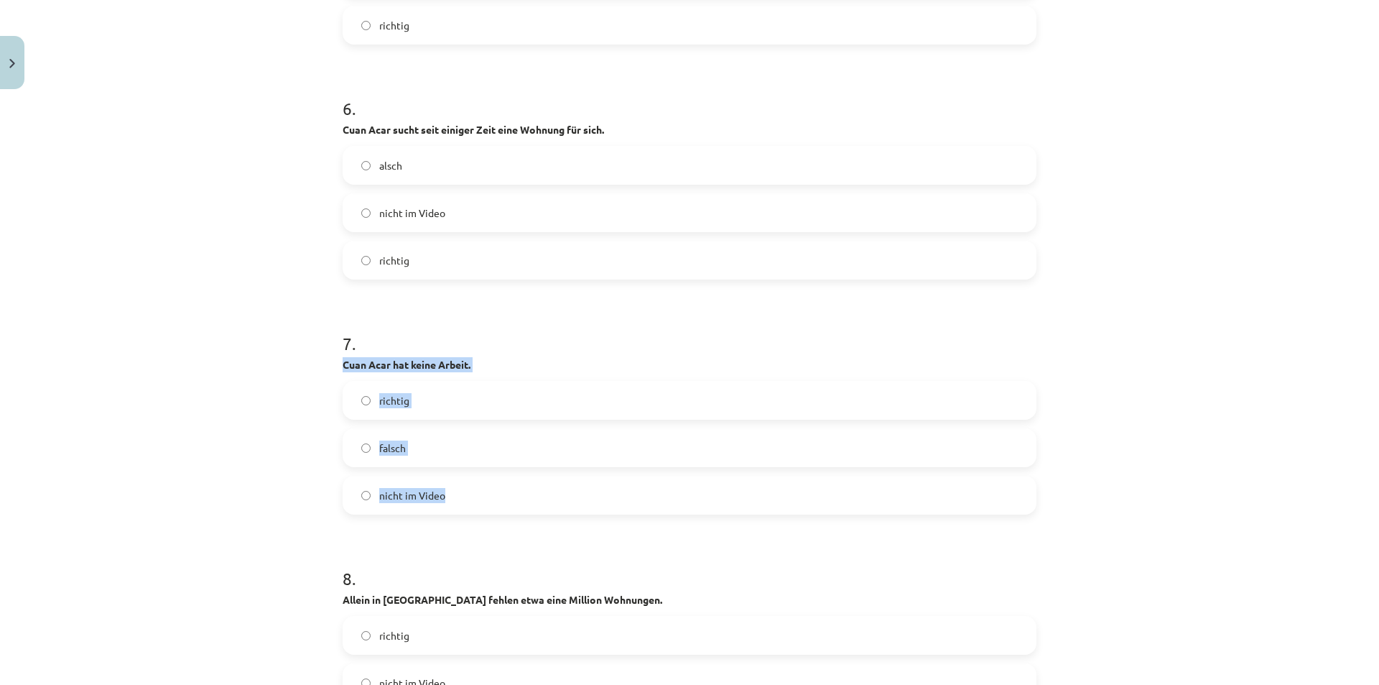
scroll to position [2730, 0]
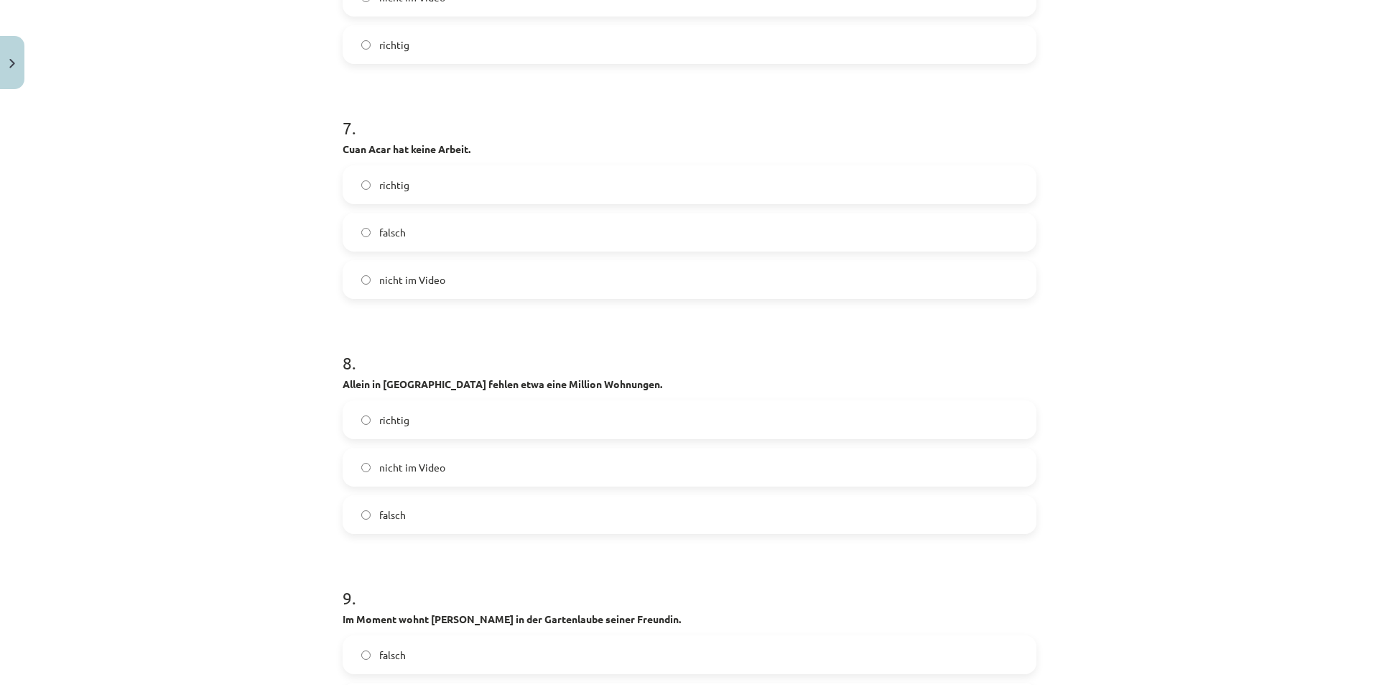
click at [199, 467] on div "Mācību tēma: Vācu valodas b1 - 10. klases 1. ieskaites mācību materiāls #3 🎧 Th…" at bounding box center [689, 342] width 1379 height 685
drag, startPoint x: 345, startPoint y: 379, endPoint x: 243, endPoint y: 406, distance: 105.4
click at [406, 423] on div "8 . Allein in Berlin fehlen etwa eine Million Wohnungen. richtig nicht im Video…" at bounding box center [690, 431] width 694 height 206
drag, startPoint x: 243, startPoint y: 406, endPoint x: 299, endPoint y: 390, distance: 58.2
click at [245, 404] on div "Mācību tēma: Vācu valodas b1 - 10. klases 1. ieskaites mācību materiāls #3 🎧 Th…" at bounding box center [689, 342] width 1379 height 685
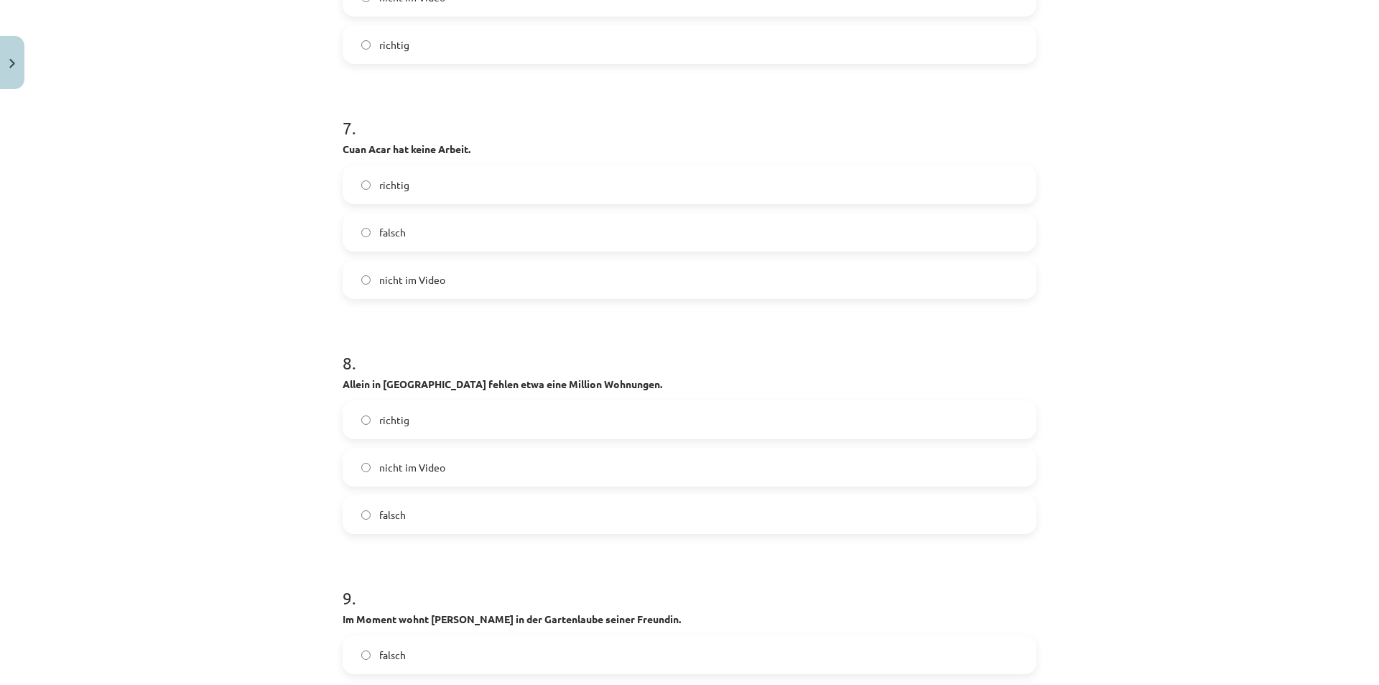
click at [310, 381] on div "Mācību tēma: Vācu valodas b1 - 10. klases 1. ieskaites mācību materiāls #3 🎧 Th…" at bounding box center [689, 342] width 1379 height 685
drag, startPoint x: 335, startPoint y: 382, endPoint x: 494, endPoint y: 512, distance: 205.8
click at [361, 413] on label "richtig" at bounding box center [689, 420] width 691 height 36
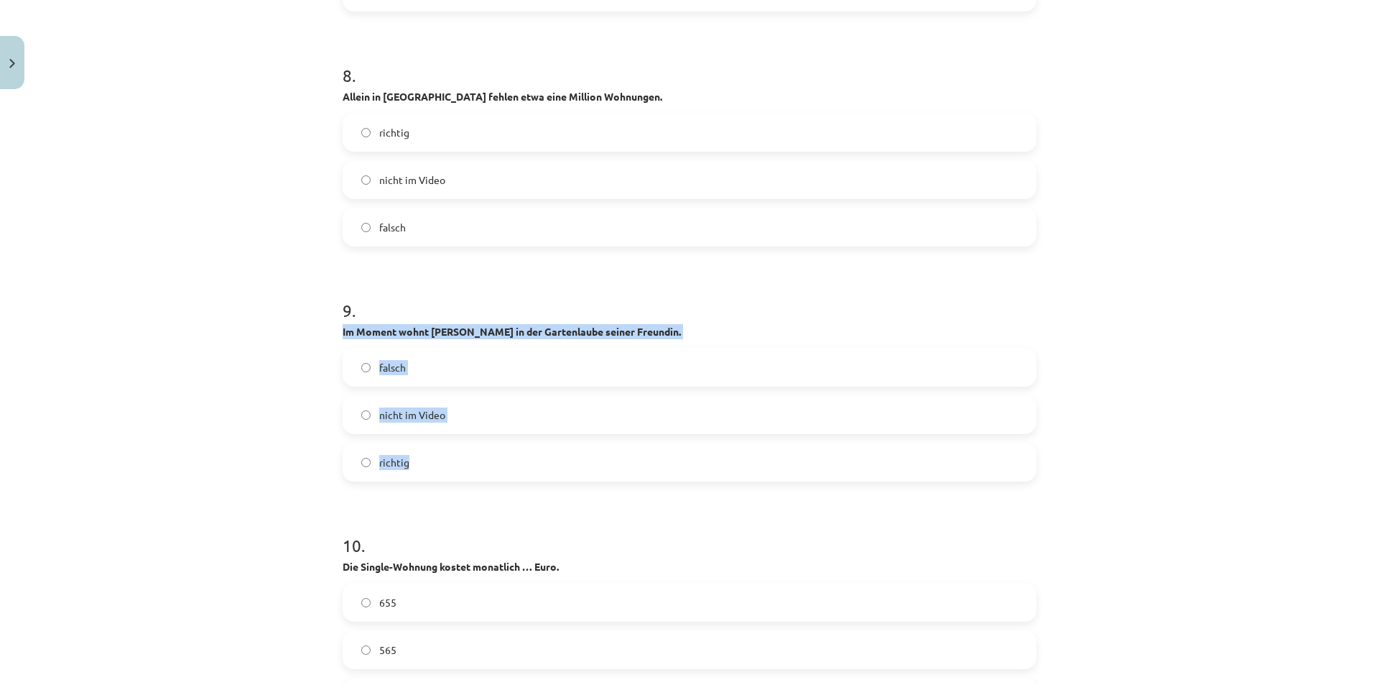
drag, startPoint x: 333, startPoint y: 332, endPoint x: 512, endPoint y: 478, distance: 231.3
click at [512, 478] on div "55 XP Saņemsi Sarežģīts 444 pilda Apraksts Uzdevums Palīdzība 1 . Noskaties un …" at bounding box center [689, 564] width 711 height 6972
click at [356, 455] on label "richtig" at bounding box center [689, 462] width 691 height 36
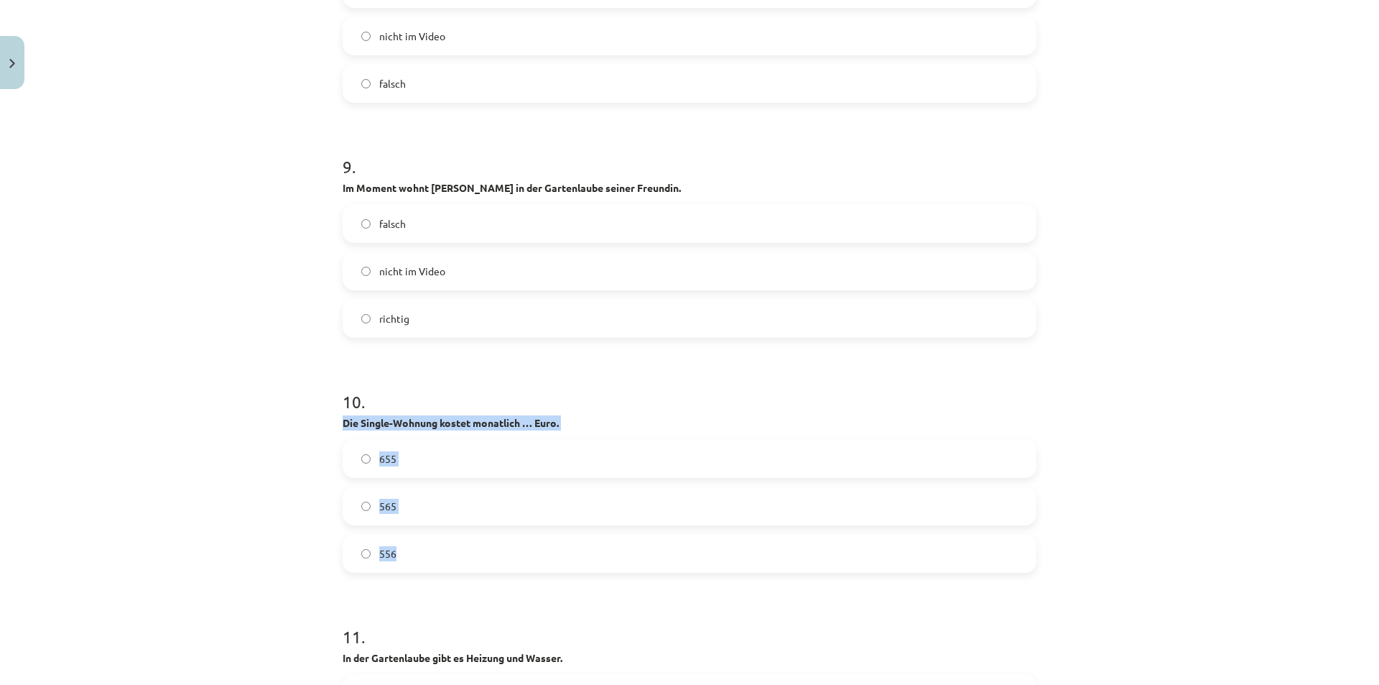
drag, startPoint x: 333, startPoint y: 422, endPoint x: 491, endPoint y: 553, distance: 205.7
click at [491, 553] on div "55 XP Saņemsi Sarežģīts 444 pilda Apraksts Uzdevums Palīdzība 1 . Noskaties un …" at bounding box center [689, 420] width 711 height 6972
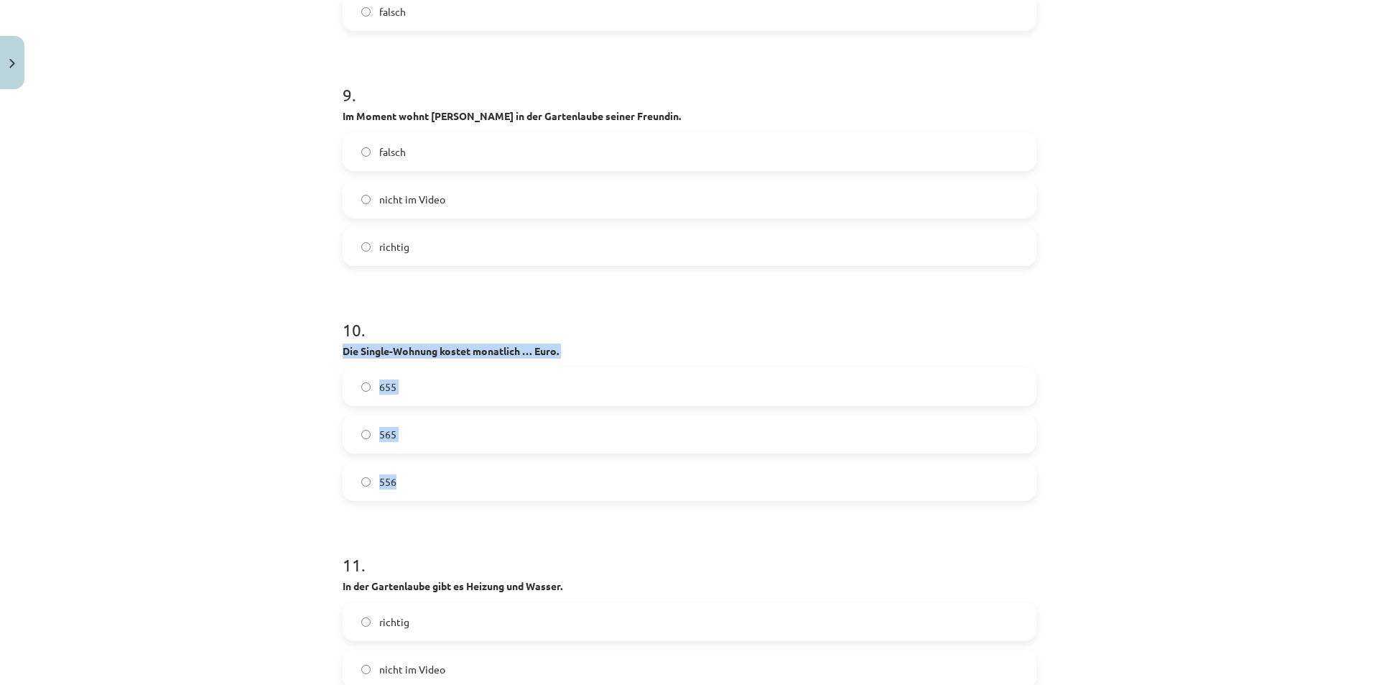
click at [218, 473] on div "Mācību tēma: Vācu valodas b1 - 10. klases 1. ieskaites mācību materiāls #3 🎧 Th…" at bounding box center [689, 342] width 1379 height 685
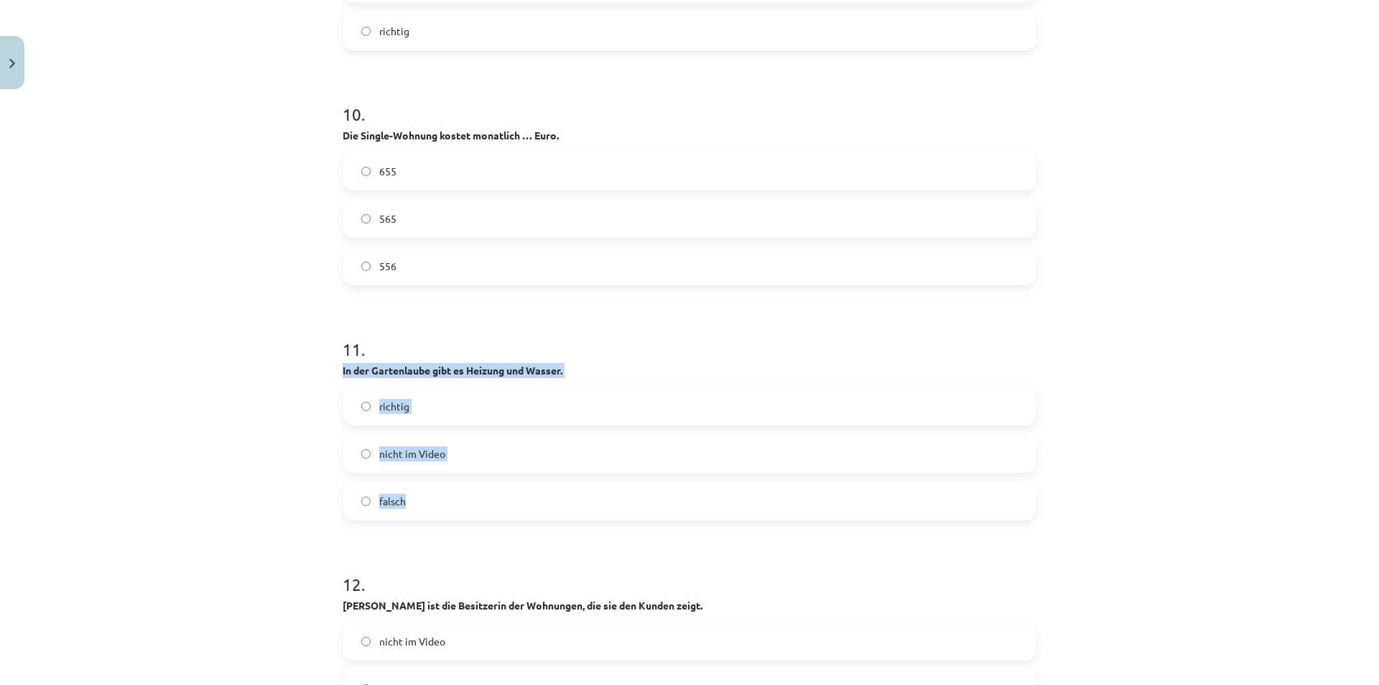
drag, startPoint x: 331, startPoint y: 371, endPoint x: 494, endPoint y: 511, distance: 215.0
click at [494, 511] on div "55 XP Saņemsi Sarežģīts 444 pilda Apraksts Uzdevums Palīdzība 1 . Noskaties un …" at bounding box center [689, 133] width 711 height 6972
click at [368, 498] on label "falsch" at bounding box center [689, 501] width 691 height 36
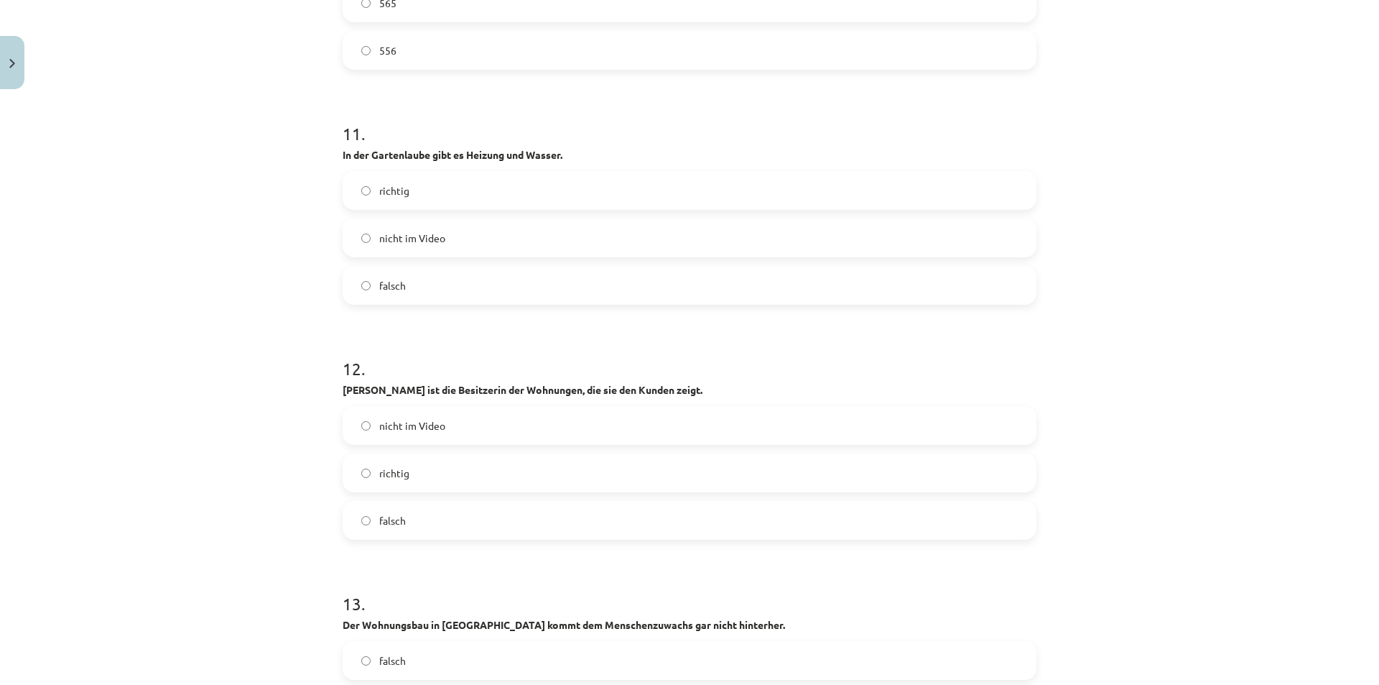
click at [214, 460] on div "Mācību tēma: Vācu valodas b1 - 10. klases 1. ieskaites mācību materiāls #3 🎧 Th…" at bounding box center [689, 342] width 1379 height 685
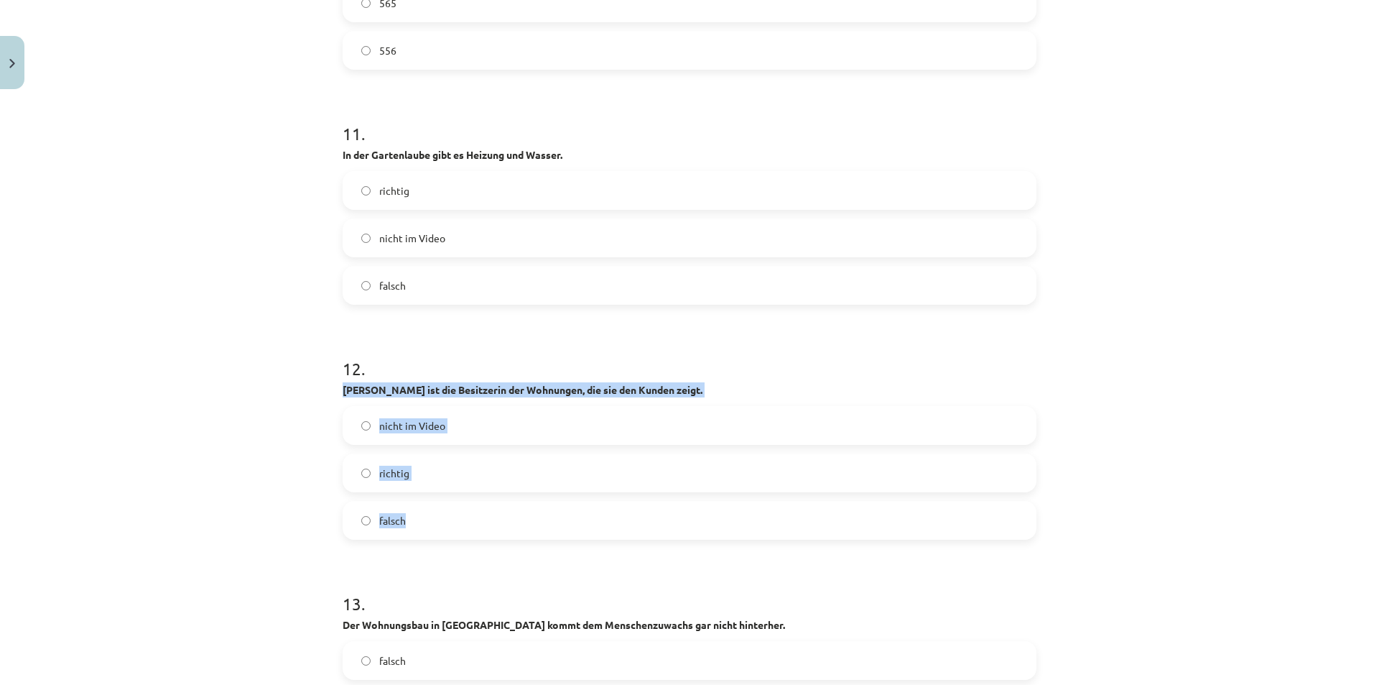
drag, startPoint x: 332, startPoint y: 388, endPoint x: 575, endPoint y: 504, distance: 269.3
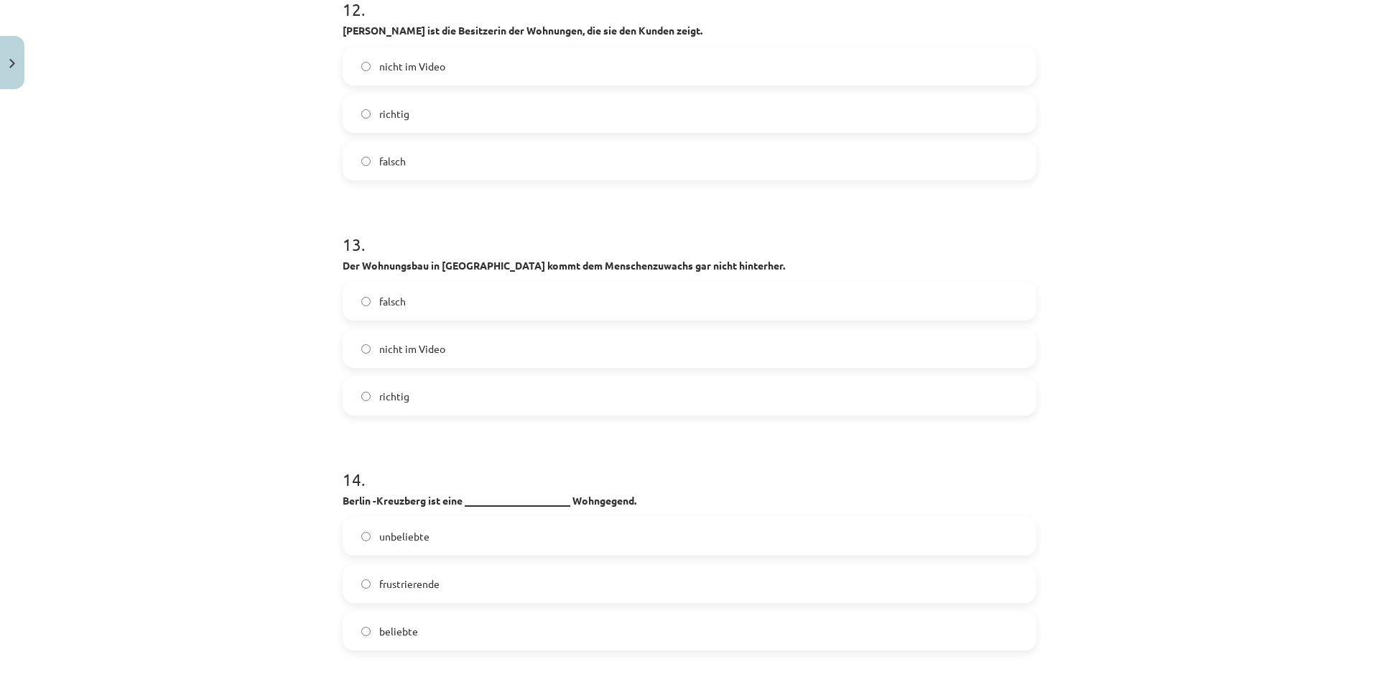
click at [180, 438] on div "Mācību tēma: Vācu valodas b1 - 10. klases 1. ieskaites mācību materiāls #3 🎧 Th…" at bounding box center [689, 342] width 1379 height 685
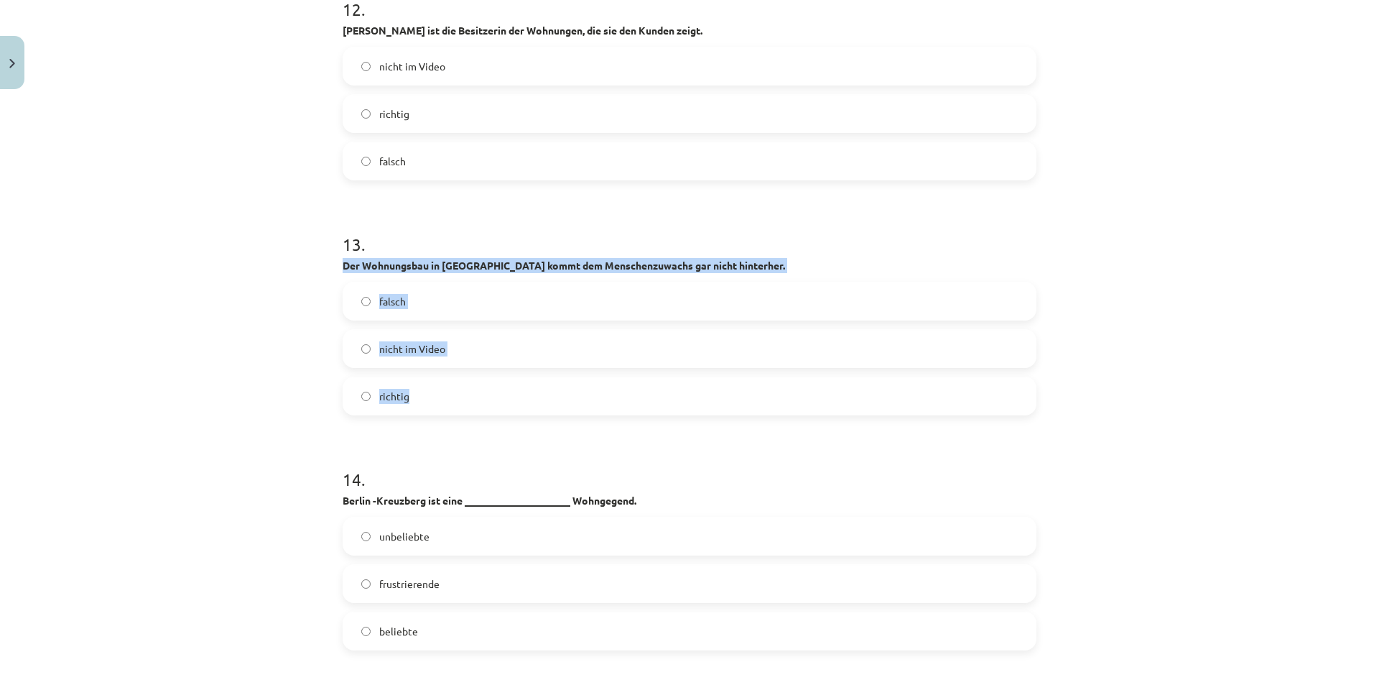
drag, startPoint x: 387, startPoint y: 281, endPoint x: 595, endPoint y: 411, distance: 245.6
click at [349, 397] on label "richtig" at bounding box center [689, 396] width 691 height 36
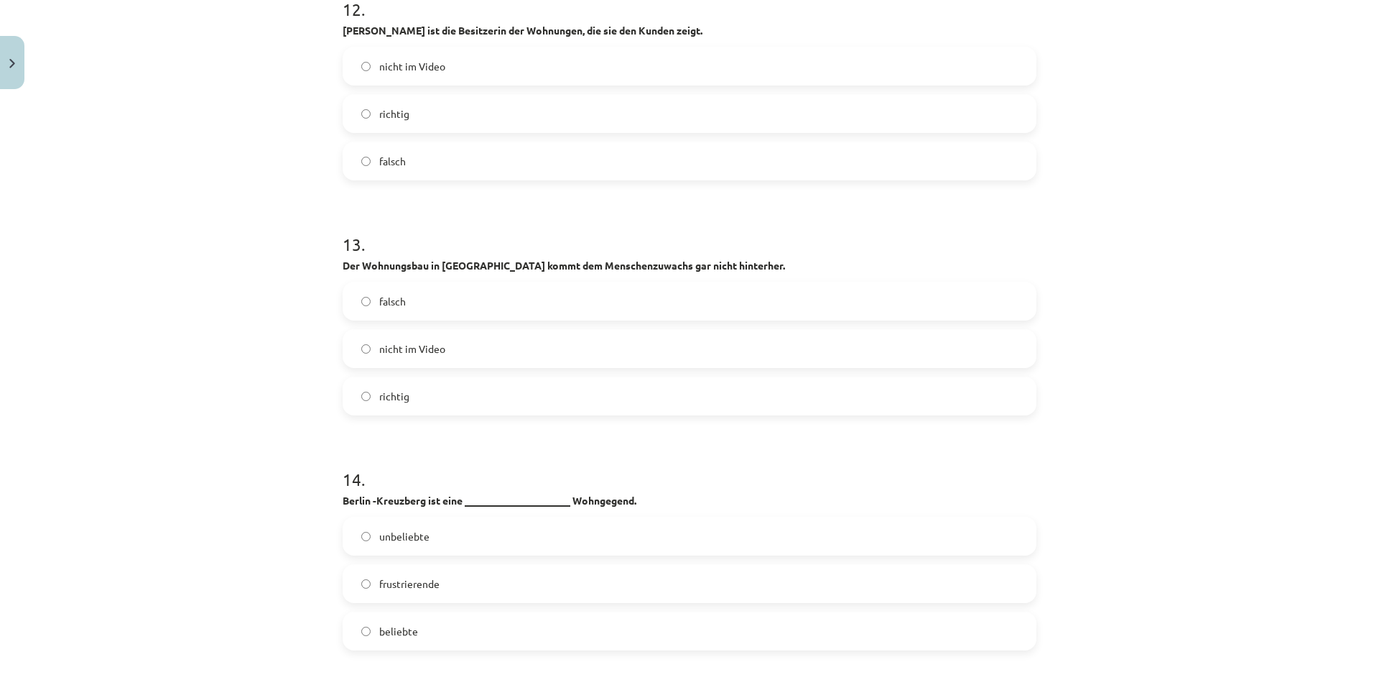
scroll to position [4239, 0]
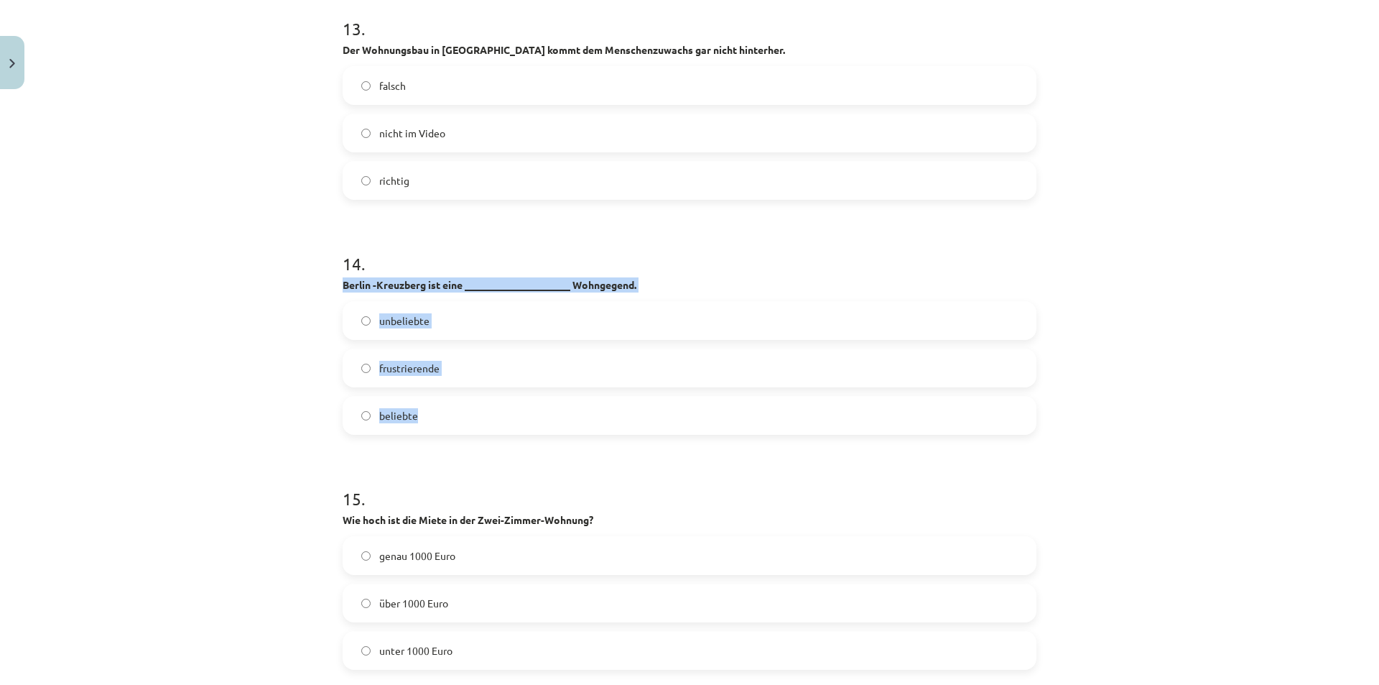
drag, startPoint x: 329, startPoint y: 279, endPoint x: 643, endPoint y: 411, distance: 340.4
click at [353, 420] on label "beliebte" at bounding box center [689, 415] width 691 height 36
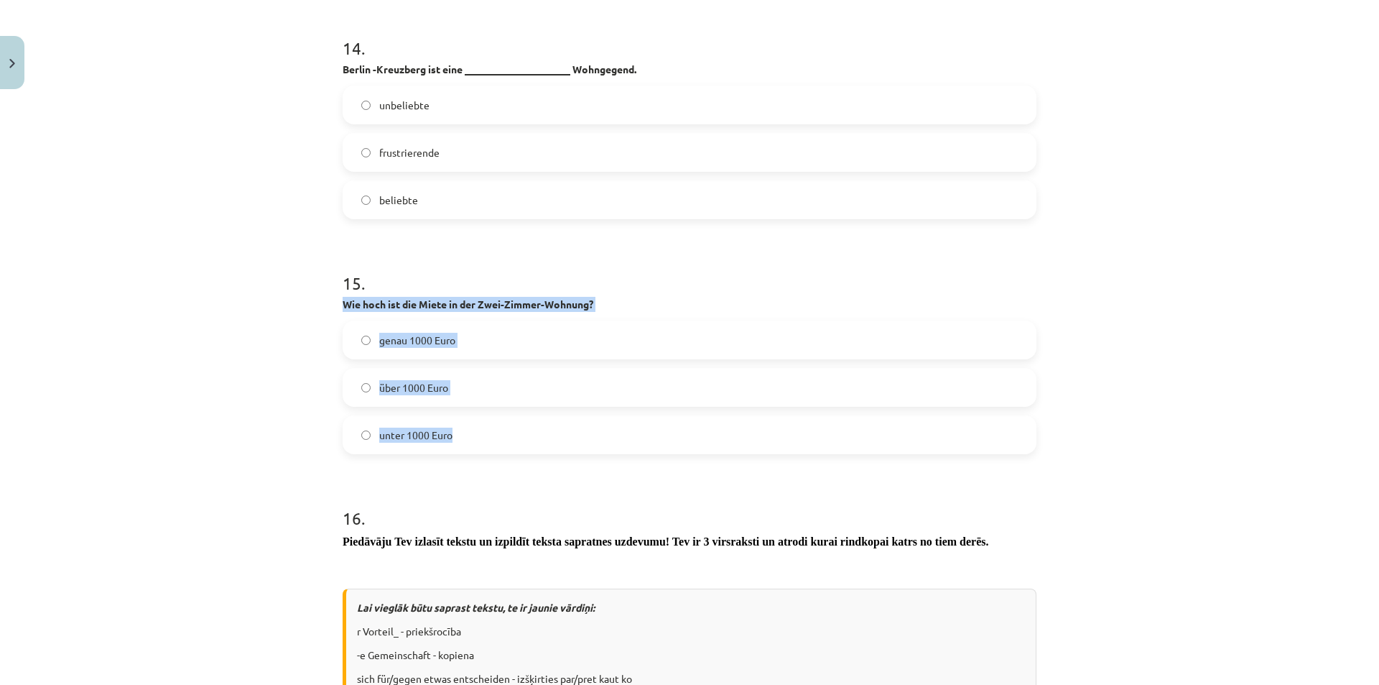
drag, startPoint x: 336, startPoint y: 301, endPoint x: 529, endPoint y: 430, distance: 232.7
click at [358, 396] on label "über 1000 Euro" at bounding box center [689, 387] width 691 height 36
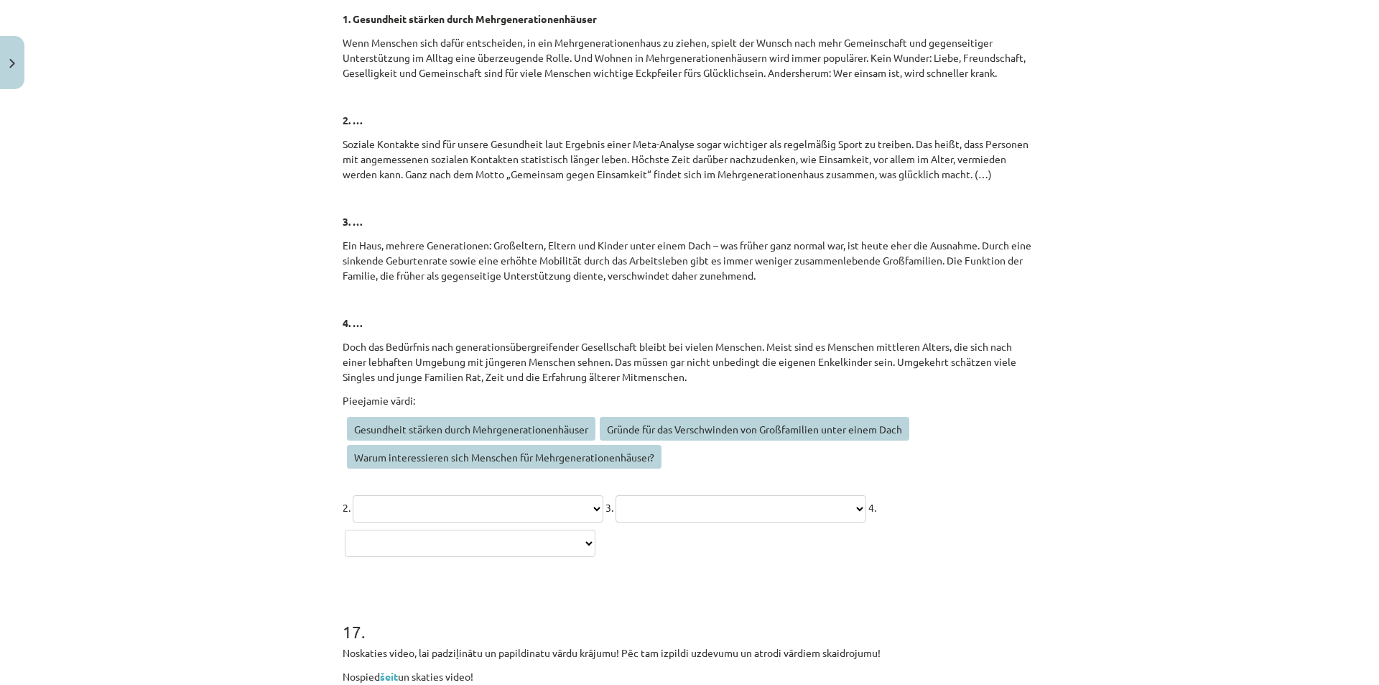
scroll to position [5891, 0]
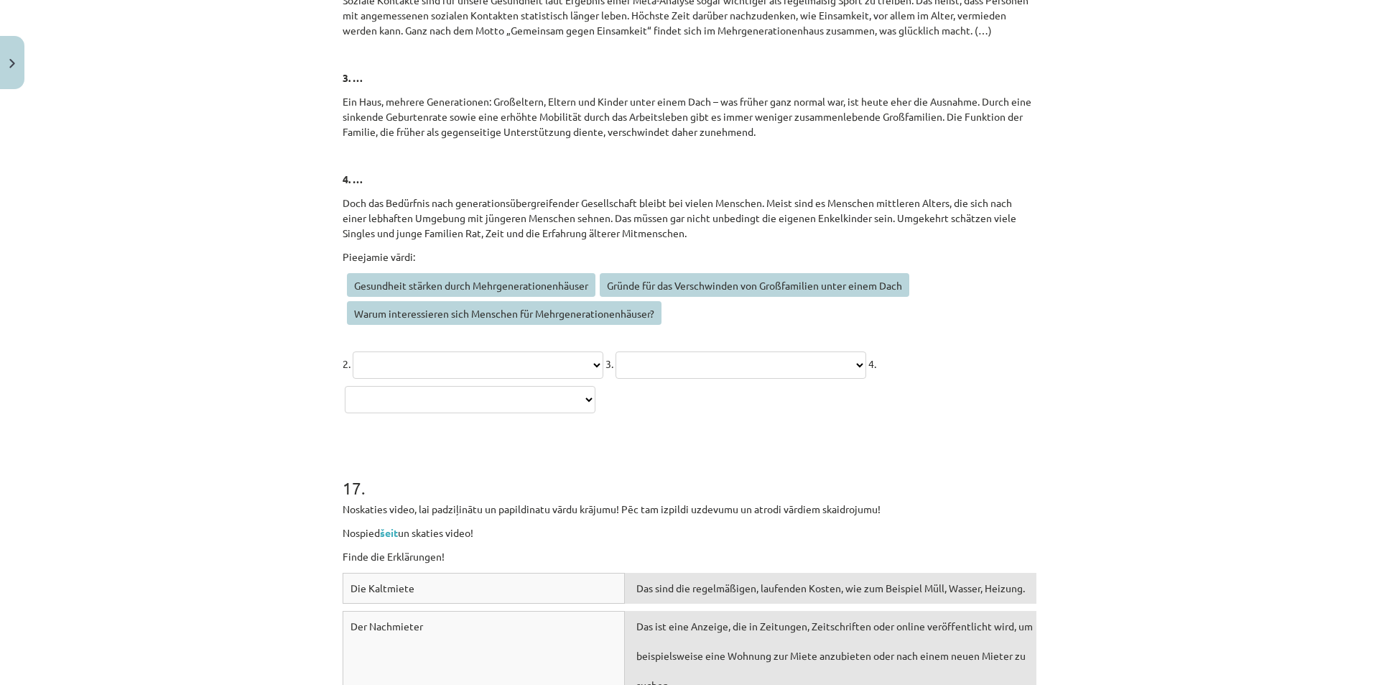
click at [434, 310] on span "Warum interessieren sich Menschen für Mehrgenerationenhäuser?" at bounding box center [504, 313] width 315 height 24
click at [466, 353] on select "**********" at bounding box center [478, 364] width 251 height 27
click at [353, 351] on select "**********" at bounding box center [478, 364] width 251 height 27
drag, startPoint x: 582, startPoint y: 365, endPoint x: 576, endPoint y: 378, distance: 14.2
click at [582, 365] on select "**********" at bounding box center [478, 364] width 251 height 27
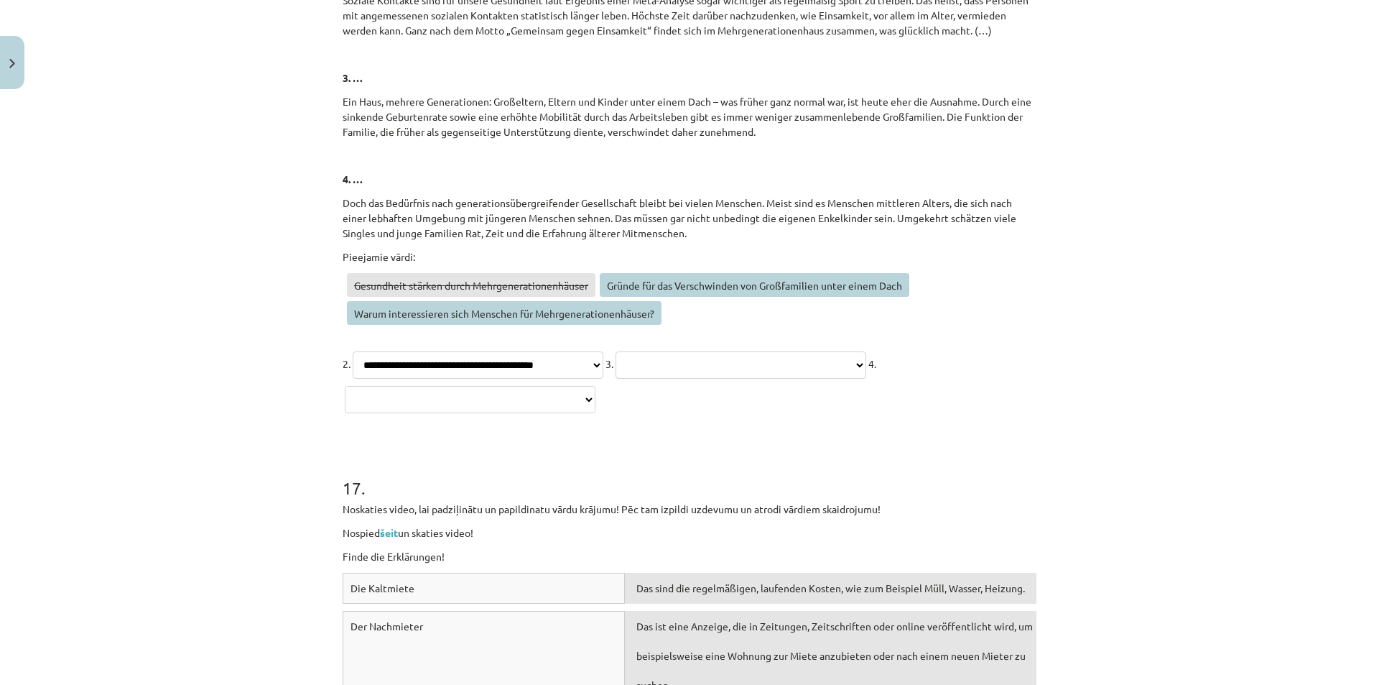
select select "**********"
click at [353, 351] on select "**********" at bounding box center [478, 364] width 251 height 27
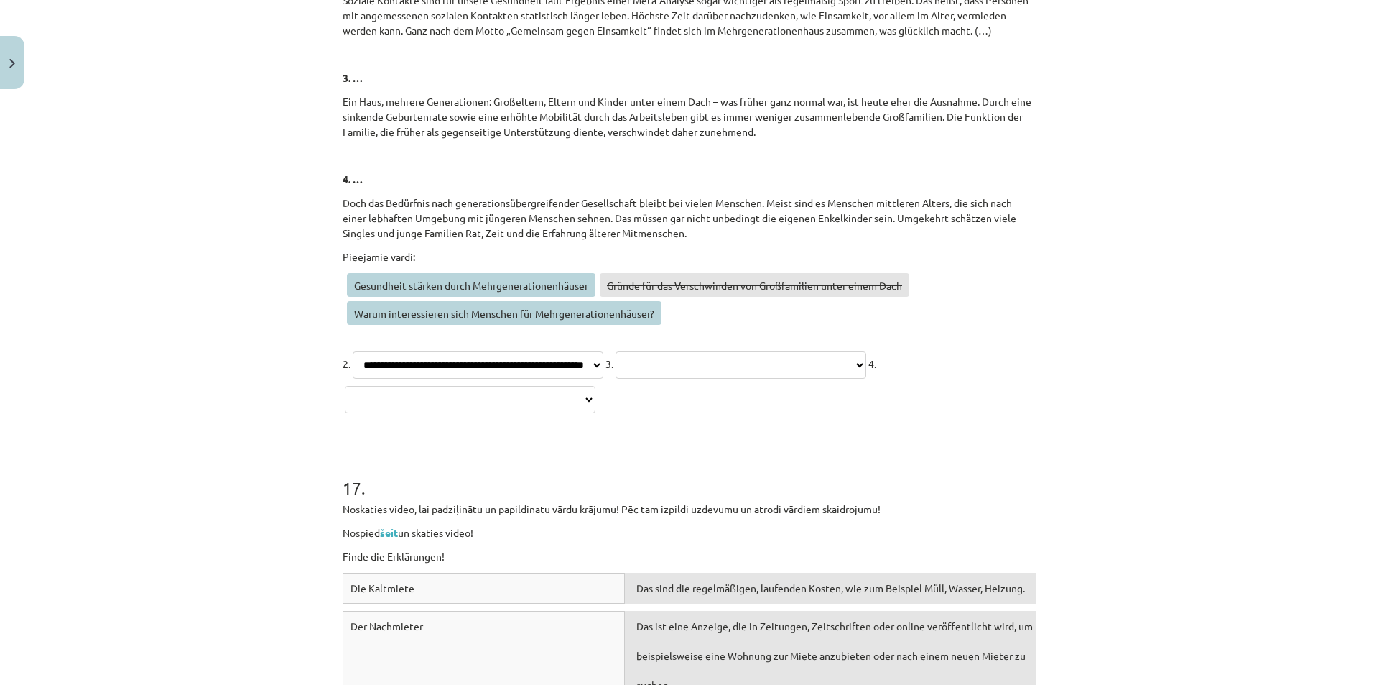
drag, startPoint x: 472, startPoint y: 400, endPoint x: 471, endPoint y: 412, distance: 12.2
click at [472, 400] on select "**********" at bounding box center [470, 399] width 251 height 27
select select "**********"
click at [349, 386] on select "**********" at bounding box center [470, 399] width 251 height 27
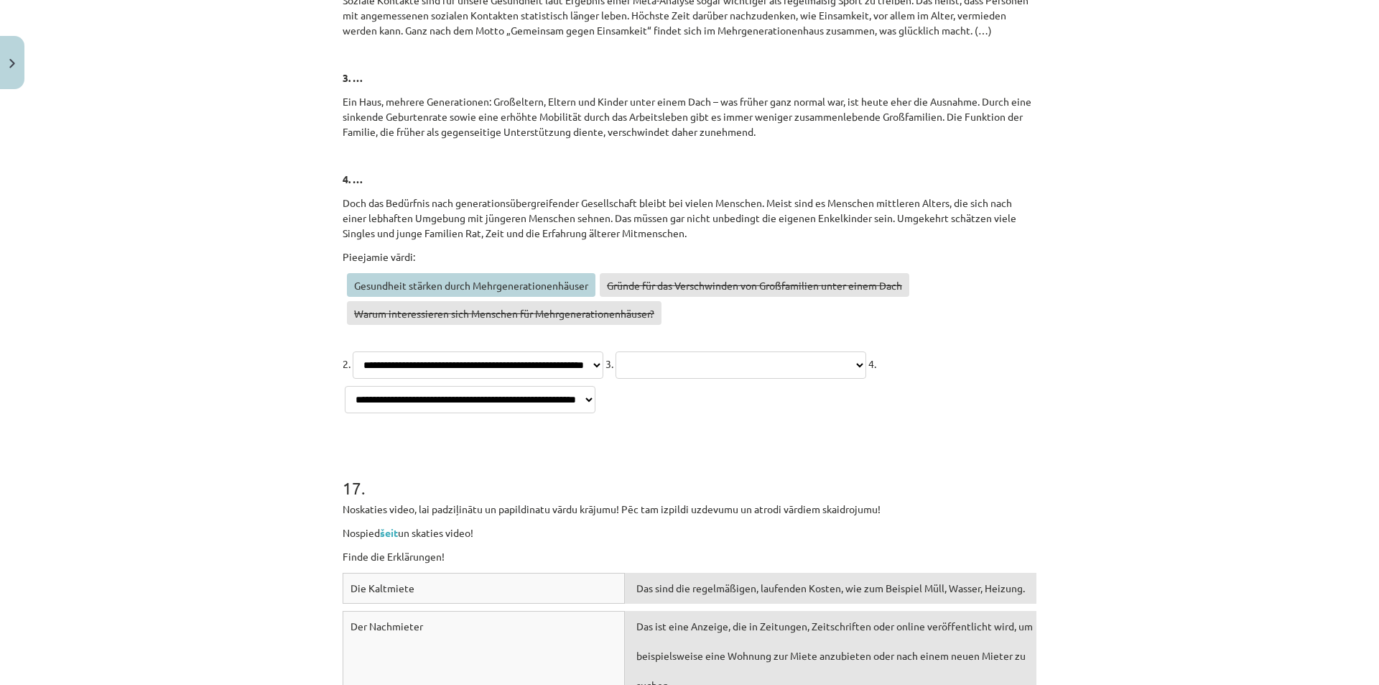
click at [774, 372] on select "**********" at bounding box center [741, 364] width 251 height 27
select select "**********"
click at [695, 351] on select "**********" at bounding box center [741, 364] width 251 height 27
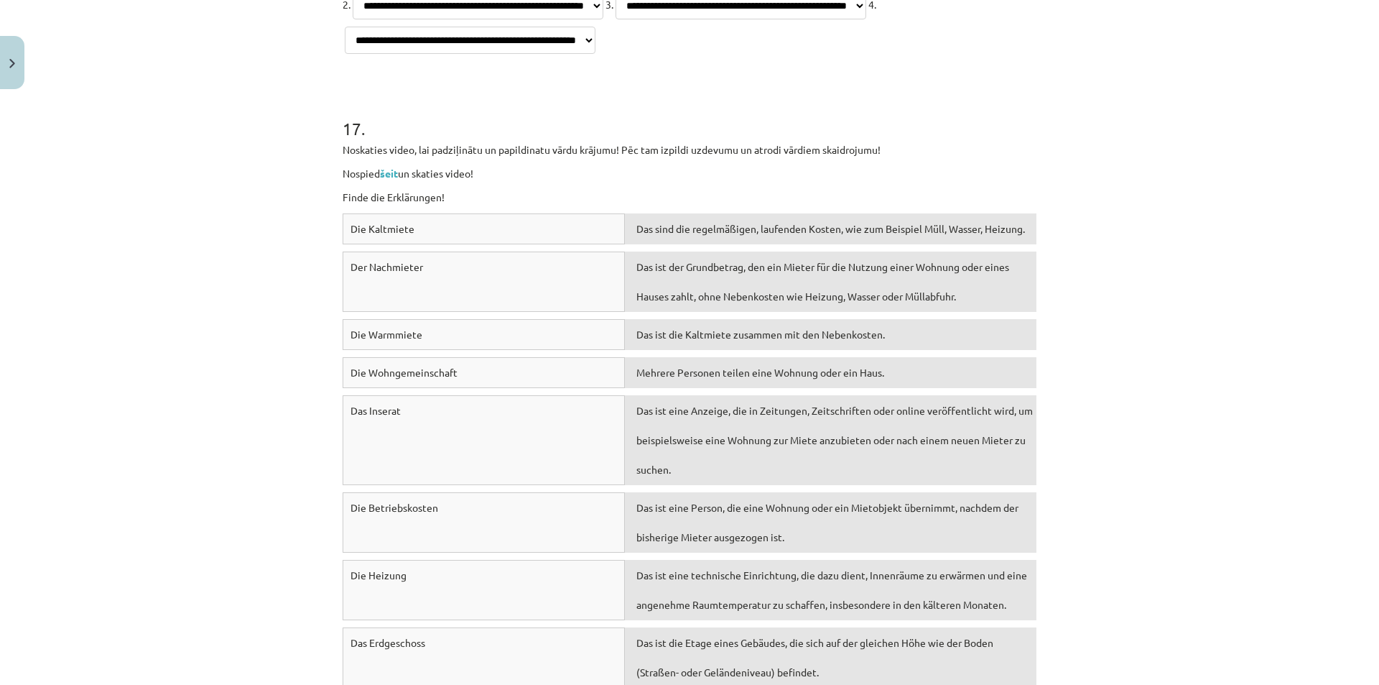
scroll to position [6394, 0]
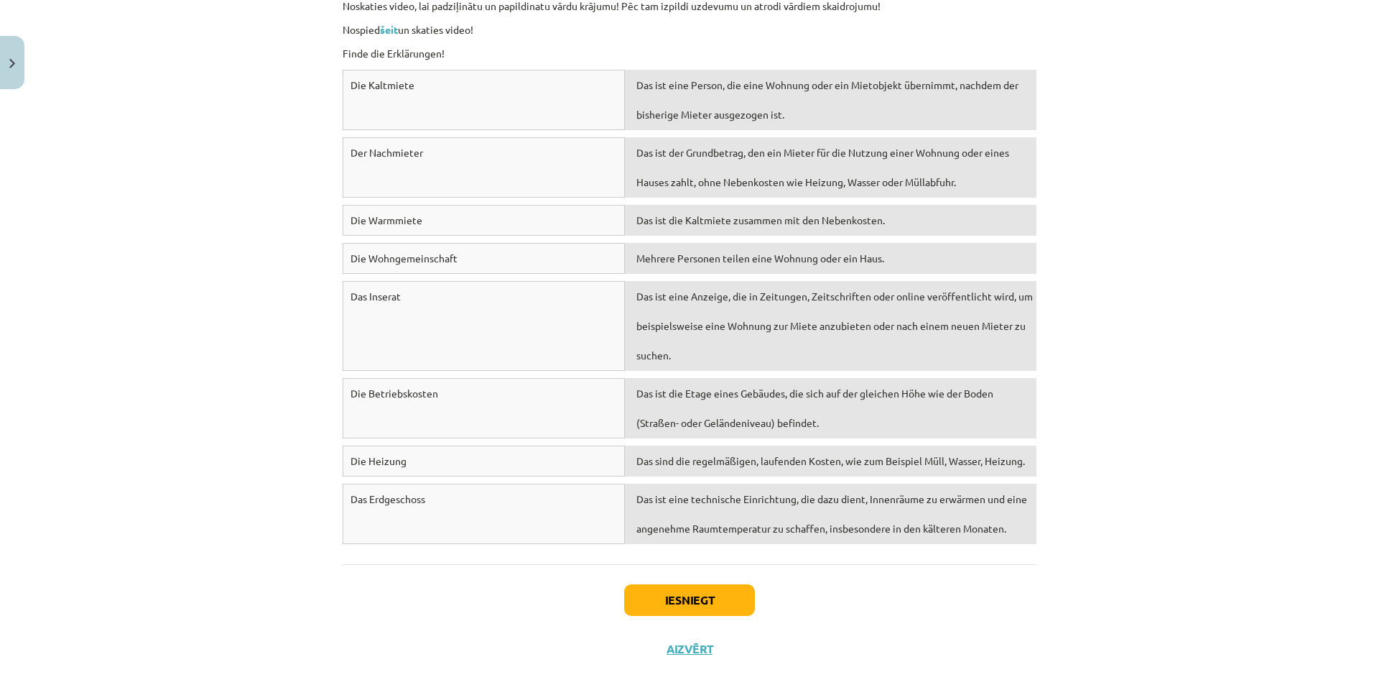
click at [681, 635] on div "Iesniegt Aizvērt" at bounding box center [690, 614] width 694 height 101
click at [685, 609] on button "Iesniegt" at bounding box center [689, 600] width 131 height 32
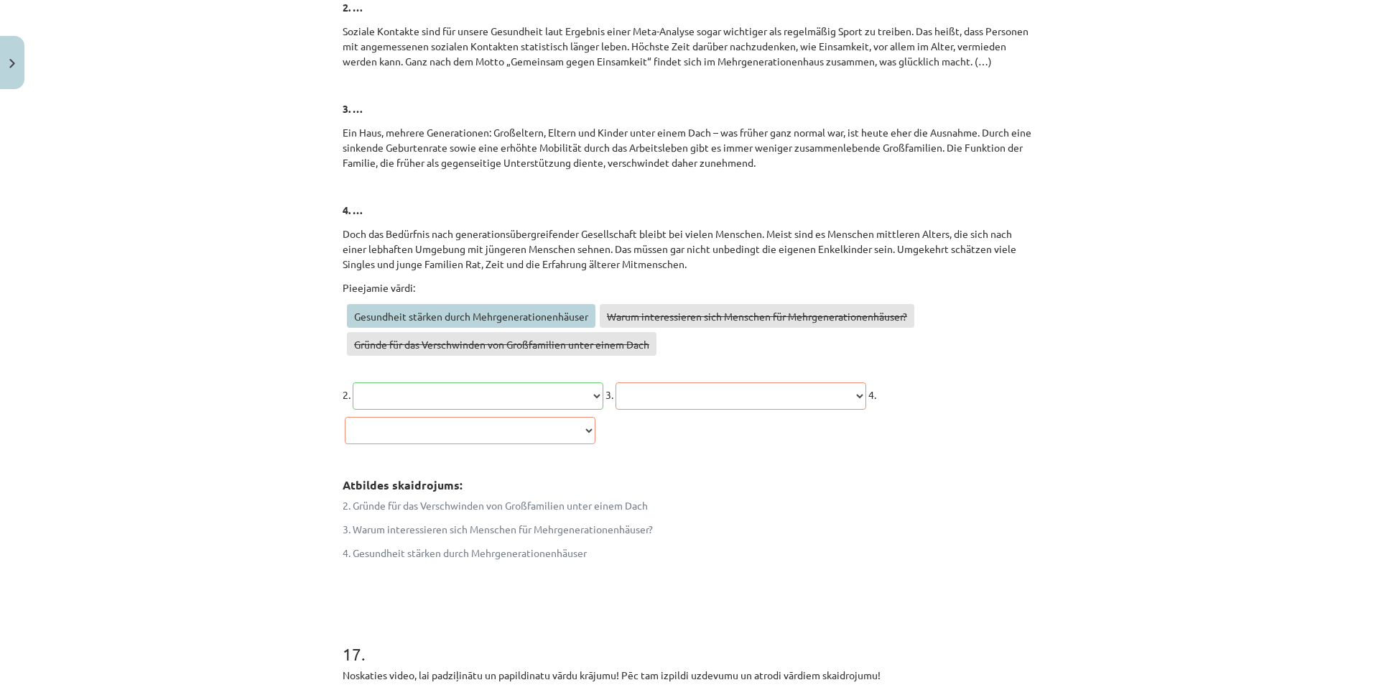
scroll to position [6886, 0]
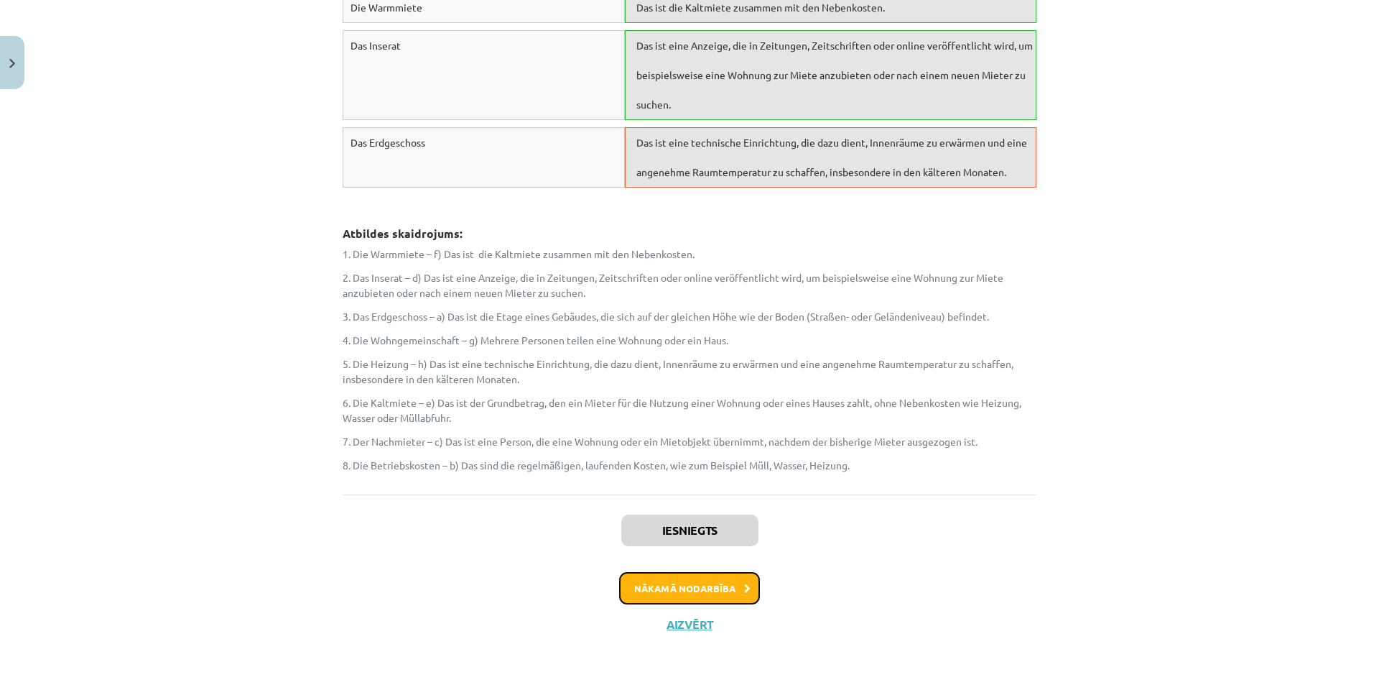
click at [720, 583] on button "Nākamā nodarbība" at bounding box center [689, 588] width 141 height 33
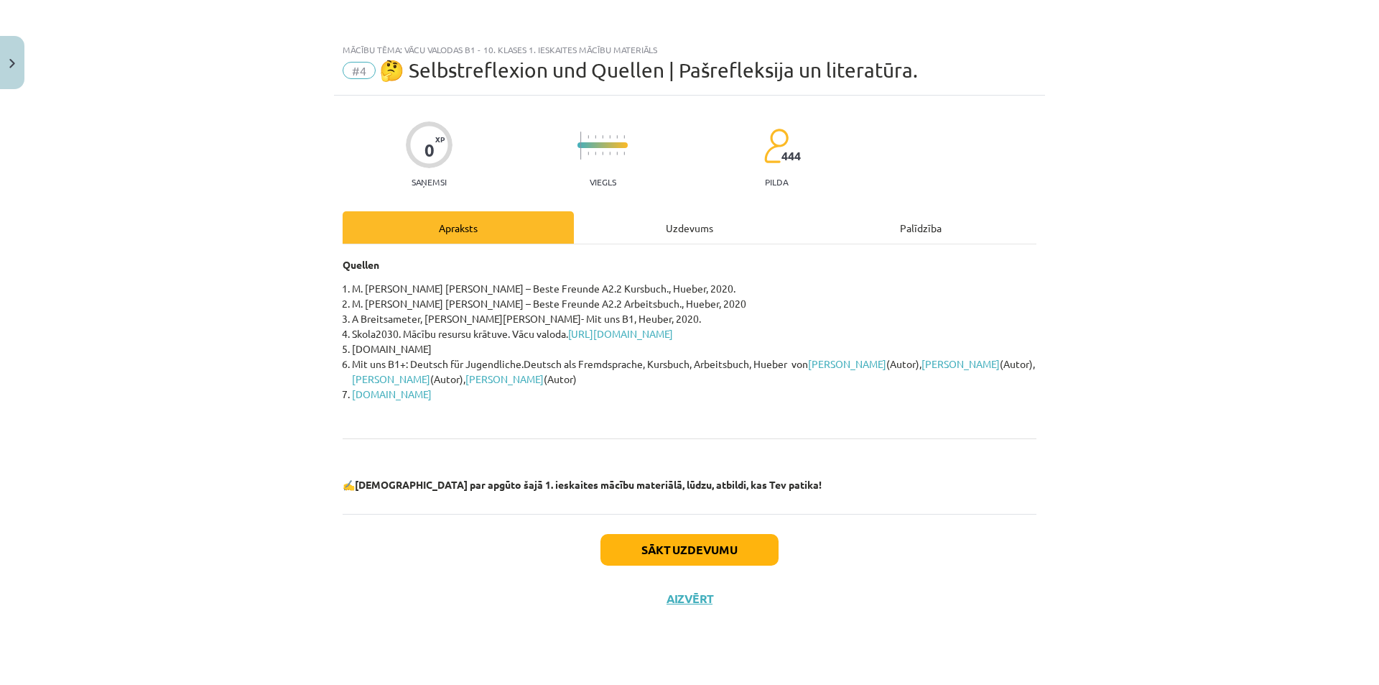
scroll to position [0, 0]
click at [724, 553] on button "Sākt uzdevumu" at bounding box center [690, 550] width 178 height 32
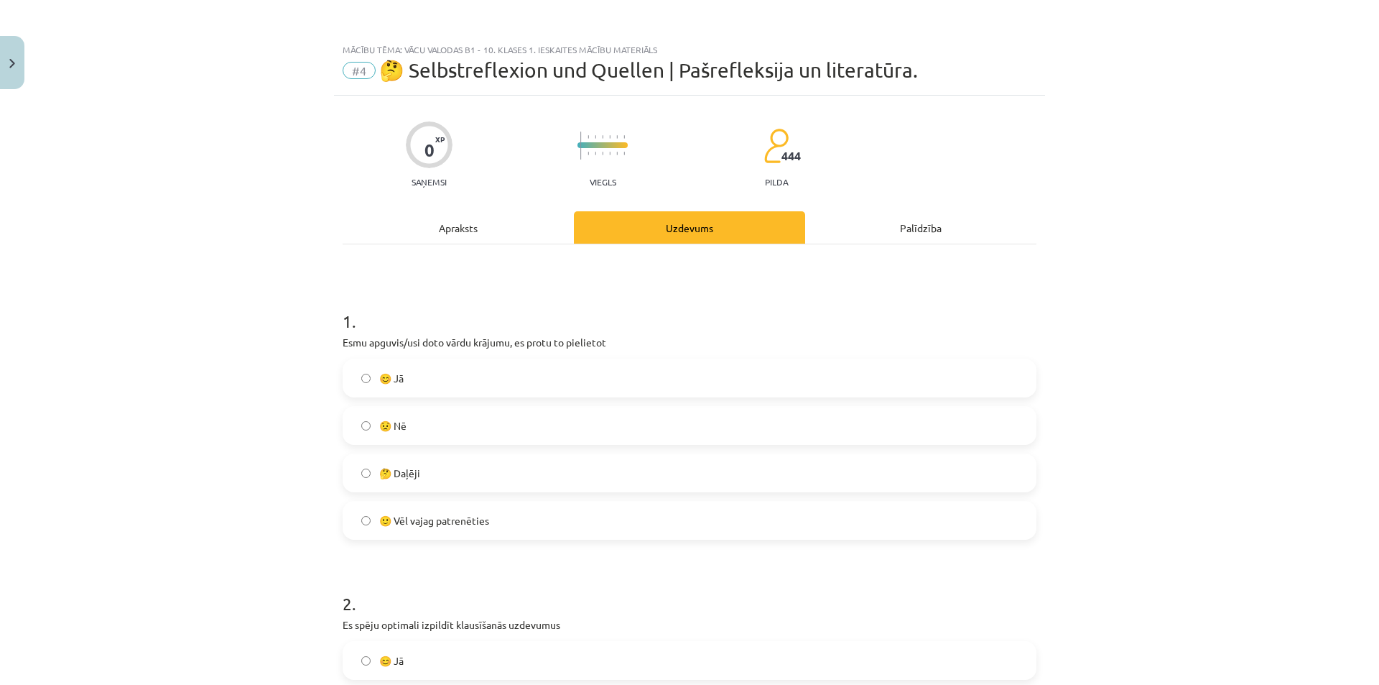
click at [366, 382] on label "😊 Jā" at bounding box center [689, 378] width 691 height 36
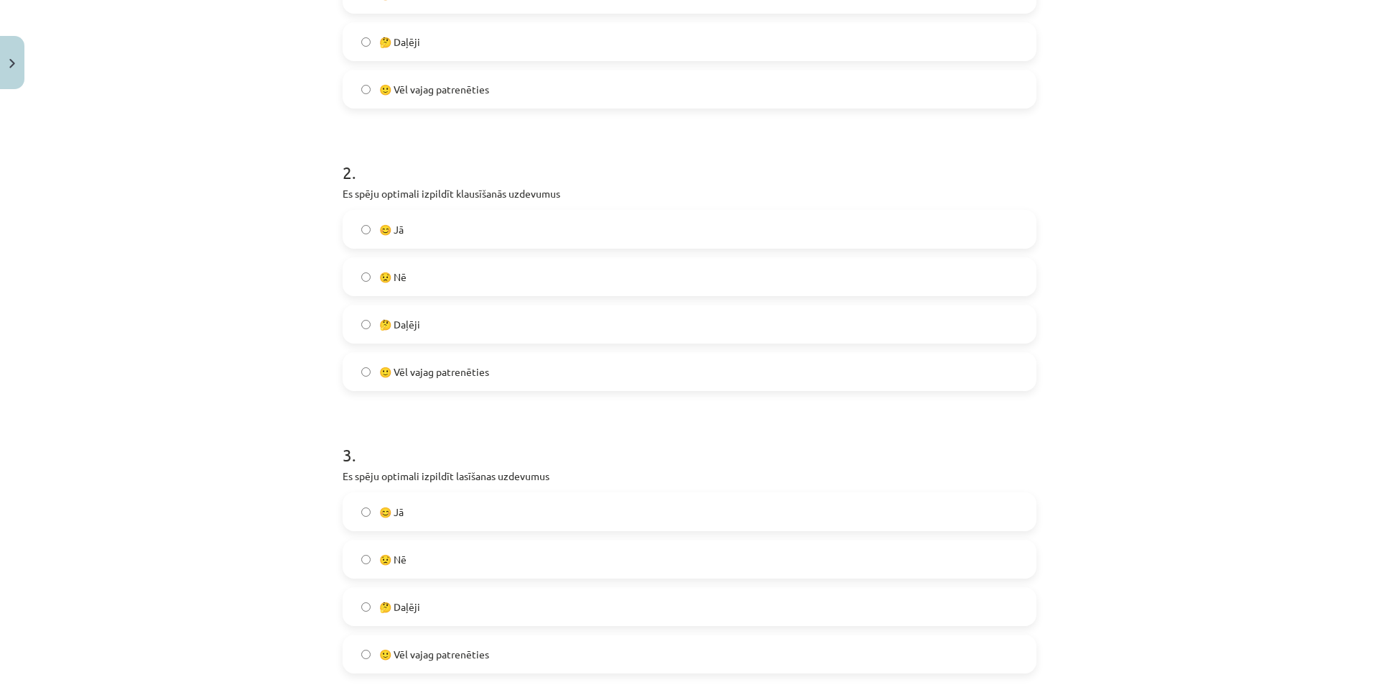
scroll to position [586, 0]
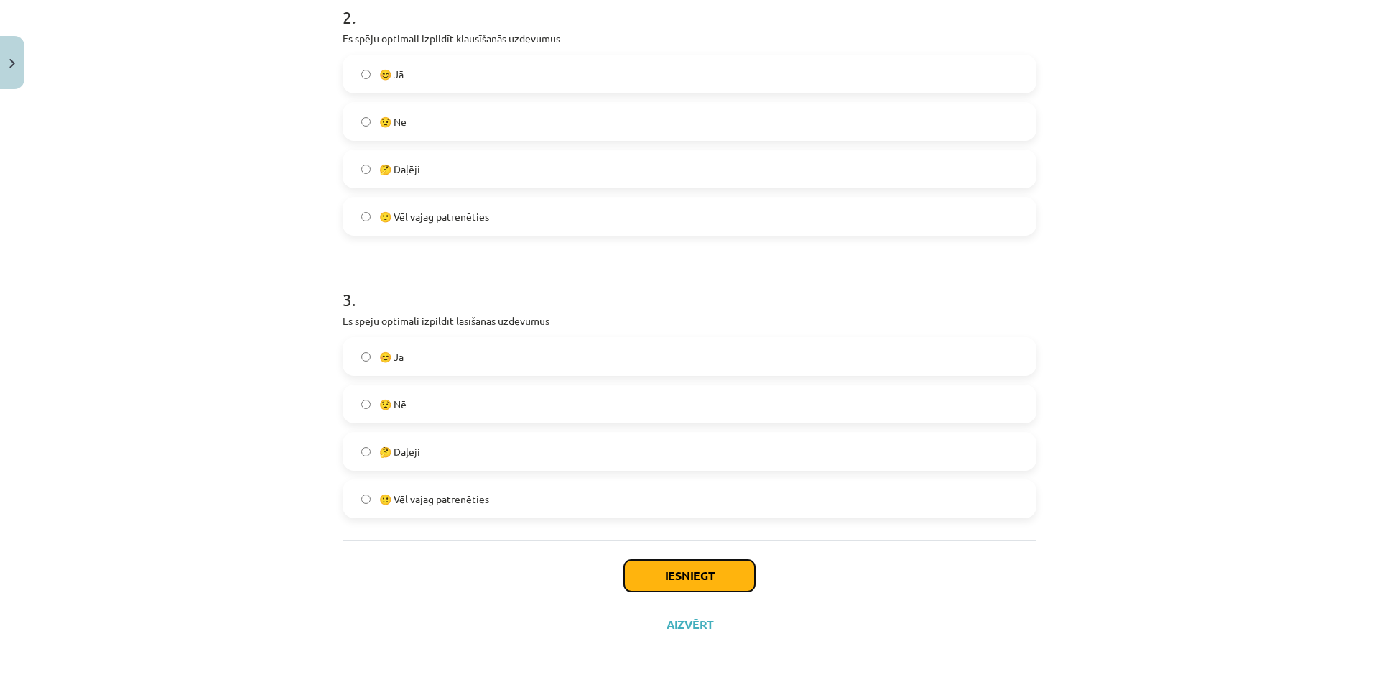
click at [668, 568] on button "Iesniegt" at bounding box center [689, 576] width 131 height 32
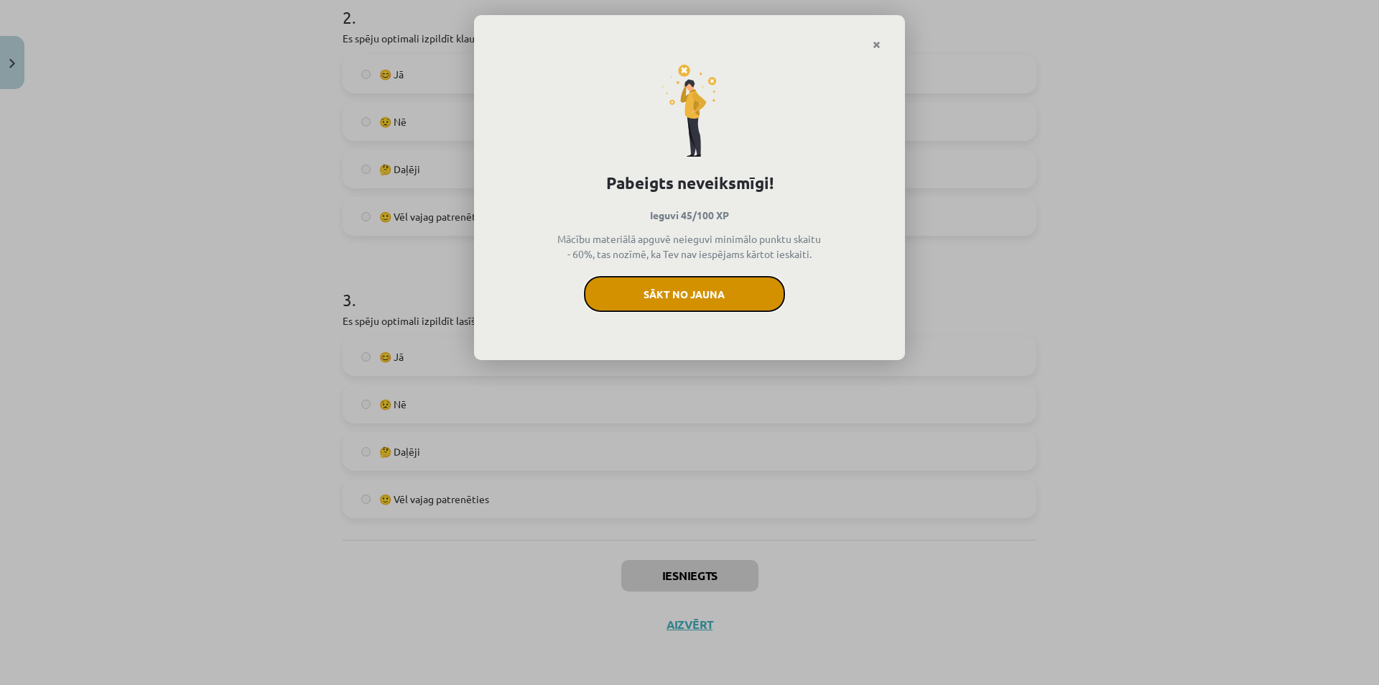
click at [727, 291] on button "Sākt no jauna" at bounding box center [684, 294] width 201 height 36
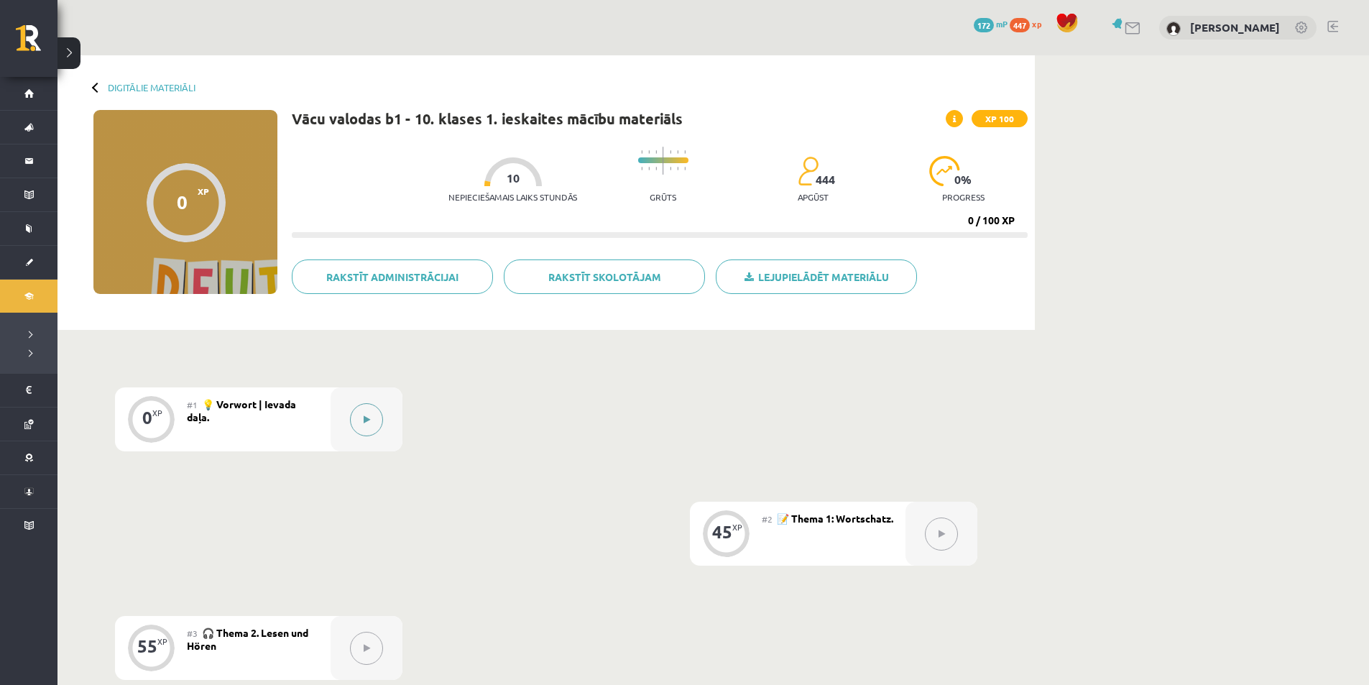
click at [375, 422] on button at bounding box center [366, 419] width 33 height 33
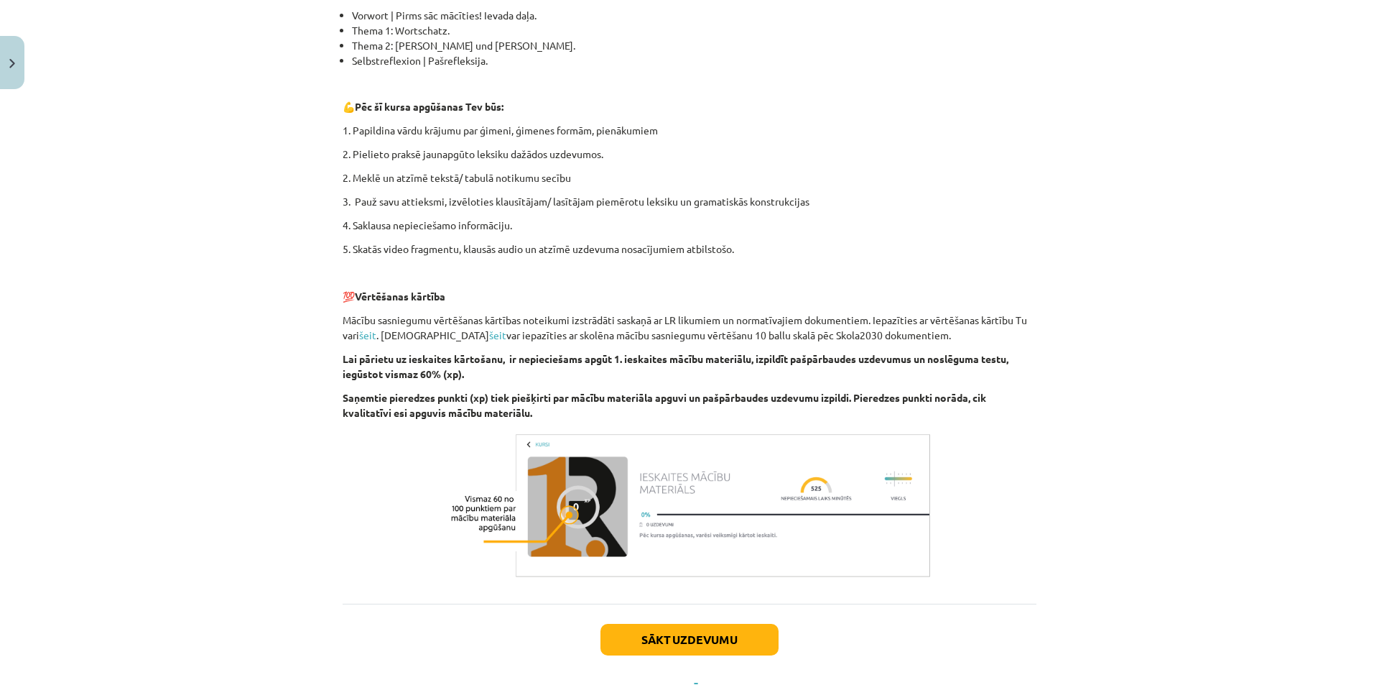
scroll to position [423, 0]
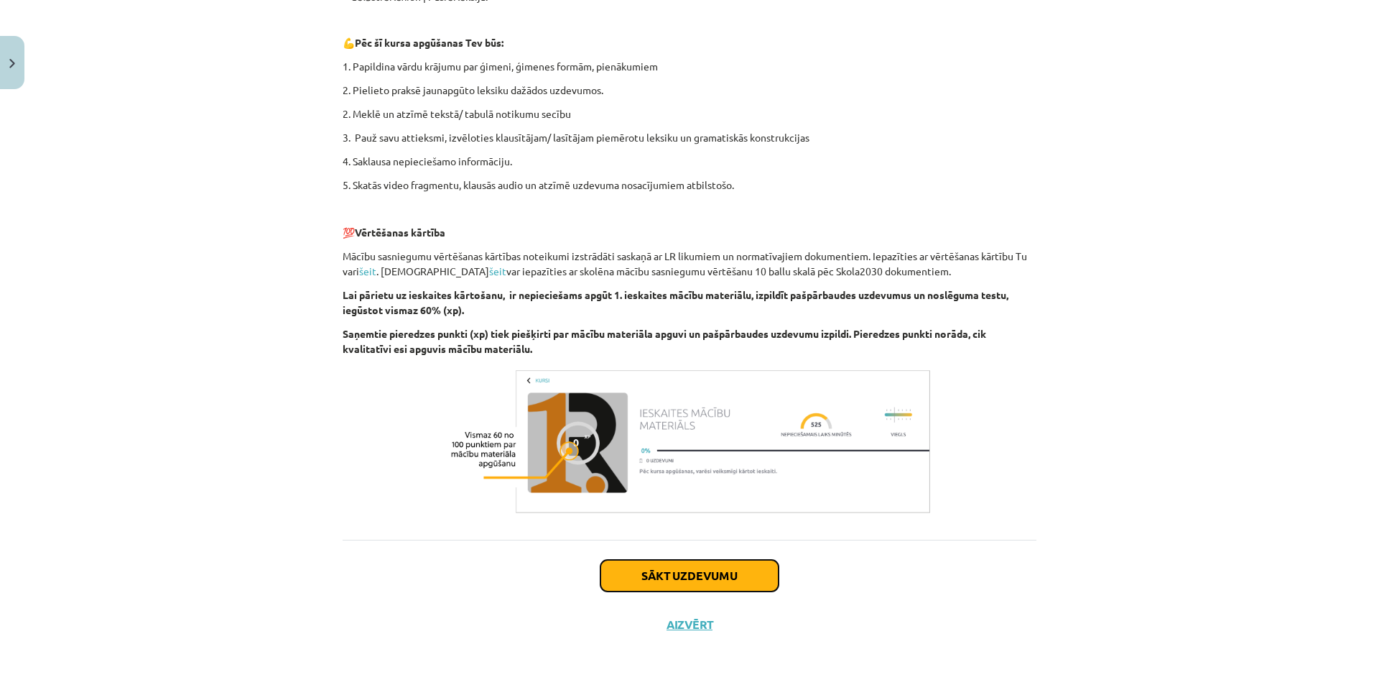
click at [685, 577] on button "Sākt uzdevumu" at bounding box center [690, 576] width 178 height 32
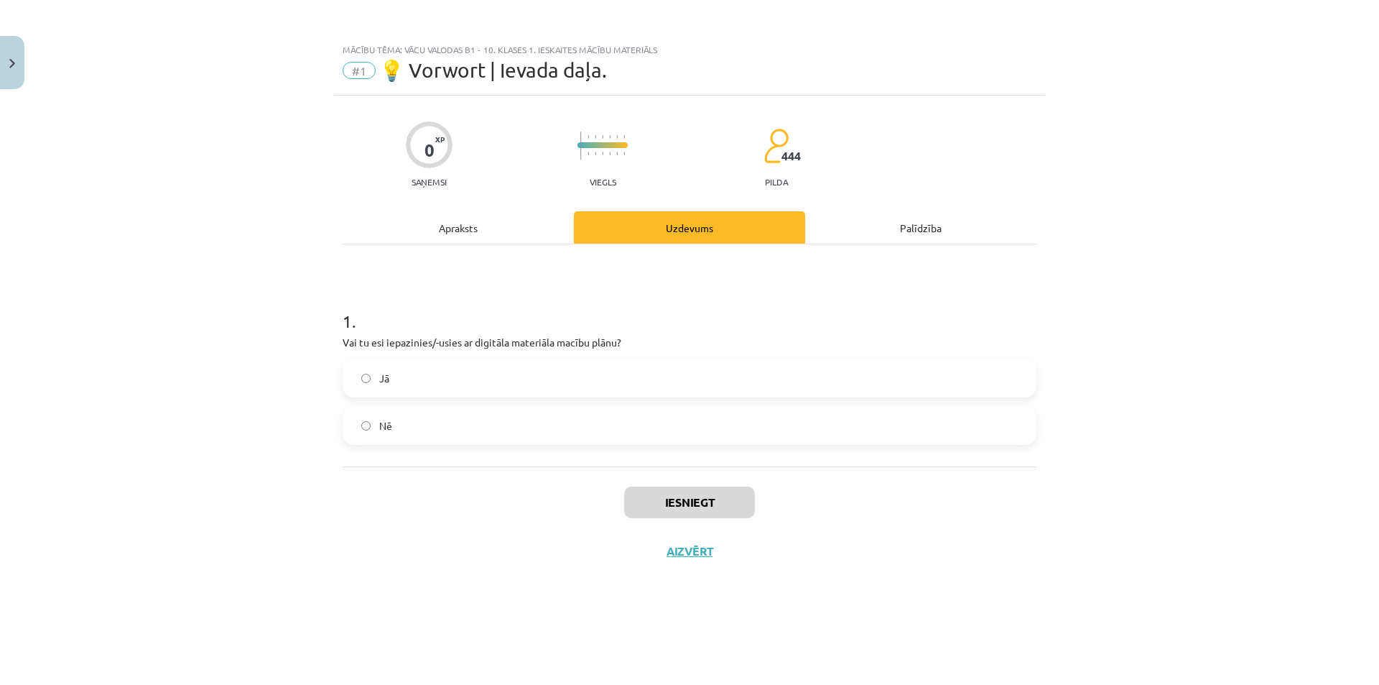
click at [359, 377] on label "Jā" at bounding box center [689, 378] width 691 height 36
click at [662, 496] on button "Iesniegt" at bounding box center [689, 502] width 131 height 32
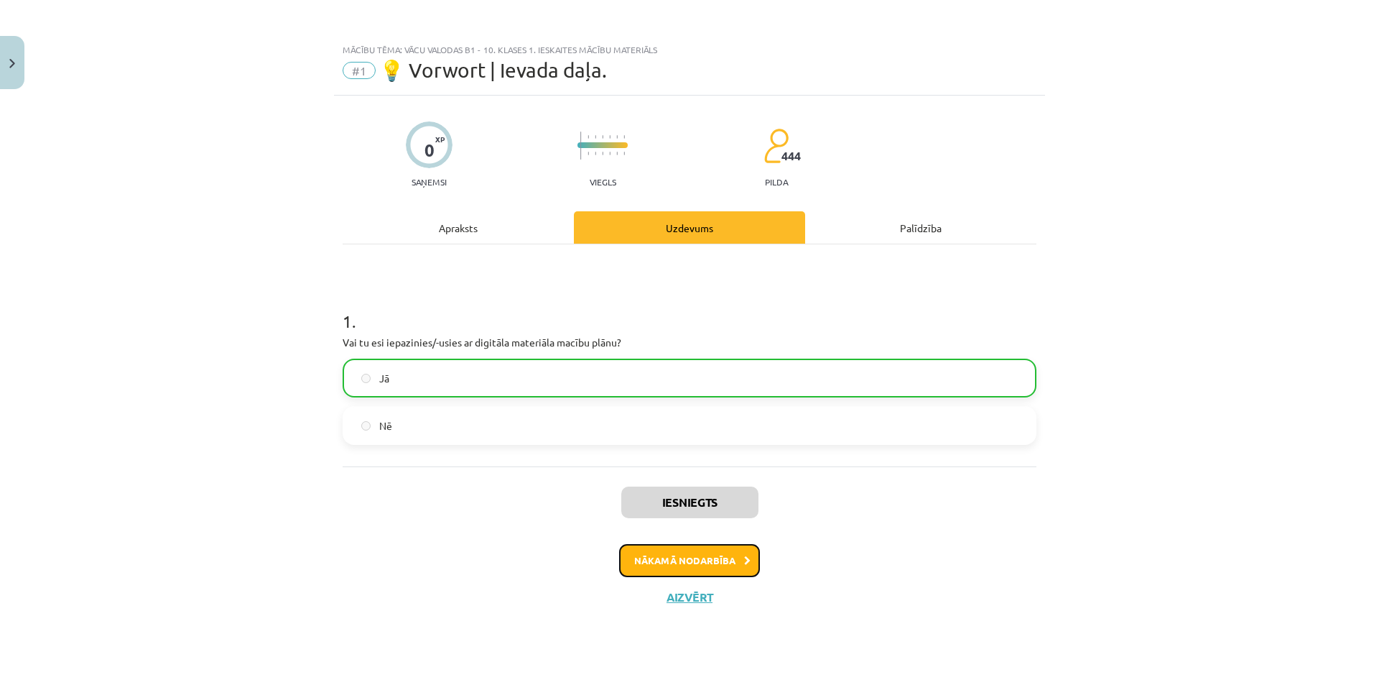
click at [675, 562] on button "Nākamā nodarbība" at bounding box center [689, 560] width 141 height 33
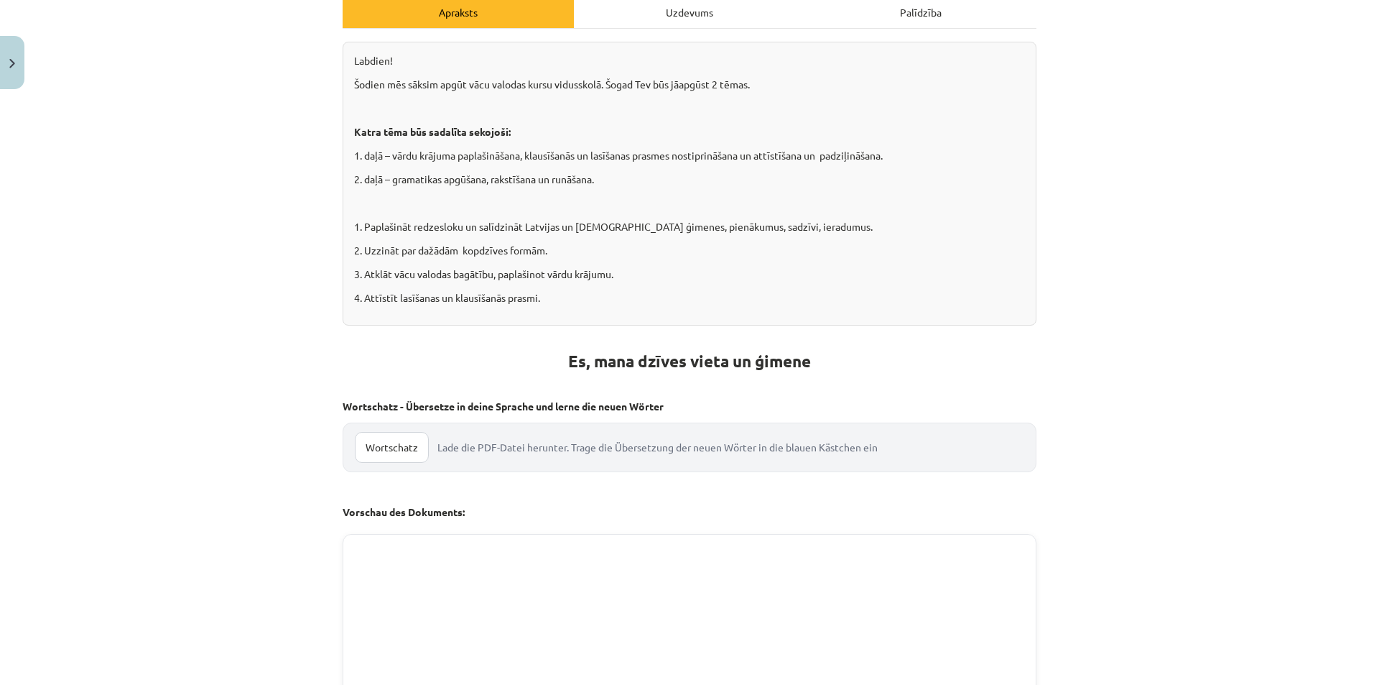
scroll to position [359, 0]
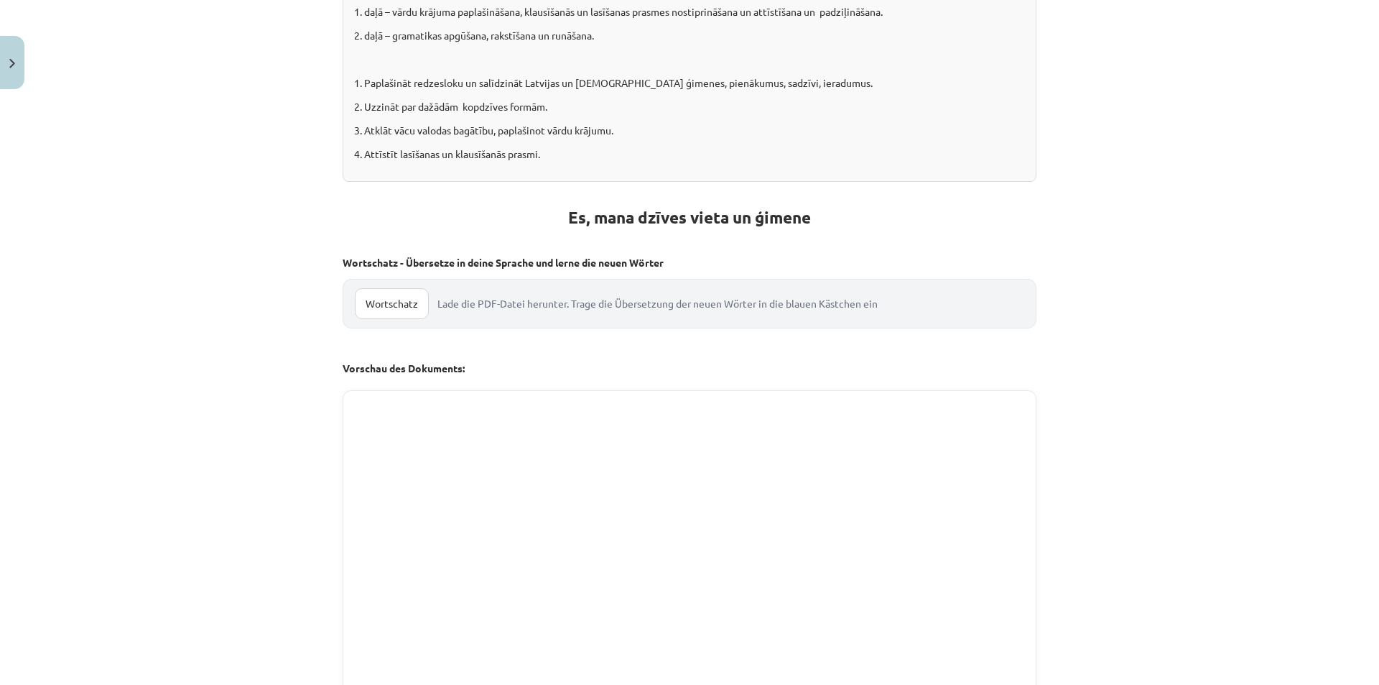
click at [388, 308] on link "Wortschatz" at bounding box center [392, 303] width 74 height 31
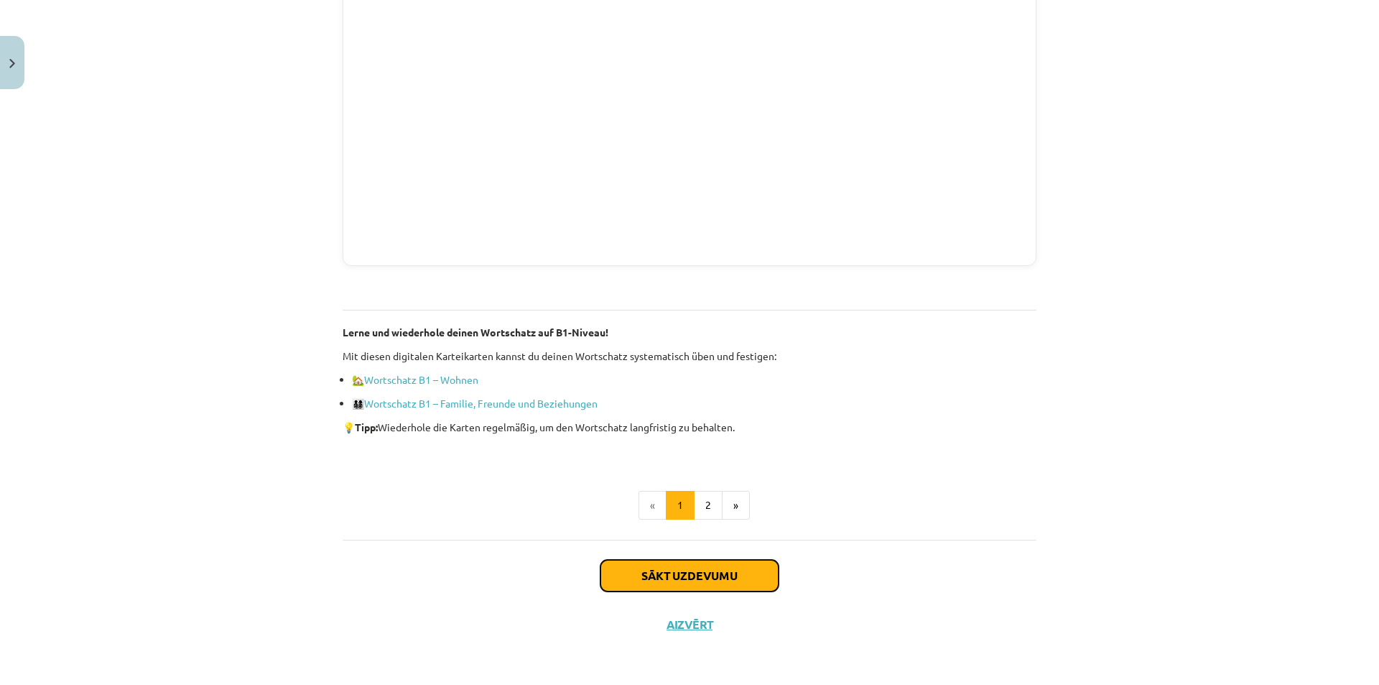
click at [684, 563] on button "Sākt uzdevumu" at bounding box center [690, 576] width 178 height 32
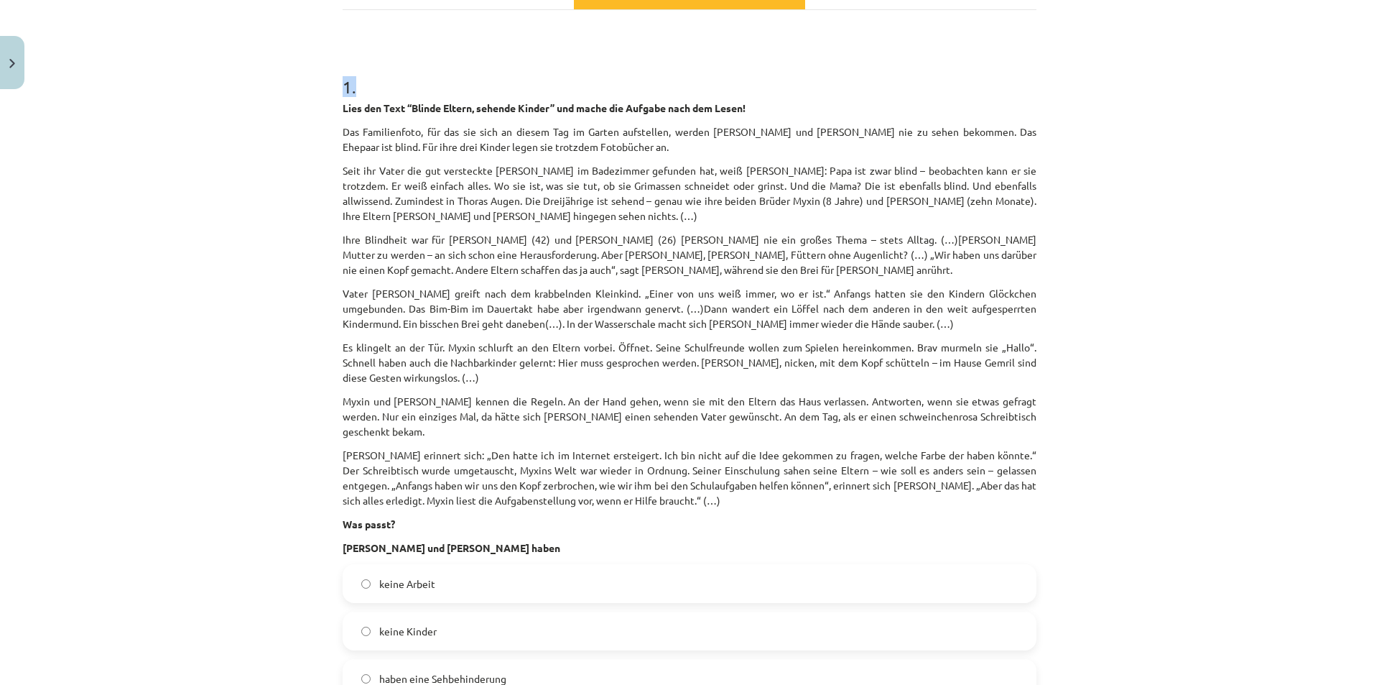
scroll to position [642, 0]
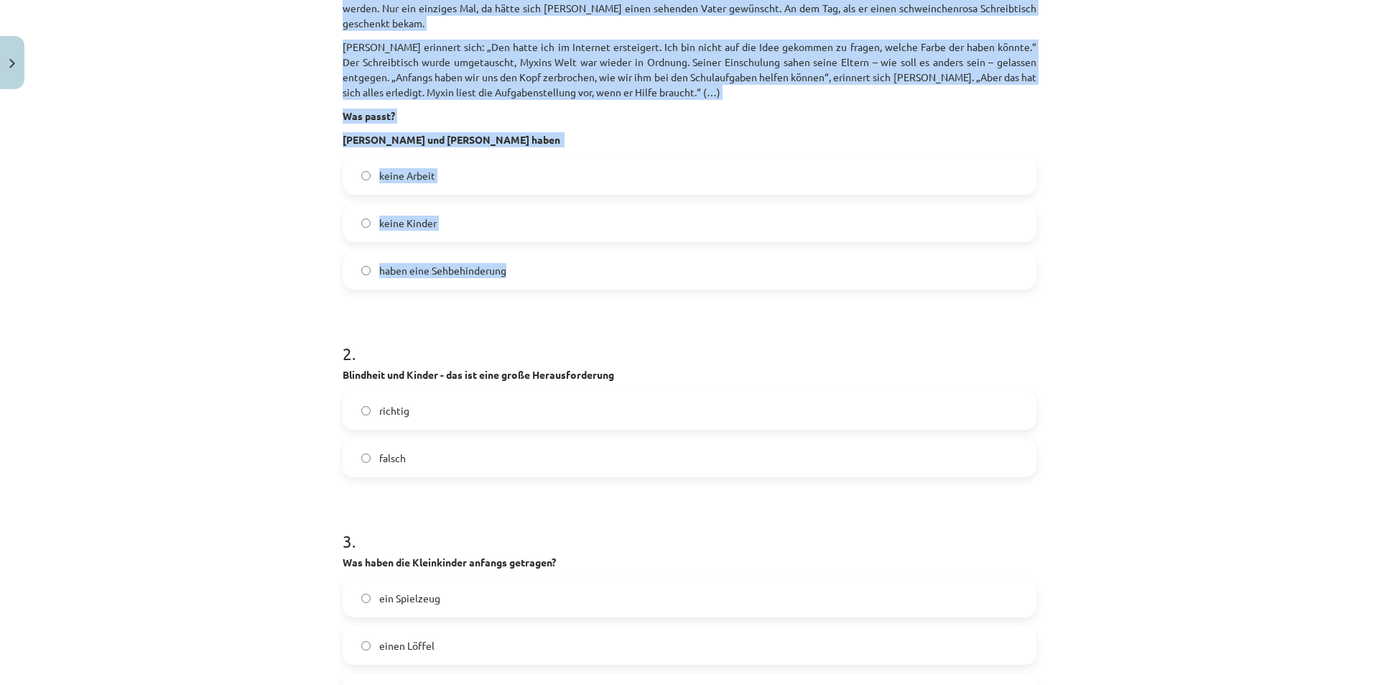
drag, startPoint x: 337, startPoint y: 230, endPoint x: 582, endPoint y: 249, distance: 245.8
copy div "Lore ips Dolo “Sitame Consec, adipisc Elitse” doe tempo inc Utlabor etdo mag Al…"
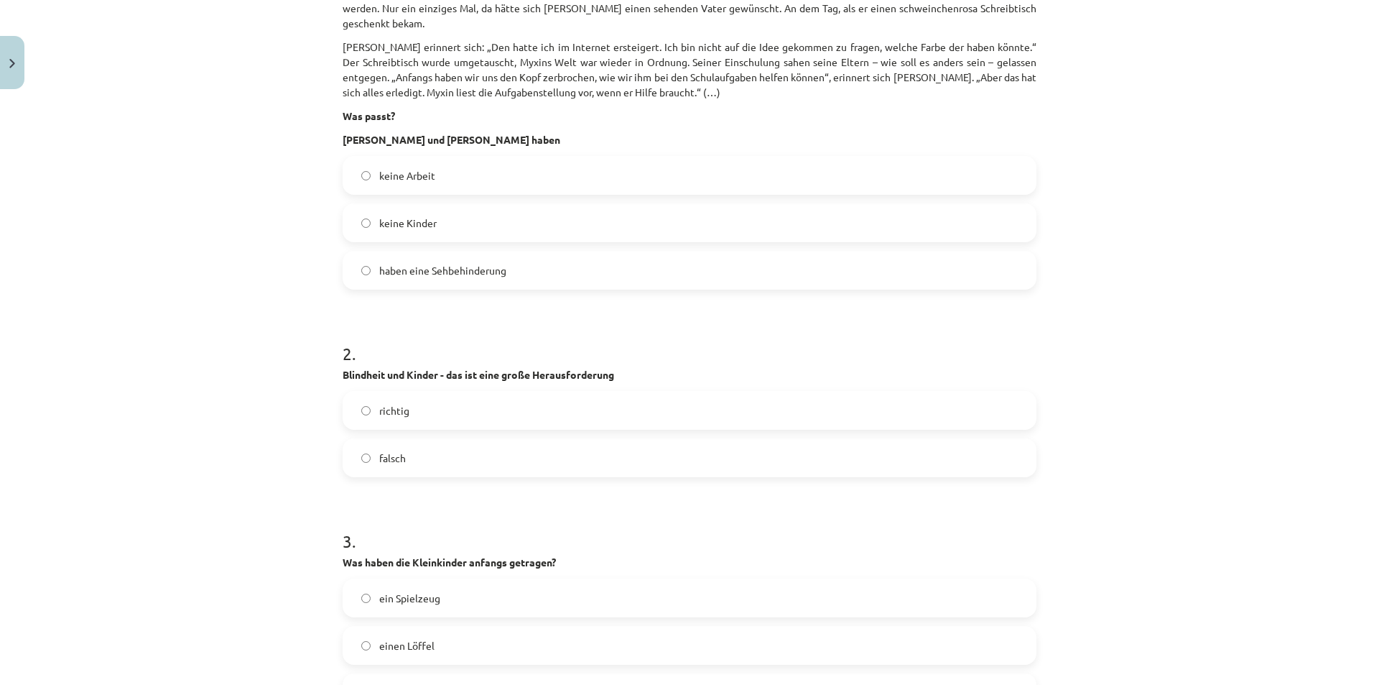
click at [261, 302] on div "Mācību tēma: Vācu valodas b1 - 10. klases 1. ieskaites mācību materiāls #2 📝 Th…" at bounding box center [689, 342] width 1379 height 685
click at [359, 252] on label "haben eine Sehbehinderung" at bounding box center [689, 270] width 691 height 36
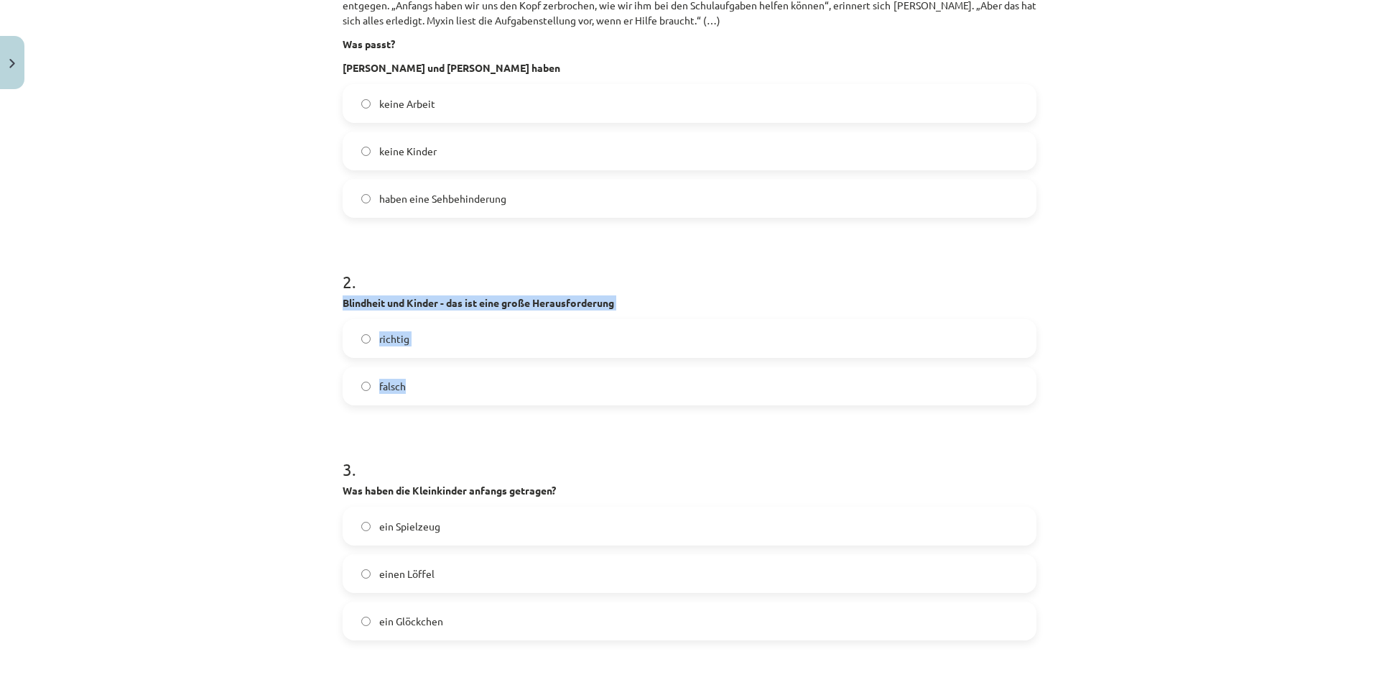
drag, startPoint x: 333, startPoint y: 287, endPoint x: 564, endPoint y: 366, distance: 243.8
copy div "Blindheit und Kinder - das ist eine große Herausforderung richtig falsch"
click at [352, 329] on label "richtig" at bounding box center [689, 338] width 691 height 36
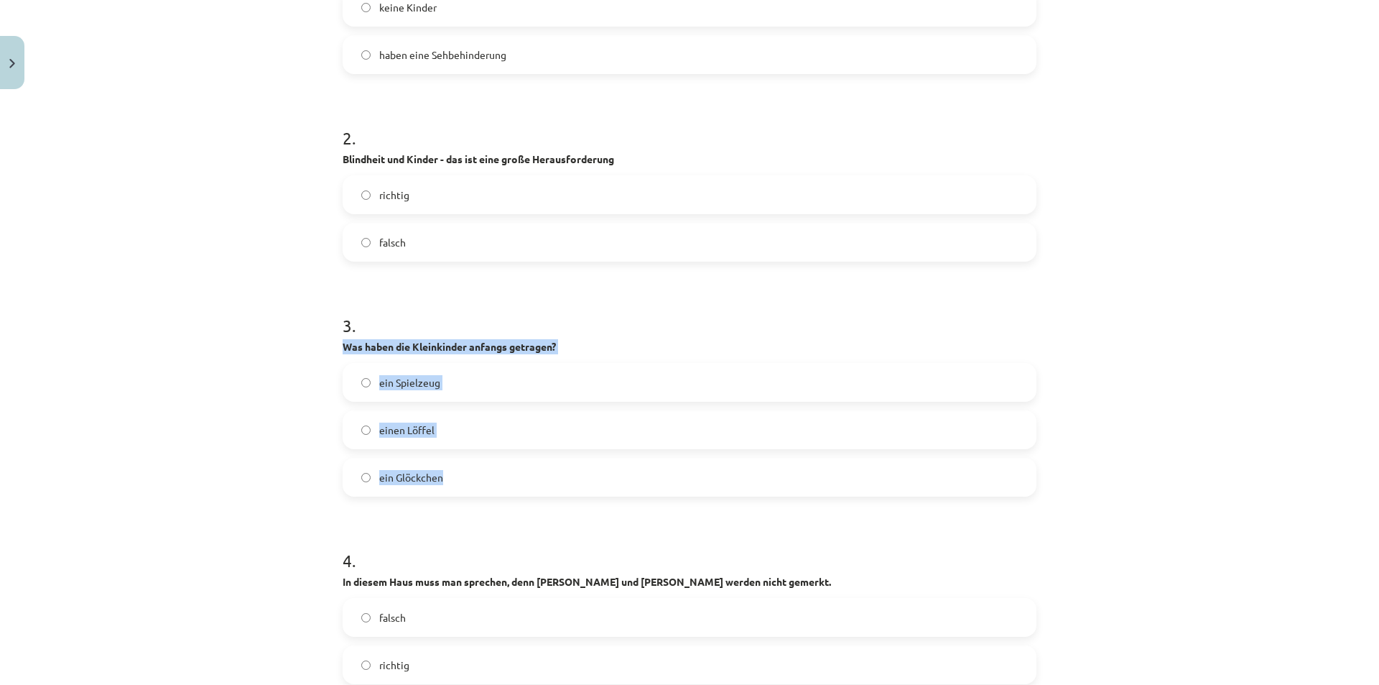
drag, startPoint x: 336, startPoint y: 329, endPoint x: 553, endPoint y: 457, distance: 252.5
copy div "Was haben die Kleinkinder anfangs getragen? ein Spielzeug einen Löffel ein Glöc…"
click at [328, 465] on div "Mācību tēma: Vācu valodas b1 - 10. klases 1. ieskaites mācību materiāls #2 📝 Th…" at bounding box center [689, 342] width 1379 height 685
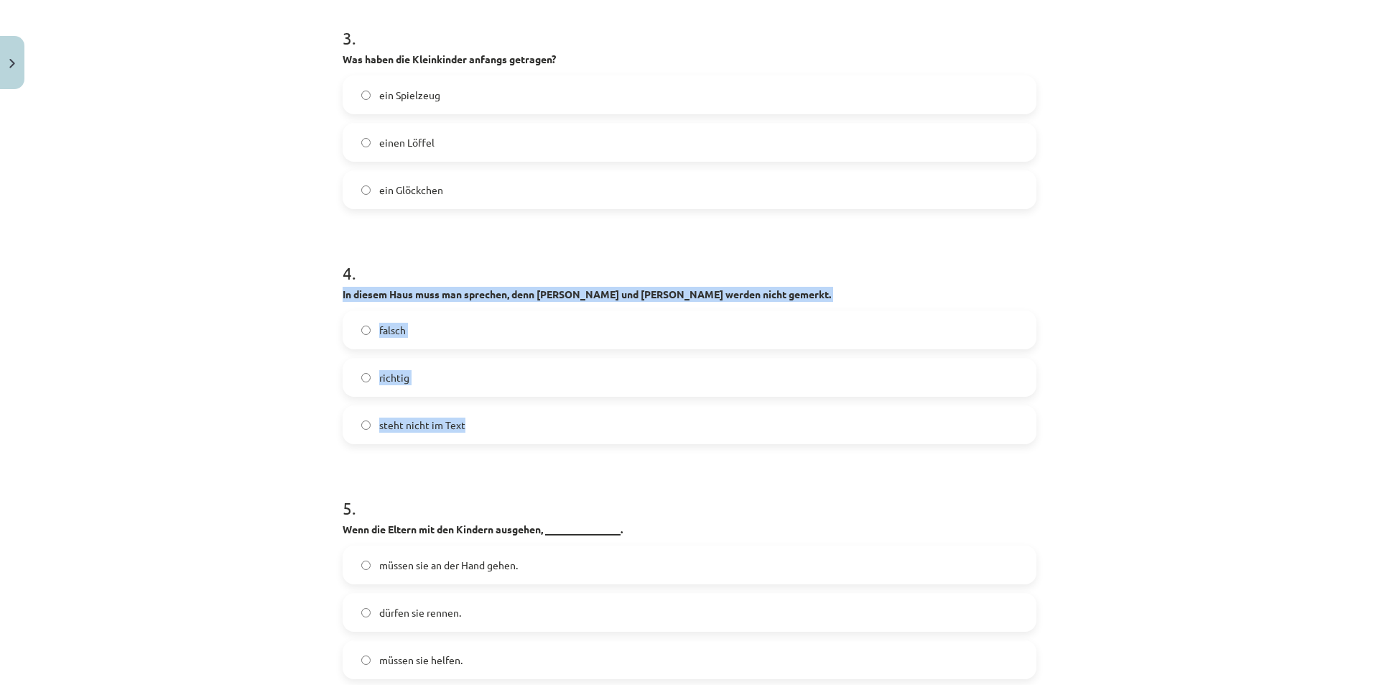
drag, startPoint x: 334, startPoint y: 282, endPoint x: 589, endPoint y: 404, distance: 282.8
copy div "In diesem Haus muss man sprechen, denn [PERSON_NAME] und [PERSON_NAME] werden n…"
click at [295, 415] on div "Mācību tēma: Vācu valodas b1 - 10. klases 1. ieskaites mācību materiāls #2 📝 Th…" at bounding box center [689, 342] width 1379 height 685
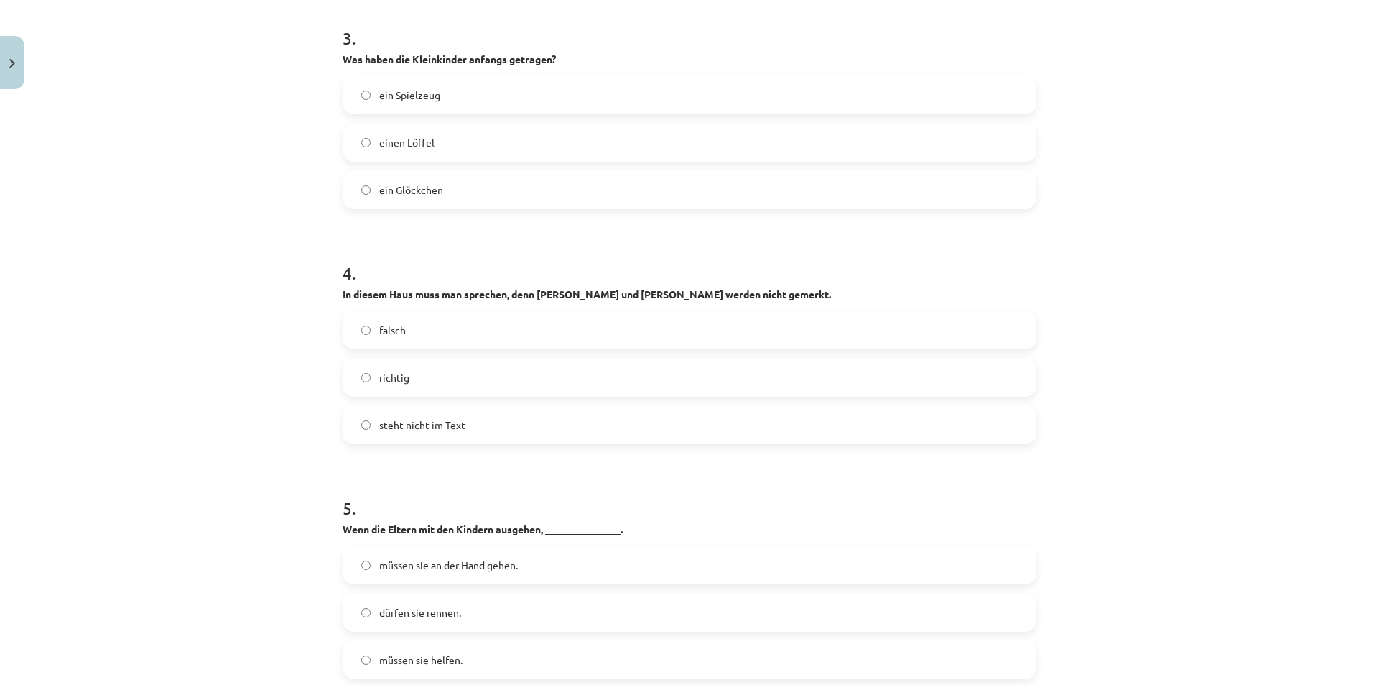
click at [348, 369] on label "richtig" at bounding box center [689, 377] width 691 height 36
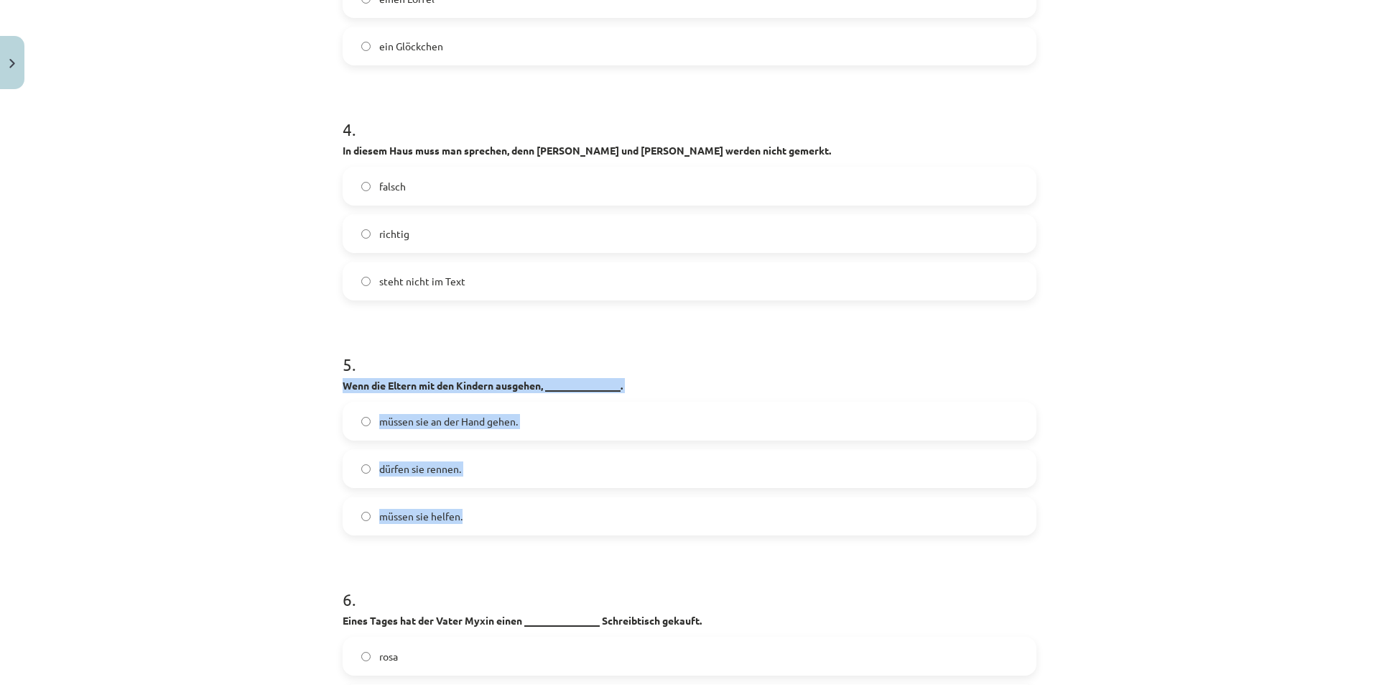
drag, startPoint x: 337, startPoint y: 369, endPoint x: 710, endPoint y: 516, distance: 400.9
click at [710, 516] on div "5 . Wenn die Eltern mit den Kindern ausgehen, _______________. müssen sie an de…" at bounding box center [690, 432] width 694 height 206
copy div "Wenn die Eltern mit den Kindern ausgehen, _______________. müssen sie an der Ha…"
click at [261, 432] on div "Mācību tēma: Vācu valodas b1 - 10. klases 1. ieskaites mācību materiāls #2 📝 Th…" at bounding box center [689, 342] width 1379 height 685
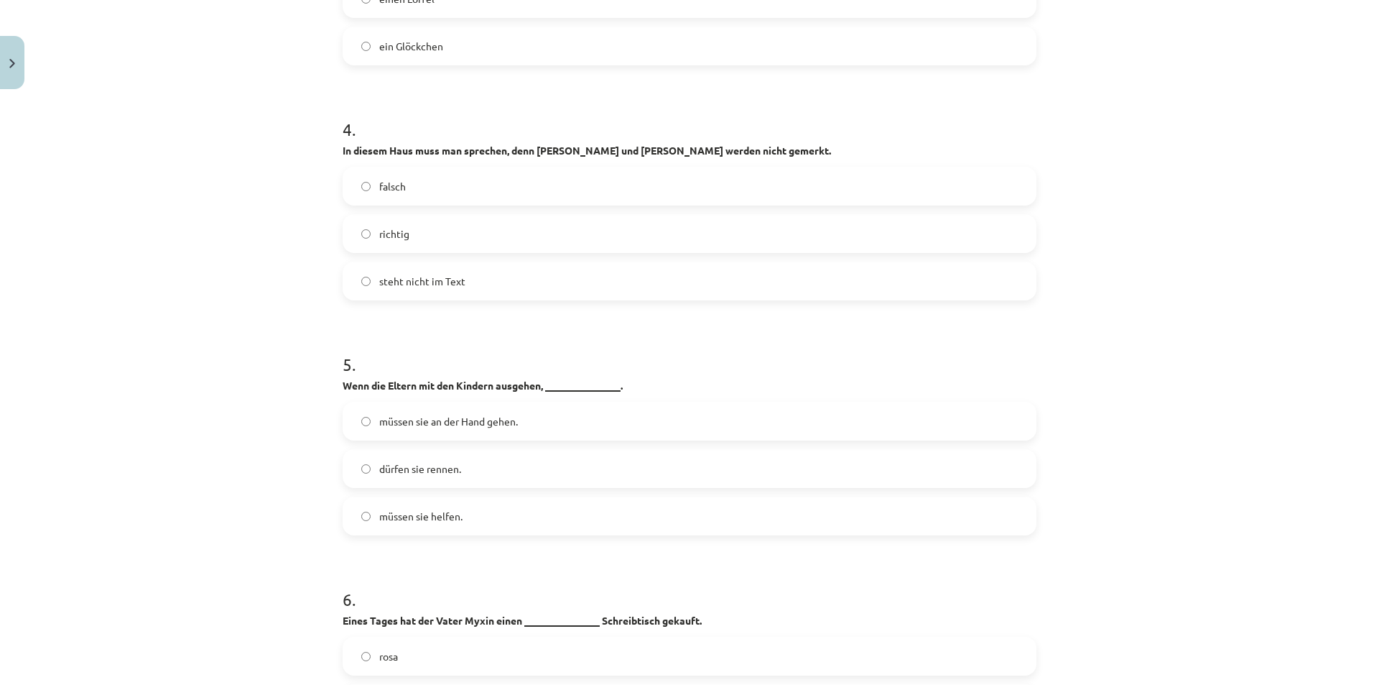
click at [359, 414] on label "müssen sie an der Hand gehen." at bounding box center [689, 421] width 691 height 36
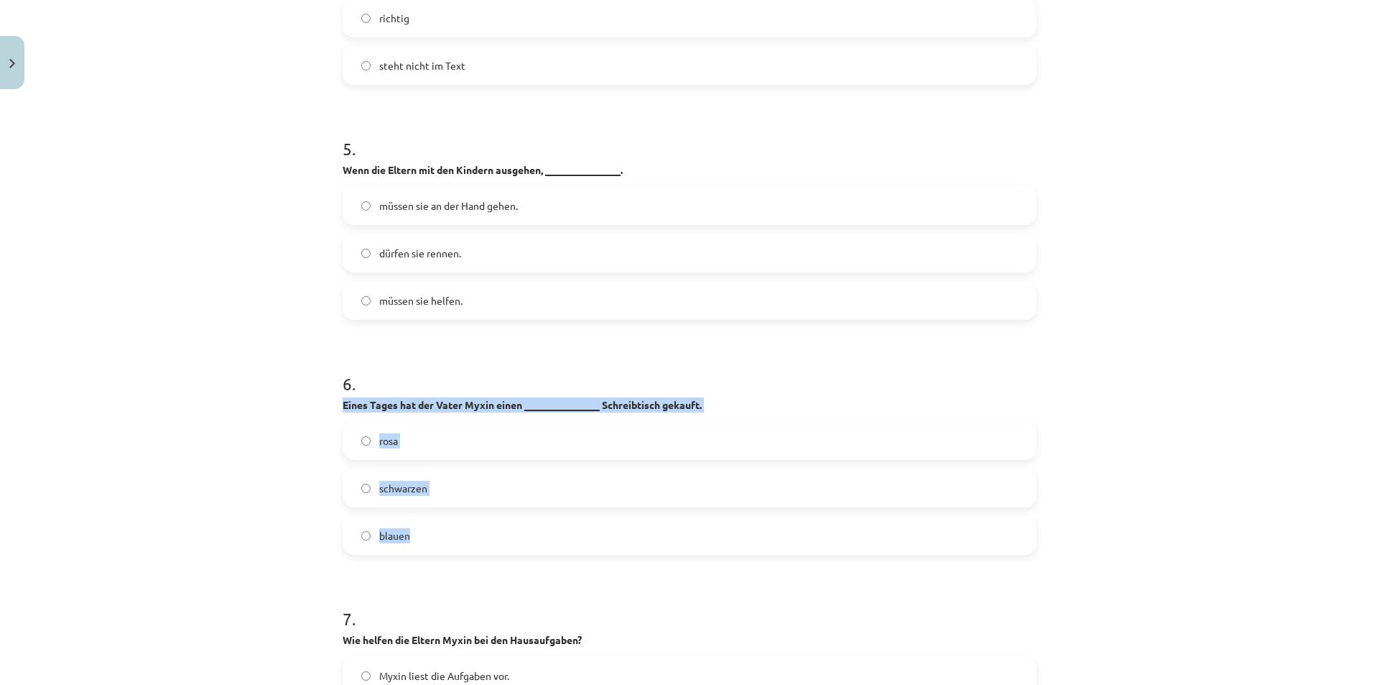
drag, startPoint x: 337, startPoint y: 384, endPoint x: 674, endPoint y: 512, distance: 360.4
copy div "Eines Tages hat der Vater Myxin einen _______________ Schreibtisch gekauft. ros…"
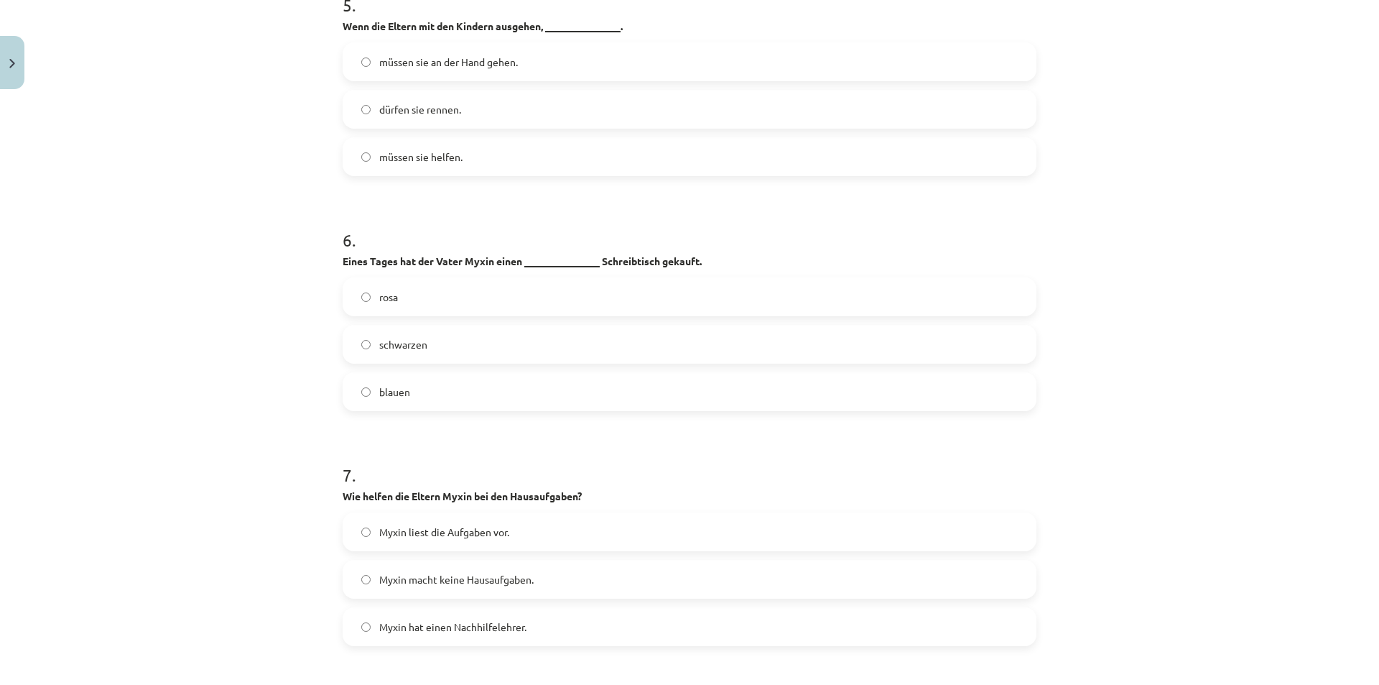
click at [228, 410] on div "Mācību tēma: Vācu valodas b1 - 10. klases 1. ieskaites mācību materiāls #2 📝 Th…" at bounding box center [689, 342] width 1379 height 685
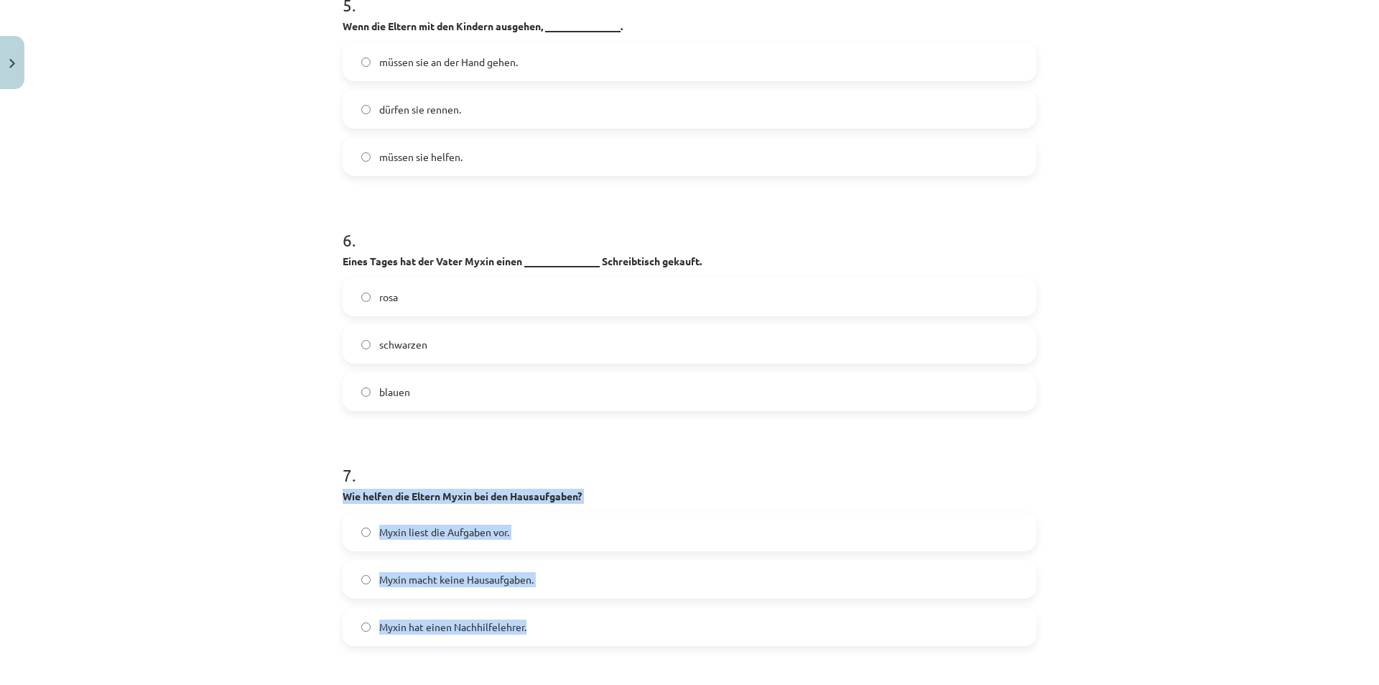
drag, startPoint x: 335, startPoint y: 475, endPoint x: 599, endPoint y: 621, distance: 301.9
copy div "Wie helfen die Eltern Myxin bei den Hausaufgaben? Myxin liest die Aufgaben vor.…"
click at [252, 555] on div "Mācību tēma: Vācu valodas b1 - 10. klases 1. ieskaites mācību materiāls #2 📝 Th…" at bounding box center [689, 342] width 1379 height 685
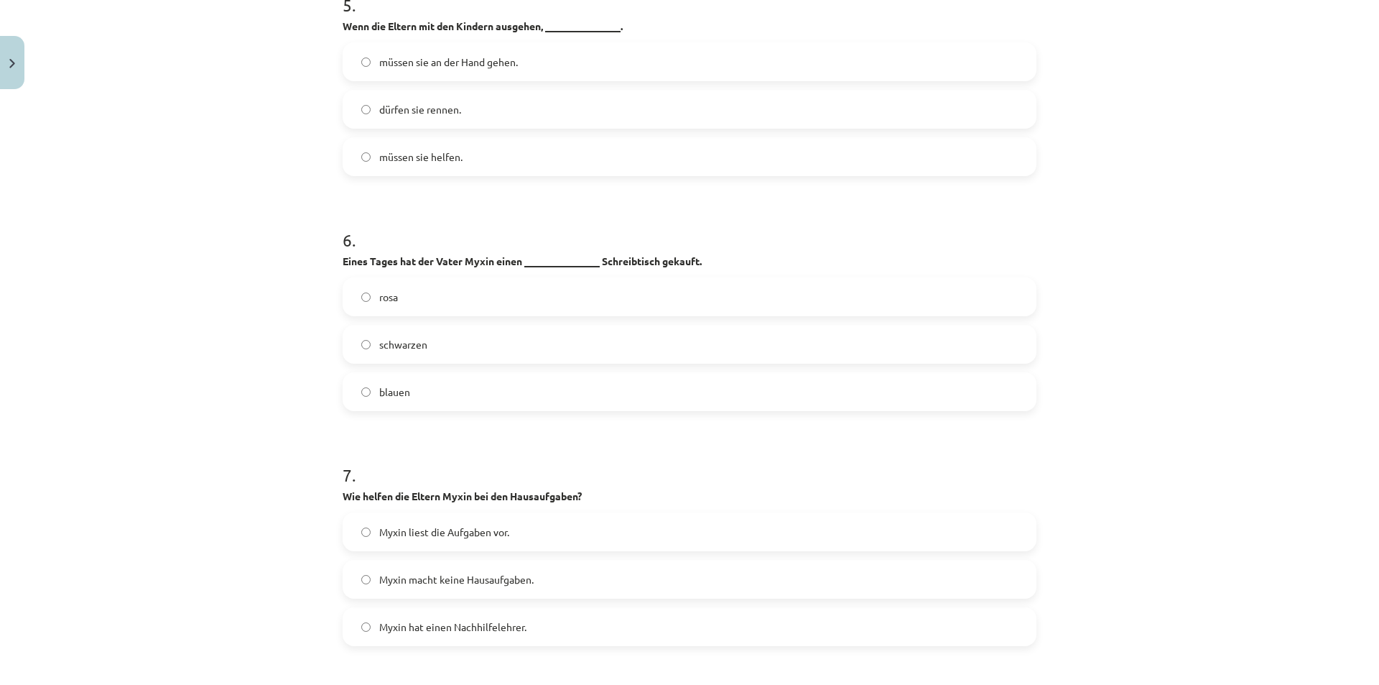
scroll to position [1720, 0]
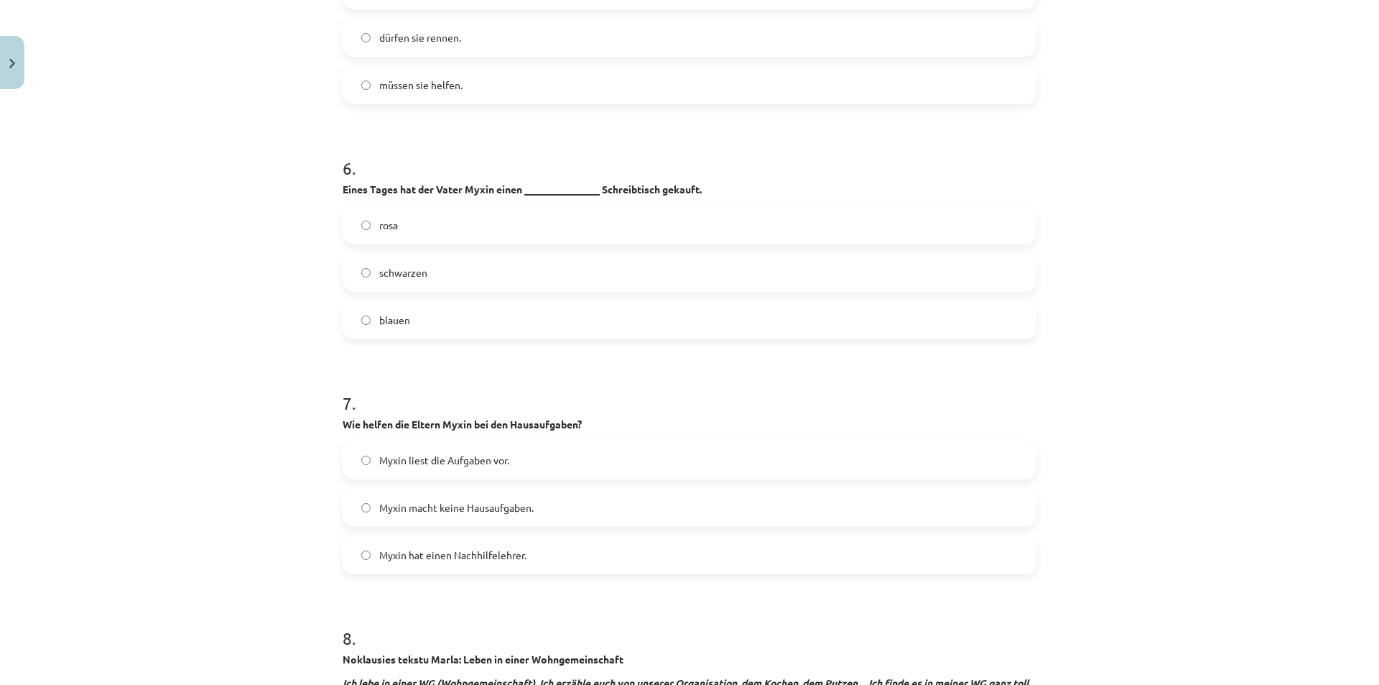
click at [379, 453] on span "Myxin liest die Aufgaben vor." at bounding box center [444, 460] width 130 height 15
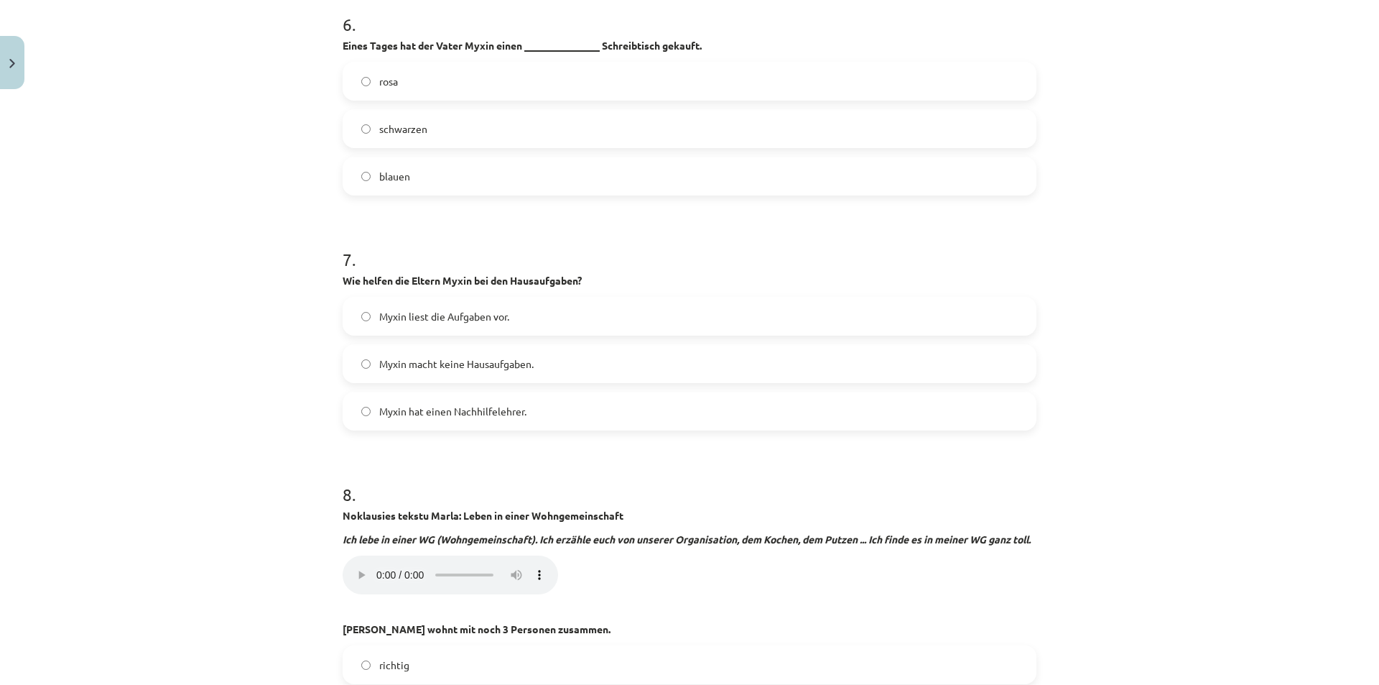
scroll to position [2079, 0]
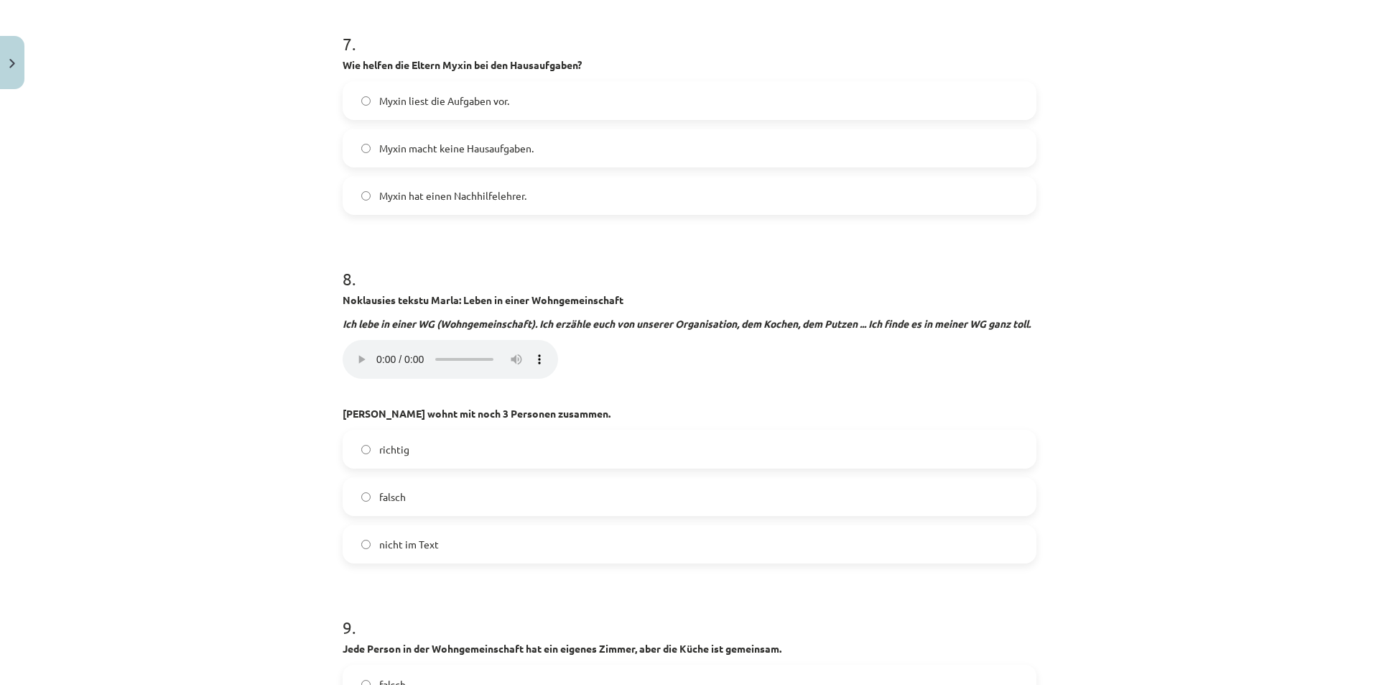
drag, startPoint x: 211, startPoint y: 462, endPoint x: 283, endPoint y: 325, distance: 154.3
click at [212, 461] on div "Mācību tēma: Vācu valodas b1 - 10. klases 1. ieskaites mācību materiāls #2 📝 Th…" at bounding box center [689, 342] width 1379 height 685
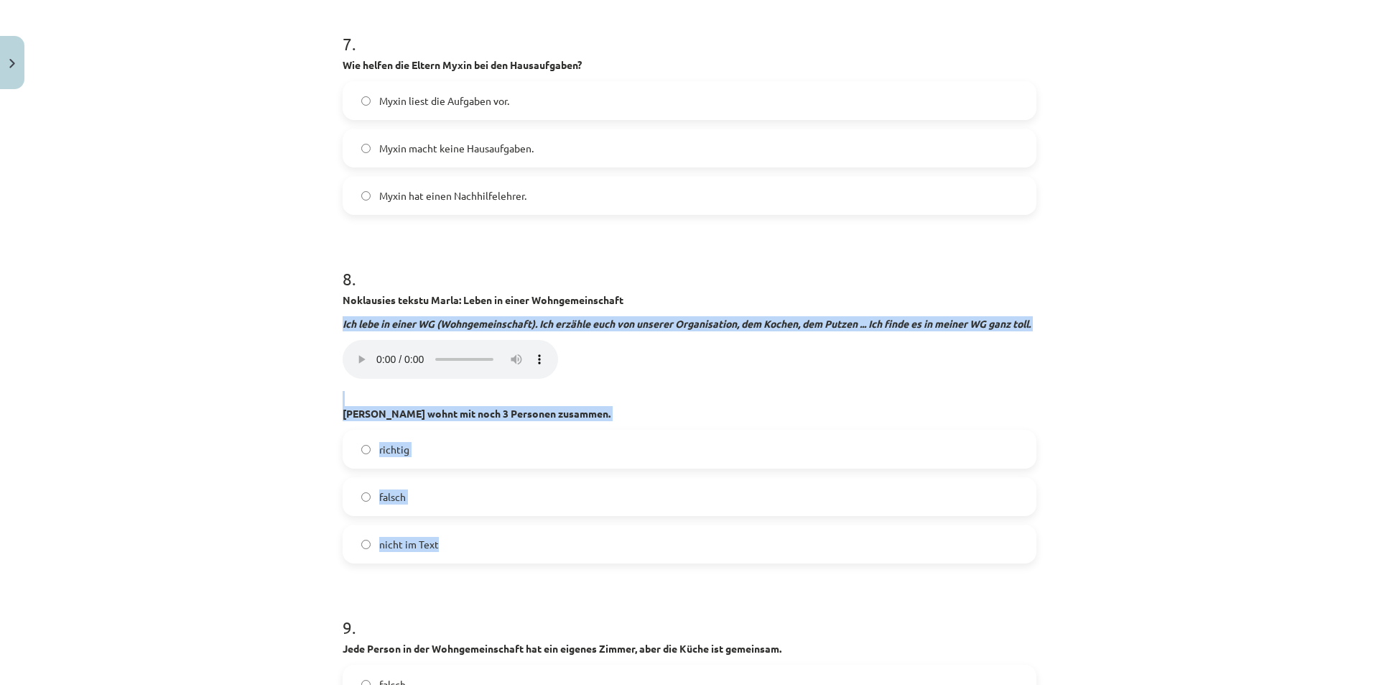
drag, startPoint x: 336, startPoint y: 304, endPoint x: 626, endPoint y: 536, distance: 372.2
copy div "Ich lebe in einer WG (Wohngemeinschaft). Ich erzähle euch von unserer Organisat…"
click at [370, 549] on label "nicht im Text" at bounding box center [689, 544] width 691 height 36
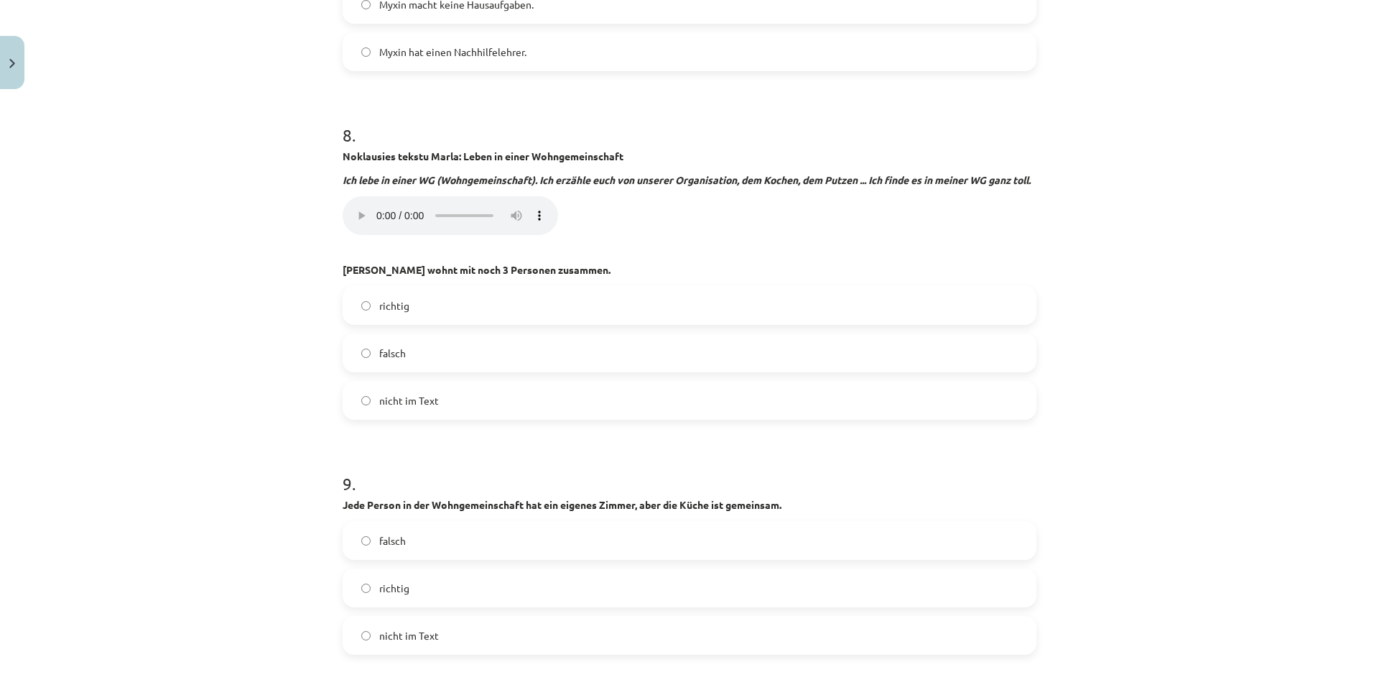
scroll to position [2438, 0]
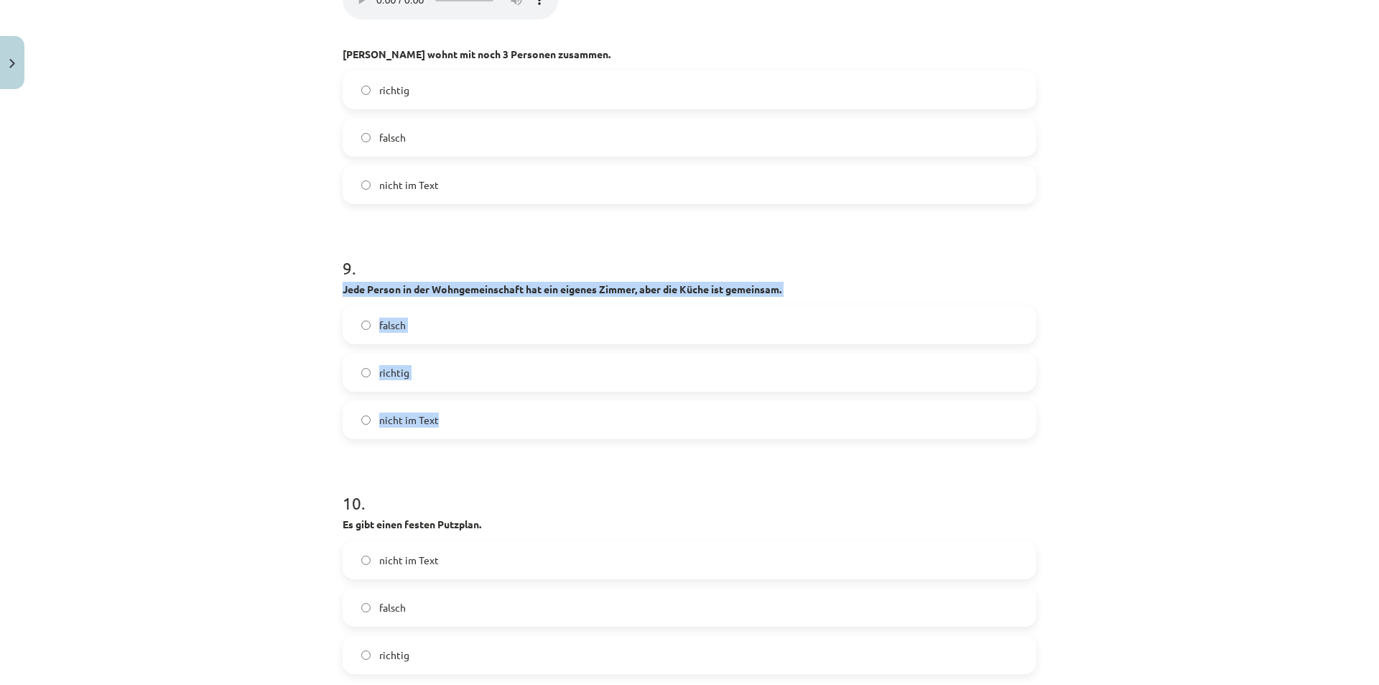
drag, startPoint x: 338, startPoint y: 287, endPoint x: 510, endPoint y: 416, distance: 215.1
click at [510, 416] on div "9 . Jede Person in der Wohngemeinschaft hat ein eigenes Zimmer, aber die Küche …" at bounding box center [690, 336] width 694 height 206
copy div "Jede Person in der Wohngemeinschaft hat ein eigenes Zimmer, aber die Küche ist …"
drag, startPoint x: 355, startPoint y: 381, endPoint x: 340, endPoint y: 379, distance: 15.2
click at [357, 381] on label "richtig" at bounding box center [689, 372] width 691 height 36
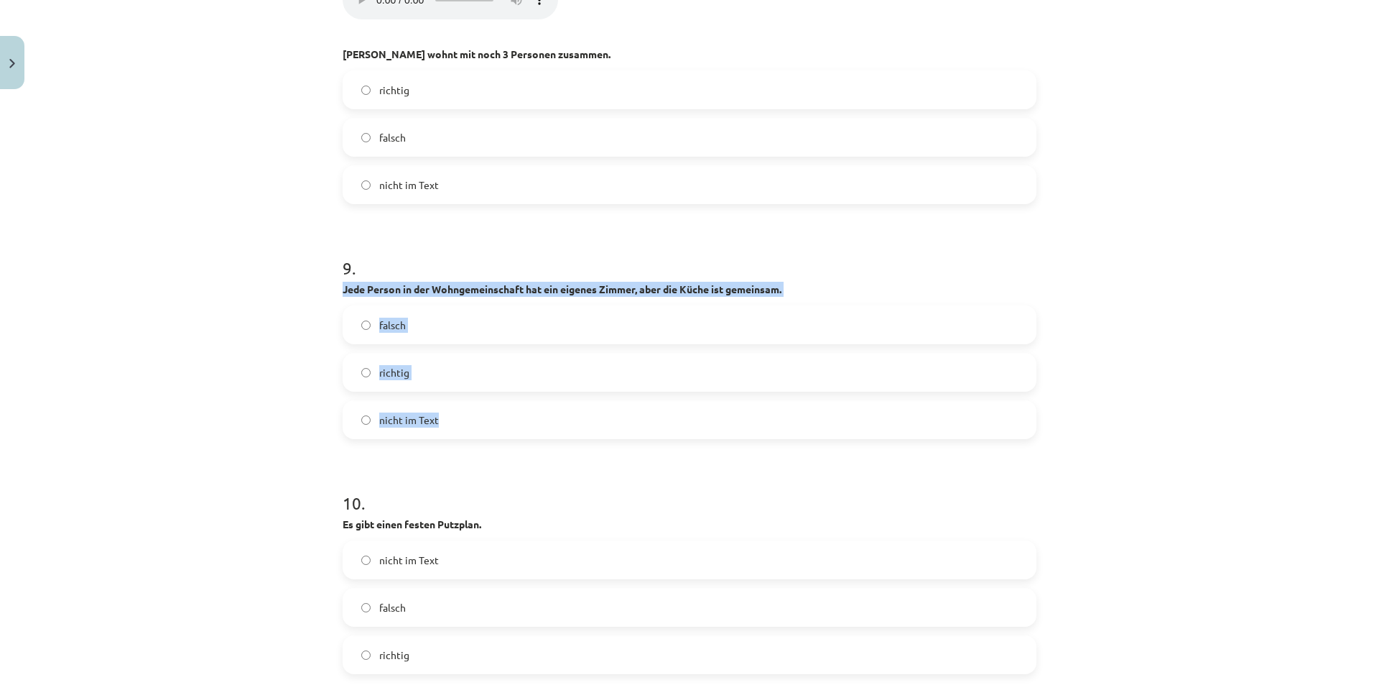
scroll to position [2582, 0]
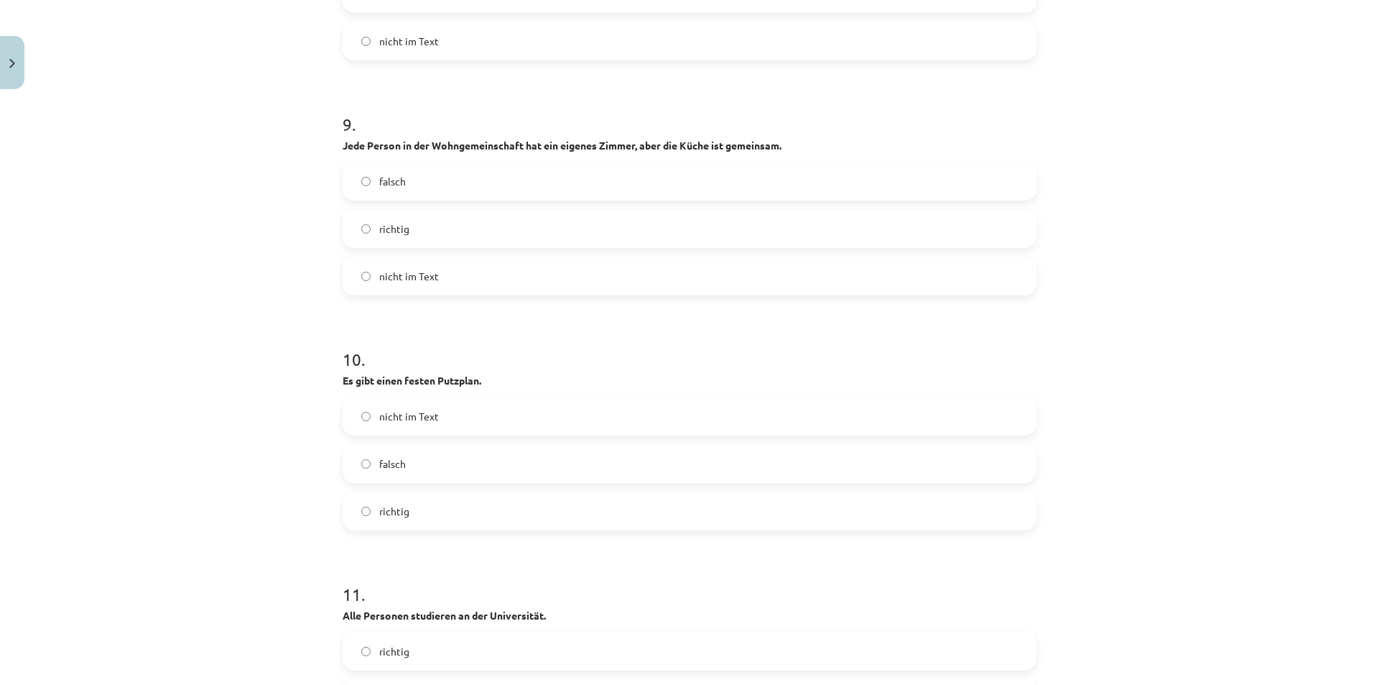
click at [279, 364] on div "Mācību tēma: Vācu valodas b1 - 10. klases 1. ieskaites mācību materiāls #2 📝 Th…" at bounding box center [689, 342] width 1379 height 685
drag, startPoint x: 336, startPoint y: 374, endPoint x: 502, endPoint y: 500, distance: 208.2
click at [502, 500] on div "45 XP Saņemsi Grūts 444 pilda Apraksts Uzdevums Palīdzība 1 . Lies den Text “Bl…" at bounding box center [689, 360] width 711 height 5694
copy div "Es gibt einen festen Putzplan. nicht im Text falsch richtig"
click at [293, 374] on div "Mācību tēma: Vācu valodas b1 - 10. klases 1. ieskaites mācību materiāls #2 📝 Th…" at bounding box center [689, 342] width 1379 height 685
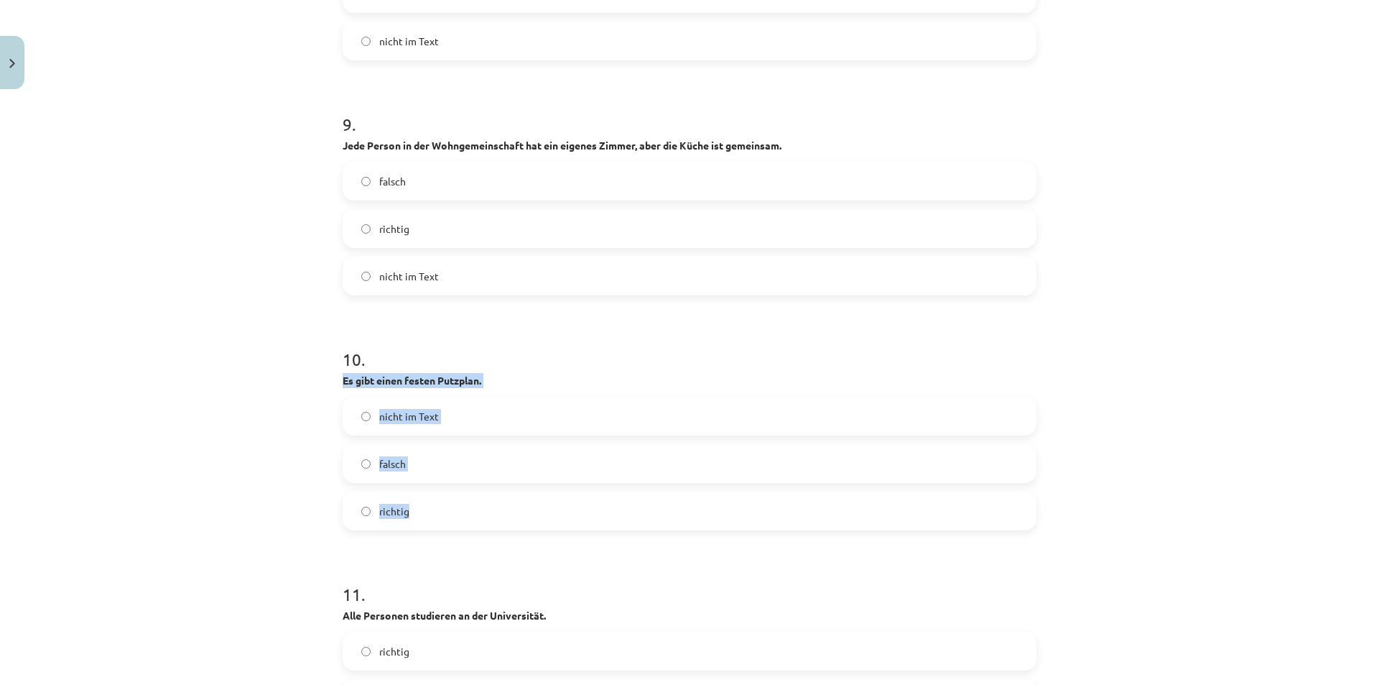
drag, startPoint x: 329, startPoint y: 375, endPoint x: 512, endPoint y: 514, distance: 229.8
click at [512, 514] on div "45 XP Saņemsi Grūts 444 pilda Apraksts Uzdevums Palīdzība 1 . Lies den Text “Bl…" at bounding box center [689, 360] width 711 height 5694
click at [366, 510] on label "richtig" at bounding box center [689, 511] width 691 height 36
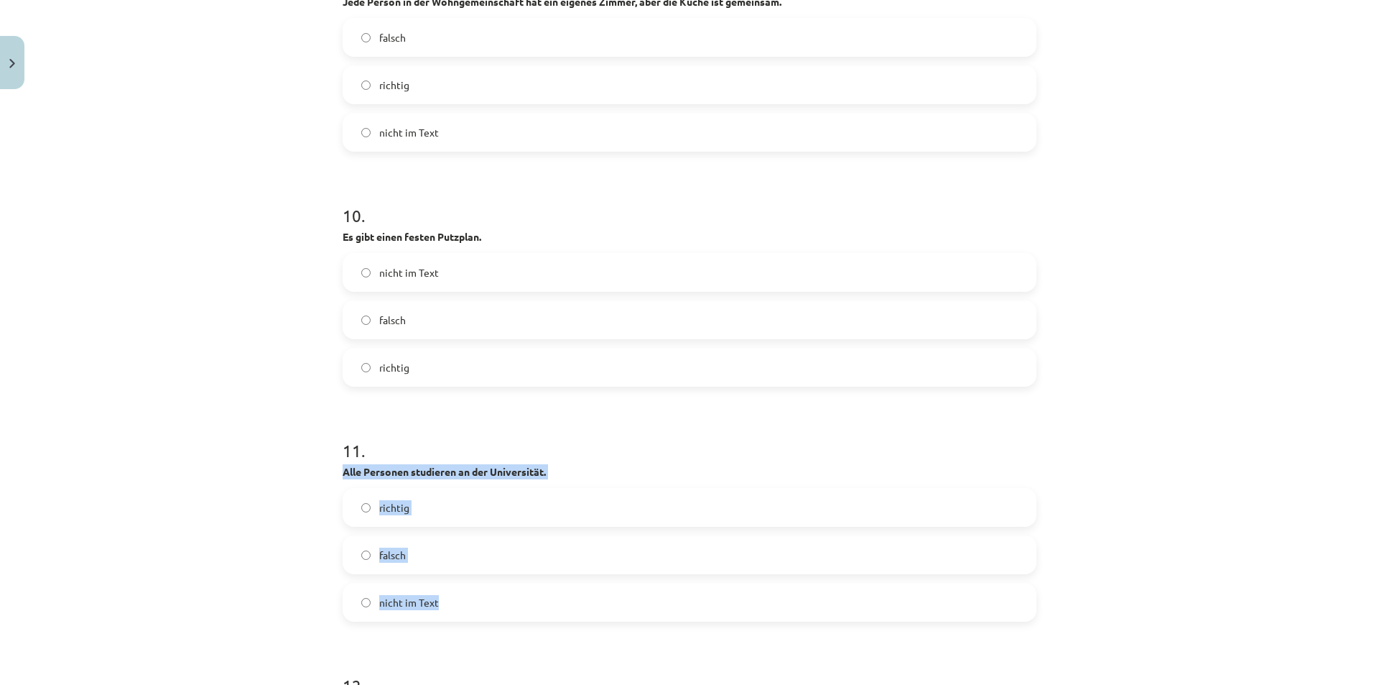
drag, startPoint x: 328, startPoint y: 466, endPoint x: 540, endPoint y: 603, distance: 252.5
click at [538, 606] on div "Mācību tēma: Vācu valodas b1 - 10. klases 1. ieskaites mācību materiāls #2 📝 Th…" at bounding box center [689, 342] width 1379 height 685
click at [350, 565] on label "falsch" at bounding box center [689, 555] width 691 height 36
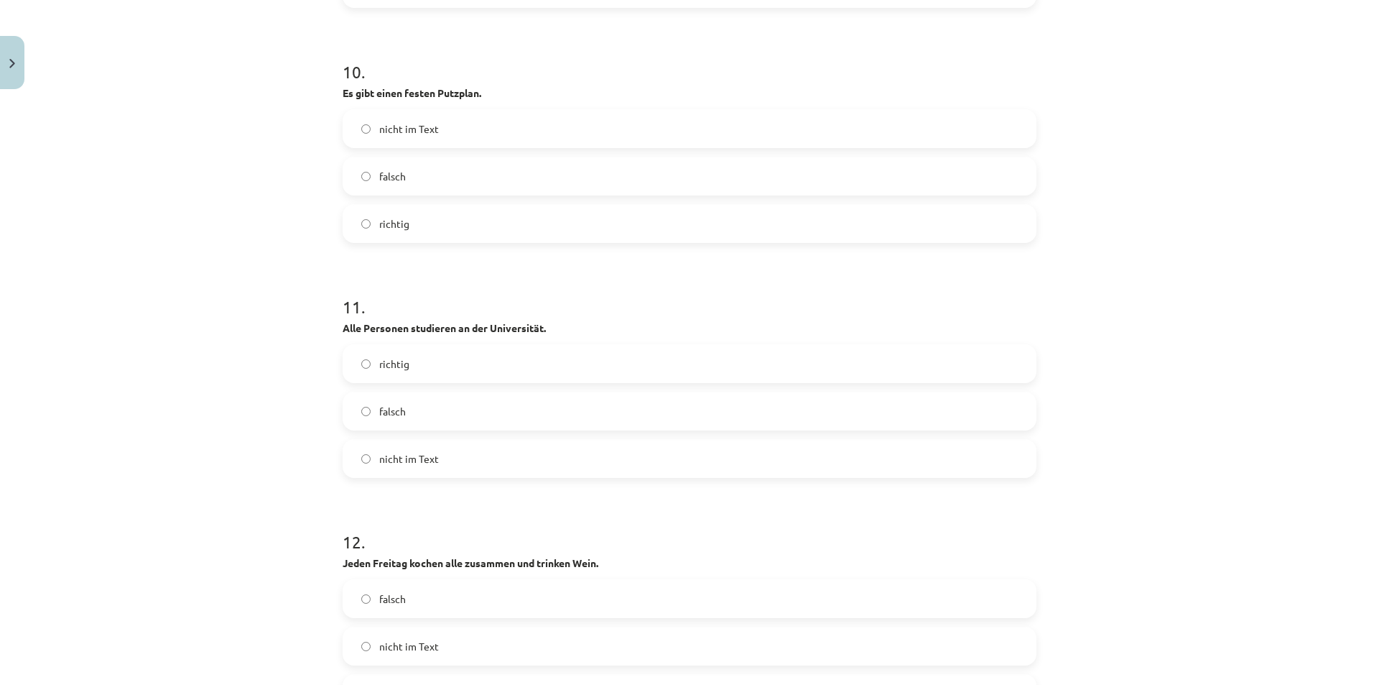
scroll to position [3013, 0]
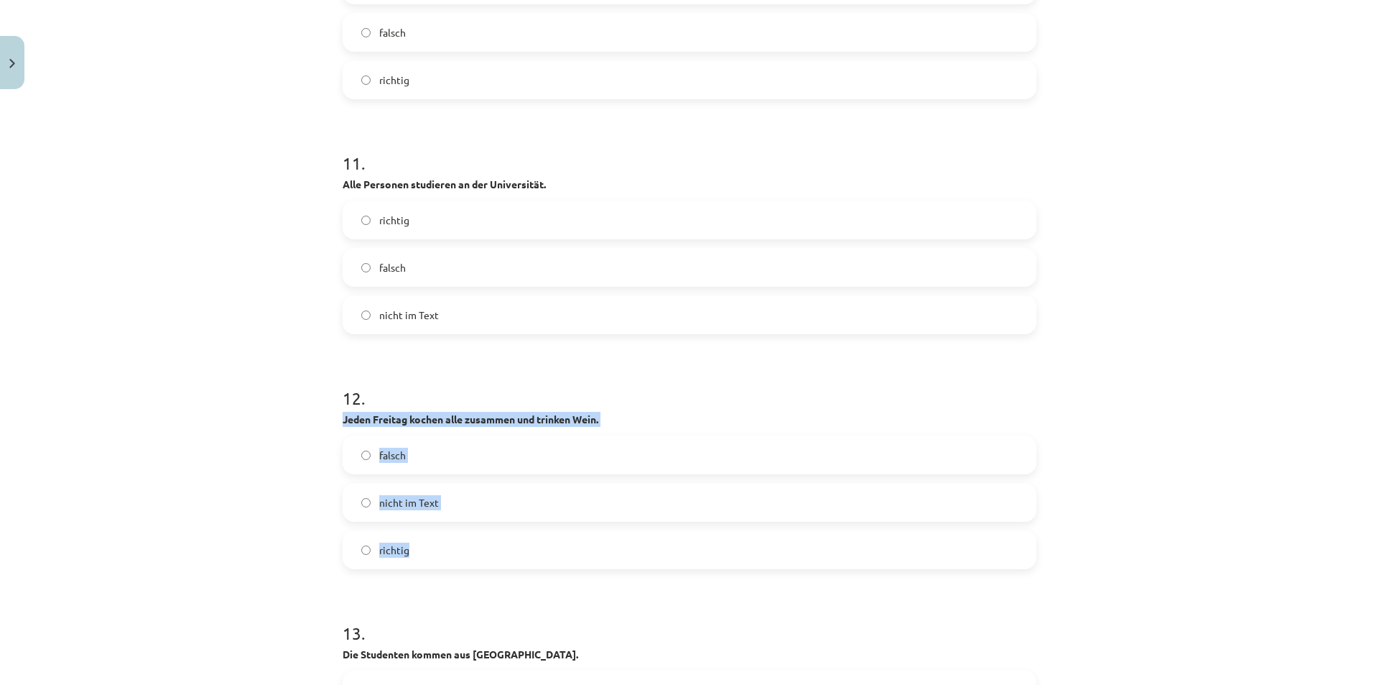
drag, startPoint x: 334, startPoint y: 412, endPoint x: 509, endPoint y: 538, distance: 215.7
click at [355, 551] on label "richtig" at bounding box center [689, 550] width 691 height 36
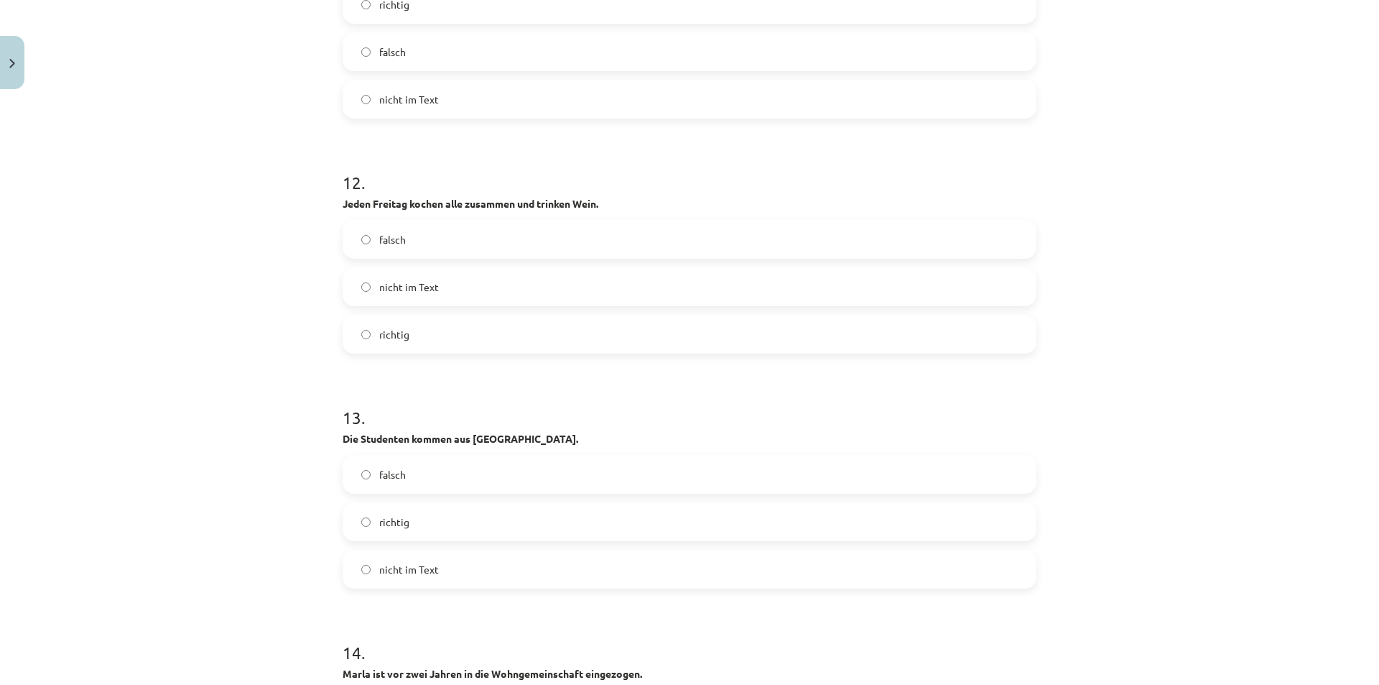
scroll to position [3372, 0]
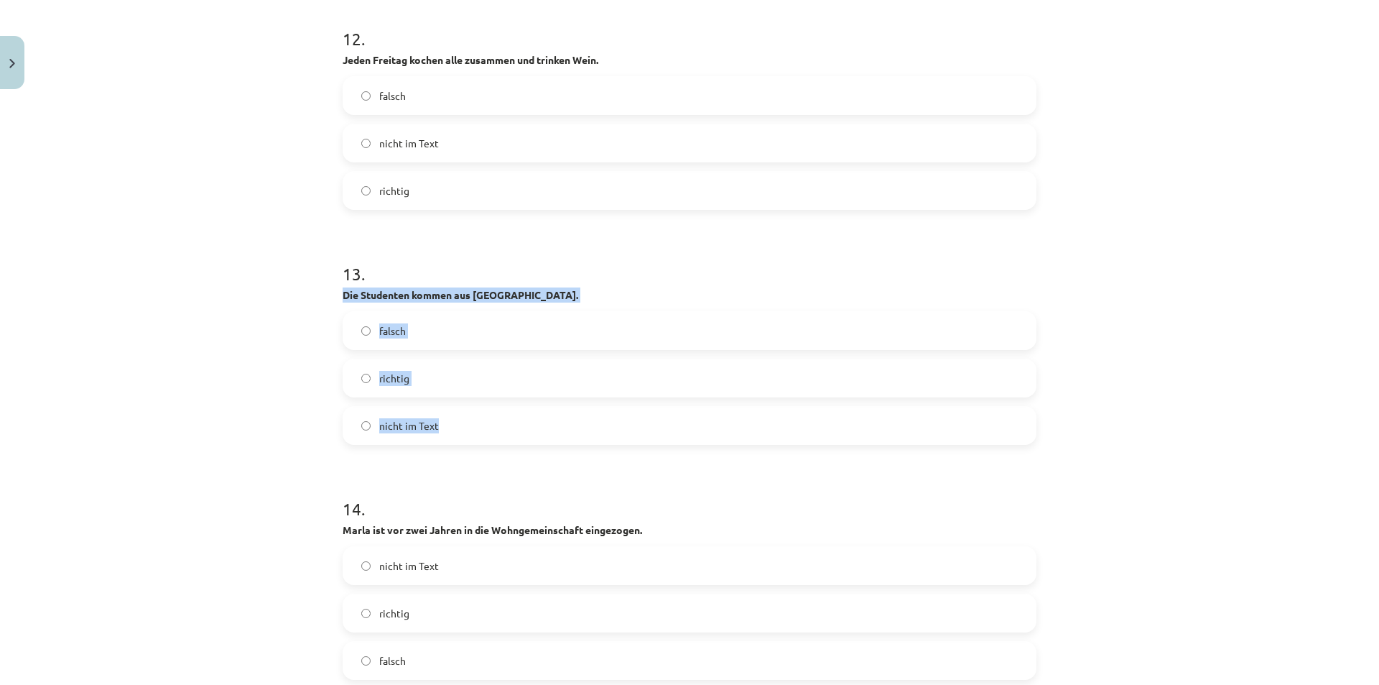
drag, startPoint x: 334, startPoint y: 286, endPoint x: 529, endPoint y: 440, distance: 248.1
drag, startPoint x: 200, startPoint y: 451, endPoint x: 306, endPoint y: 438, distance: 107.2
click at [203, 450] on div "Mācību tēma: Vācu valodas b1 - 10. klases 1. ieskaites mācību materiāls #2 📝 Th…" at bounding box center [689, 342] width 1379 height 685
click at [361, 417] on label "nicht im Text" at bounding box center [689, 425] width 691 height 36
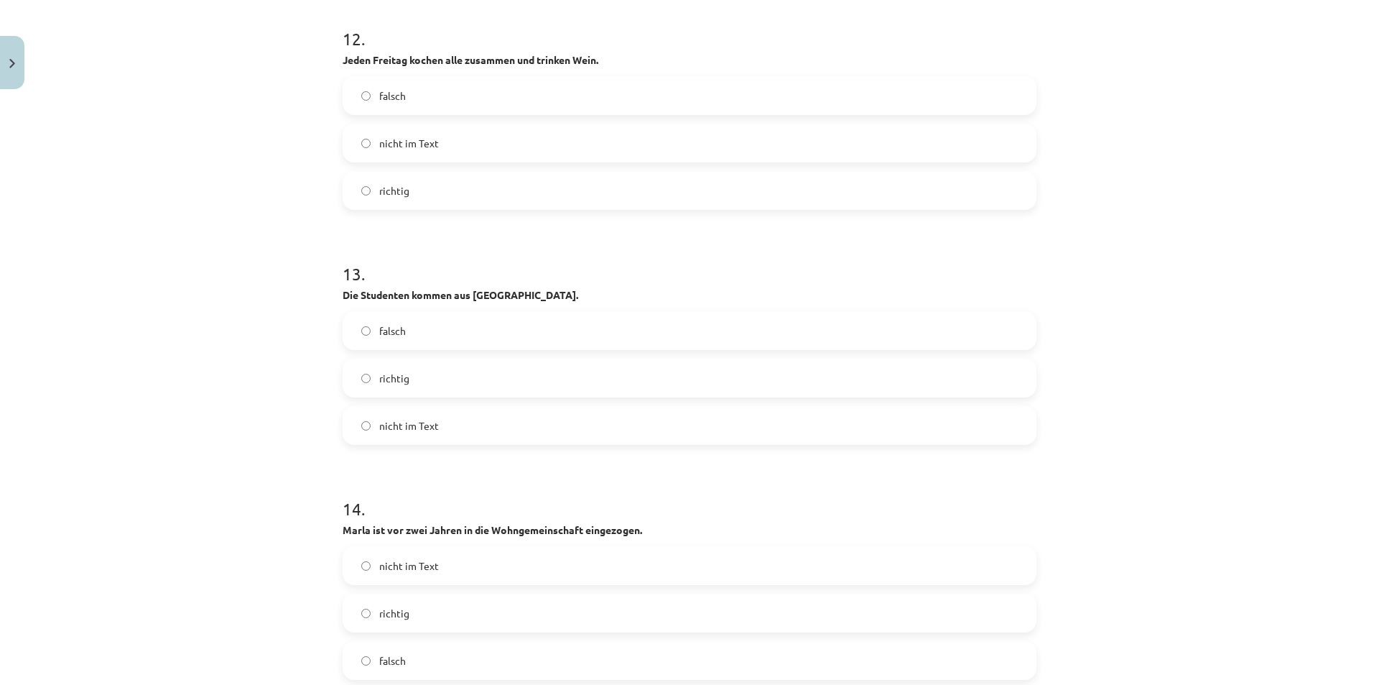
scroll to position [3660, 0]
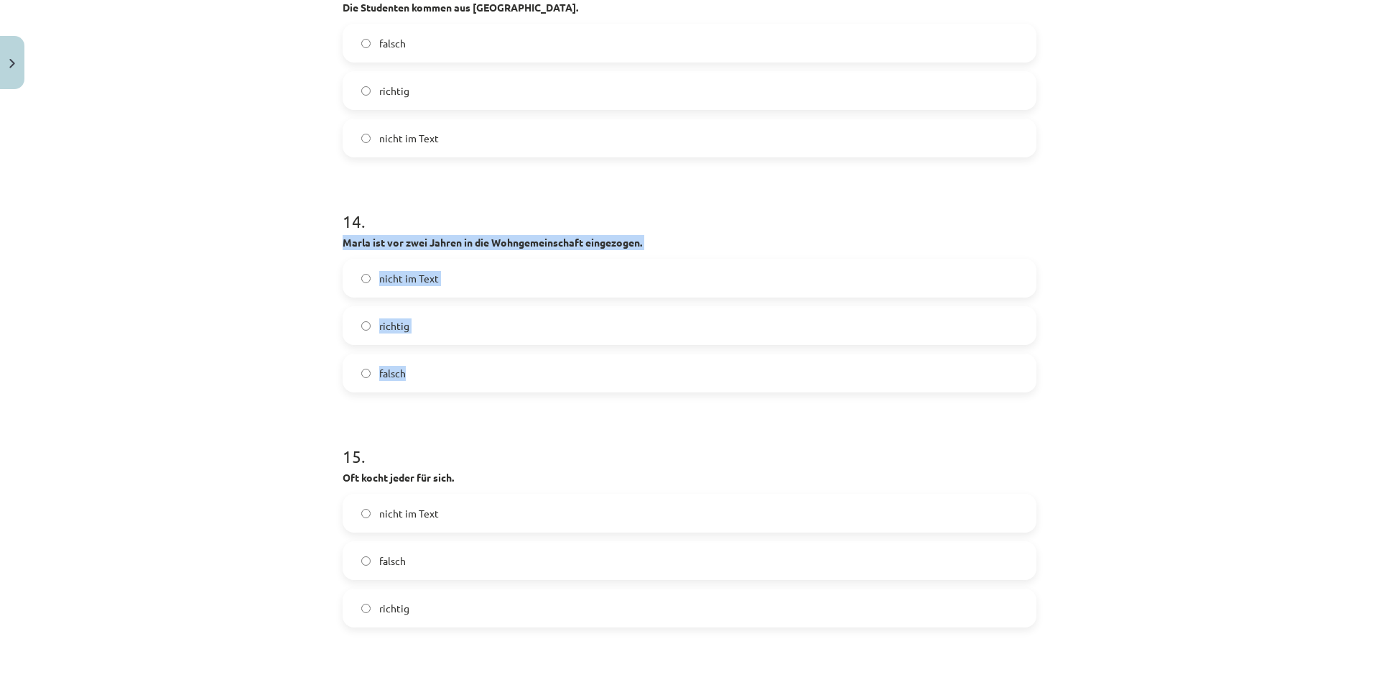
drag, startPoint x: 349, startPoint y: 246, endPoint x: 528, endPoint y: 385, distance: 226.3
click at [361, 314] on label "richtig" at bounding box center [689, 325] width 691 height 36
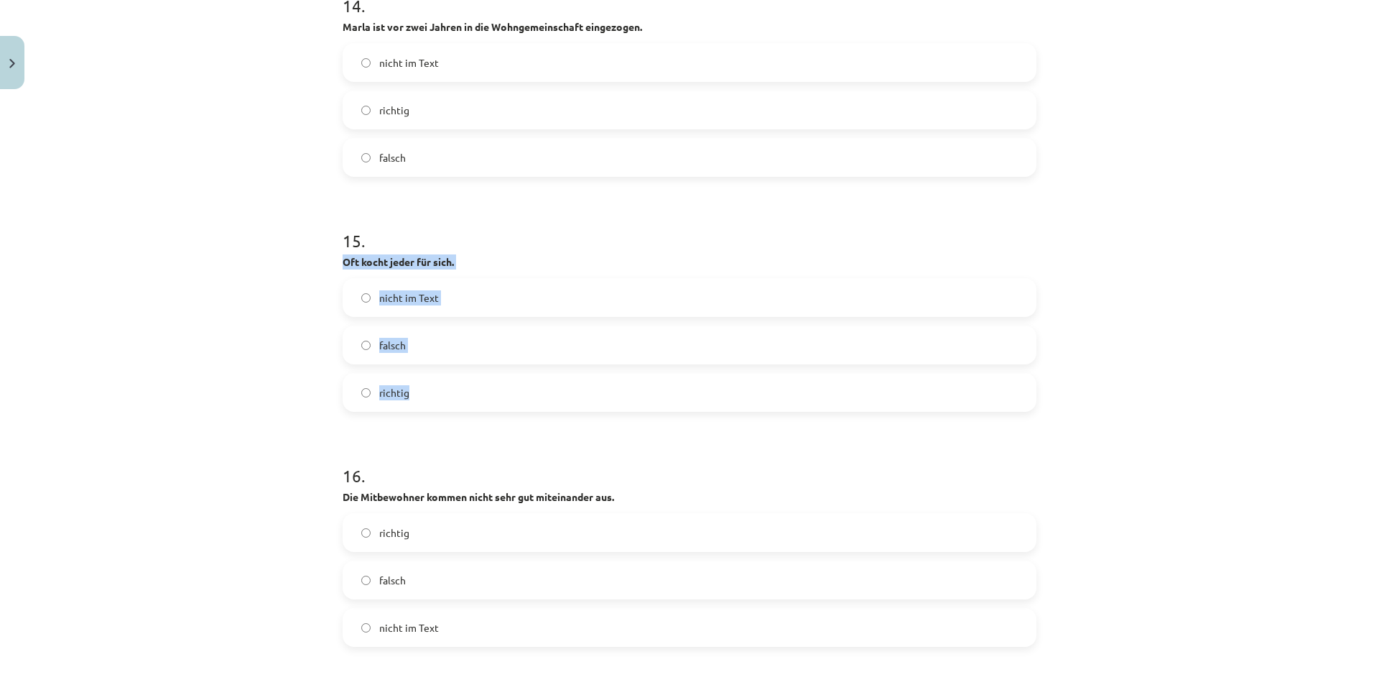
drag, startPoint x: 336, startPoint y: 256, endPoint x: 537, endPoint y: 400, distance: 247.2
click at [362, 384] on label "richtig" at bounding box center [689, 392] width 691 height 36
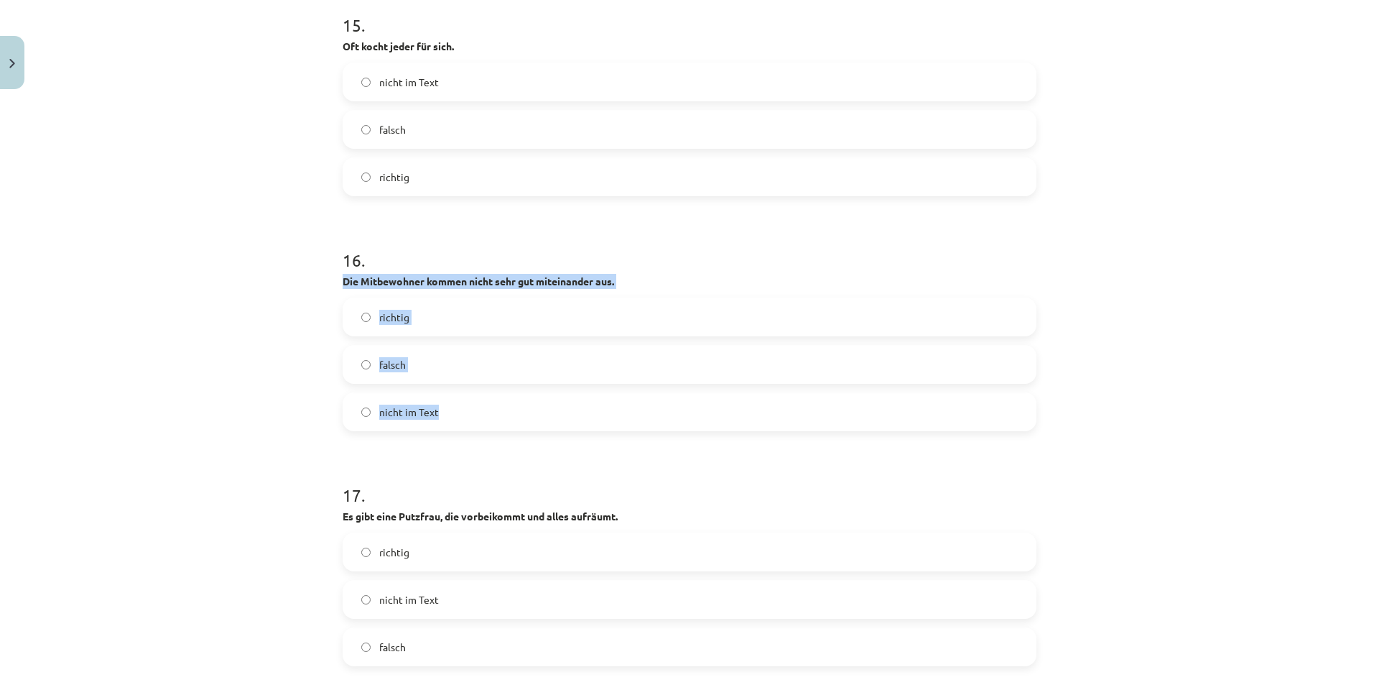
drag, startPoint x: 338, startPoint y: 277, endPoint x: 567, endPoint y: 429, distance: 275.2
click at [567, 429] on div "16 . Die Mitbewohner kommen nicht sehr gut miteinander aus. richtig falsch nich…" at bounding box center [690, 328] width 694 height 206
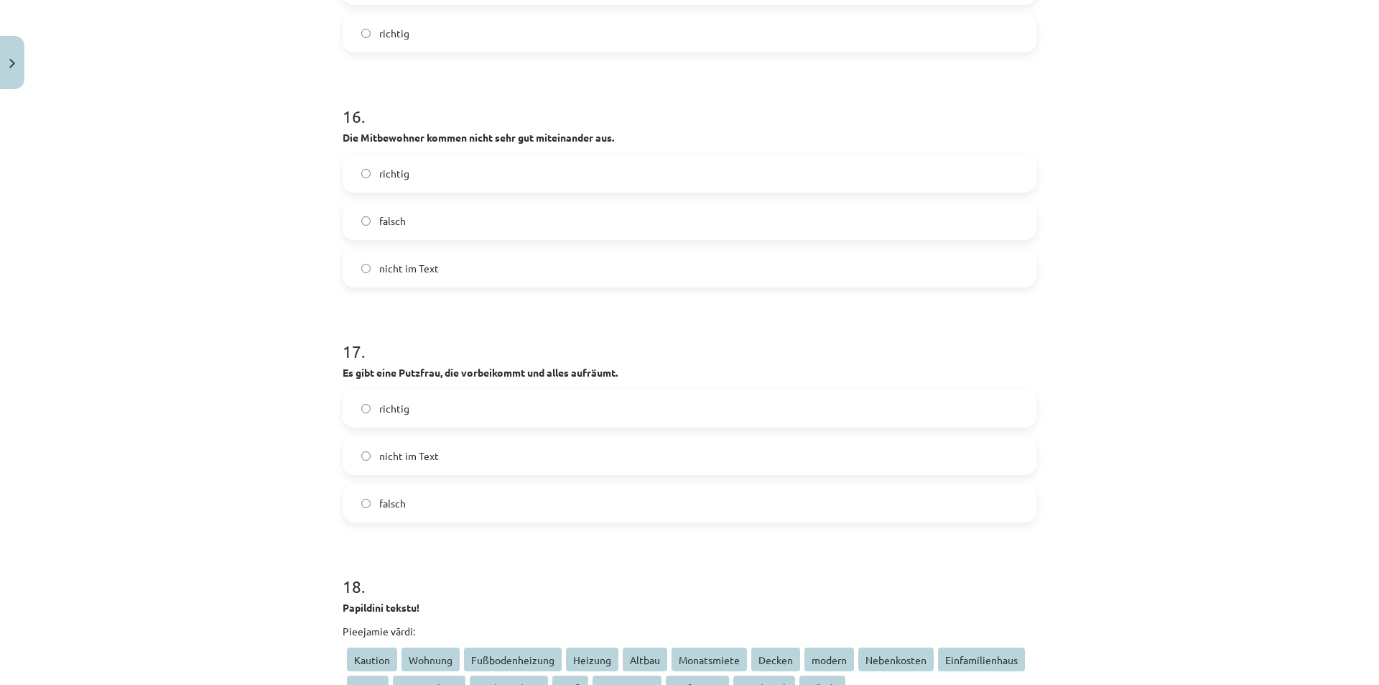
click at [293, 368] on div "Mācību tēma: Vācu valodas b1 - 10. klases 1. ieskaites mācību materiāls #2 📝 Th…" at bounding box center [689, 342] width 1379 height 685
drag, startPoint x: 333, startPoint y: 365, endPoint x: 542, endPoint y: 492, distance: 244.1
click at [361, 487] on label "falsch" at bounding box center [689, 503] width 691 height 36
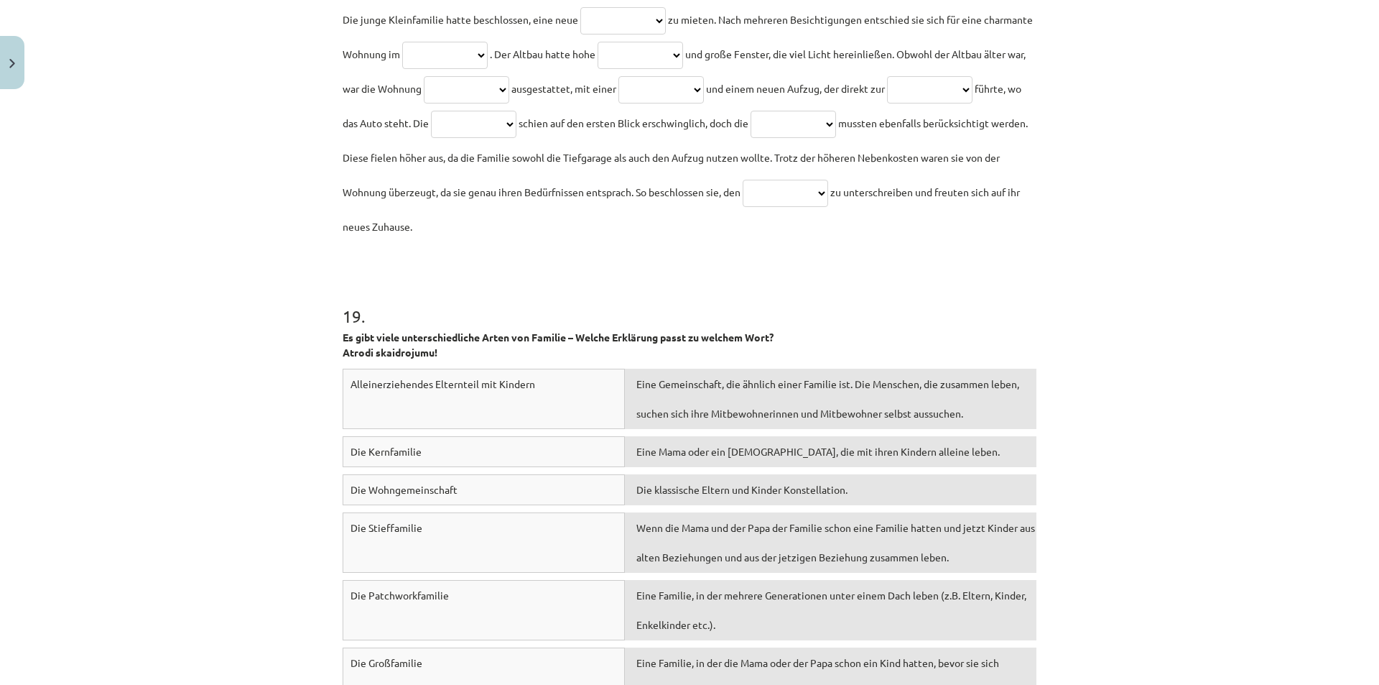
scroll to position [5097, 0]
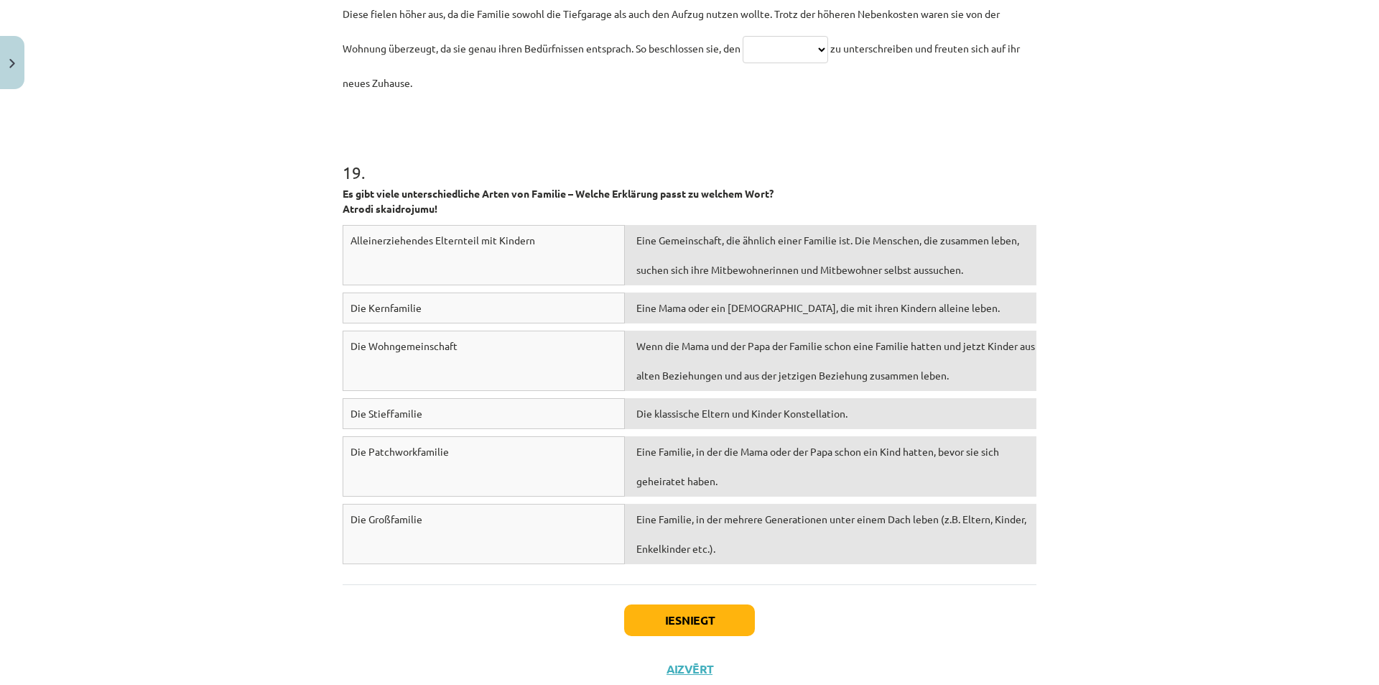
drag, startPoint x: 715, startPoint y: 459, endPoint x: 716, endPoint y: 295, distance: 163.8
click at [721, 361] on div "Alleinerziehendes Elternteil mit Kindern Eine Gemeinschaft, die ähnlich einer F…" at bounding box center [690, 398] width 694 height 346
click at [688, 639] on div "Iesniegt Aizvērt" at bounding box center [690, 634] width 694 height 101
click at [689, 624] on button "Iesniegt" at bounding box center [689, 620] width 131 height 32
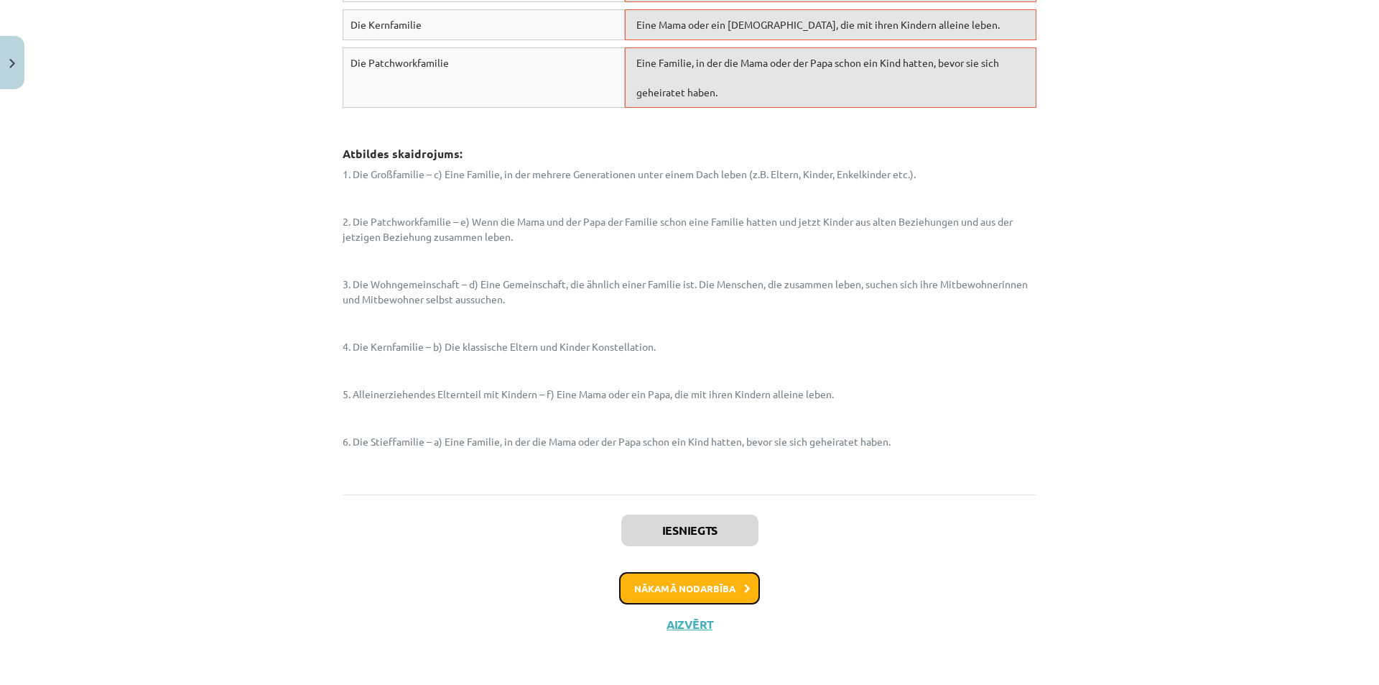
click at [730, 585] on button "Nākamā nodarbība" at bounding box center [689, 588] width 141 height 33
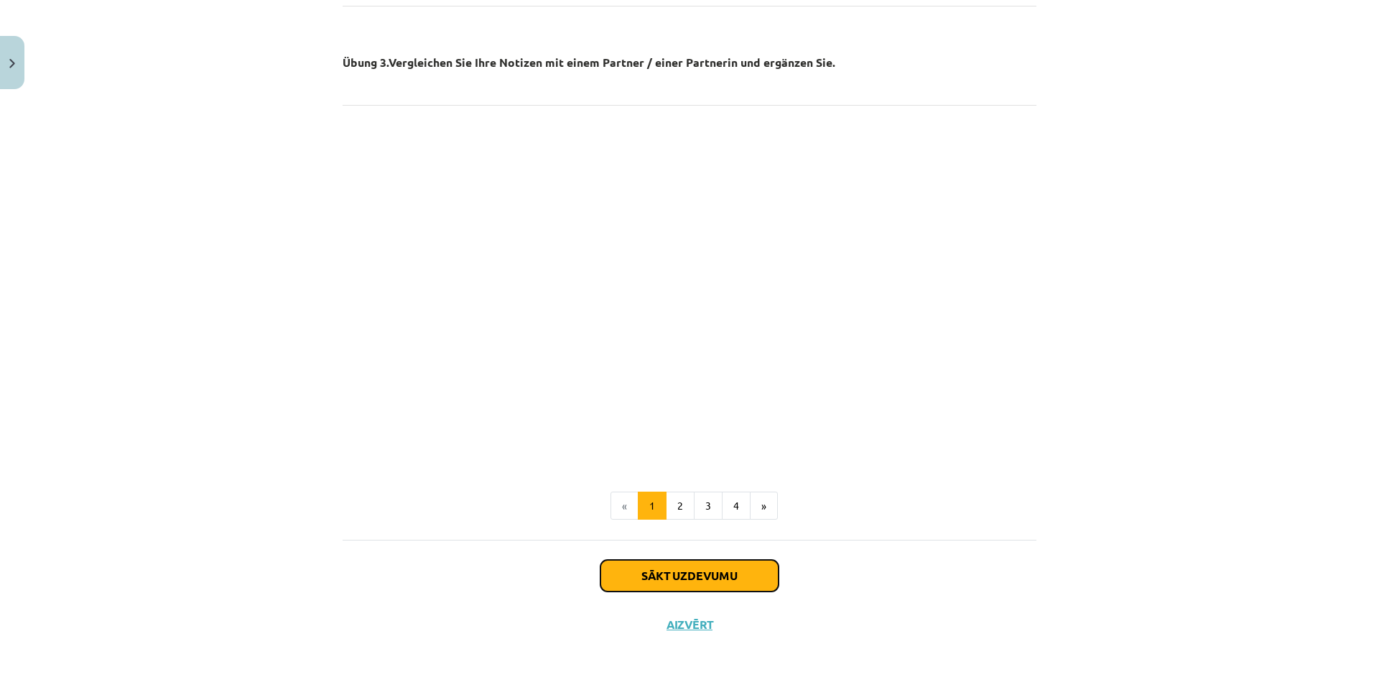
click at [671, 570] on button "Sākt uzdevumu" at bounding box center [690, 576] width 178 height 32
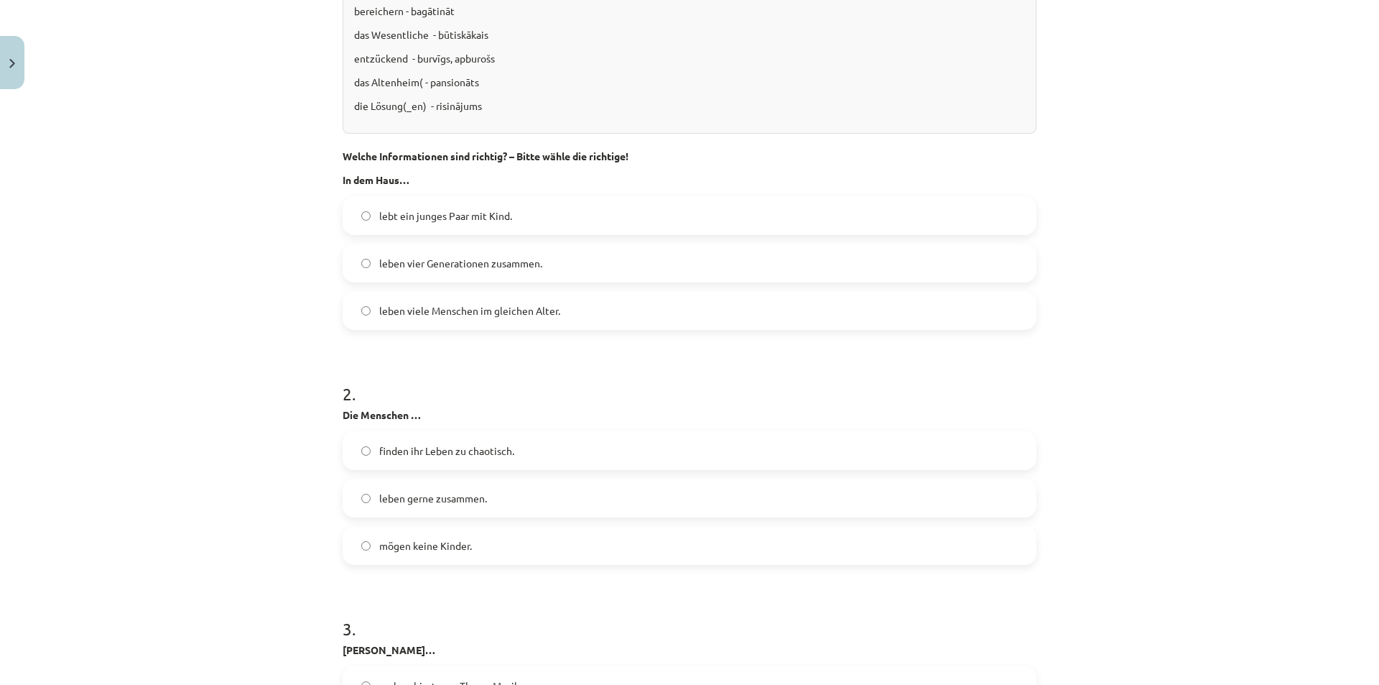
scroll to position [754, 0]
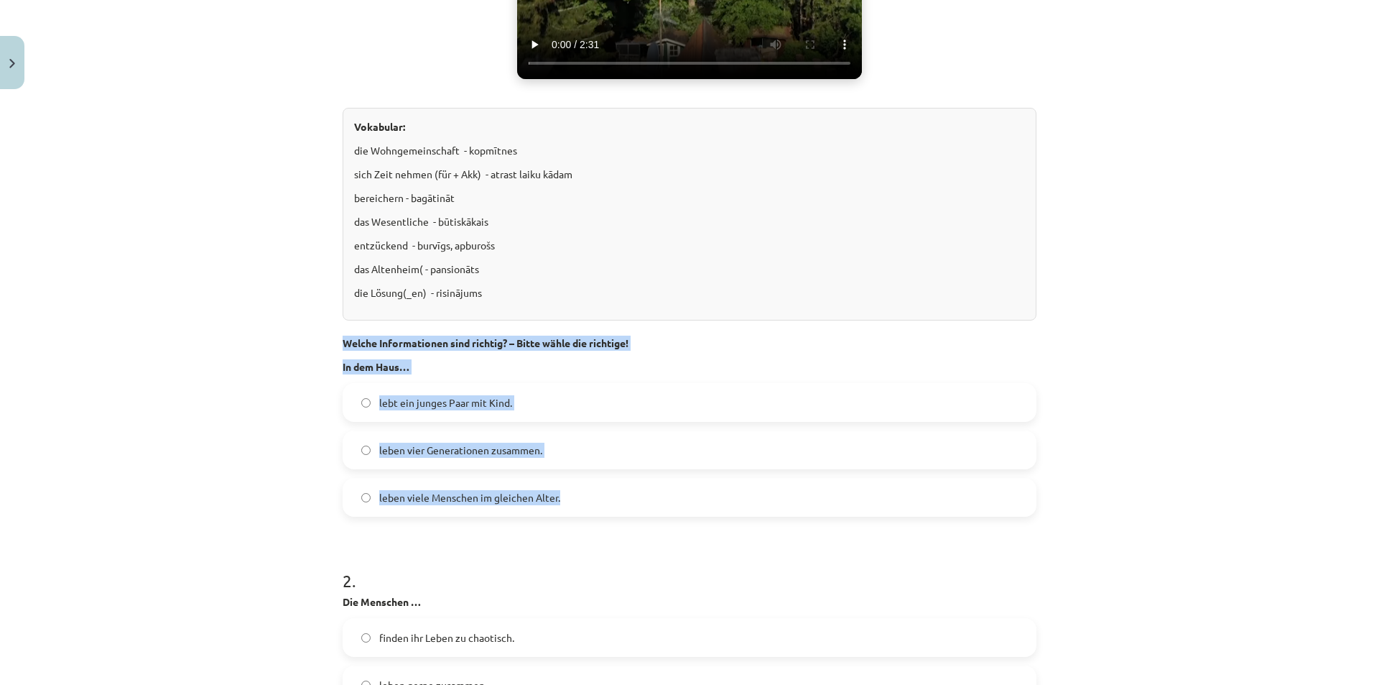
drag, startPoint x: 336, startPoint y: 338, endPoint x: 634, endPoint y: 504, distance: 341.2
click at [265, 437] on div "Mācību tēma: Vācu valodas b1 - 10. klases 1. ieskaites mācību materiāls #3 🎧 Th…" at bounding box center [689, 342] width 1379 height 685
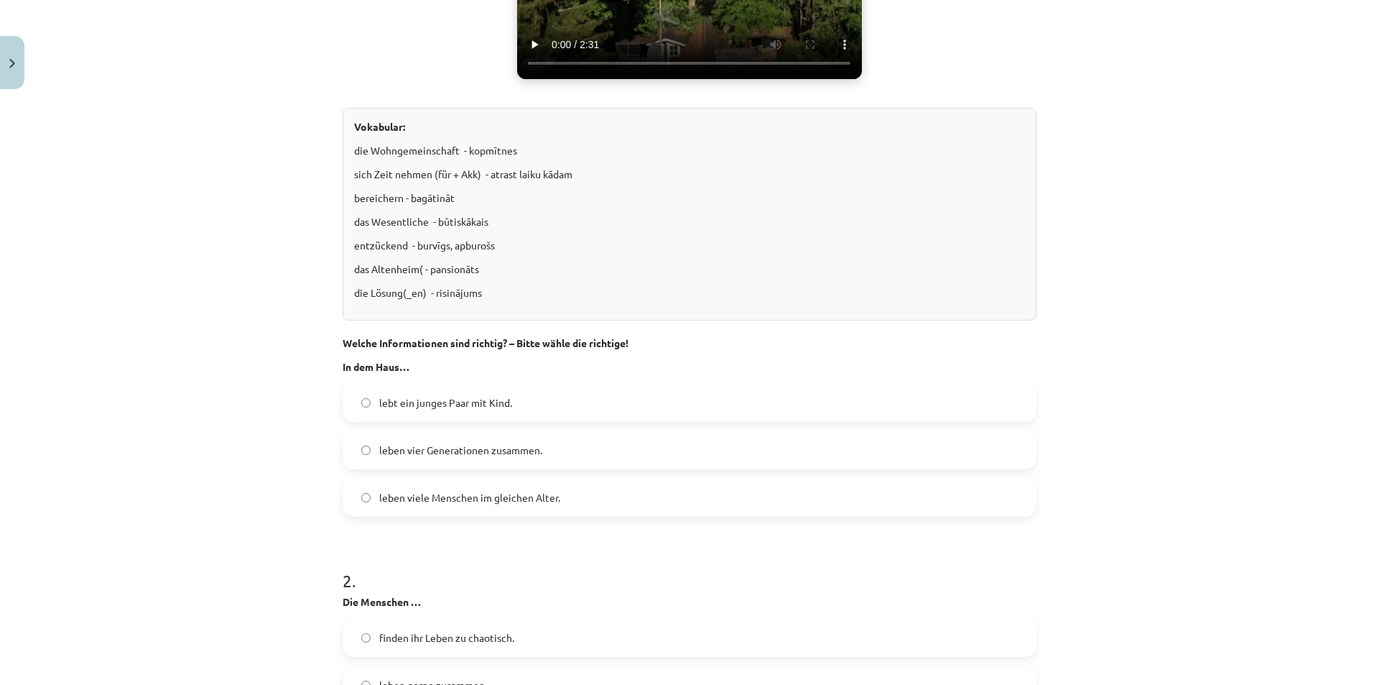
click at [369, 400] on label "lebt ein junges Paar mit Kind." at bounding box center [689, 402] width 691 height 36
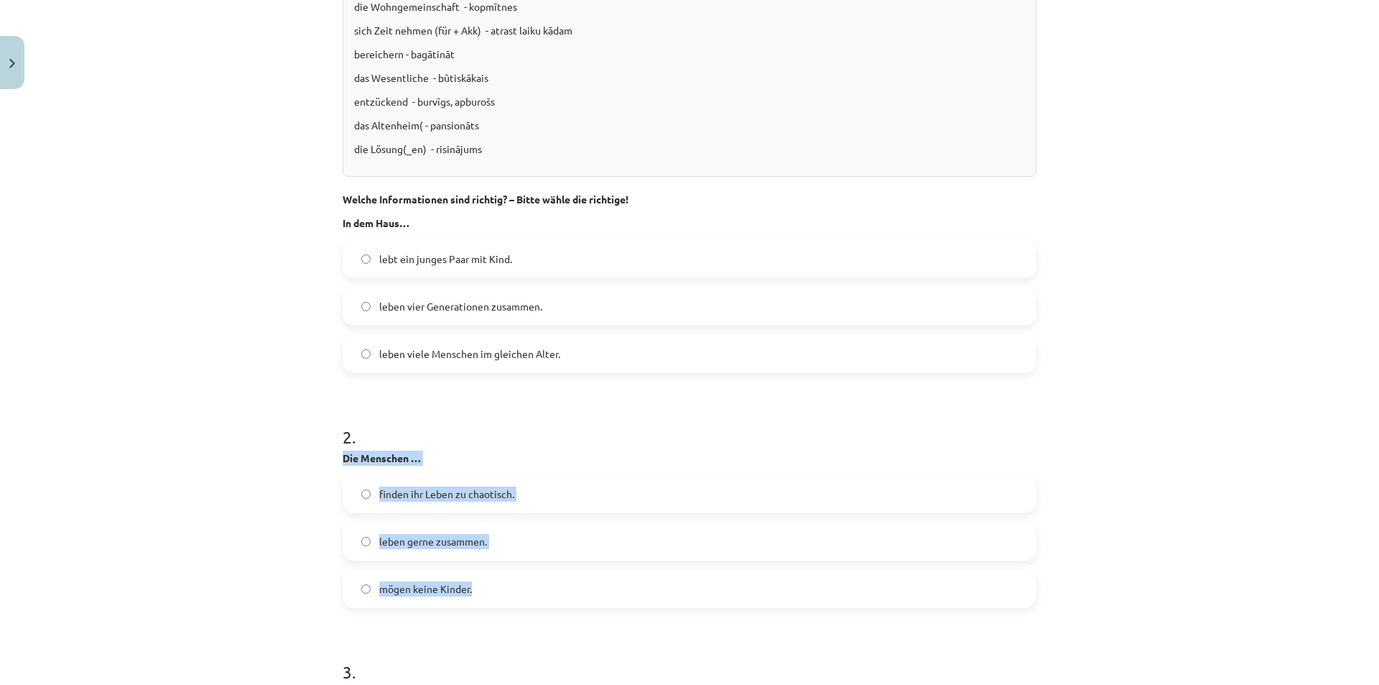
drag, startPoint x: 333, startPoint y: 458, endPoint x: 541, endPoint y: 607, distance: 255.8
click at [257, 515] on div "Mācību tēma: Vācu valodas b1 - 10. klases 1. ieskaites mācību materiāls #3 🎧 Th…" at bounding box center [689, 342] width 1379 height 685
click at [365, 532] on label "leben gerne zusammen." at bounding box center [689, 541] width 691 height 36
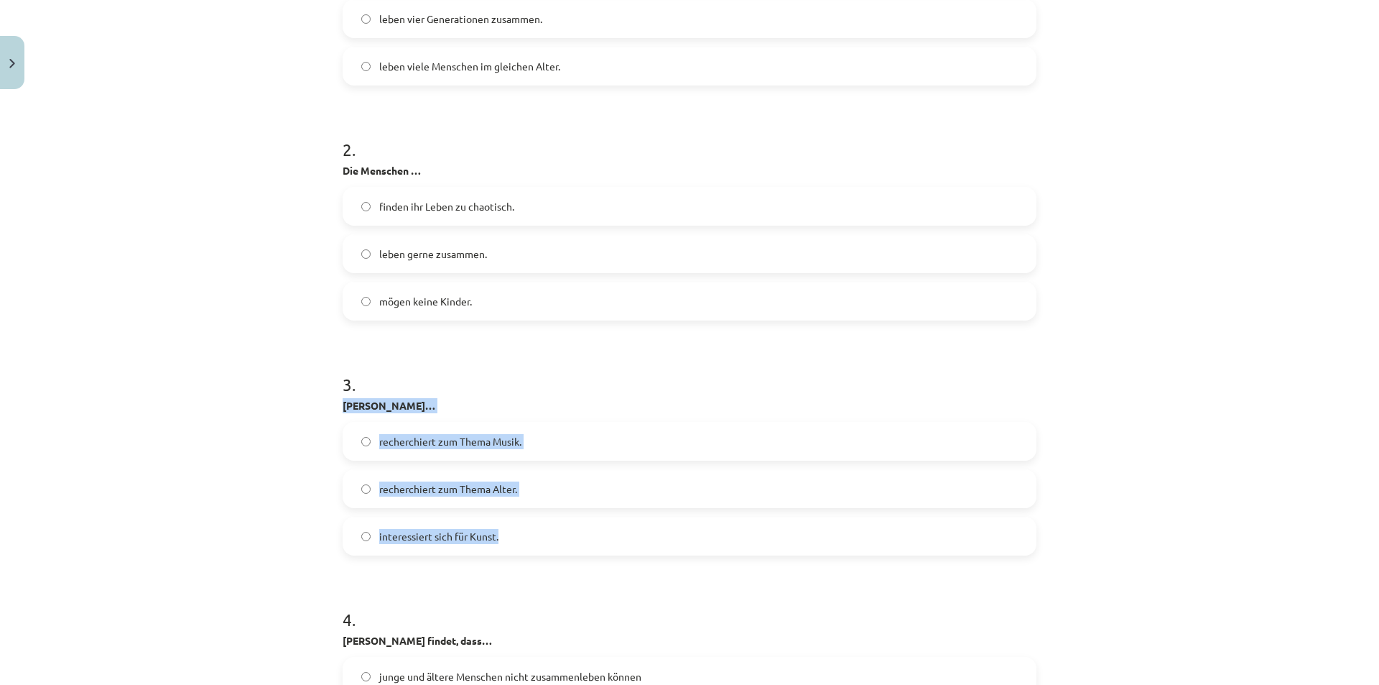
drag, startPoint x: 334, startPoint y: 403, endPoint x: 579, endPoint y: 538, distance: 279.8
click at [296, 550] on div "Mācību tēma: Vācu valodas b1 - 10. klases 1. ieskaites mācību materiāls #3 🎧 Th…" at bounding box center [689, 342] width 1379 height 685
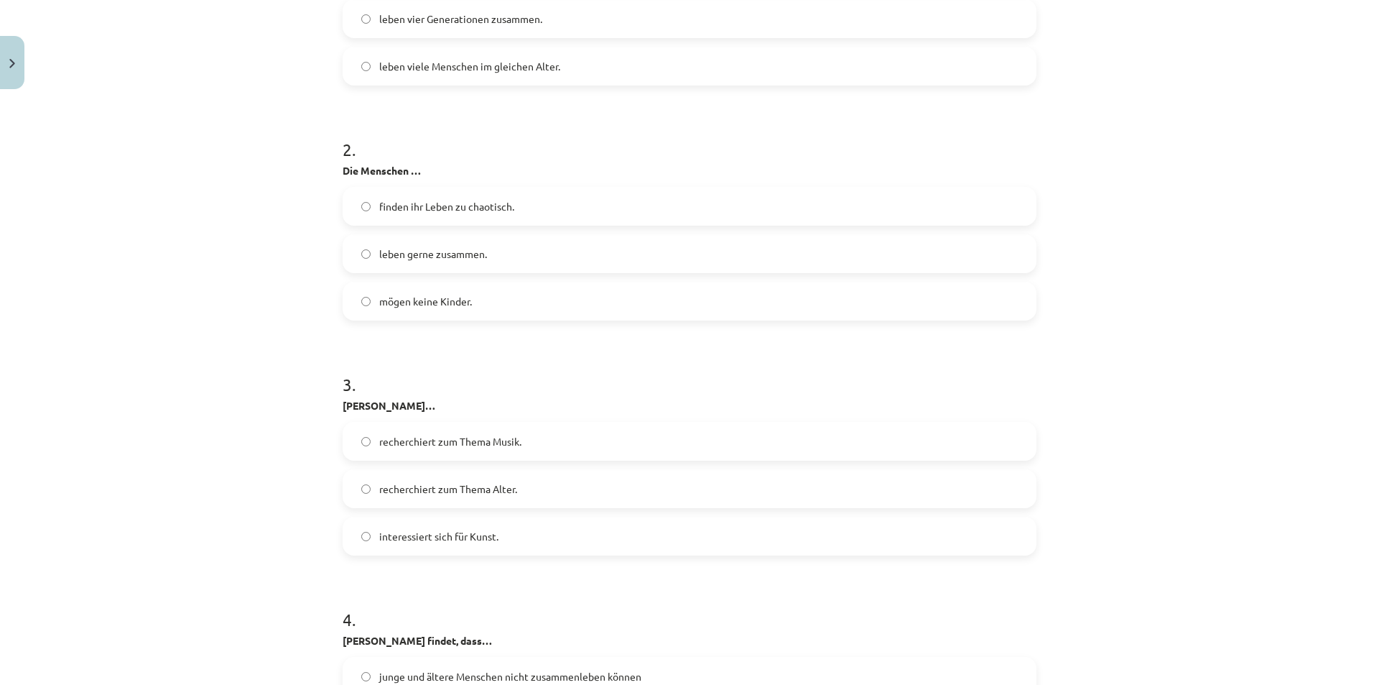
click at [358, 495] on label "recherchiert zum Thema Alter." at bounding box center [689, 489] width 691 height 36
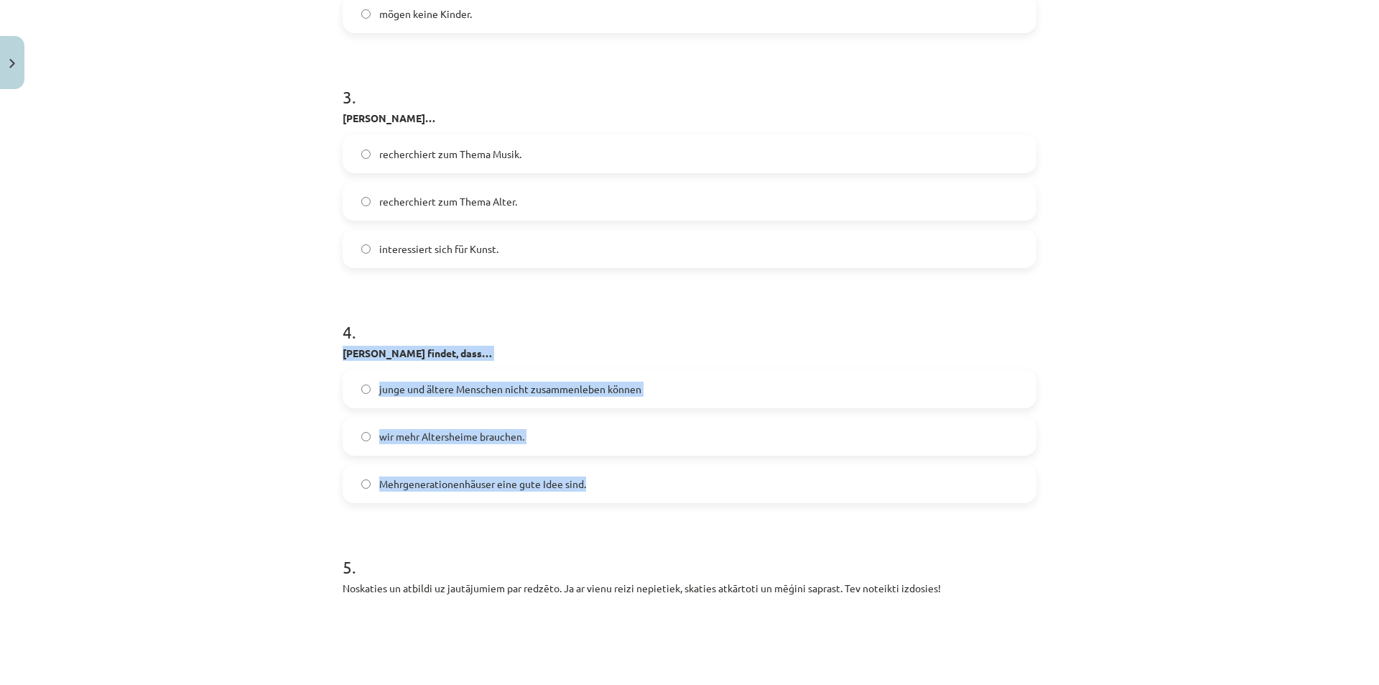
drag, startPoint x: 330, startPoint y: 351, endPoint x: 650, endPoint y: 476, distance: 343.3
click at [259, 464] on div "Mācību tēma: Vācu valodas b1 - 10. klases 1. ieskaites mācību materiāls #3 🎧 Th…" at bounding box center [689, 342] width 1379 height 685
click at [318, 483] on div "Mācību tēma: Vācu valodas b1 - 10. klases 1. ieskaites mācību materiāls #3 🎧 Th…" at bounding box center [689, 342] width 1379 height 685
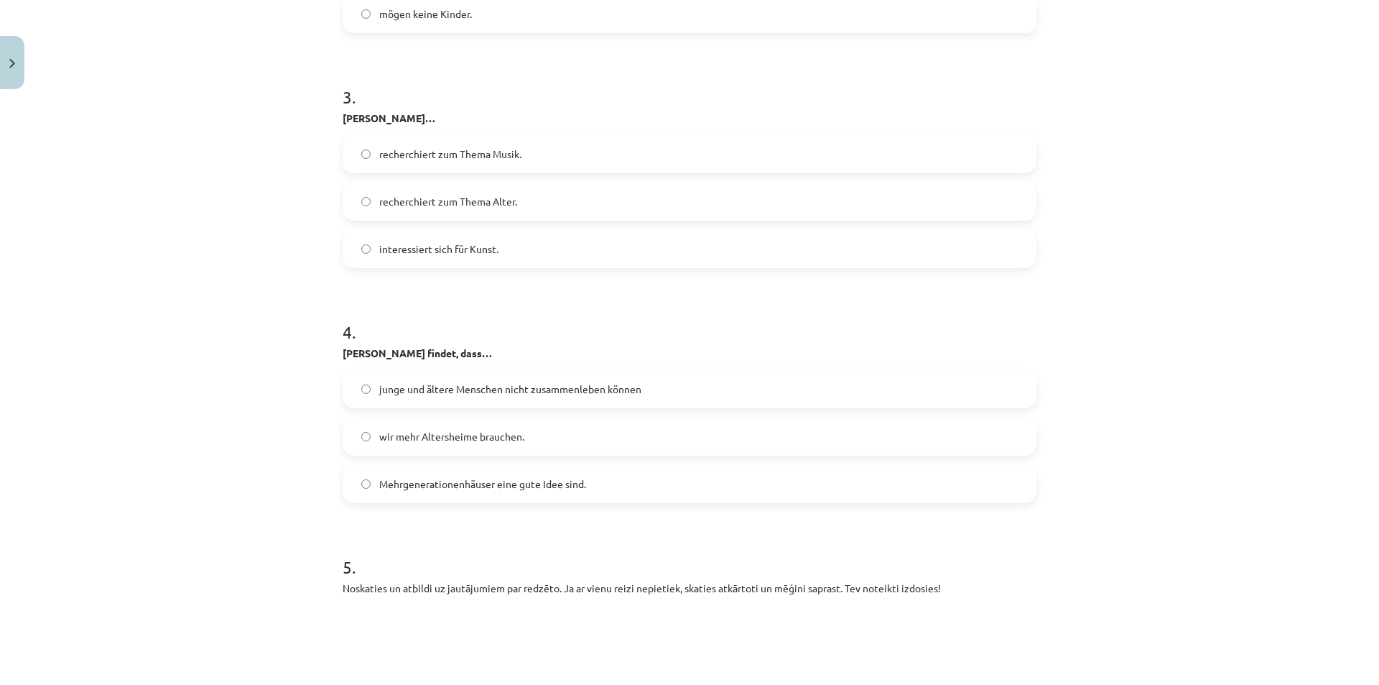
click at [353, 488] on label "Mehrgenerationenhäuser eine gute Idee sind." at bounding box center [689, 484] width 691 height 36
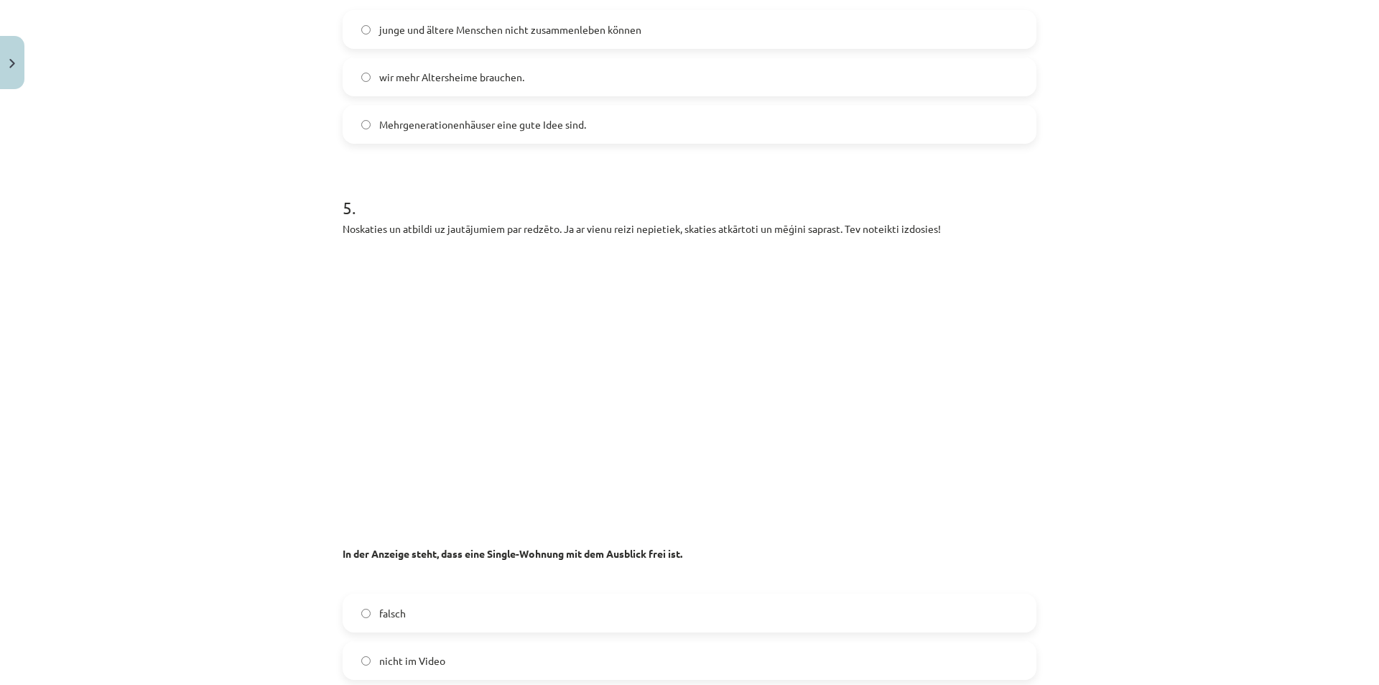
scroll to position [1976, 0]
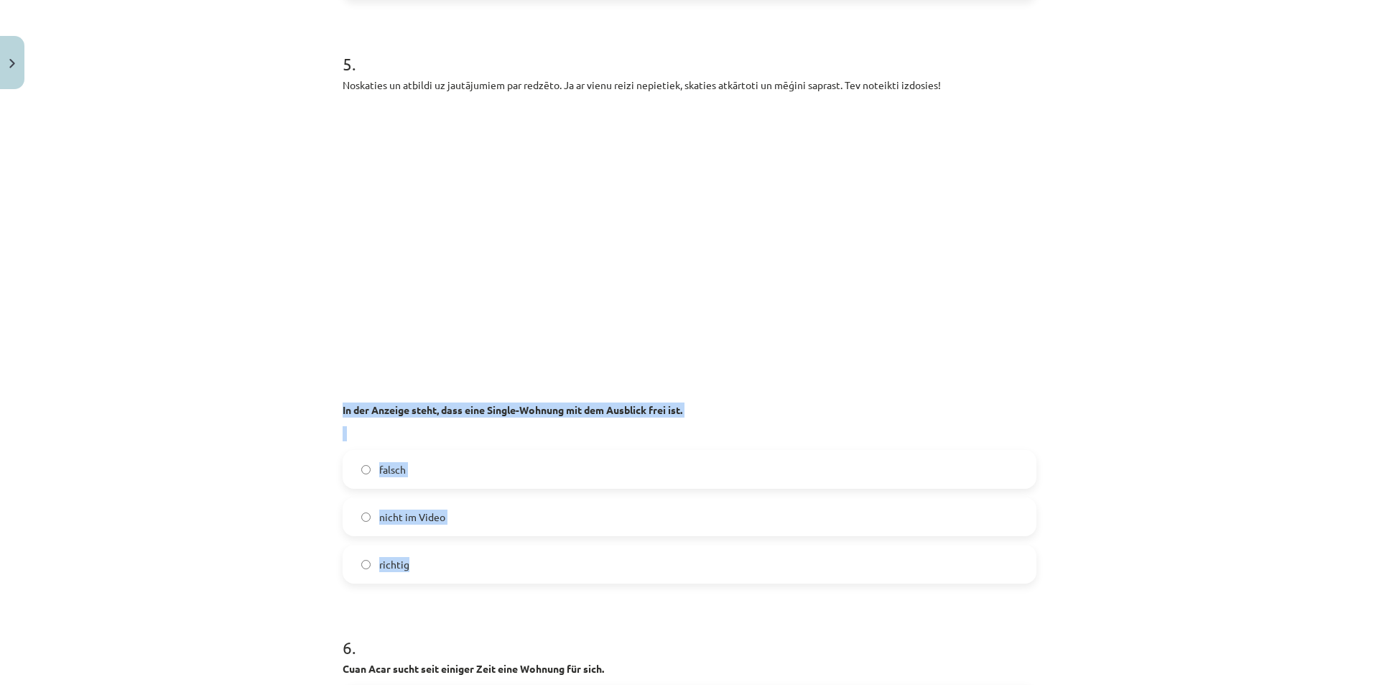
drag, startPoint x: 333, startPoint y: 410, endPoint x: 732, endPoint y: 538, distance: 419.4
click at [356, 524] on label "nicht im Video" at bounding box center [689, 517] width 691 height 36
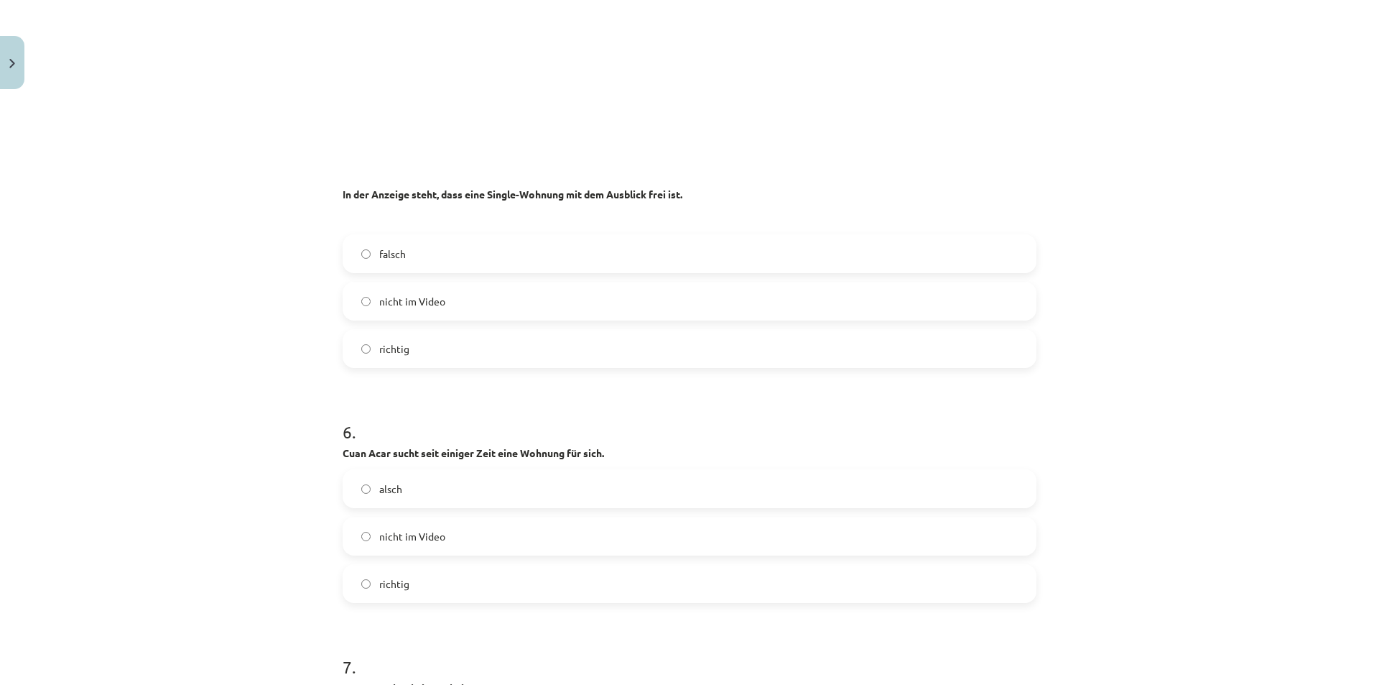
click at [261, 500] on div "Mācību tēma: Vācu valodas b1 - 10. klases 1. ieskaites mācību materiāls #3 🎧 Th…" at bounding box center [689, 342] width 1379 height 685
drag, startPoint x: 336, startPoint y: 450, endPoint x: 533, endPoint y: 601, distance: 248.5
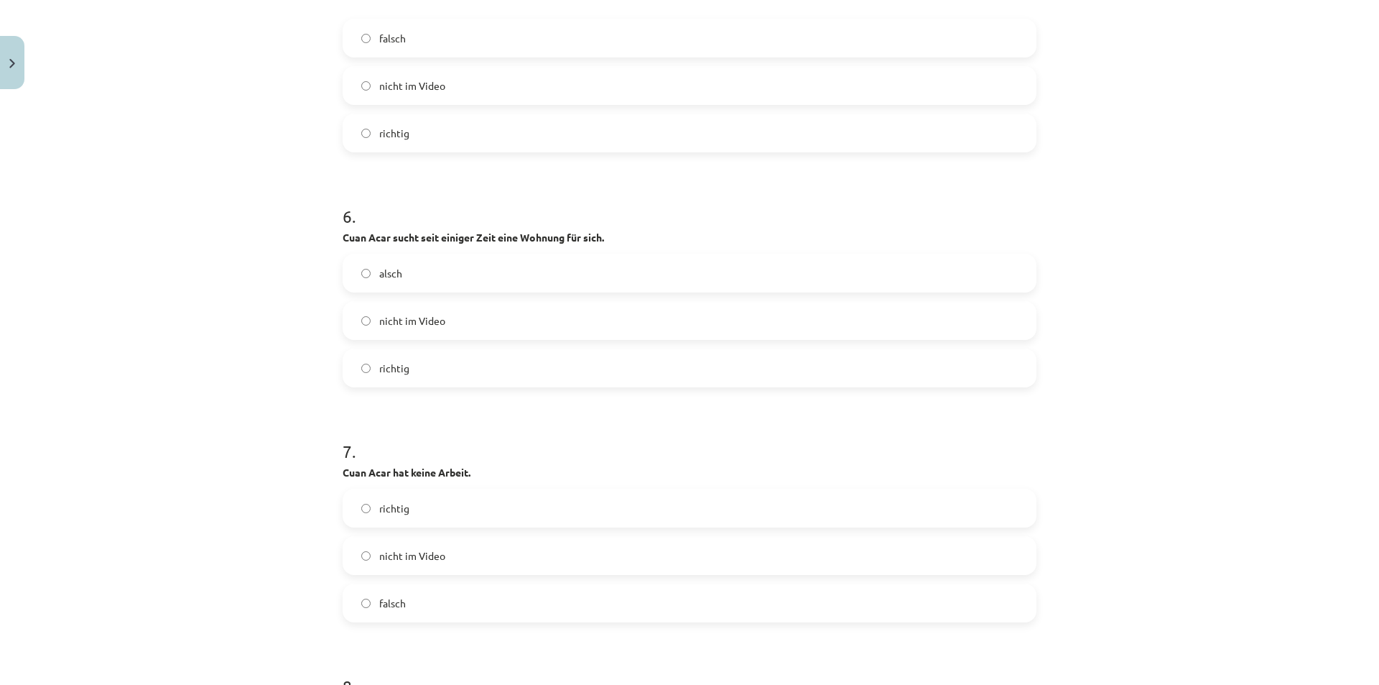
click at [241, 525] on div "Mācību tēma: Vācu valodas b1 - 10. klases 1. ieskaites mācību materiāls #3 🎧 Th…" at bounding box center [689, 342] width 1379 height 685
drag, startPoint x: 334, startPoint y: 469, endPoint x: 535, endPoint y: 604, distance: 241.7
click at [355, 555] on label "nicht im Video" at bounding box center [689, 555] width 691 height 36
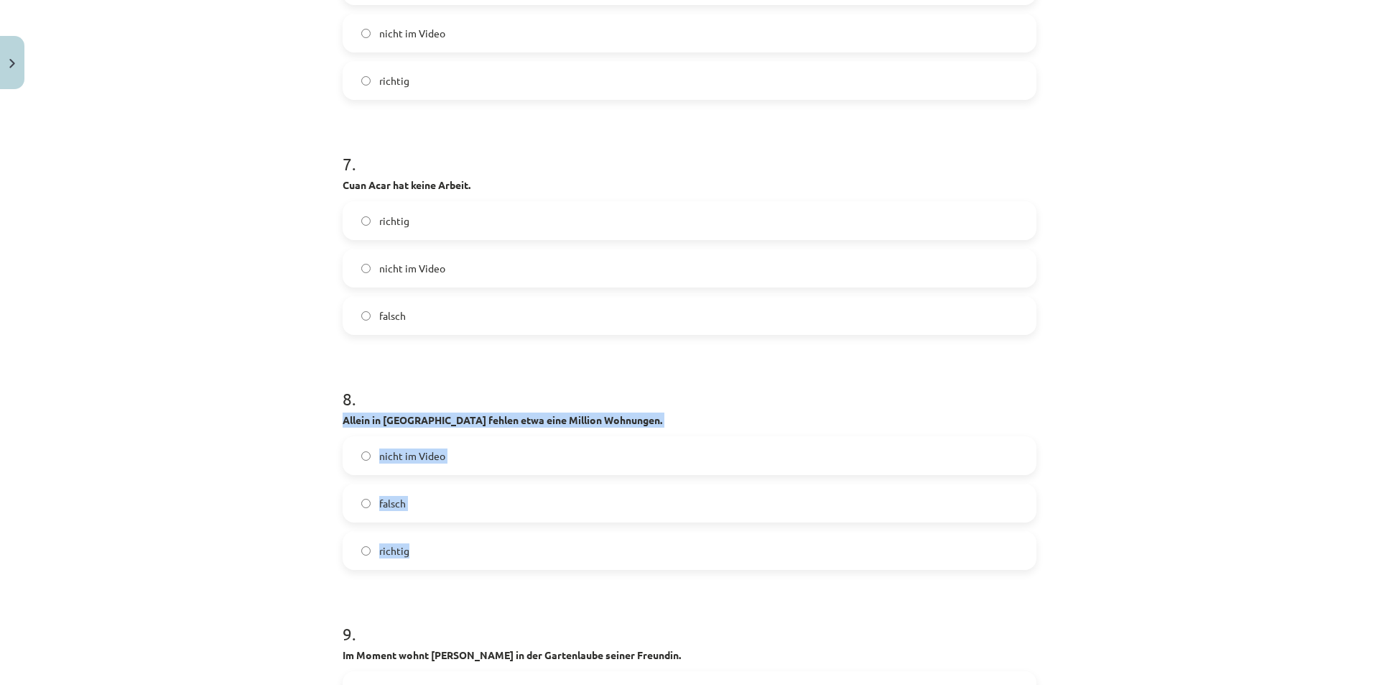
drag, startPoint x: 336, startPoint y: 420, endPoint x: 575, endPoint y: 536, distance: 265.4
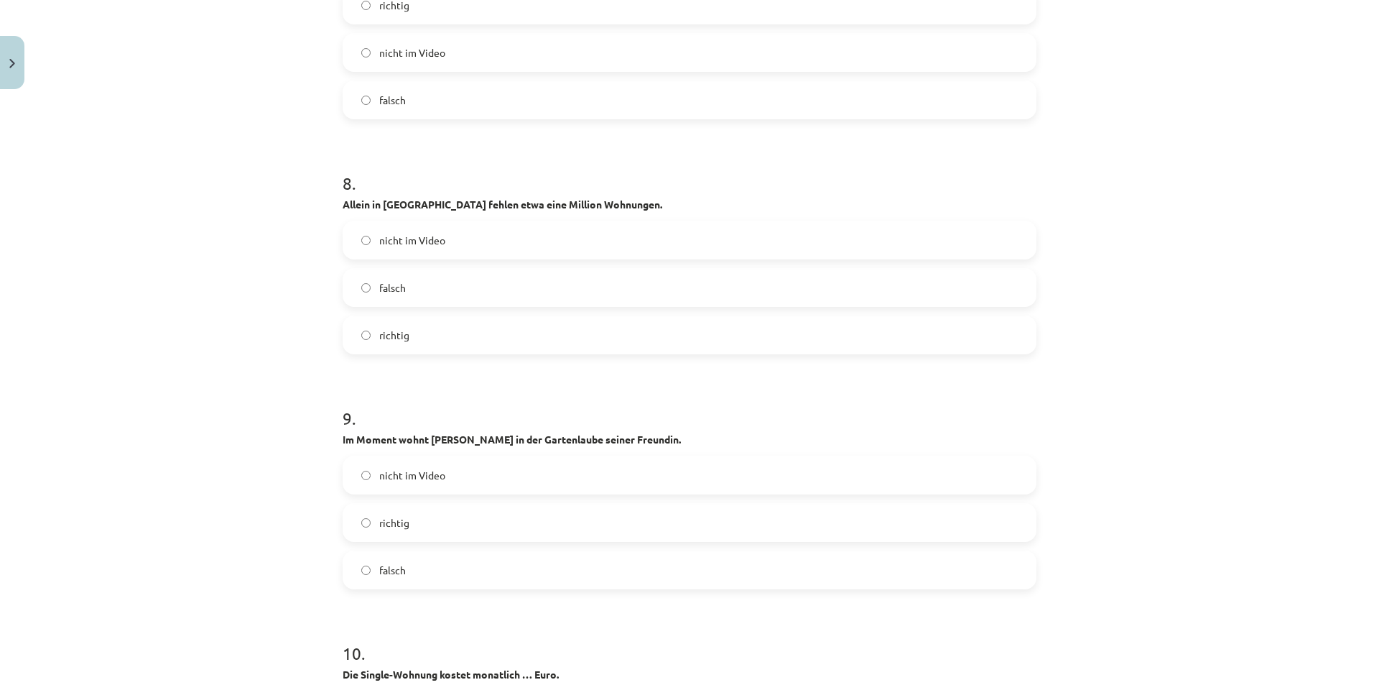
click at [208, 534] on div "Mācību tēma: Vācu valodas b1 - 10. klases 1. ieskaites mācību materiāls #3 🎧 Th…" at bounding box center [689, 342] width 1379 height 685
drag, startPoint x: 334, startPoint y: 435, endPoint x: 560, endPoint y: 582, distance: 269.4
click at [558, 582] on div "55 XP Saņemsi Sarežģīts 444 pilda Apraksts Uzdevums Palīdzība 1 . Noskaties un …" at bounding box center [689, 672] width 711 height 6972
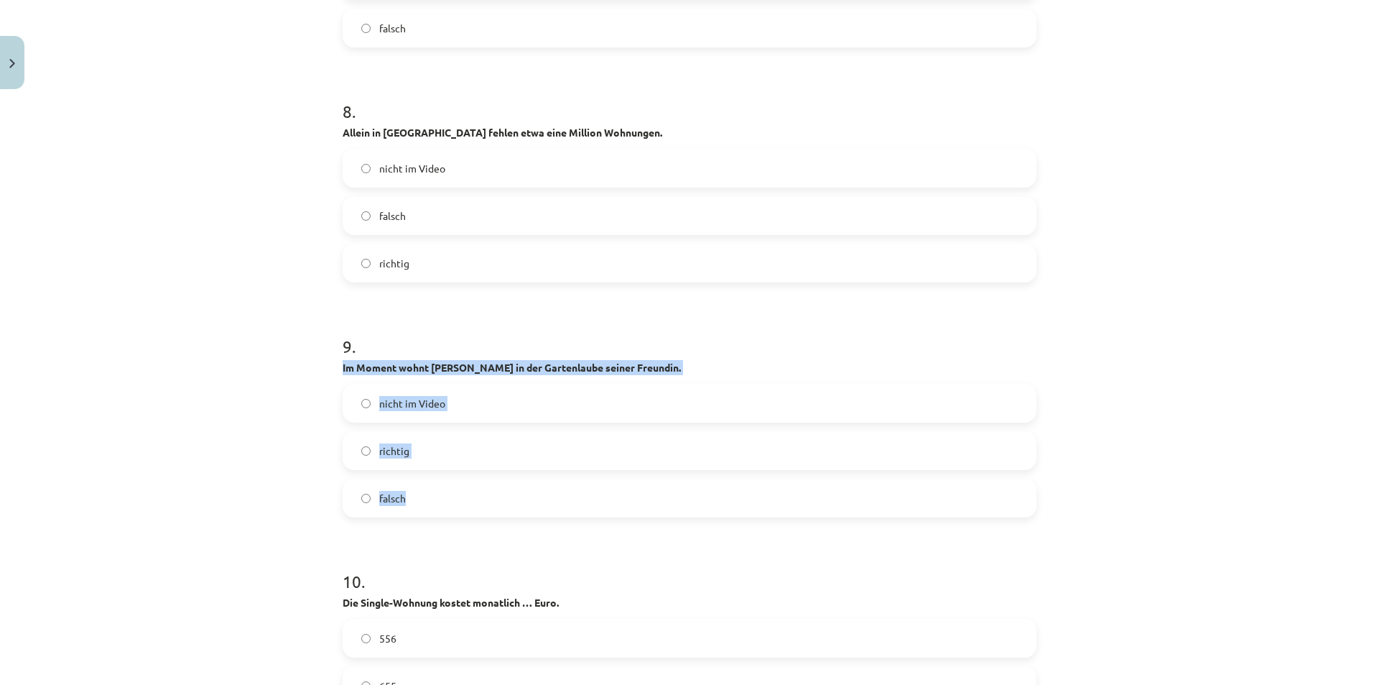
click at [205, 467] on div "Mācību tēma: Vācu valodas b1 - 10. klases 1. ieskaites mācību materiāls #3 🎧 Th…" at bounding box center [689, 342] width 1379 height 685
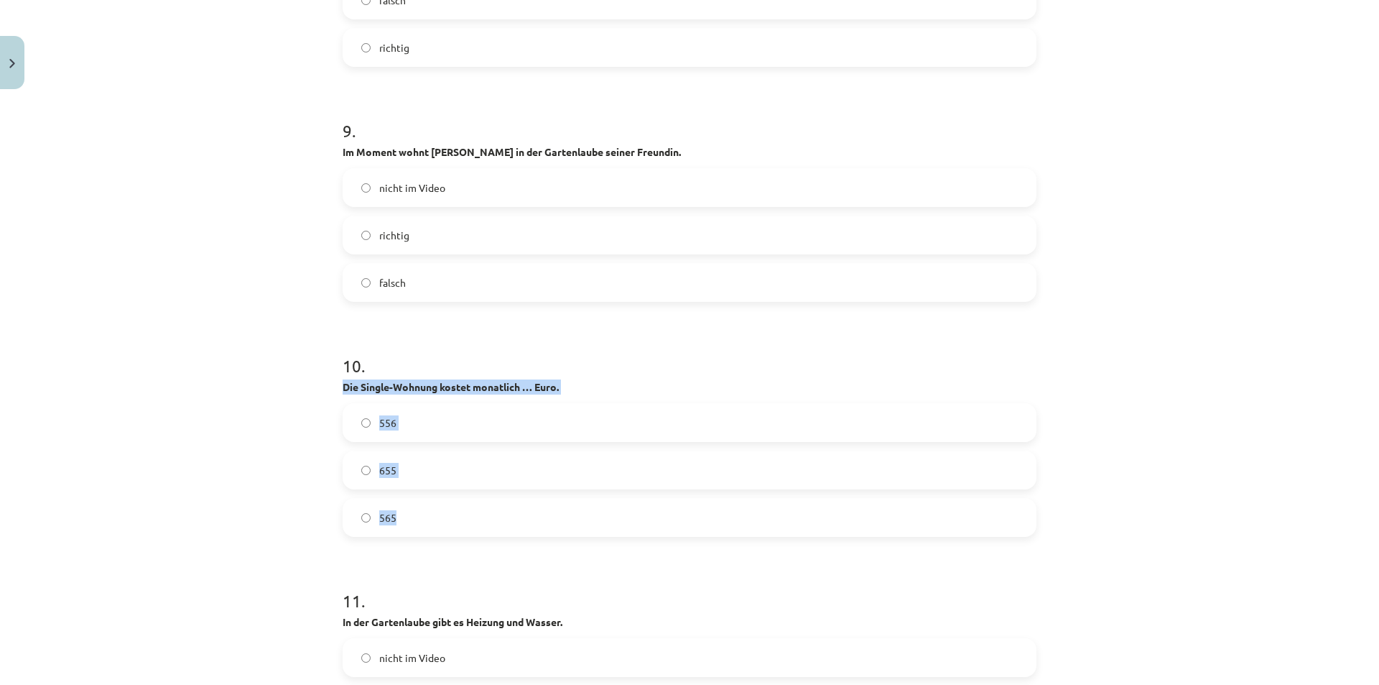
drag, startPoint x: 332, startPoint y: 383, endPoint x: 591, endPoint y: 514, distance: 290.8
click at [591, 514] on div "55 XP Saņemsi Sarežģīts 444 pilda Apraksts Uzdevums Palīdzība 1 . Noskaties un …" at bounding box center [689, 384] width 711 height 6972
drag, startPoint x: 344, startPoint y: 532, endPoint x: 351, endPoint y: 531, distance: 7.2
click at [344, 534] on label "565" at bounding box center [689, 517] width 691 height 36
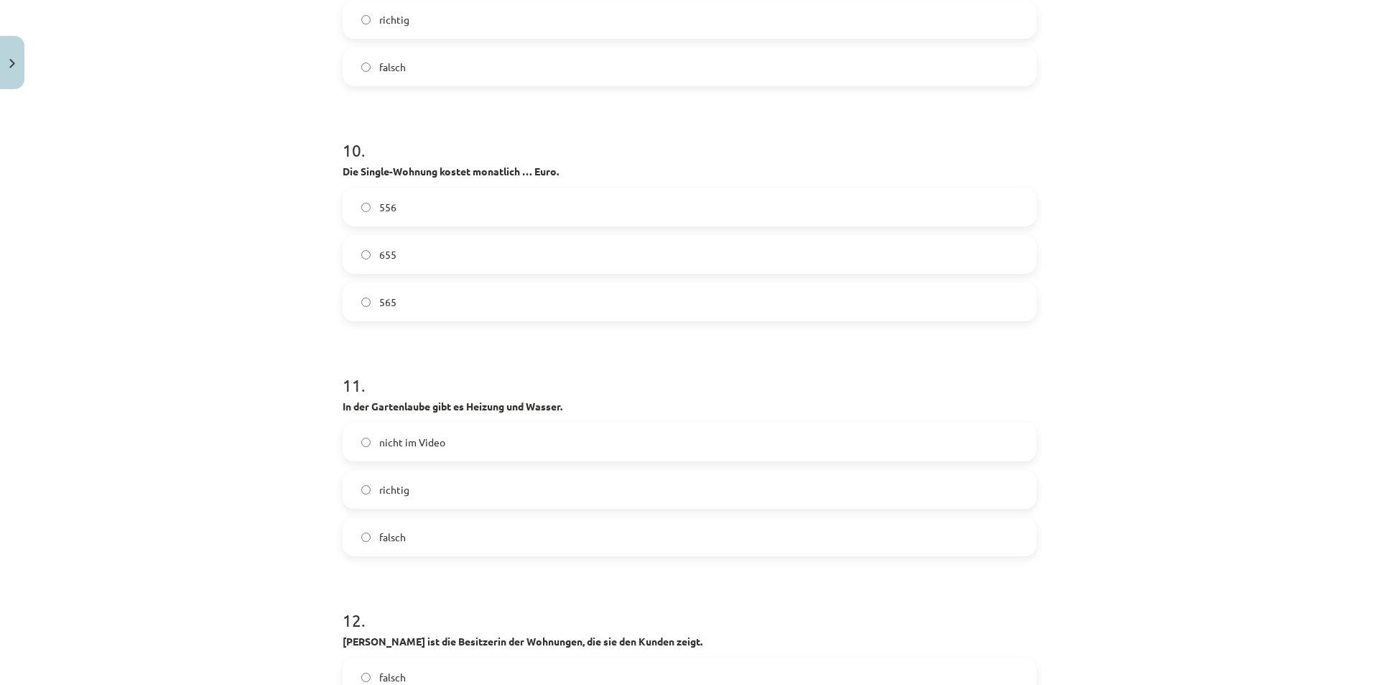
drag, startPoint x: 205, startPoint y: 494, endPoint x: 290, endPoint y: 433, distance: 103.9
click at [206, 498] on div "Mācību tēma: Vācu valodas b1 - 10. klases 1. ieskaites mācību materiāls #3 🎧 Th…" at bounding box center [689, 342] width 1379 height 685
drag, startPoint x: 334, startPoint y: 397, endPoint x: 583, endPoint y: 535, distance: 283.9
click at [582, 534] on div "55 XP Saņemsi Sarežģīts 444 pilda Apraksts Uzdevums Palīdzība 1 . Noskaties un …" at bounding box center [689, 169] width 711 height 6972
click at [369, 537] on label "falsch" at bounding box center [689, 537] width 691 height 36
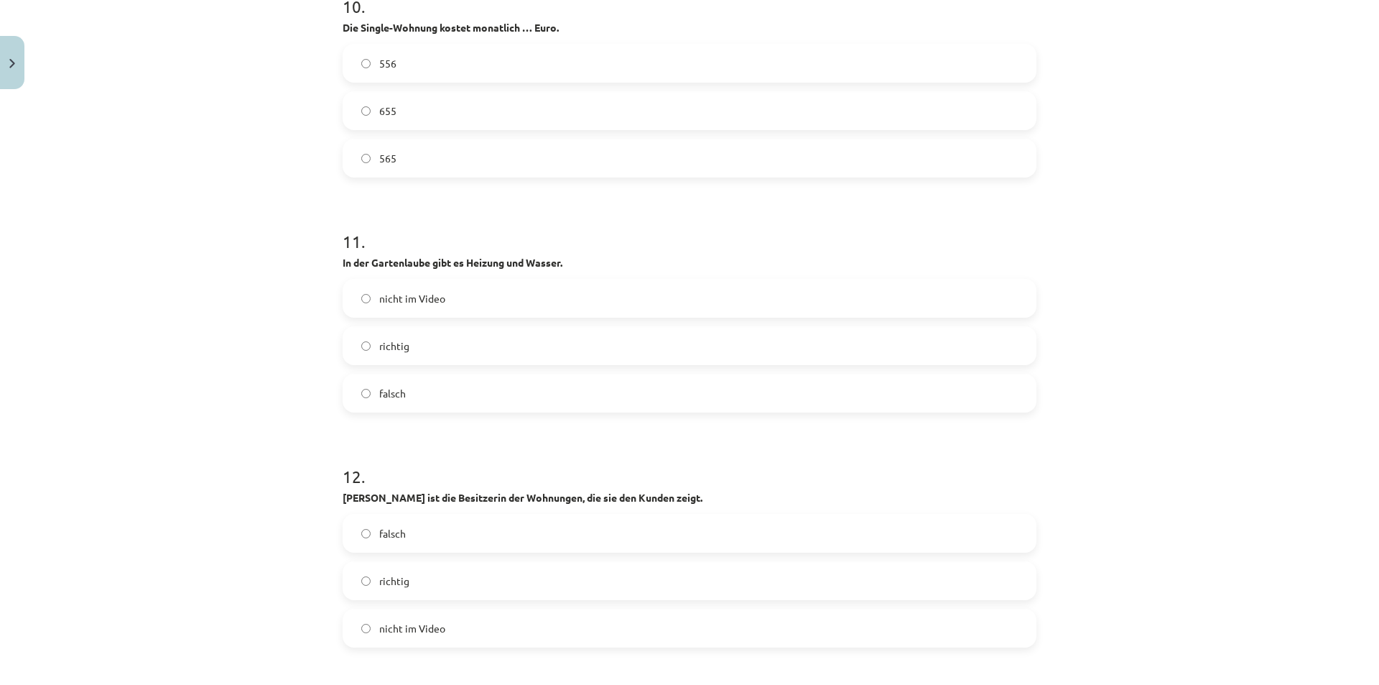
scroll to position [3700, 0]
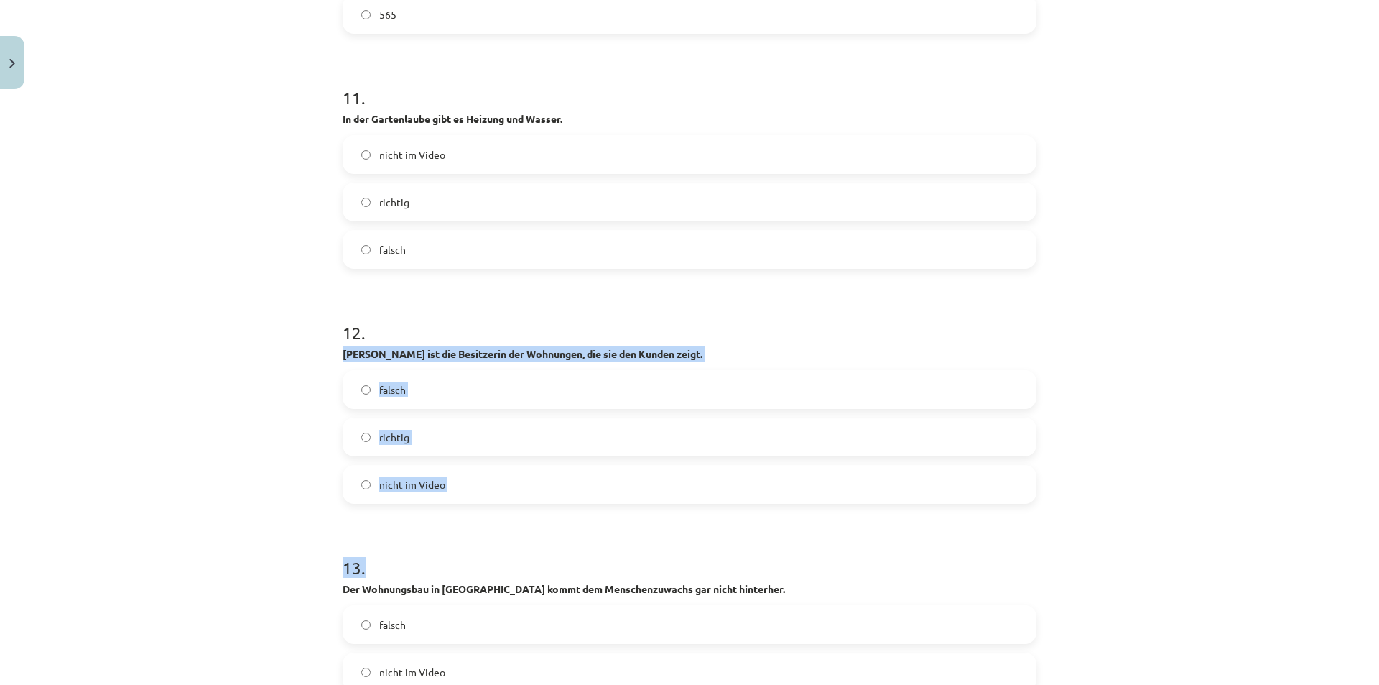
drag, startPoint x: 338, startPoint y: 350, endPoint x: 521, endPoint y: 504, distance: 239.6
click at [239, 463] on div "Mācību tēma: Vācu valodas b1 - 10. klases 1. ieskaites mācību materiāls #3 🎧 Th…" at bounding box center [689, 342] width 1379 height 685
drag, startPoint x: 336, startPoint y: 352, endPoint x: 539, endPoint y: 474, distance: 237.2
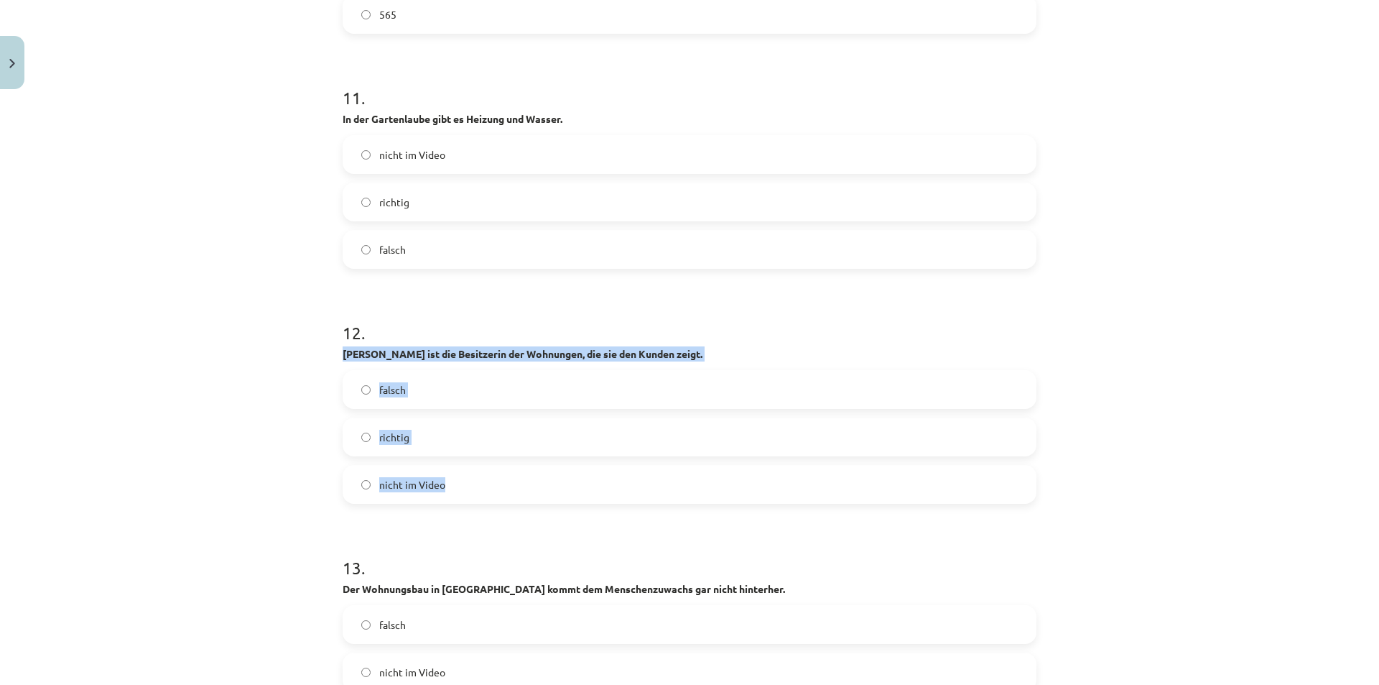
click at [366, 494] on label "nicht im Video" at bounding box center [689, 484] width 691 height 36
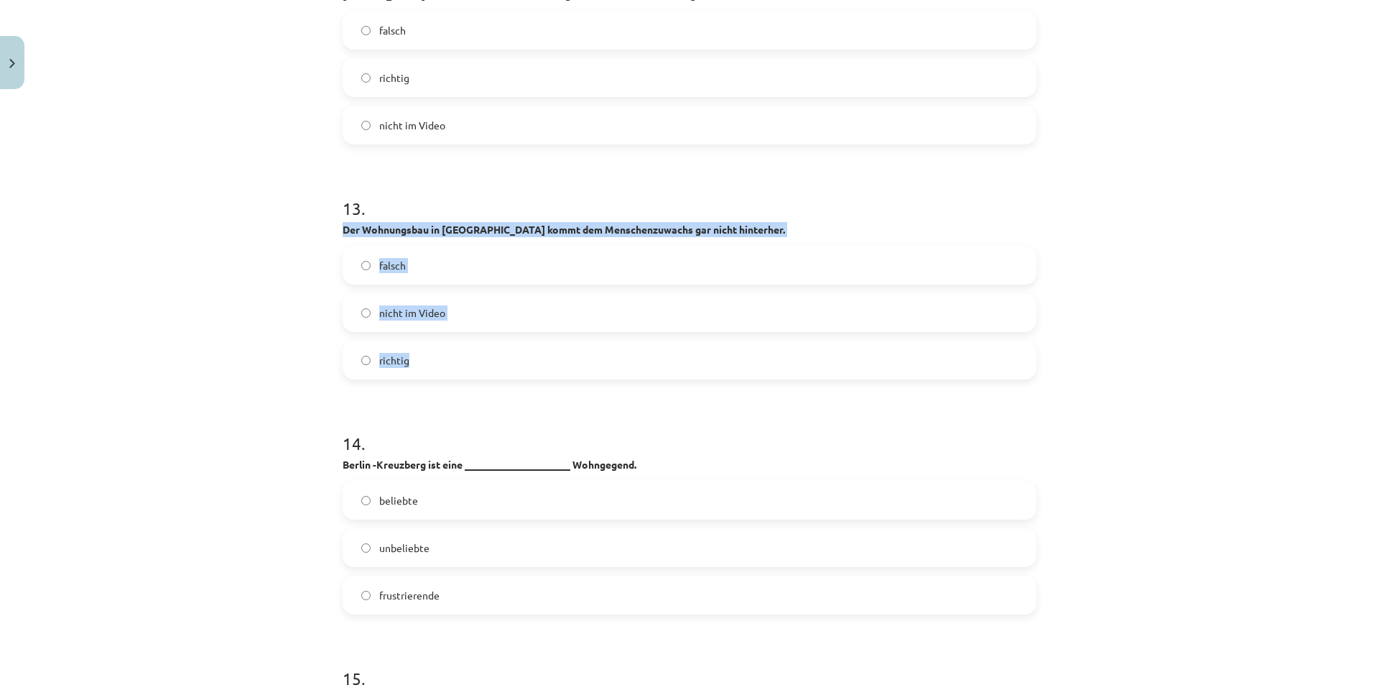
drag, startPoint x: 338, startPoint y: 230, endPoint x: 581, endPoint y: 341, distance: 267.5
click at [580, 341] on div "13 . Der Wohnungsbau in [GEOGRAPHIC_DATA] kommt dem Menschenzuwachs gar nicht h…" at bounding box center [690, 276] width 694 height 206
click at [352, 364] on label "richtig" at bounding box center [689, 360] width 691 height 36
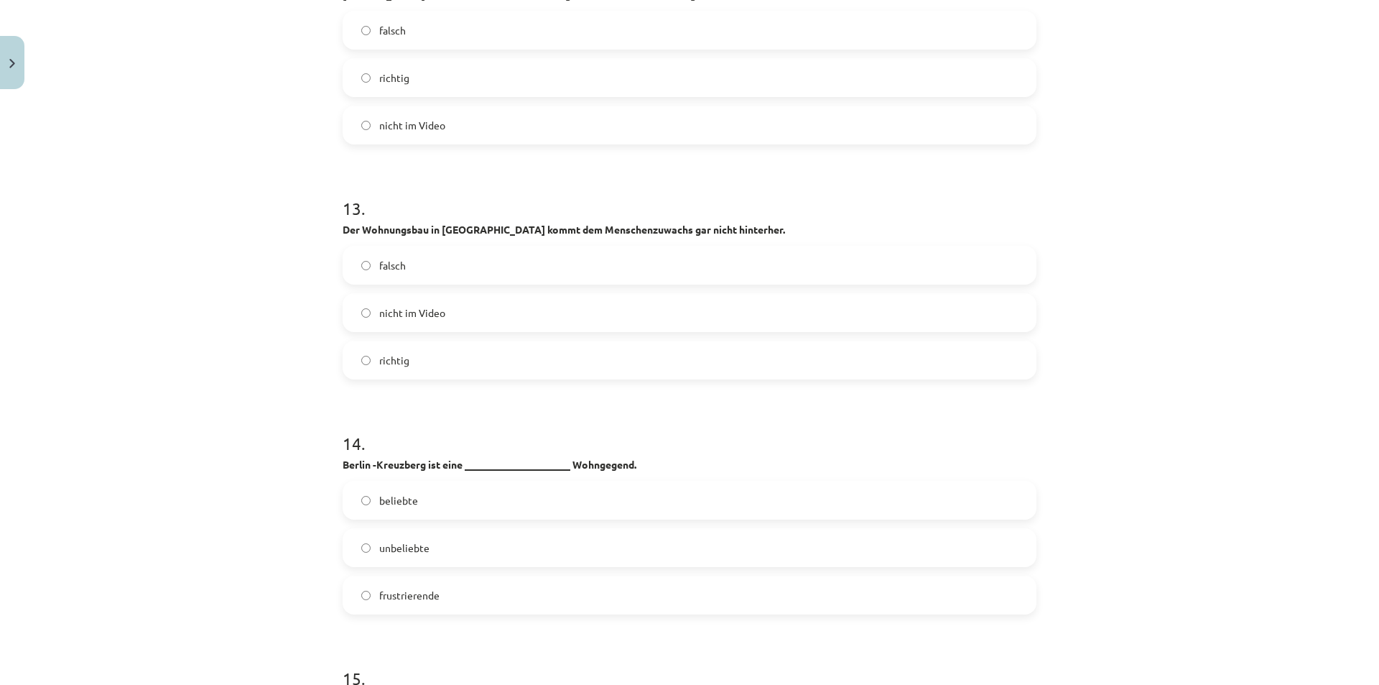
scroll to position [4131, 0]
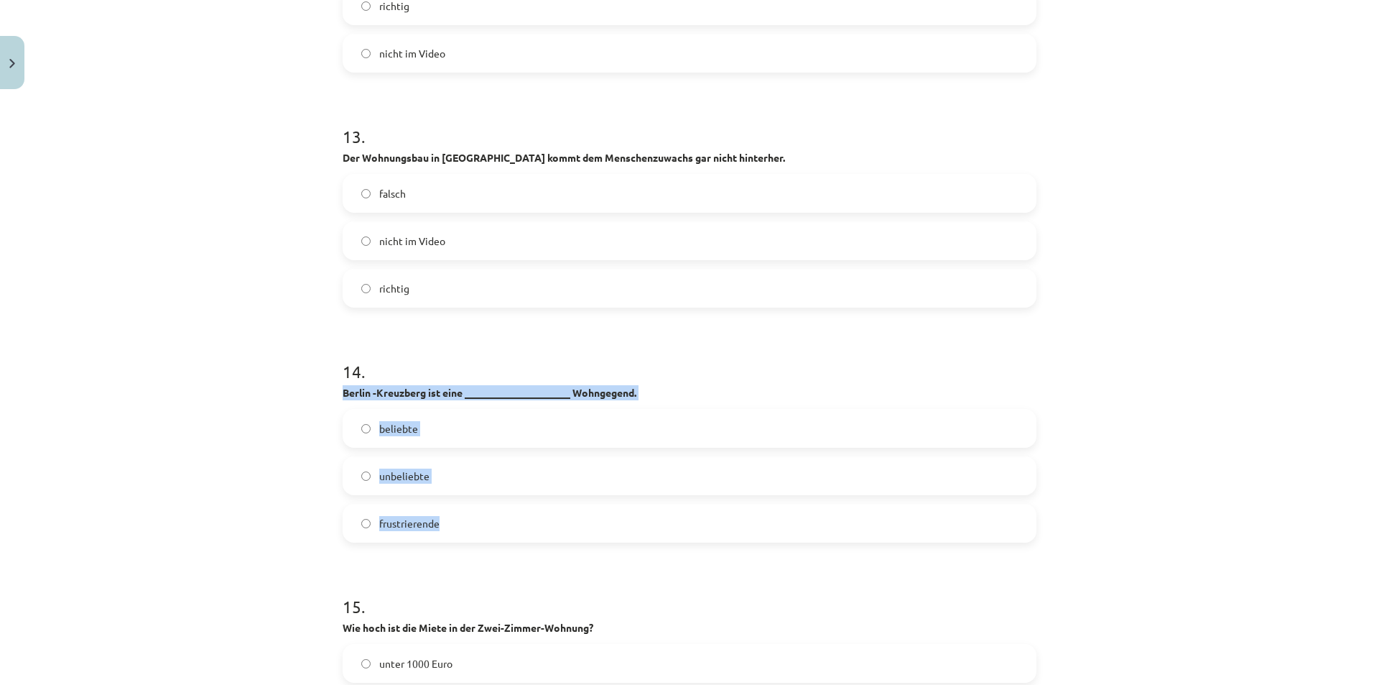
drag, startPoint x: 336, startPoint y: 392, endPoint x: 723, endPoint y: 500, distance: 402.1
click at [362, 435] on label "beliebte" at bounding box center [689, 428] width 691 height 36
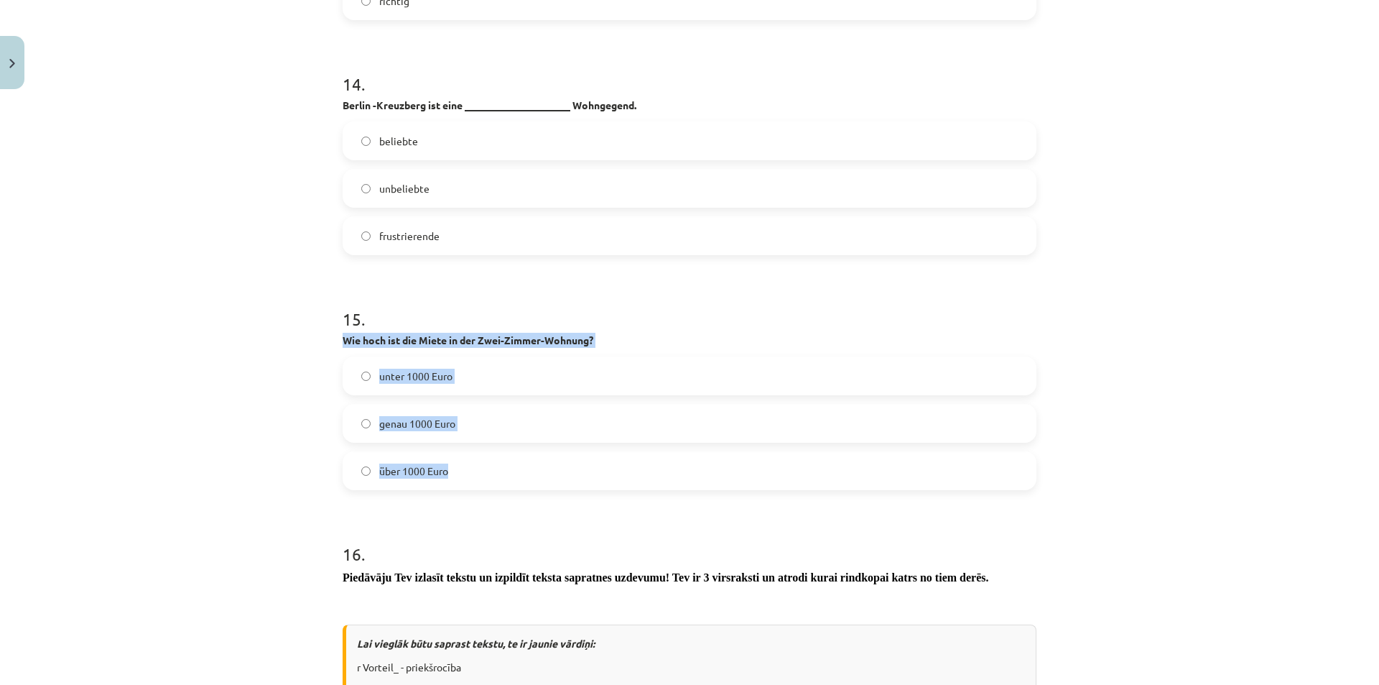
drag, startPoint x: 335, startPoint y: 339, endPoint x: 583, endPoint y: 472, distance: 281.9
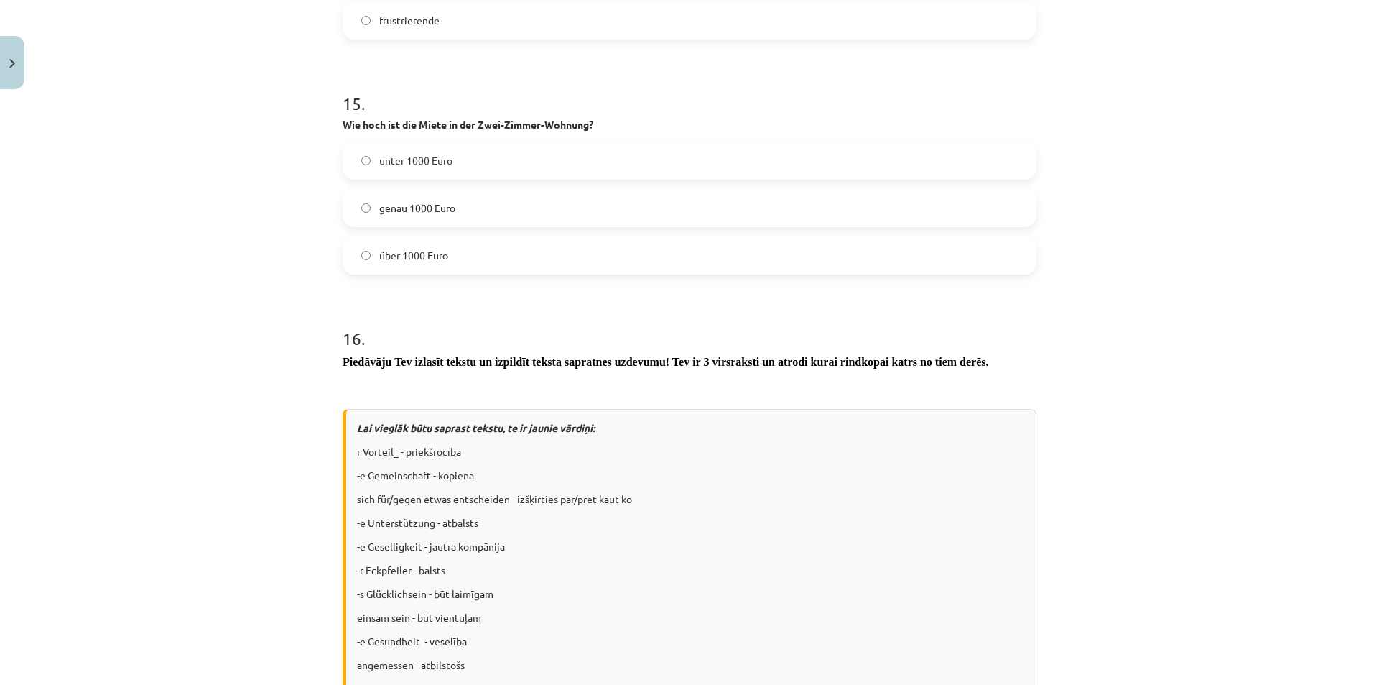
click at [230, 450] on div "Mācību tēma: Vācu valodas b1 - 10. klases 1. ieskaites mācību materiāls #3 🎧 Th…" at bounding box center [689, 342] width 1379 height 685
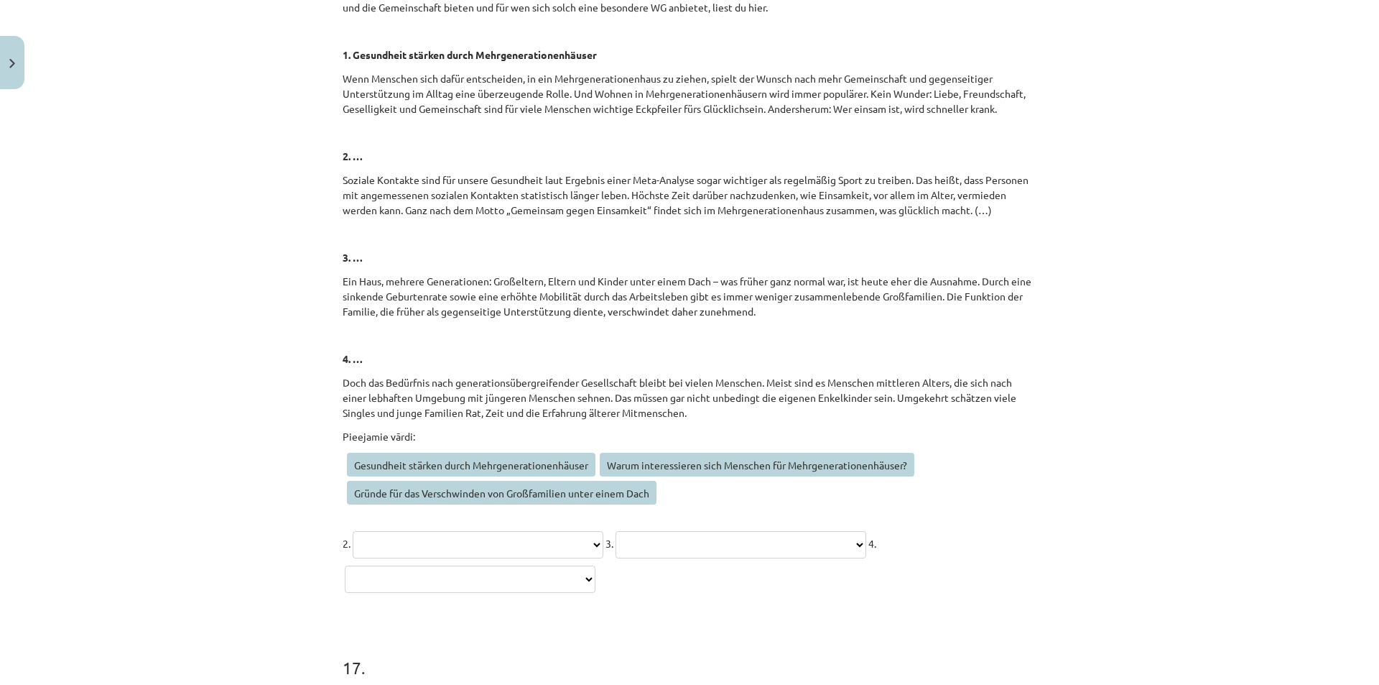
scroll to position [5783, 0]
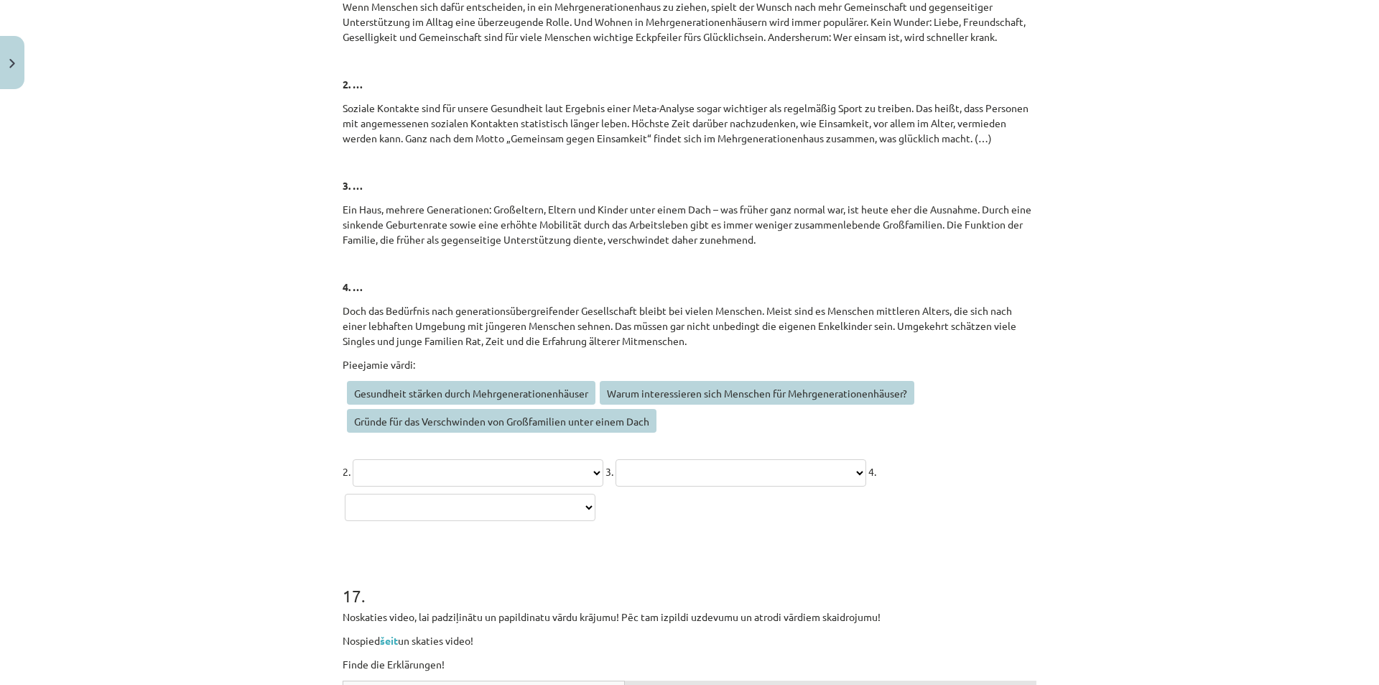
click at [480, 472] on select "**********" at bounding box center [478, 472] width 251 height 27
select select "**********"
click at [353, 459] on select "**********" at bounding box center [478, 472] width 251 height 27
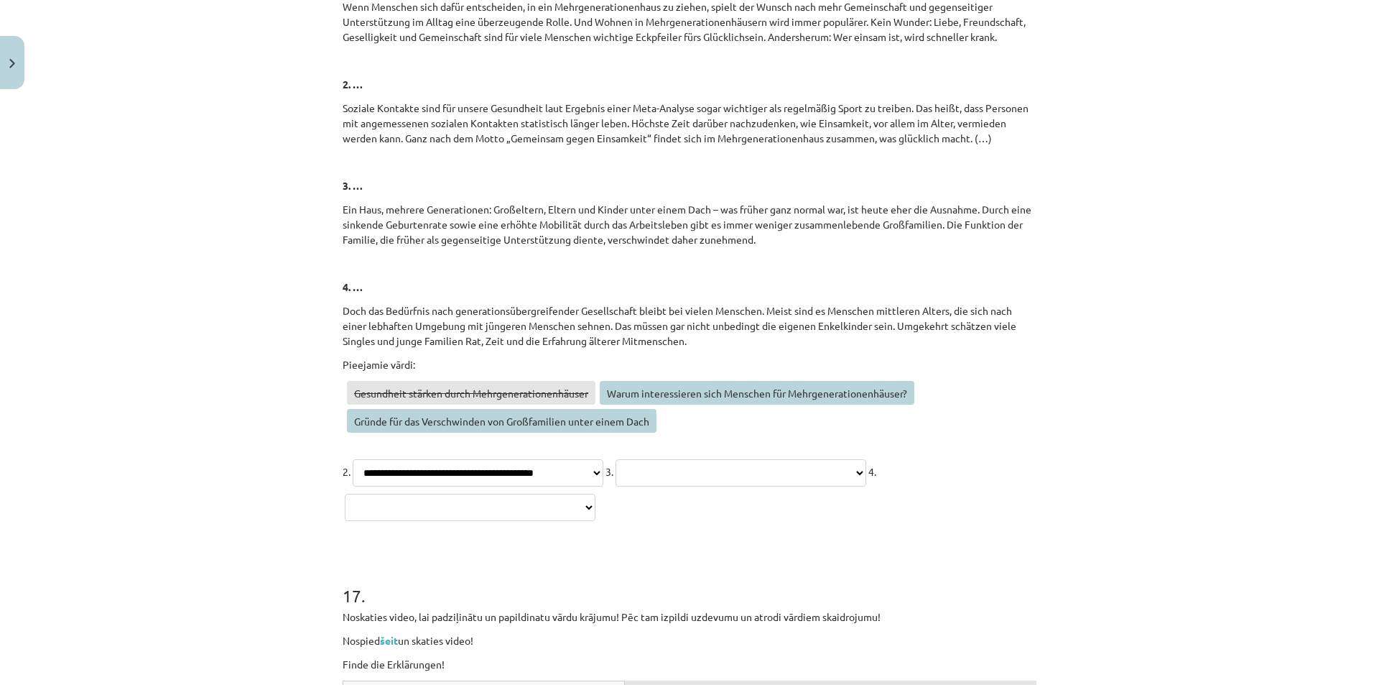
click at [754, 470] on select "**********" at bounding box center [741, 472] width 251 height 27
select select "**********"
click at [695, 459] on select "**********" at bounding box center [741, 472] width 251 height 27
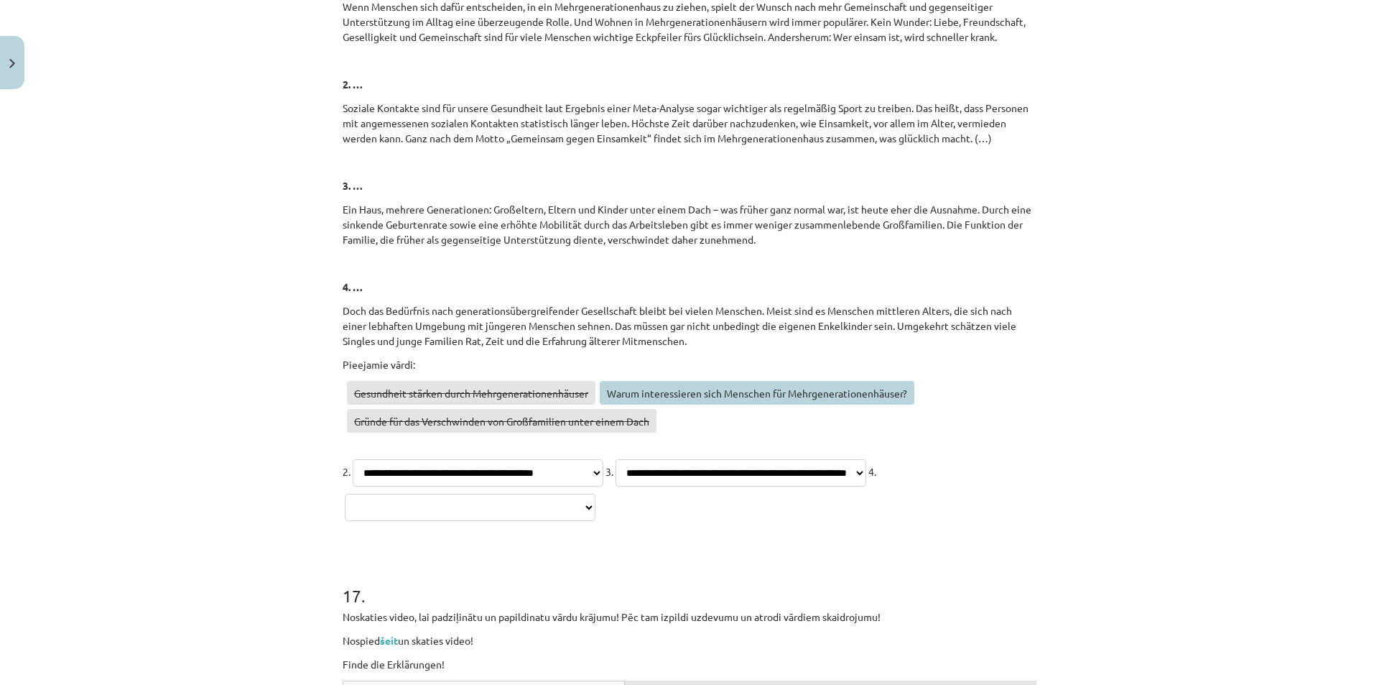
click at [596, 513] on select "**********" at bounding box center [470, 507] width 251 height 27
select select "**********"
click at [349, 494] on select "**********" at bounding box center [470, 507] width 251 height 27
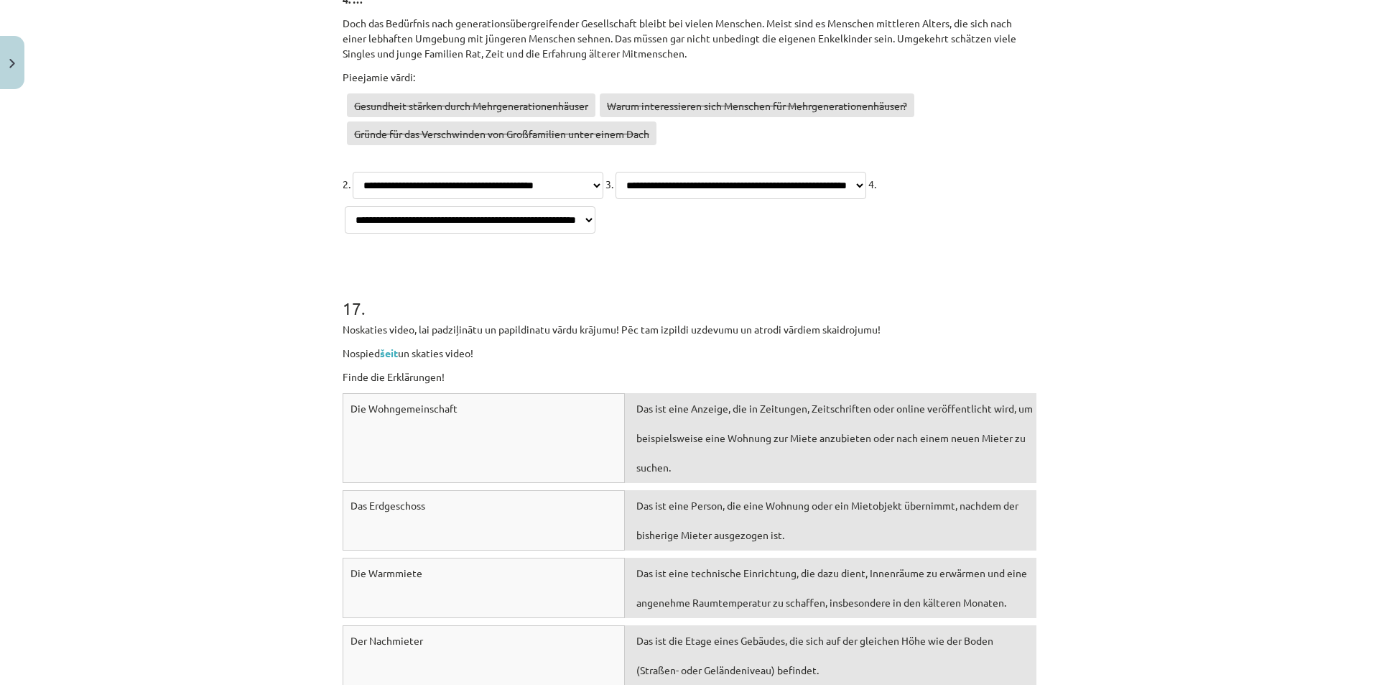
scroll to position [6286, 0]
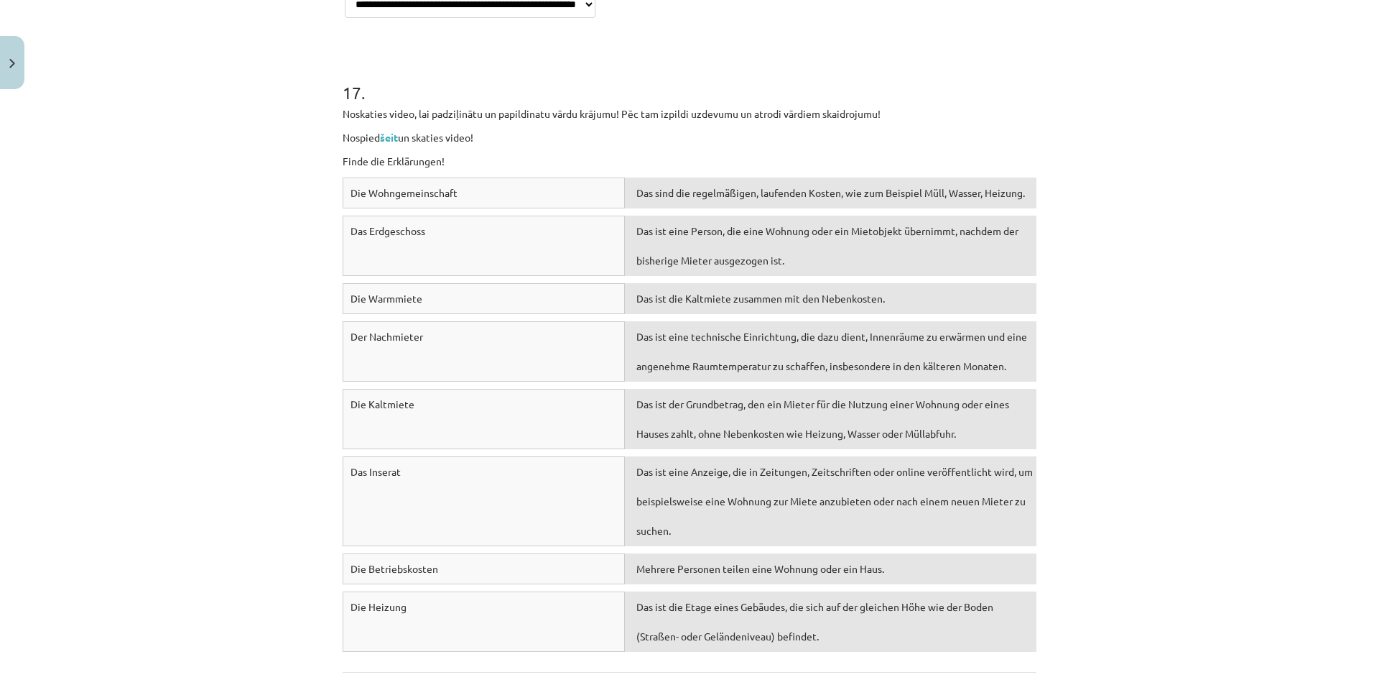
drag, startPoint x: 697, startPoint y: 653, endPoint x: 695, endPoint y: 609, distance: 43.9
click at [695, 609] on div "Die Heizung Das ist die Etage eines Gebäudes, die sich auf der gleichen Höhe wi…" at bounding box center [690, 625] width 694 height 68
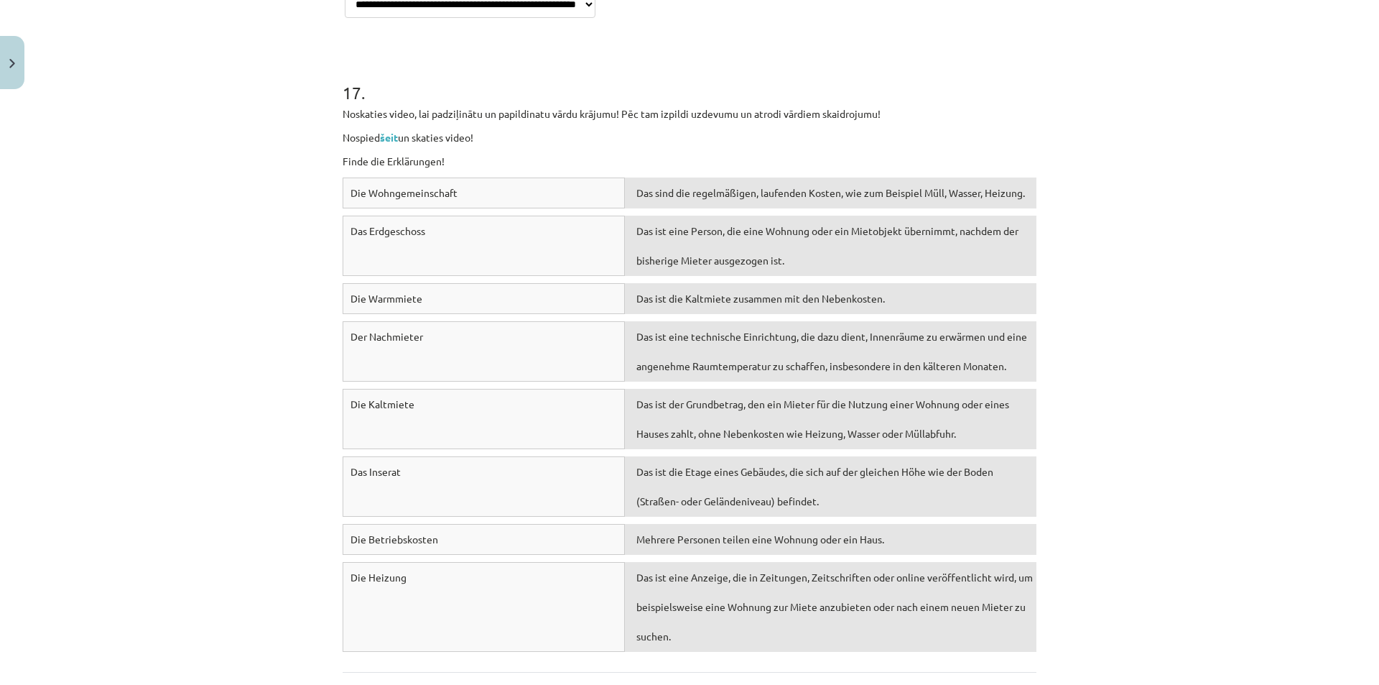
scroll to position [6419, 0]
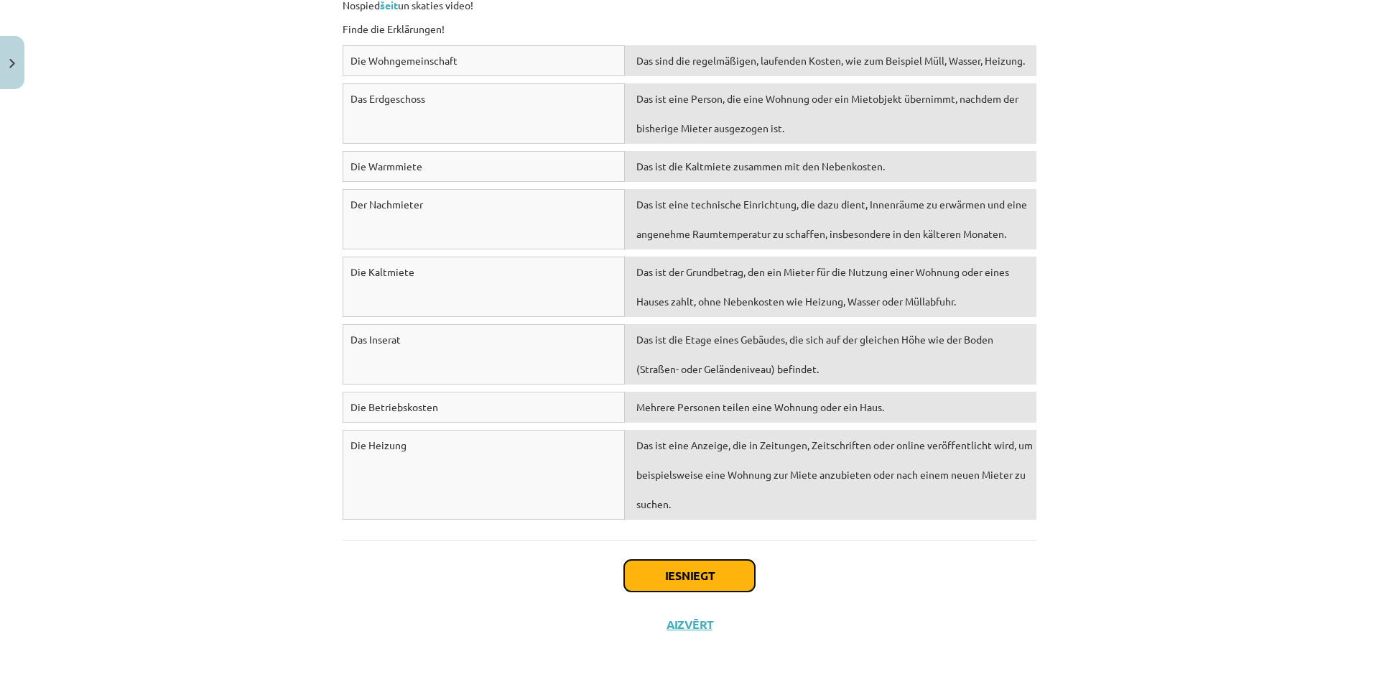
click at [707, 581] on button "Iesniegt" at bounding box center [689, 576] width 131 height 32
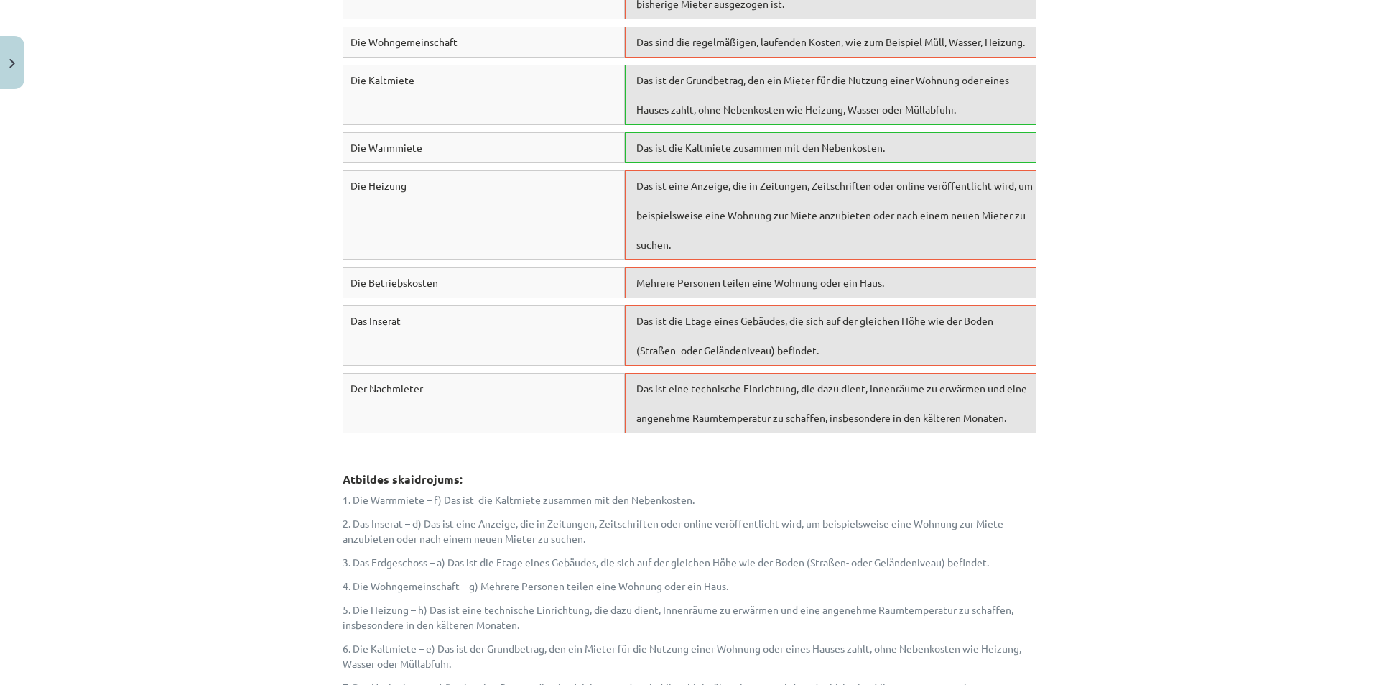
scroll to position [6886, 0]
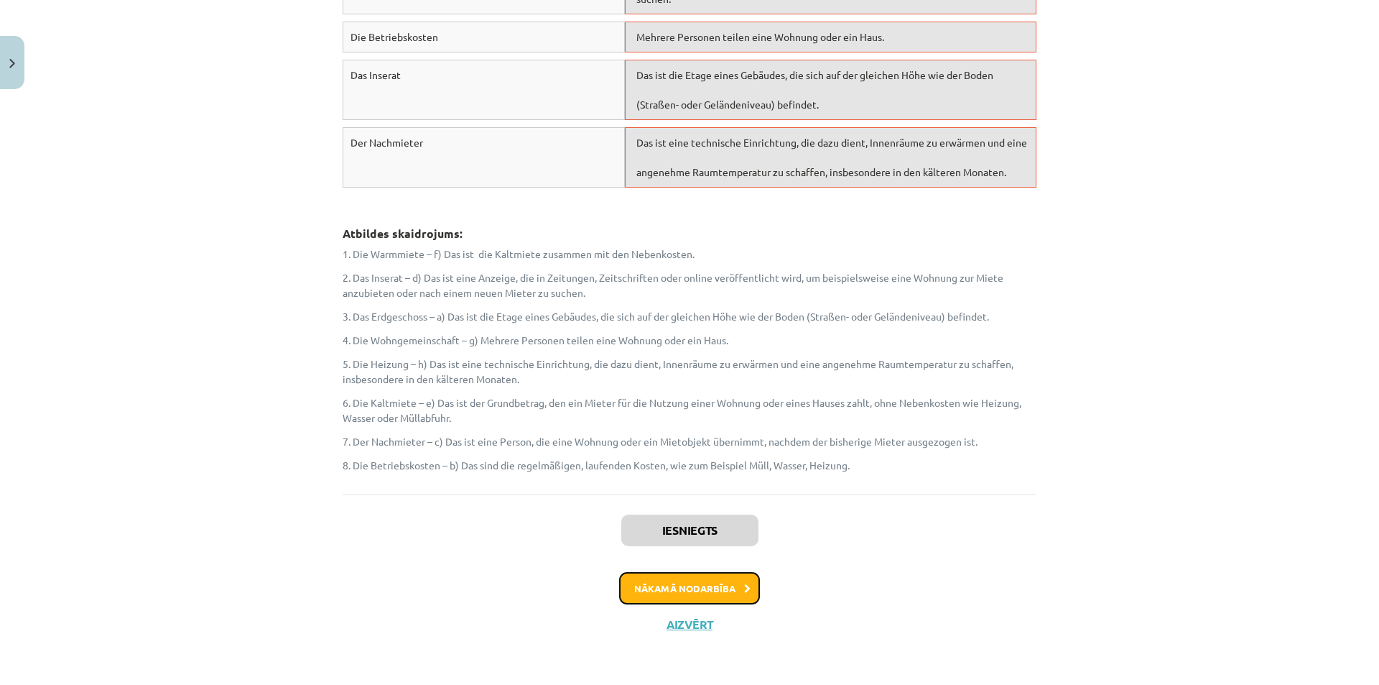
click at [700, 583] on button "Nākamā nodarbība" at bounding box center [689, 588] width 141 height 33
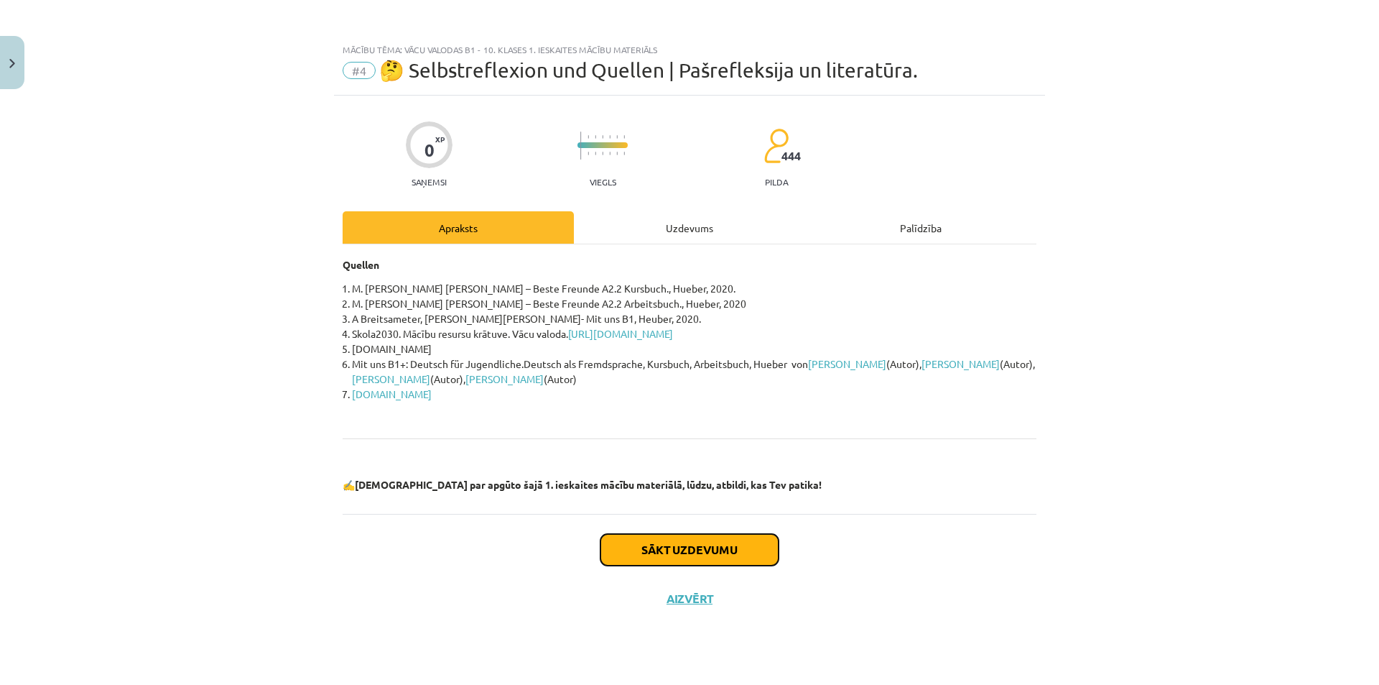
click at [695, 553] on button "Sākt uzdevumu" at bounding box center [690, 550] width 178 height 32
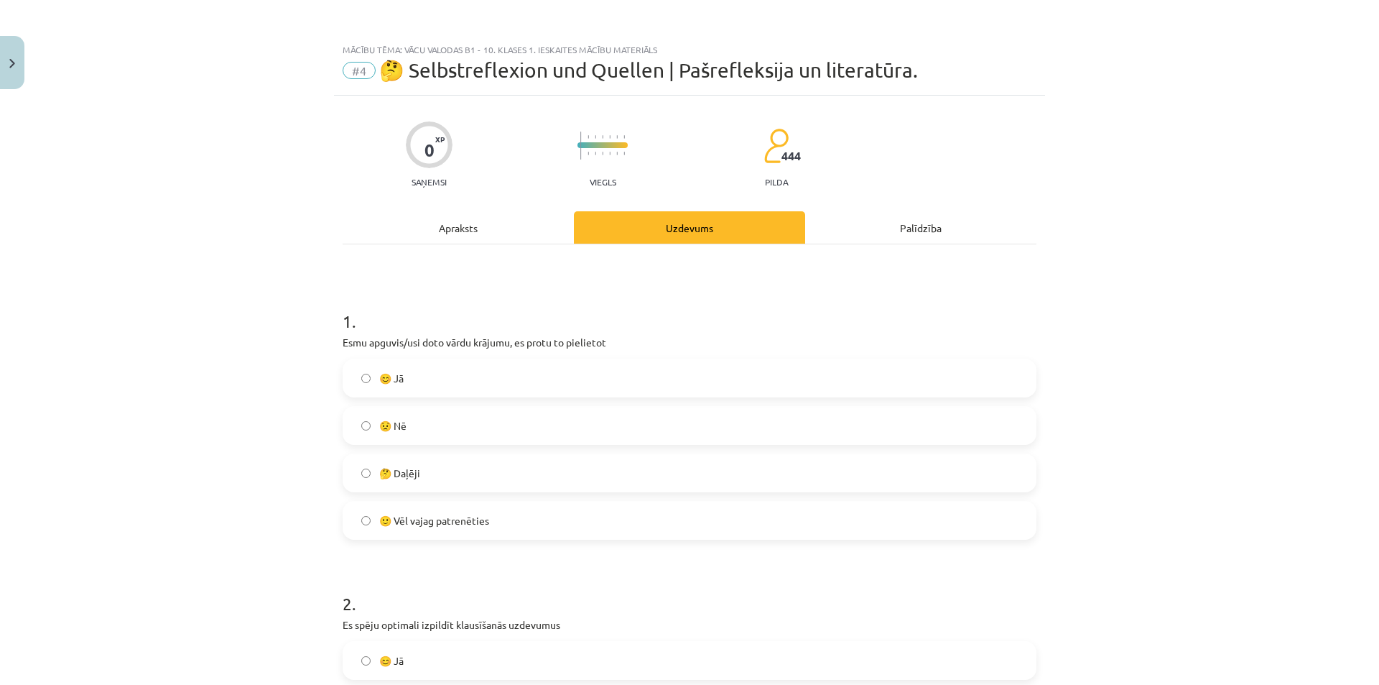
click at [357, 385] on label "😊 Jā" at bounding box center [689, 378] width 691 height 36
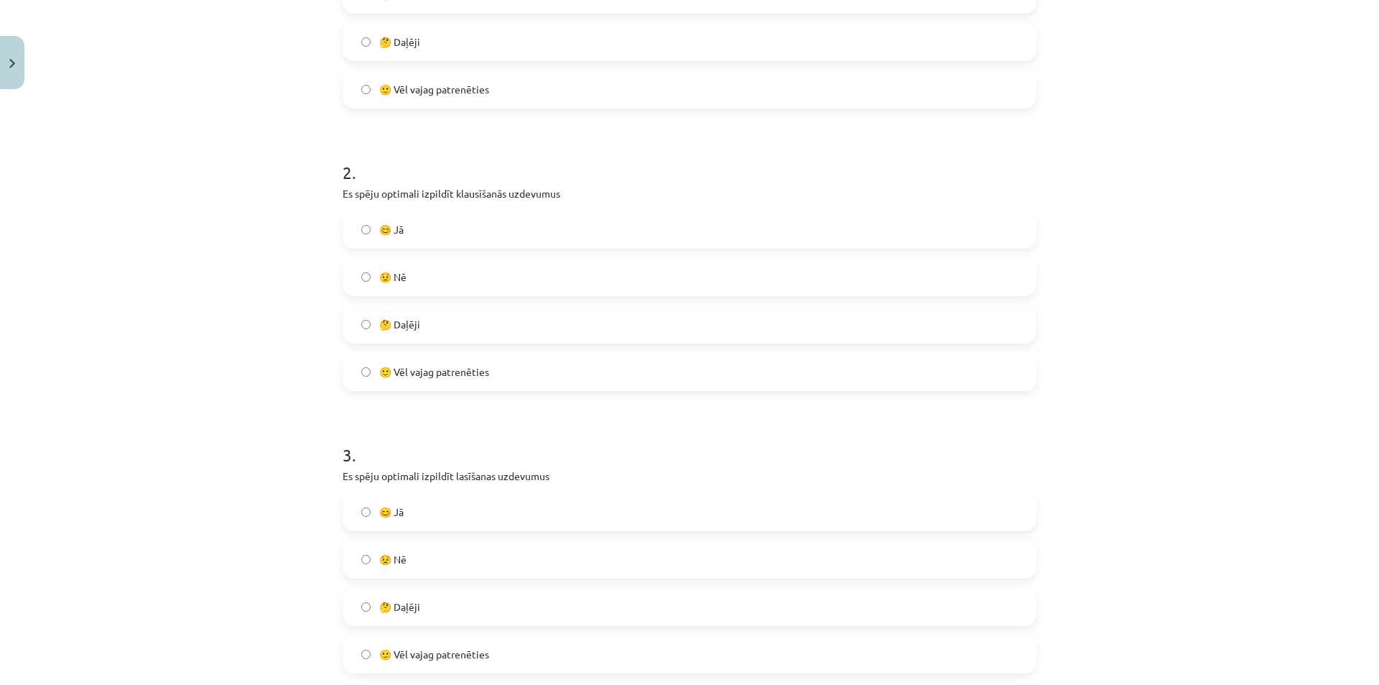
click at [366, 518] on label "😊 Jā" at bounding box center [689, 512] width 691 height 36
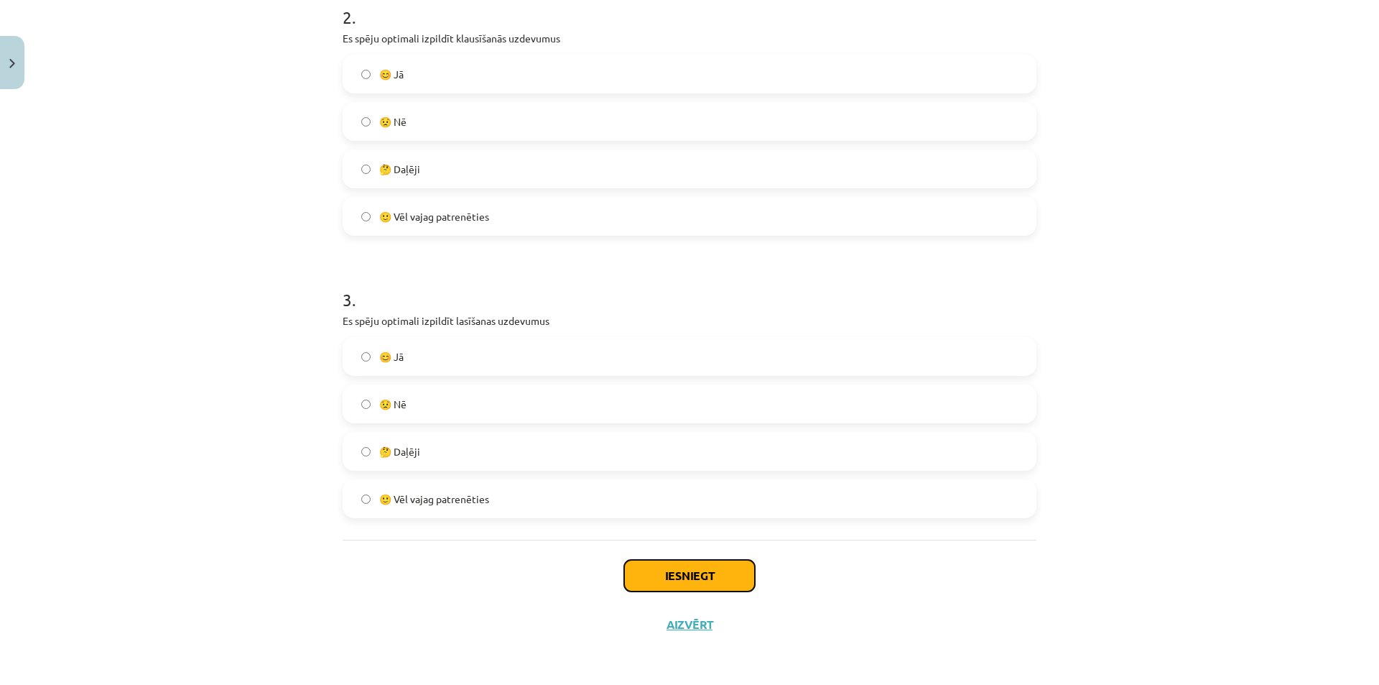
click at [711, 571] on button "Iesniegt" at bounding box center [689, 576] width 131 height 32
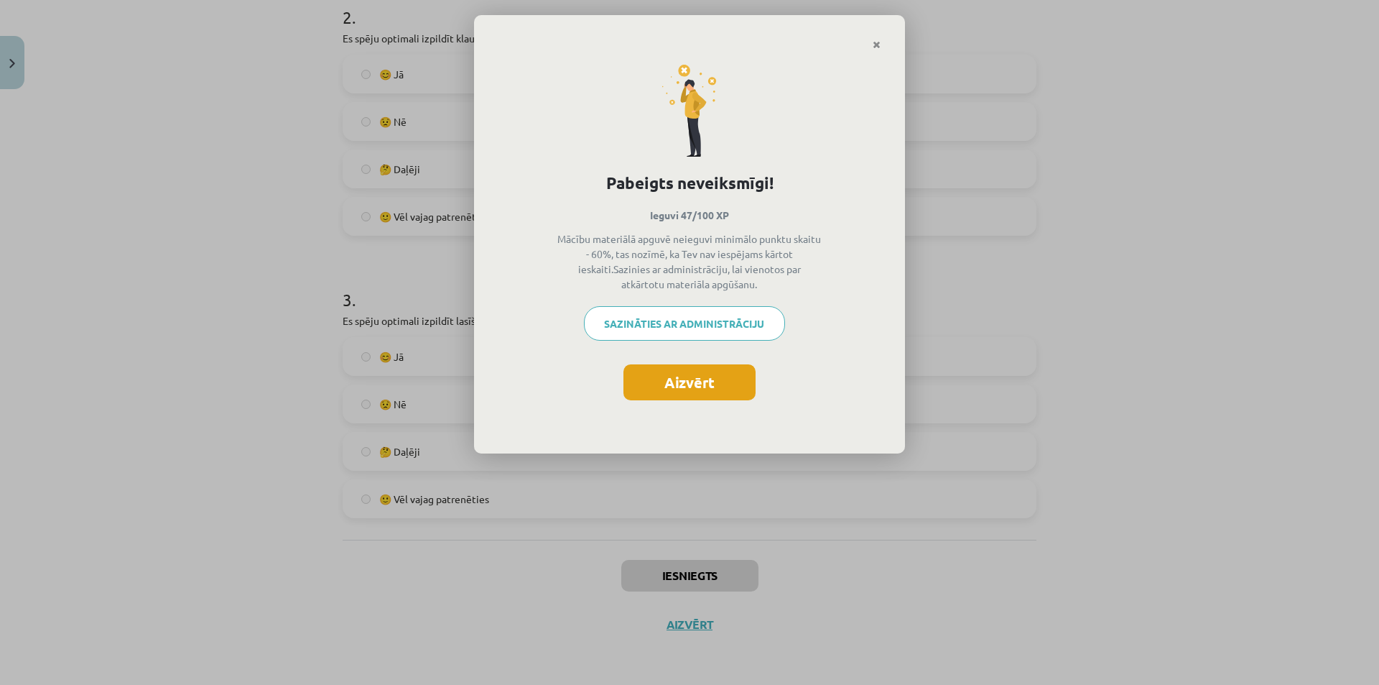
click at [689, 386] on button "Aizvērt" at bounding box center [690, 382] width 132 height 36
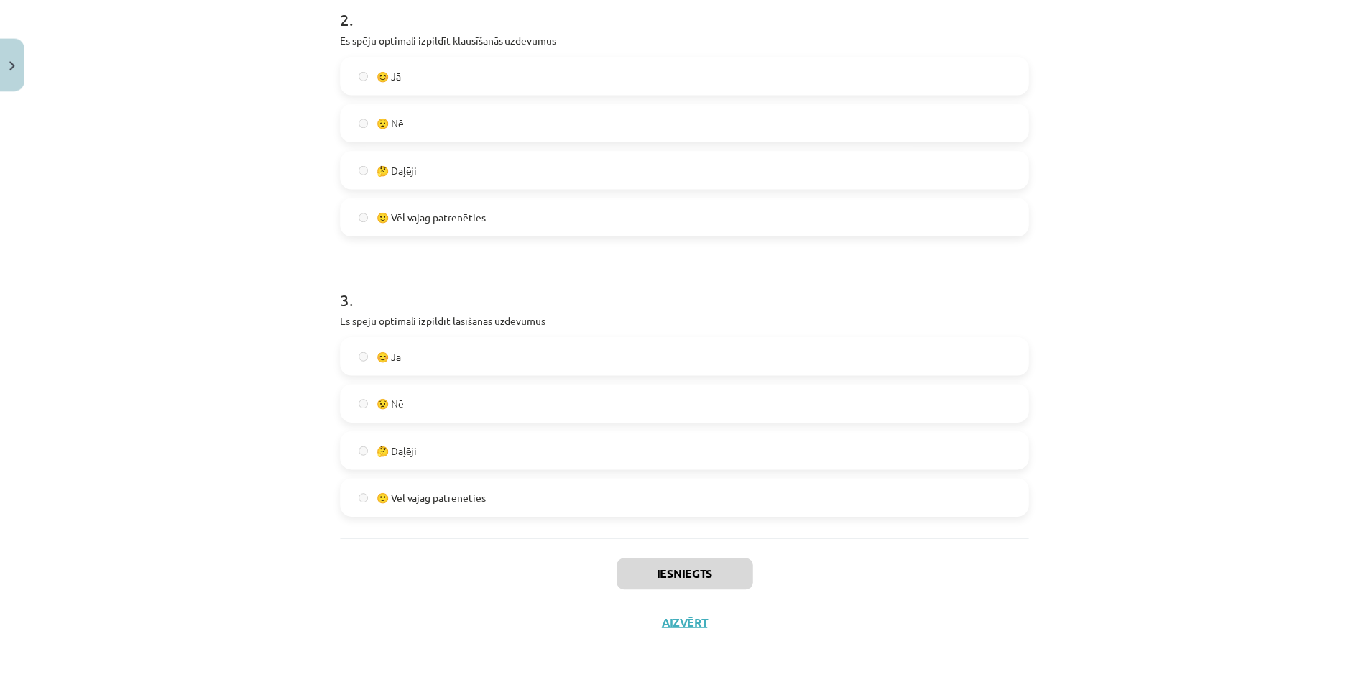
scroll to position [299, 0]
